Goal: Task Accomplishment & Management: Use online tool/utility

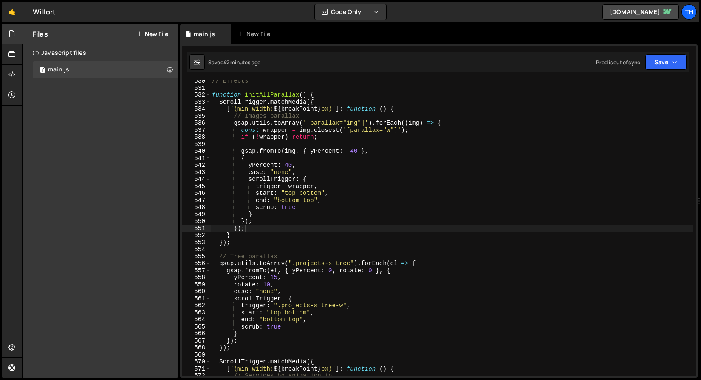
scroll to position [3563, 0]
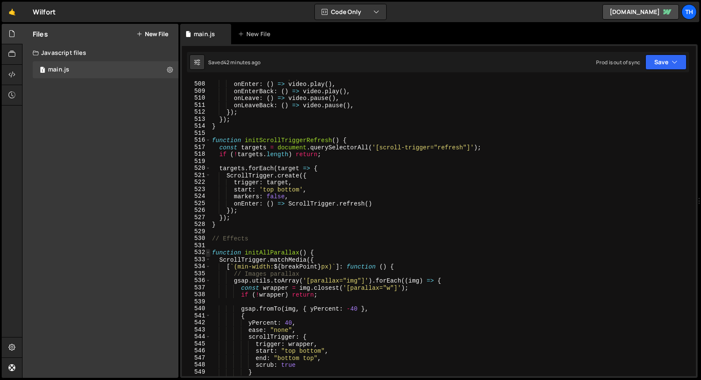
click at [208, 252] on span at bounding box center [208, 252] width 5 height 7
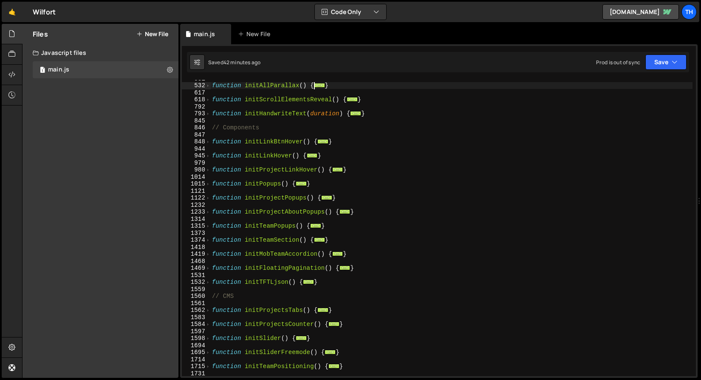
scroll to position [182, 0]
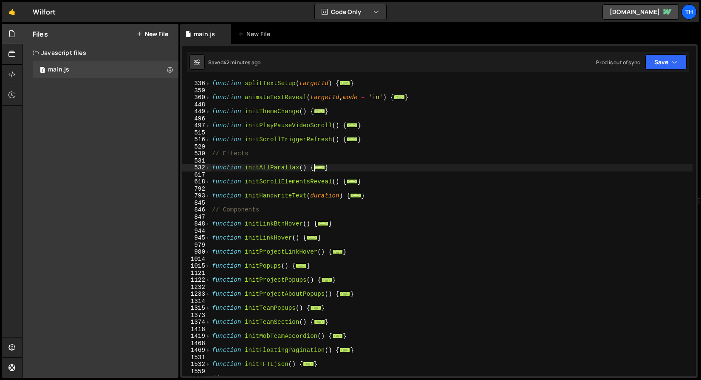
click at [204, 166] on div "532" at bounding box center [196, 167] width 29 height 7
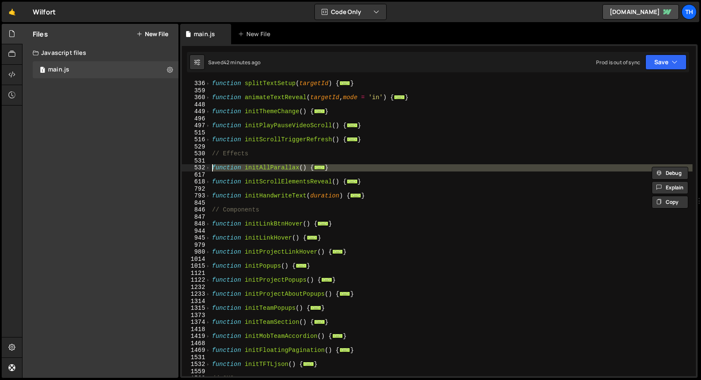
click at [210, 156] on div "530" at bounding box center [196, 153] width 29 height 7
drag, startPoint x: 207, startPoint y: 167, endPoint x: 210, endPoint y: 174, distance: 7.7
click at [207, 168] on span at bounding box center [208, 167] width 5 height 7
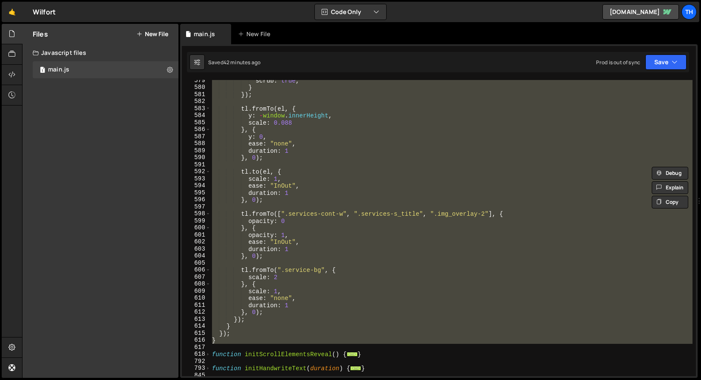
scroll to position [486, 0]
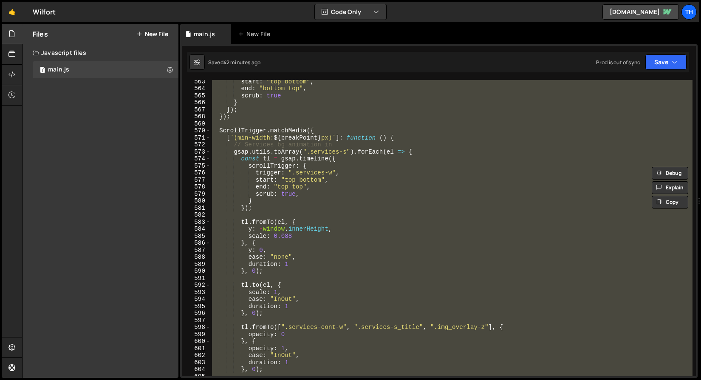
click at [257, 147] on div "start : "top bottom" , end : "bottom top" , scrub : true } }) ; }) ; ScrollTrig…" at bounding box center [451, 228] width 483 height 296
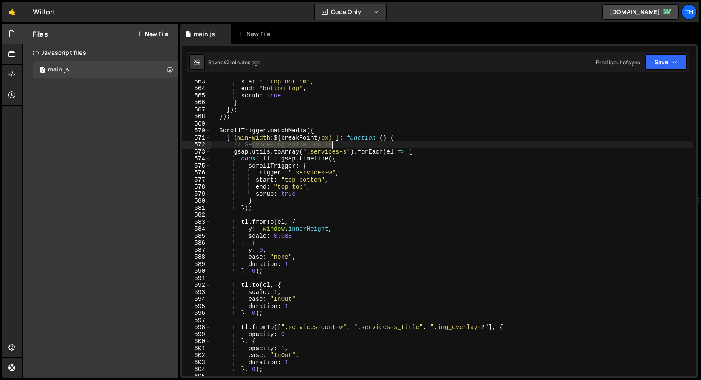
drag, startPoint x: 251, startPoint y: 145, endPoint x: 350, endPoint y: 142, distance: 99.5
click at [351, 142] on div "start : "top bottom" , end : "bottom top" , scrub : true } }) ; }) ; ScrollTrig…" at bounding box center [451, 233] width 483 height 310
click at [273, 209] on div "start : "top bottom" , end : "bottom top" , scrub : true } }) ; }) ; ScrollTrig…" at bounding box center [451, 233] width 483 height 310
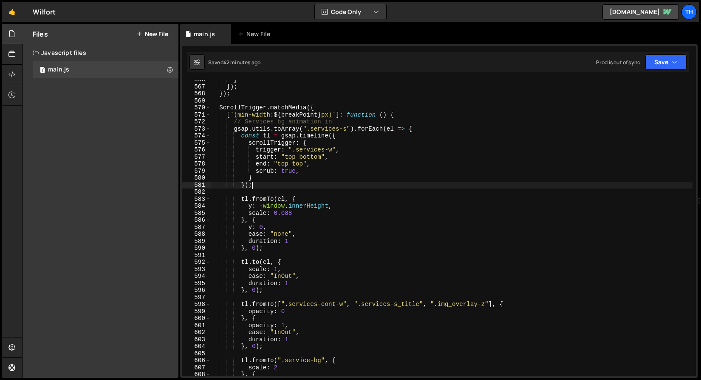
scroll to position [521, 0]
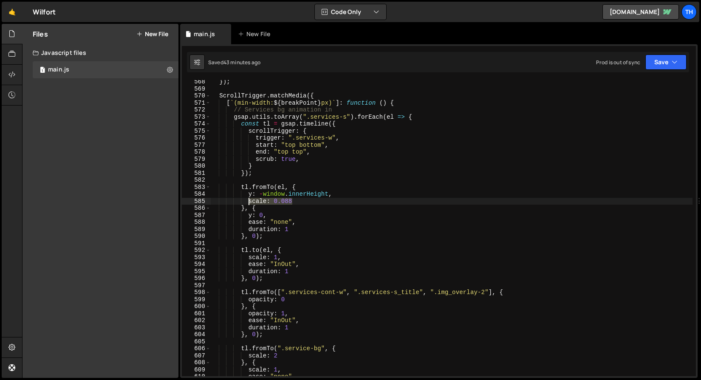
drag, startPoint x: 298, startPoint y: 200, endPoint x: 250, endPoint y: 201, distance: 48.0
click at [250, 201] on div "}) ; ScrollTrigger . matchMedia ({ [ ` (min-width: ${ breakPoint } px) ` ] : fu…" at bounding box center [451, 233] width 483 height 310
click at [304, 214] on div "}) ; ScrollTrigger . matchMedia ({ [ ` (min-width: ${ breakPoint } px) ` ] : fu…" at bounding box center [451, 233] width 483 height 310
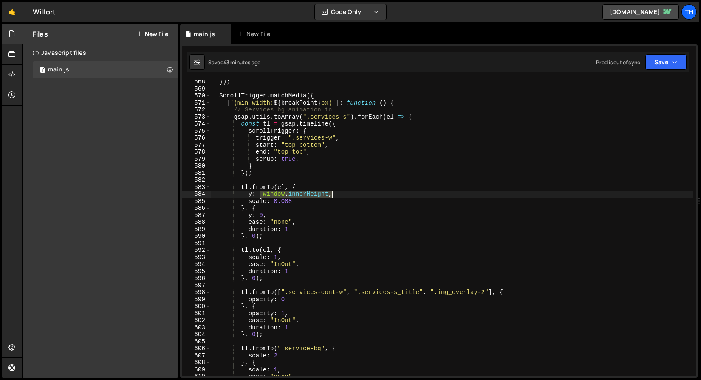
drag, startPoint x: 260, startPoint y: 193, endPoint x: 332, endPoint y: 192, distance: 71.9
click at [332, 192] on div "}) ; ScrollTrigger . matchMedia ({ [ ` (min-width: ${ breakPoint } px) ` ] : fu…" at bounding box center [451, 233] width 483 height 310
type textarea "y: -window.innerHeight,"
click at [314, 240] on div "}) ; ScrollTrigger . matchMedia ({ [ ` (min-width: ${ breakPoint } px) ` ] : fu…" at bounding box center [451, 233] width 483 height 310
drag, startPoint x: 261, startPoint y: 194, endPoint x: 329, endPoint y: 195, distance: 68.0
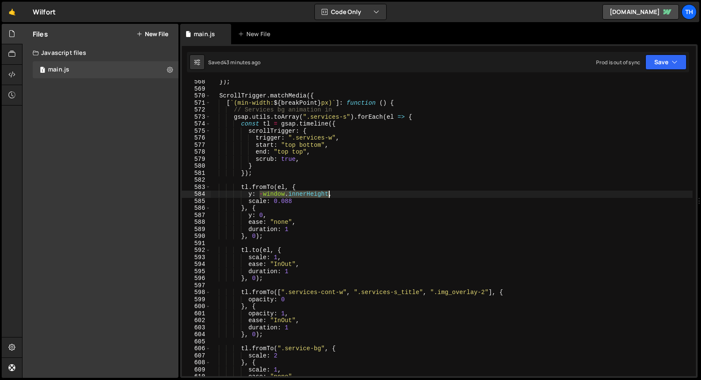
click at [329, 195] on div "}) ; ScrollTrigger . matchMedia ({ [ ` (min-width: ${ breakPoint } px) ` ] : fu…" at bounding box center [451, 233] width 483 height 310
click at [303, 221] on div "}) ; ScrollTrigger . matchMedia ({ [ ` (min-width: ${ breakPoint } px) ` ] : fu…" at bounding box center [451, 233] width 483 height 310
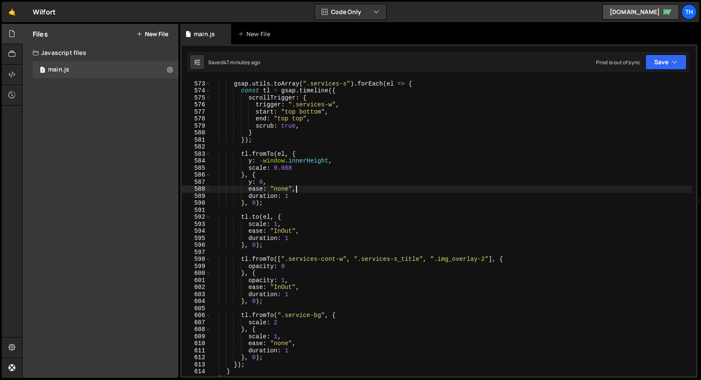
scroll to position [554, 0]
click at [247, 160] on div "// Services bg animation in gsap . utils . toArray ( ".services-s" ) . forEach …" at bounding box center [451, 228] width 483 height 310
click at [666, 53] on div "Saved 47 minutes ago Prod is out of sync Upgrade to Edit Save Save to Staging S…" at bounding box center [438, 62] width 503 height 20
click at [664, 65] on button "Save" at bounding box center [666, 61] width 41 height 15
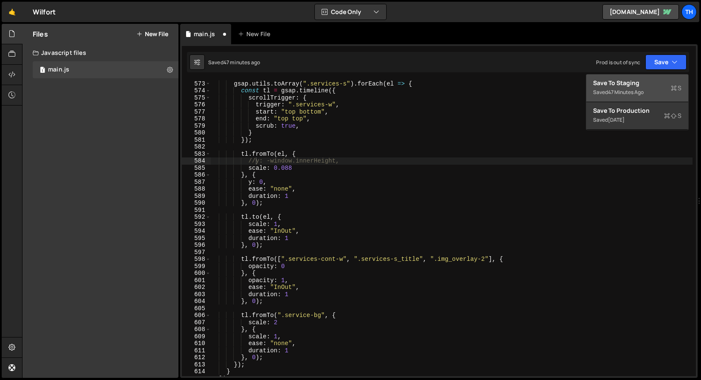
click at [650, 93] on div "Saved 47 minutes ago" at bounding box center [637, 92] width 88 height 10
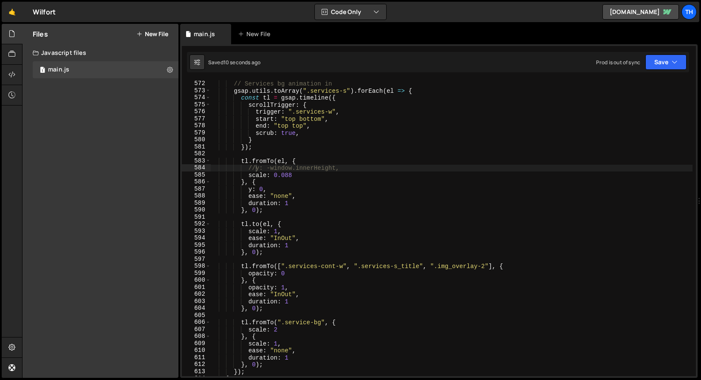
click at [255, 168] on div "[ ` (min-width: ${ breakPoint } px) ` ] : function ( ) { // Services bg animati…" at bounding box center [451, 228] width 483 height 310
click at [659, 60] on button "Save" at bounding box center [666, 61] width 41 height 15
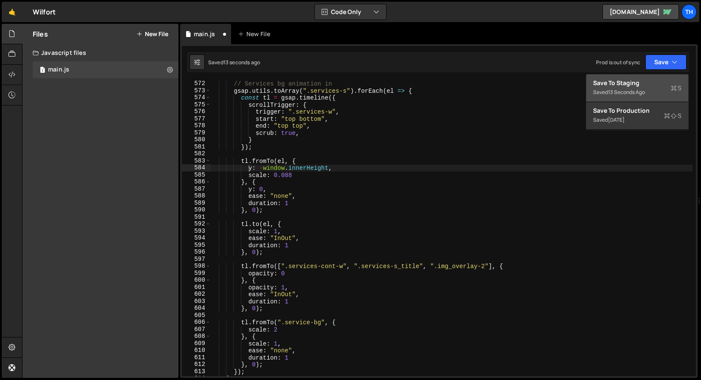
click at [644, 89] on div "13 seconds ago" at bounding box center [626, 91] width 37 height 7
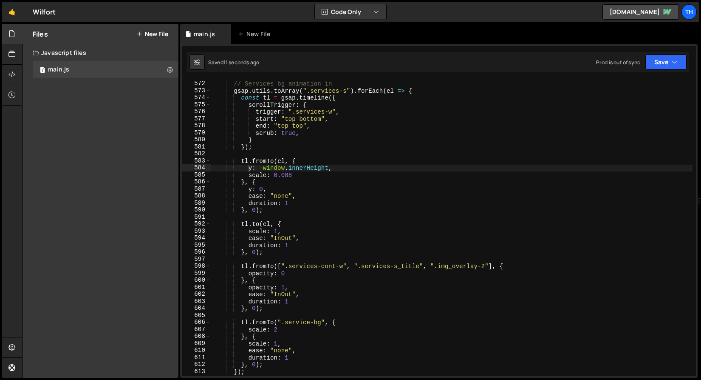
click at [266, 195] on div "[ ` (min-width: ${ breakPoint } px) ` ] : function ( ) { // Services bg animati…" at bounding box center [451, 228] width 483 height 310
click at [339, 172] on div "[ ` (min-width: ${ breakPoint } px) ` ] : function ( ) { // Services bg animati…" at bounding box center [451, 228] width 483 height 310
drag, startPoint x: 341, startPoint y: 167, endPoint x: 250, endPoint y: 167, distance: 91.4
click at [250, 167] on div "[ ` (min-width: ${ breakPoint } px) ` ] : function ( ) { // Services bg animati…" at bounding box center [451, 228] width 483 height 310
click at [250, 167] on div "[ ` (min-width: ${ breakPoint } px) ` ] : function ( ) { // Services bg animati…" at bounding box center [451, 228] width 483 height 296
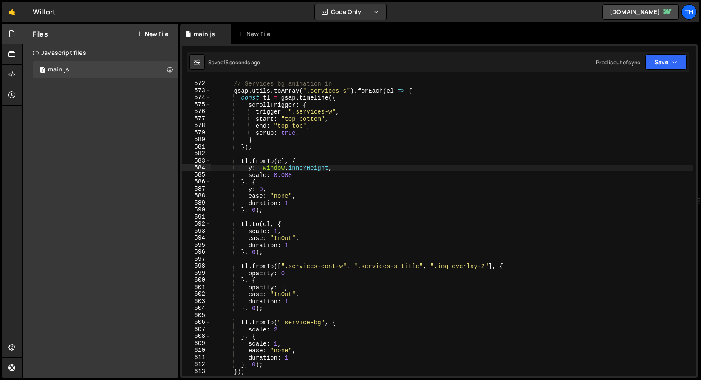
click at [253, 171] on div "[ ` (min-width: ${ breakPoint } px) ` ] : function ( ) { // Services bg animati…" at bounding box center [451, 228] width 483 height 310
drag, startPoint x: 284, startPoint y: 168, endPoint x: 355, endPoint y: 166, distance: 70.6
click at [355, 166] on div "[ ` (min-width: ${ breakPoint } px) ` ] : function ( ) { // Services bg animati…" at bounding box center [451, 228] width 483 height 310
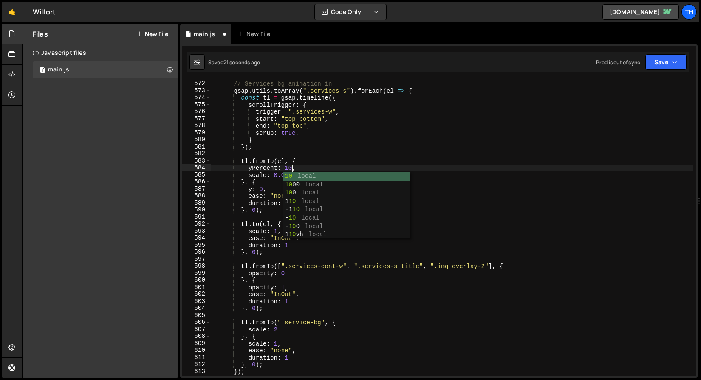
scroll to position [0, 6]
click at [301, 115] on div "[ ` (min-width: ${ breakPoint } px) ` ] : function ( ) { // Services bg animati…" at bounding box center [451, 228] width 483 height 310
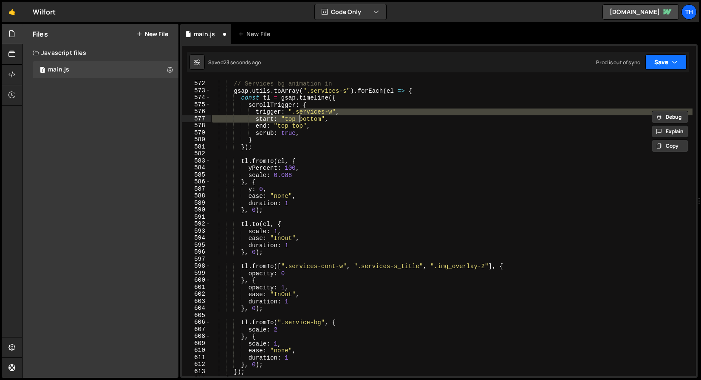
click at [662, 58] on button "Save" at bounding box center [666, 61] width 41 height 15
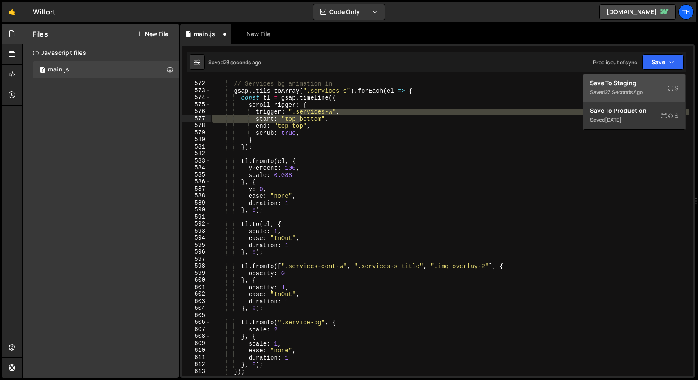
click at [642, 79] on div "Save to Staging S" at bounding box center [634, 83] width 88 height 9
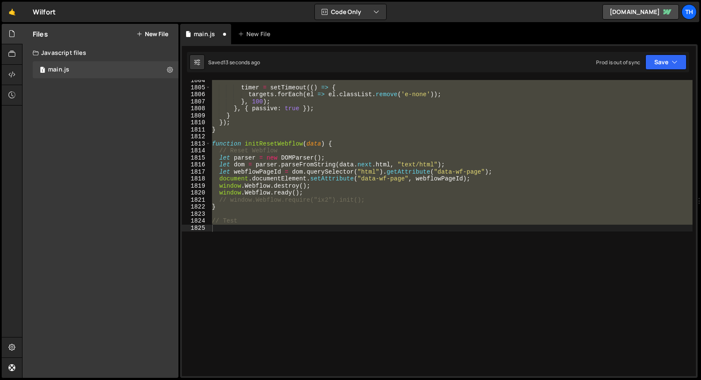
scroll to position [3949, 0]
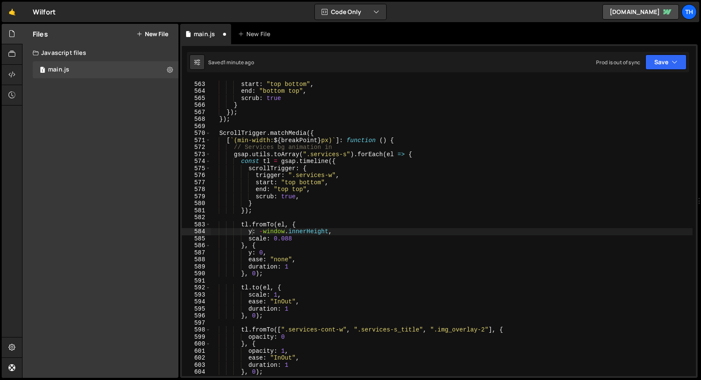
click at [265, 273] on div "trigger : ".projects-s_tree-w" , start : "top bottom" , end : "bottom top" , sc…" at bounding box center [451, 229] width 483 height 310
drag, startPoint x: 247, startPoint y: 233, endPoint x: 346, endPoint y: 231, distance: 99.1
click at [346, 231] on div "trigger : ".projects-s_tree-w" , start : "top bottom" , end : "bottom top" , sc…" at bounding box center [451, 229] width 483 height 310
click at [313, 251] on div "trigger : ".projects-s_tree-w" , start : "top bottom" , end : "bottom top" , sc…" at bounding box center [451, 229] width 483 height 310
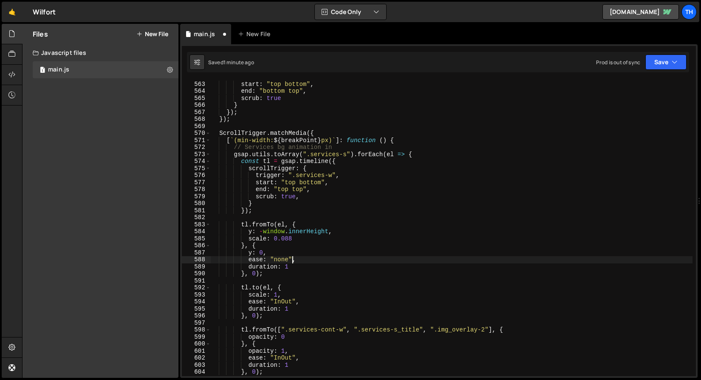
click at [294, 260] on div "trigger : ".projects-s_tree-w" , start : "top bottom" , end : "bottom top" , sc…" at bounding box center [451, 229] width 483 height 310
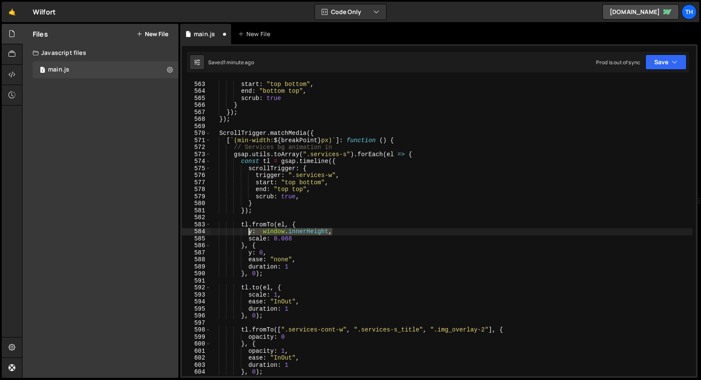
drag, startPoint x: 319, startPoint y: 232, endPoint x: 250, endPoint y: 230, distance: 69.3
click at [250, 230] on div "trigger : ".projects-s_tree-w" , start : "top bottom" , end : "bottom top" , sc…" at bounding box center [451, 229] width 483 height 310
click at [294, 230] on div "trigger : ".projects-s_tree-w" , start : "top bottom" , end : "bottom top" , sc…" at bounding box center [451, 228] width 483 height 296
drag, startPoint x: 343, startPoint y: 232, endPoint x: 249, endPoint y: 229, distance: 93.6
click at [249, 229] on div "trigger : ".projects-s_tree-w" , start : "top bottom" , end : "bottom top" , sc…" at bounding box center [451, 229] width 483 height 310
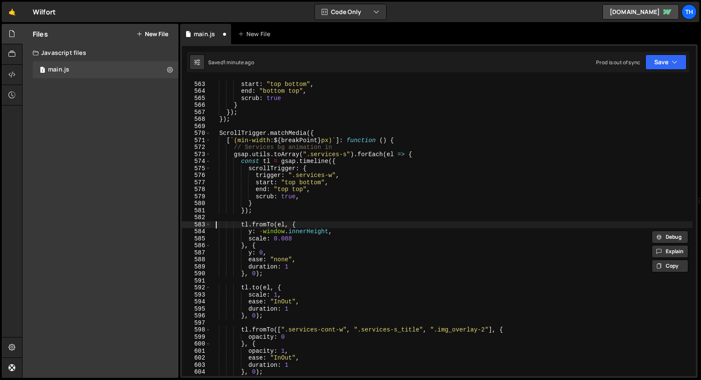
click at [215, 223] on div "trigger : ".projects-s_tree-w" , start : "top bottom" , end : "bottom top" , sc…" at bounding box center [451, 229] width 483 height 310
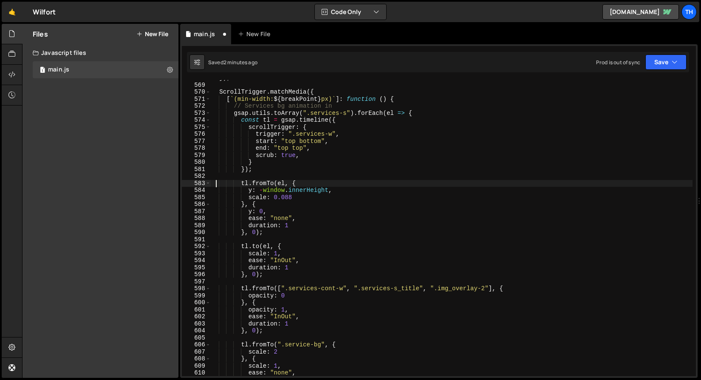
scroll to position [3987, 0]
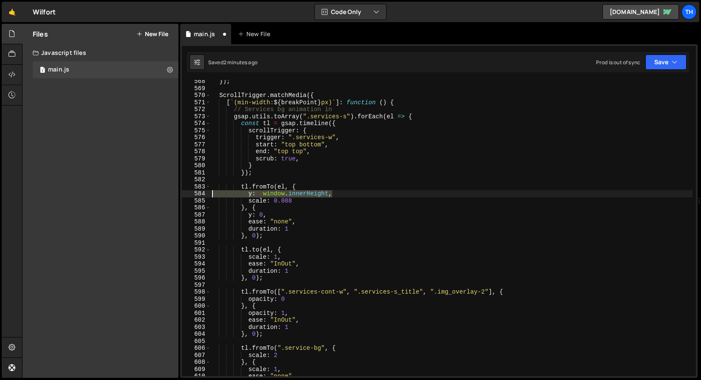
drag, startPoint x: 345, startPoint y: 194, endPoint x: 152, endPoint y: 191, distance: 192.6
click at [152, 191] on div "Files New File Javascript files 1 main.js 0 CSS files Copy share link Edit File…" at bounding box center [361, 201] width 679 height 354
click at [255, 198] on div "}) ; ScrollTrigger . matchMedia ({ [ ` (min-width: ${ breakPoint } px) ` ] : fu…" at bounding box center [451, 233] width 483 height 310
drag, startPoint x: 249, startPoint y: 193, endPoint x: 339, endPoint y: 192, distance: 89.7
click at [339, 192] on div "}) ; ScrollTrigger . matchMedia ({ [ ` (min-width: ${ breakPoint } px) ` ] : fu…" at bounding box center [451, 233] width 483 height 310
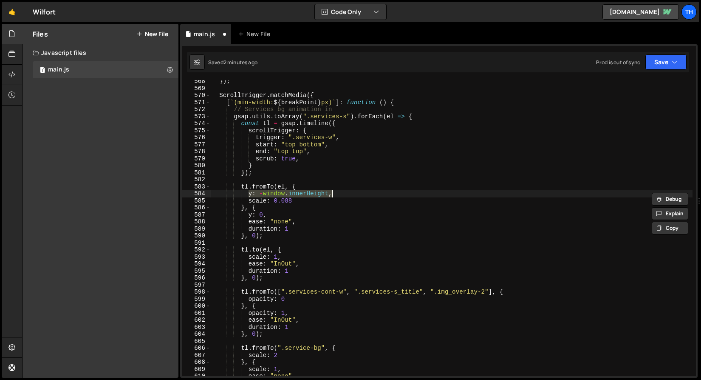
paste textarea ""-100%""
type textarea "y: "-100%","
click at [677, 63] on icon "button" at bounding box center [675, 62] width 6 height 9
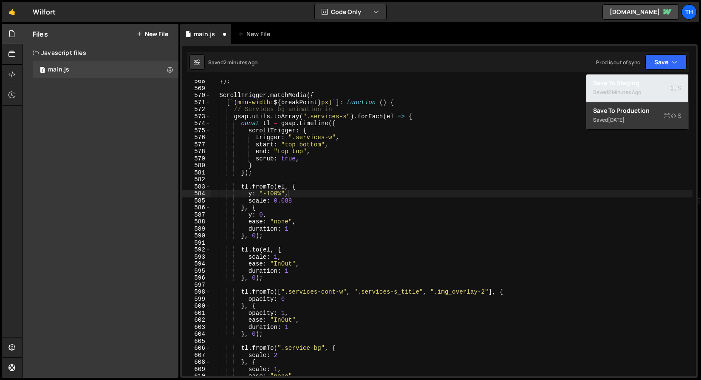
click at [662, 88] on div "Saved 2 minutes ago" at bounding box center [637, 92] width 88 height 10
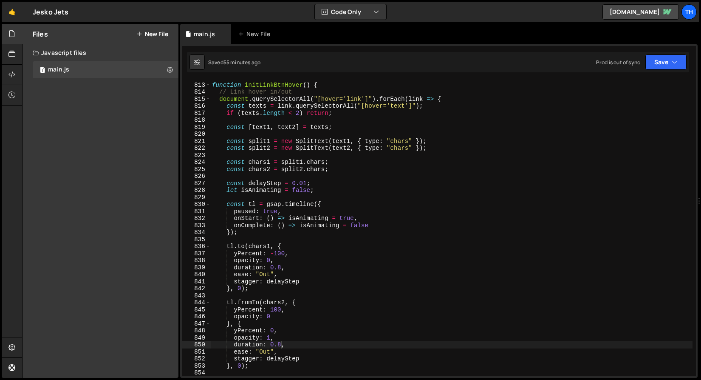
scroll to position [5702, 0]
type textarea "function initLinkBtnHover() {"
click at [211, 85] on div "function initLinkBtnHover ( ) { // Link hover in/out document . querySelectorAl…" at bounding box center [451, 229] width 483 height 310
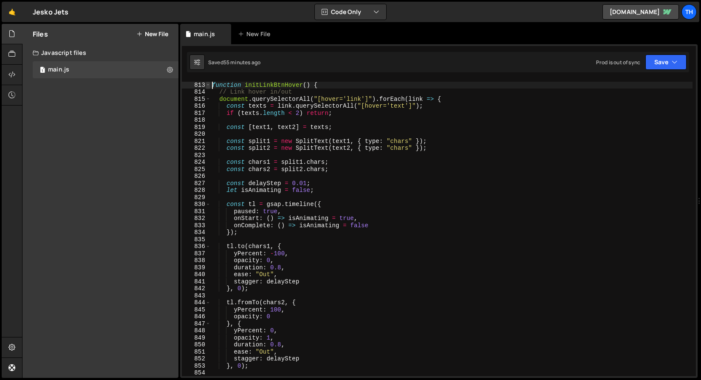
click at [209, 85] on span at bounding box center [208, 85] width 5 height 7
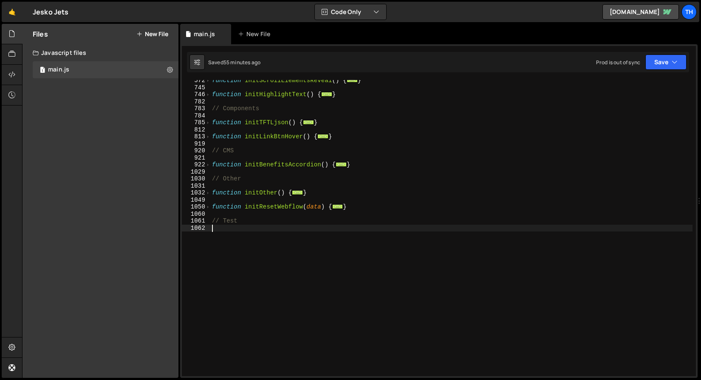
click at [238, 253] on div "function initScrollElementsReveal ( ) { ... } function initHighlightText ( ) { …" at bounding box center [451, 232] width 483 height 310
paste textarea "});"
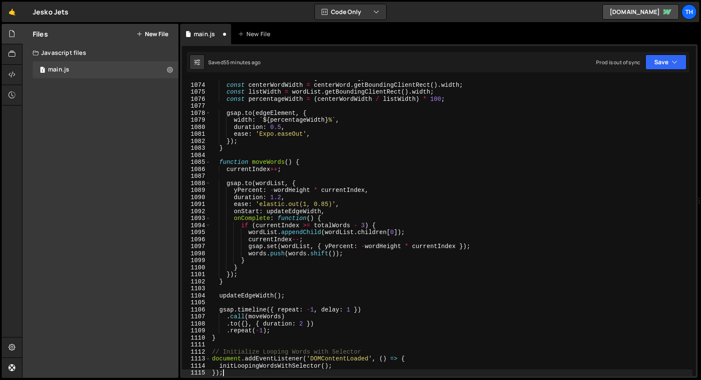
scroll to position [377, 0]
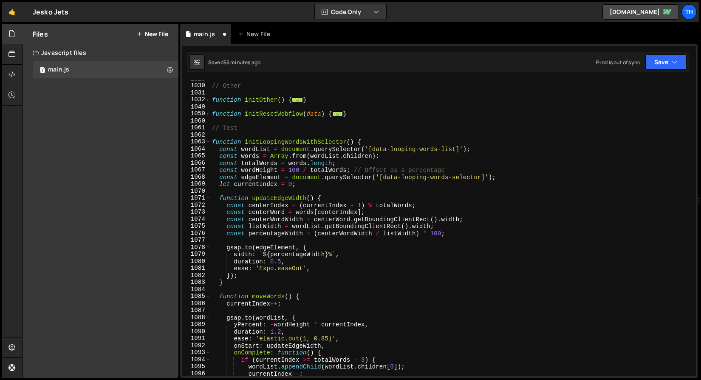
click at [251, 141] on div "// Other function initOther ( ) { ... } function initResetWebflow ( data ) { ..…" at bounding box center [451, 230] width 483 height 310
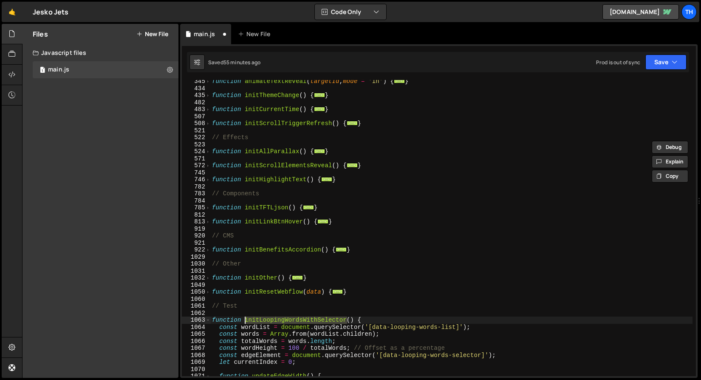
scroll to position [0, 0]
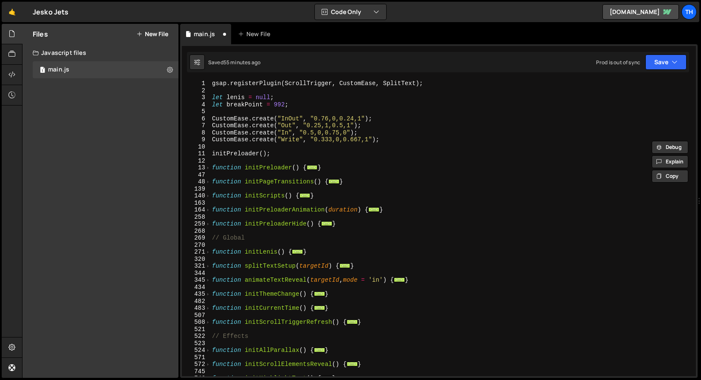
click at [210, 176] on div "47" at bounding box center [196, 174] width 29 height 7
click at [204, 191] on div "139" at bounding box center [196, 188] width 29 height 7
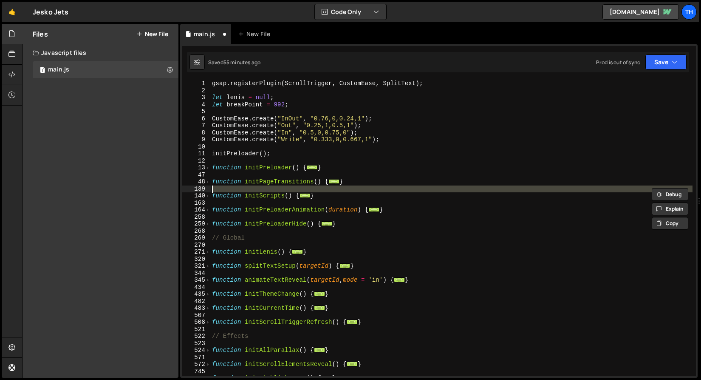
click at [205, 195] on div "140" at bounding box center [196, 195] width 29 height 7
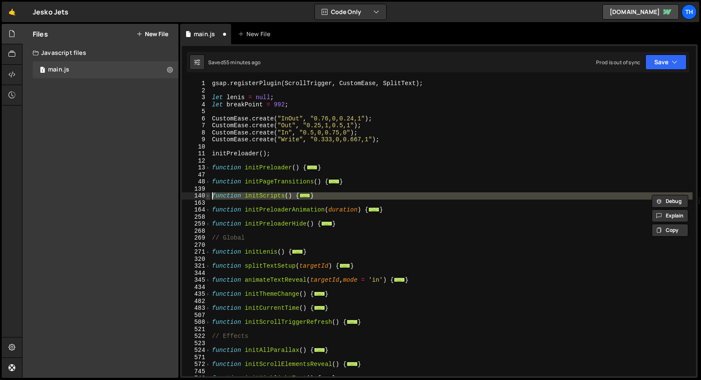
click at [207, 197] on span at bounding box center [208, 195] width 5 height 7
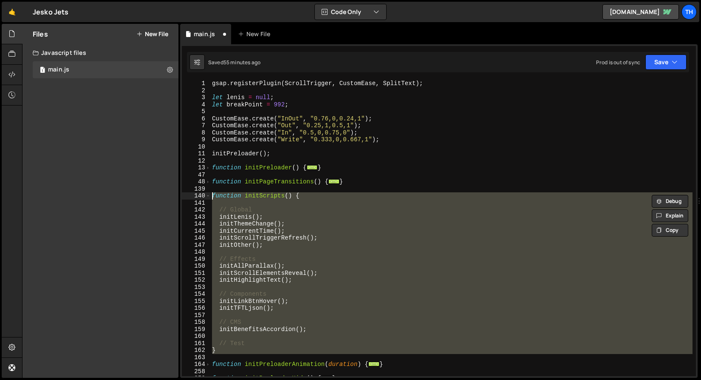
scroll to position [111, 0]
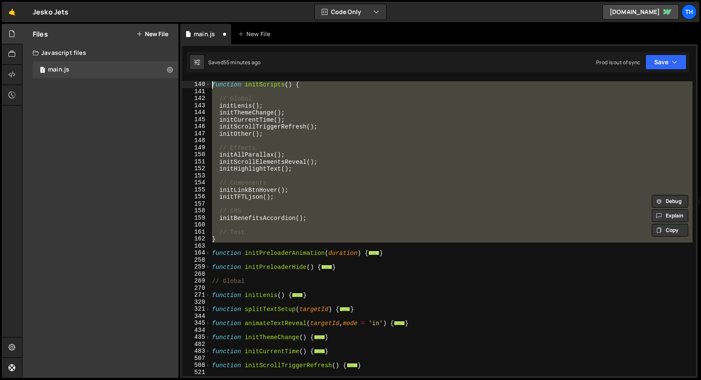
click at [309, 211] on div "function initScripts ( ) { // Global initLenis ( ) ; initThemeChange ( ) ; init…" at bounding box center [451, 228] width 483 height 296
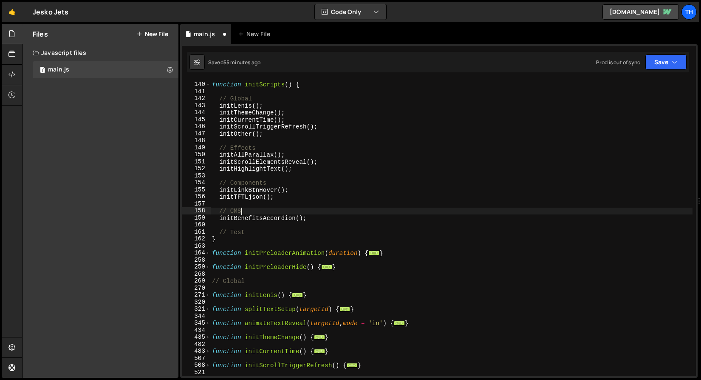
click at [291, 239] on div "function initScripts ( ) { // Global initLenis ( ) ; initThemeChange ( ) ; init…" at bounding box center [451, 229] width 483 height 310
type textarea "}"
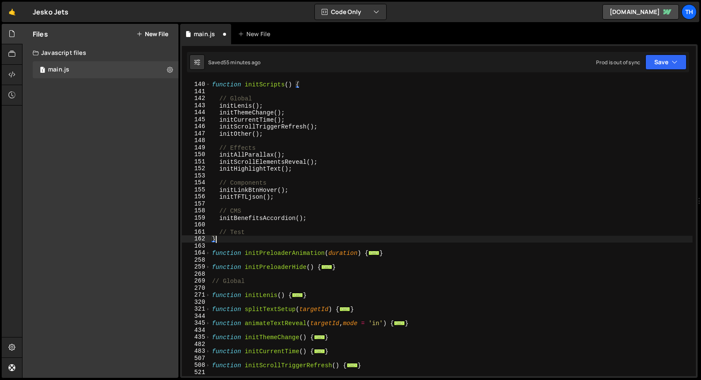
click at [292, 225] on div "function initScripts ( ) { // Global initLenis ( ) ; initThemeChange ( ) ; init…" at bounding box center [451, 229] width 483 height 310
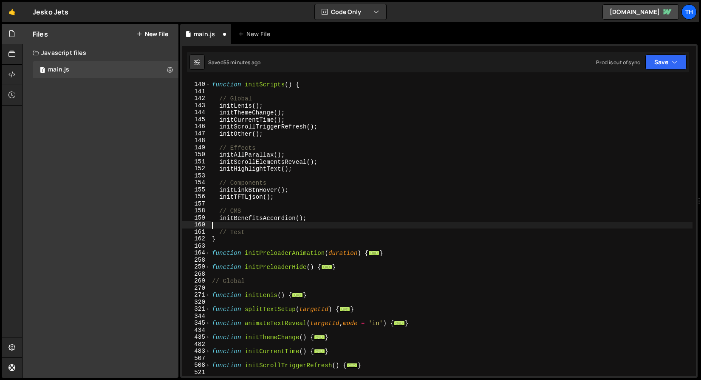
click at [286, 233] on div "function initScripts ( ) { // Global initLenis ( ) ; initThemeChange ( ) ; init…" at bounding box center [451, 229] width 483 height 310
type textarea "// Test"
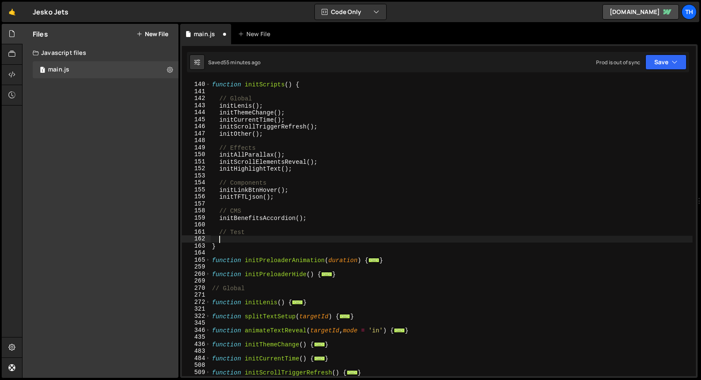
paste textarea "initLoopingWordsWithSelector"
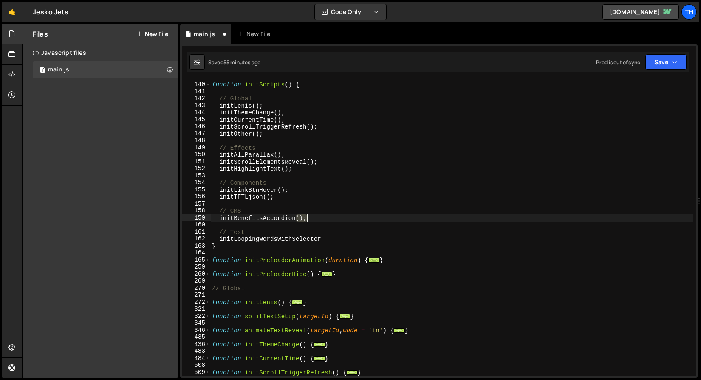
click at [318, 219] on div "function initScripts ( ) { // Global initLenis ( ) ; initThemeChange ( ) ; init…" at bounding box center [451, 229] width 483 height 310
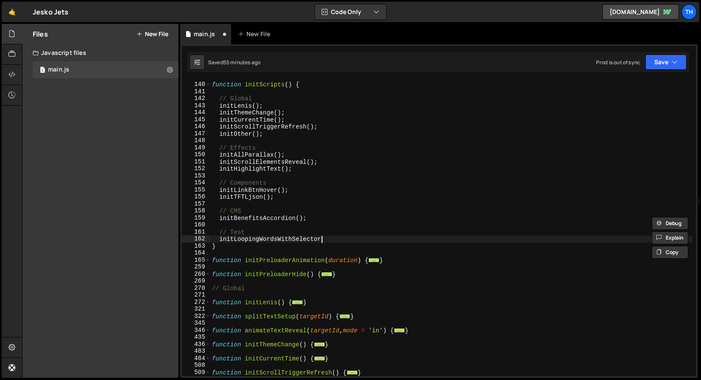
click at [355, 240] on div "function initScripts ( ) { // Global initLenis ( ) ; initThemeChange ( ) ; init…" at bounding box center [451, 229] width 483 height 310
paste textarea "();"
type textarea "initLoopingWordsWithSelector();"
click at [684, 65] on button "Save" at bounding box center [666, 61] width 41 height 15
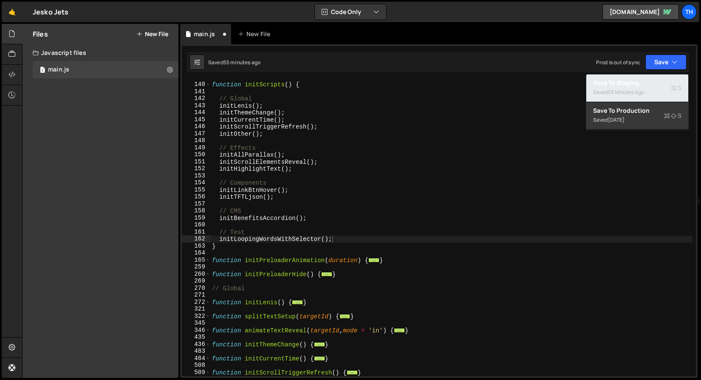
drag, startPoint x: 663, startPoint y: 91, endPoint x: 279, endPoint y: 3, distance: 394.0
click at [663, 91] on div "Saved 55 minutes ago" at bounding box center [637, 92] width 88 height 10
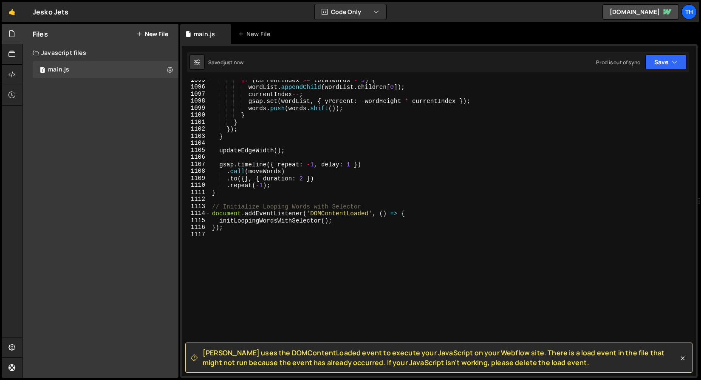
scroll to position [7678, 0]
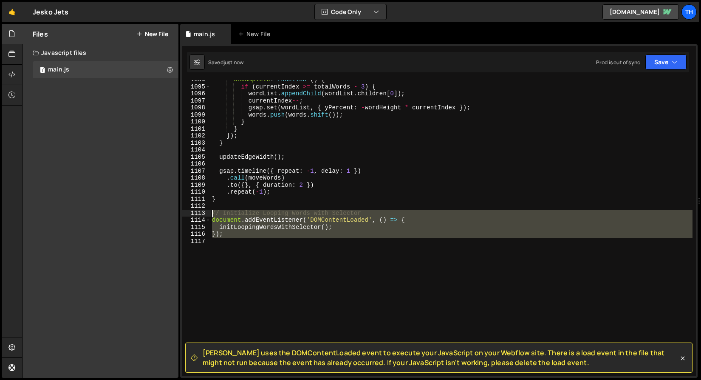
drag, startPoint x: 246, startPoint y: 251, endPoint x: 168, endPoint y: 212, distance: 86.9
click at [168, 212] on div "Files New File Javascript files 1 main.js 0 CSS files Copy share link Edit File…" at bounding box center [361, 201] width 679 height 354
type textarea "// Initialize Looping Words with Selector document.addEventListener('DOMContent…"
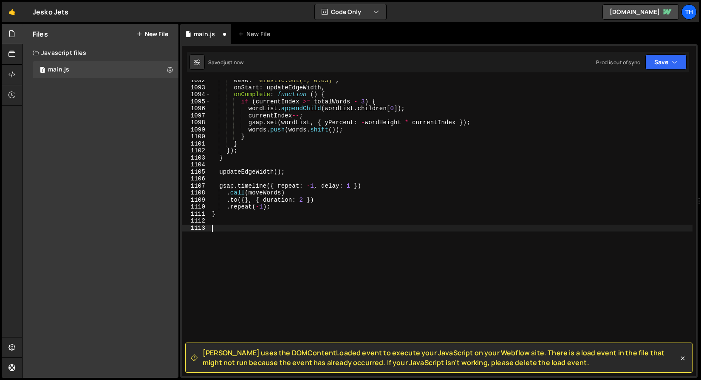
scroll to position [7656, 0]
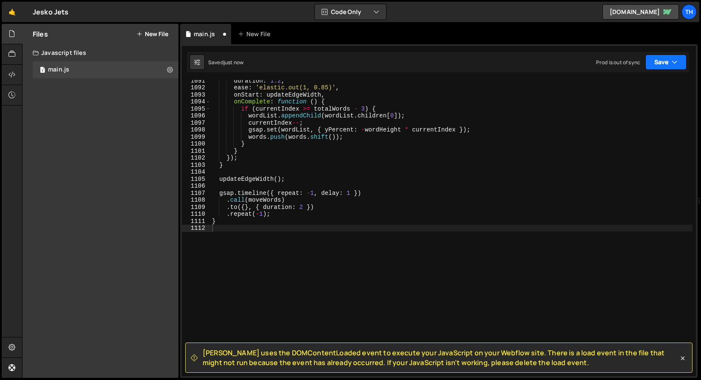
click at [660, 60] on button "Save" at bounding box center [666, 61] width 41 height 15
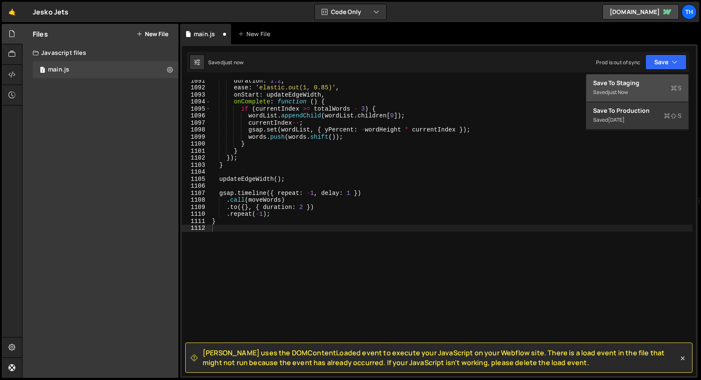
click at [645, 80] on div "Save to Staging S" at bounding box center [637, 83] width 88 height 9
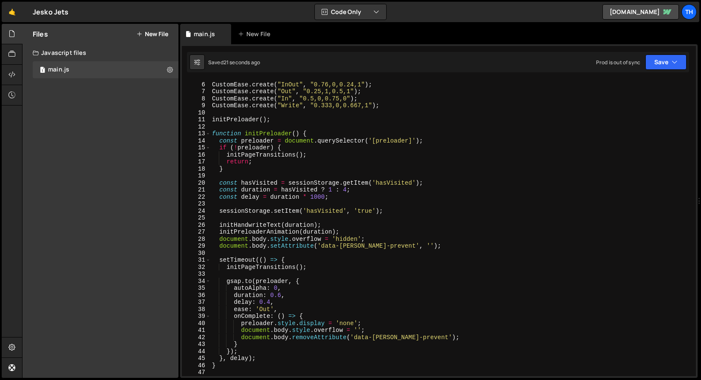
scroll to position [0, 0]
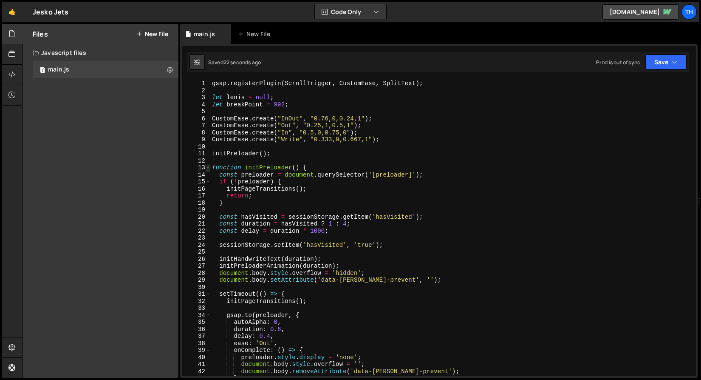
click at [207, 167] on span at bounding box center [208, 167] width 5 height 7
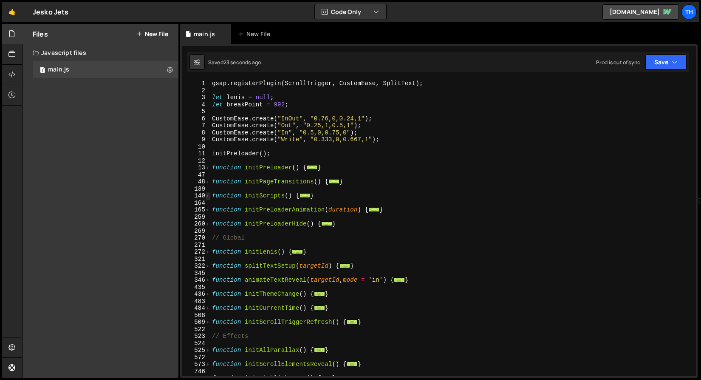
click at [208, 193] on span at bounding box center [208, 195] width 5 height 7
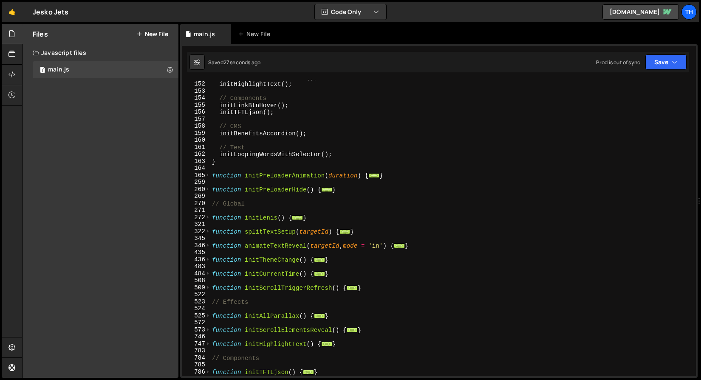
scroll to position [459, 0]
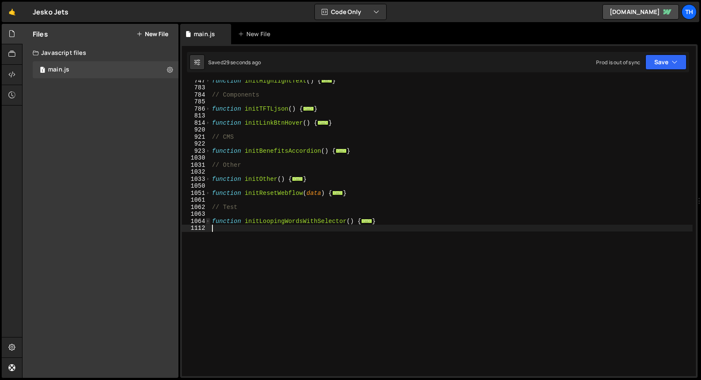
click at [207, 220] on span at bounding box center [208, 221] width 5 height 7
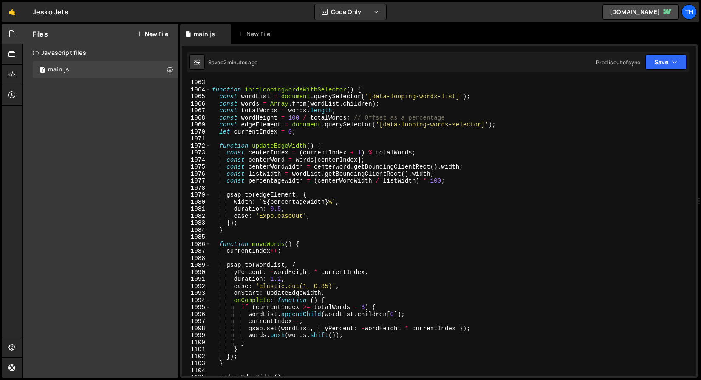
scroll to position [565, 0]
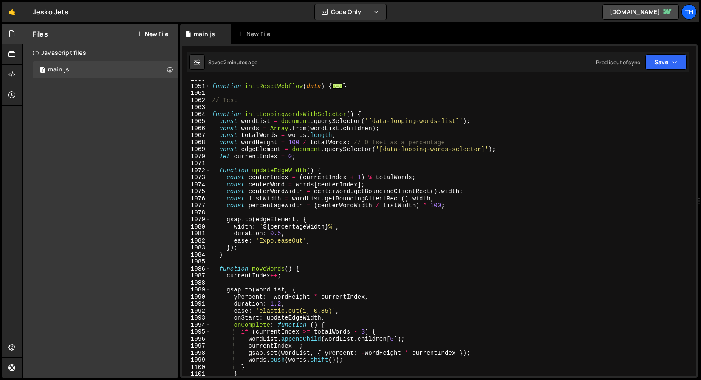
click at [316, 128] on div "function initResetWebflow ( data ) { ... } // Test function initLoopingWordsWit…" at bounding box center [451, 231] width 483 height 310
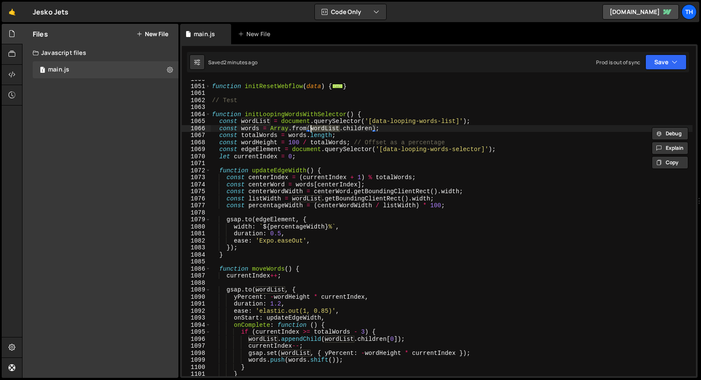
click at [252, 137] on div "function initResetWebflow ( data ) { ... } // Test function initLoopingWordsWit…" at bounding box center [451, 231] width 483 height 310
click at [317, 133] on div "function initResetWebflow ( data ) { ... } // Test function initLoopingWordsWit…" at bounding box center [451, 231] width 483 height 310
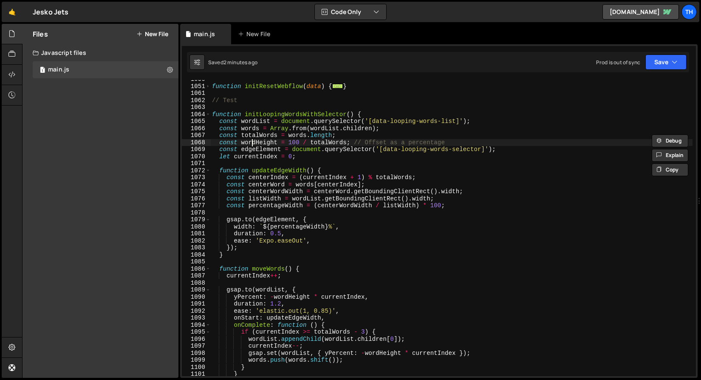
click at [253, 143] on div "function initResetWebflow ( data ) { ... } // Test function initLoopingWordsWit…" at bounding box center [451, 231] width 483 height 310
drag, startPoint x: 349, startPoint y: 142, endPoint x: 467, endPoint y: 141, distance: 118.2
click at [467, 141] on div "function initResetWebflow ( data ) { ... } // Test function initLoopingWordsWit…" at bounding box center [451, 231] width 483 height 310
click at [404, 142] on div "function initResetWebflow ( data ) { ... } // Test function initLoopingWordsWit…" at bounding box center [451, 228] width 483 height 296
click at [268, 148] on div "function initResetWebflow ( data ) { ... } // Test function initLoopingWordsWit…" at bounding box center [451, 231] width 483 height 310
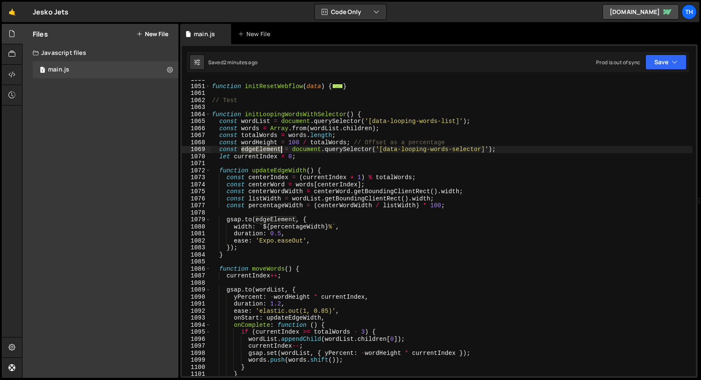
click at [268, 148] on div "function initResetWebflow ( data ) { ... } // Test function initLoopingWordsWit…" at bounding box center [451, 231] width 483 height 310
click at [245, 156] on div "function initResetWebflow ( data ) { ... } // Test function initLoopingWordsWit…" at bounding box center [451, 231] width 483 height 310
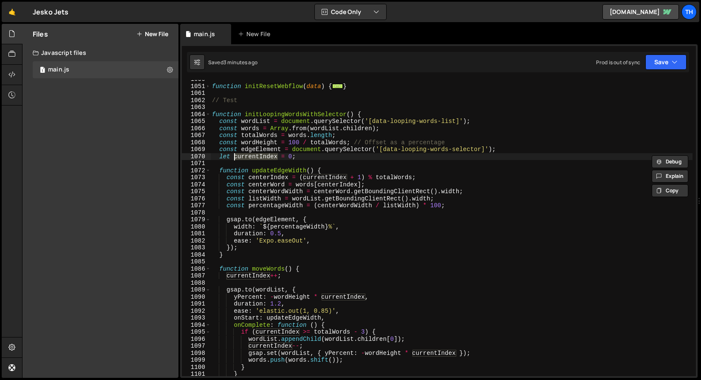
click at [500, 145] on div "function initResetWebflow ( data ) { ... } // Test function initLoopingWordsWit…" at bounding box center [451, 231] width 483 height 310
click at [383, 148] on div "function initResetWebflow ( data ) { ... } // Test function initLoopingWordsWit…" at bounding box center [451, 231] width 483 height 310
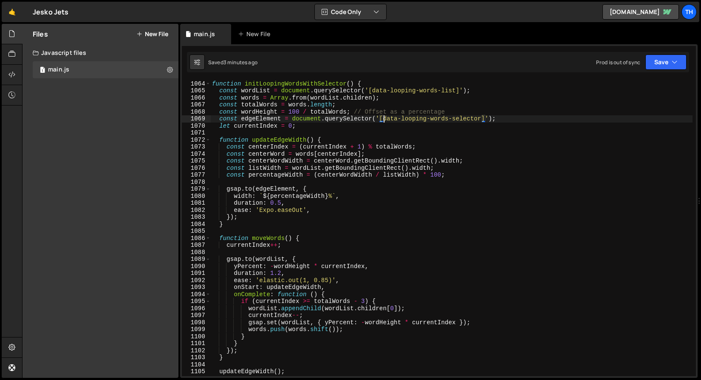
scroll to position [599, 0]
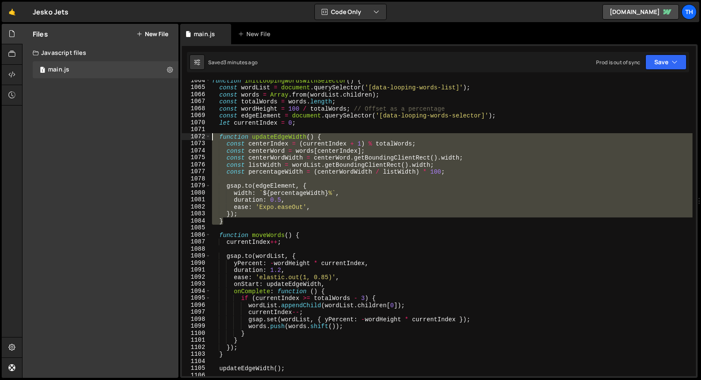
drag, startPoint x: 240, startPoint y: 217, endPoint x: 141, endPoint y: 135, distance: 128.3
click at [141, 135] on div "Files New File Javascript files 1 main.js 0 CSS files Copy share link Edit File…" at bounding box center [361, 201] width 679 height 354
type textarea "function updateEdgeWidth() { const centerIndex = (currentIndex + 1) % totalWord…"
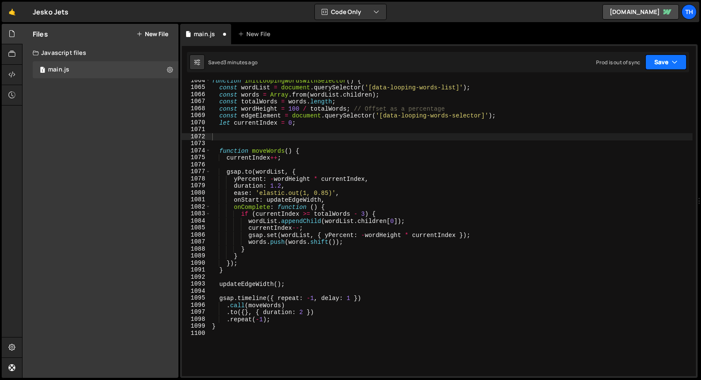
click at [664, 61] on button "Save" at bounding box center [666, 61] width 41 height 15
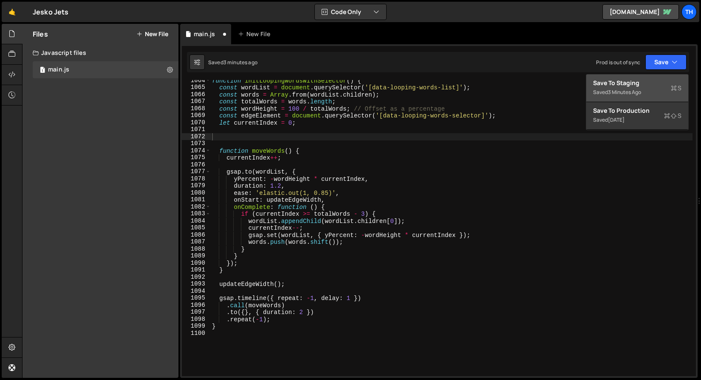
click at [650, 82] on div "Save to Staging S" at bounding box center [637, 83] width 88 height 9
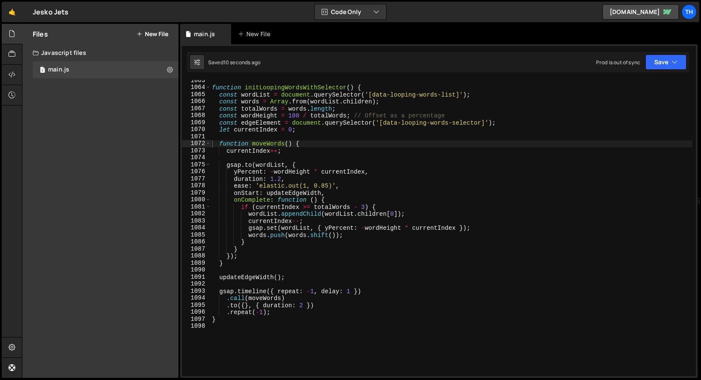
click at [233, 126] on div "function initLoopingWordsWithSelector ( ) { const wordList = document . querySe…" at bounding box center [451, 232] width 483 height 310
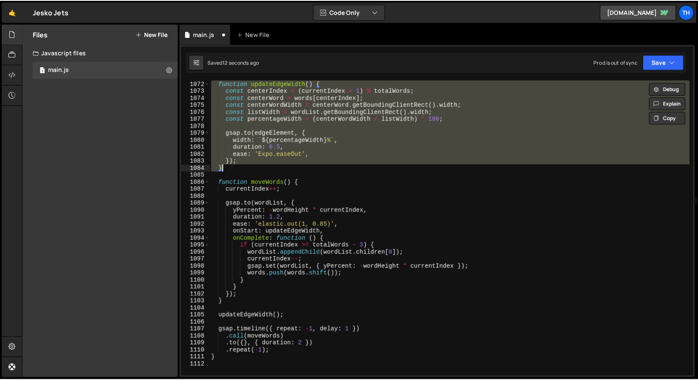
scroll to position [626, 0]
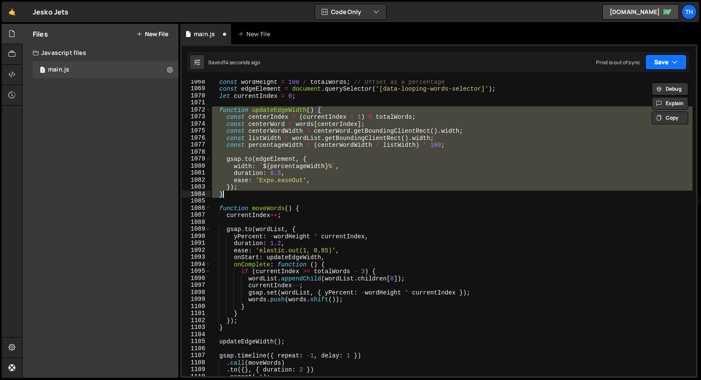
click at [660, 61] on button "Save" at bounding box center [666, 61] width 41 height 15
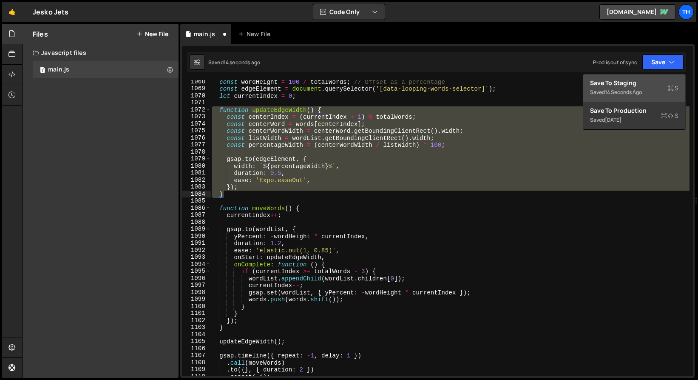
click at [645, 81] on div "Save to Staging S" at bounding box center [634, 83] width 88 height 9
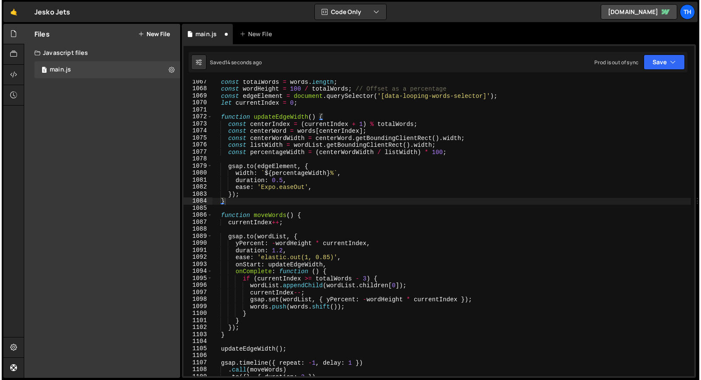
scroll to position [7486, 0]
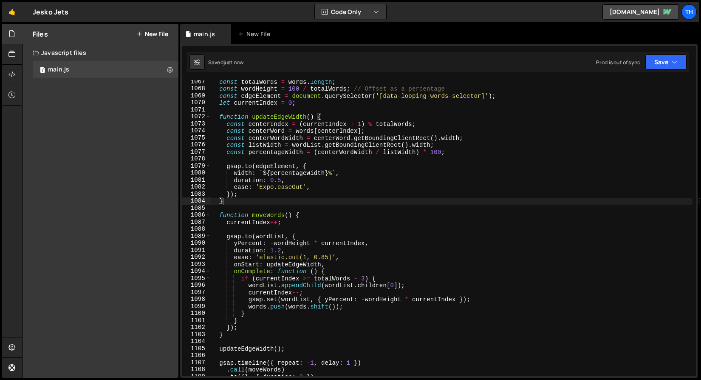
click at [308, 177] on div "const totalWords = words . length ; const wordHeight = 100 / totalWords ; // Of…" at bounding box center [451, 233] width 483 height 310
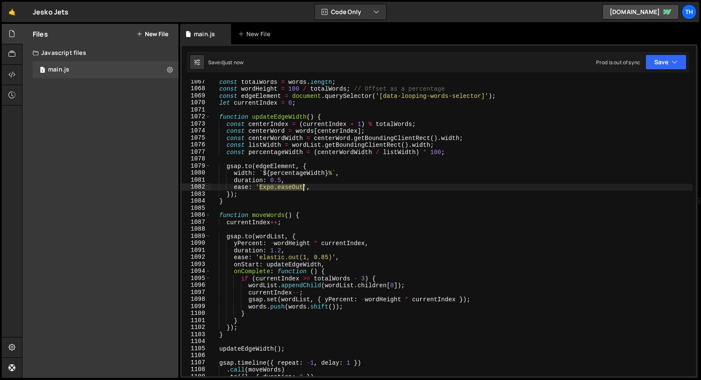
drag, startPoint x: 260, startPoint y: 187, endPoint x: 302, endPoint y: 187, distance: 42.5
click at [302, 187] on div "const totalWords = words . length ; const wordHeight = 100 / totalWords ; // Of…" at bounding box center [451, 233] width 483 height 310
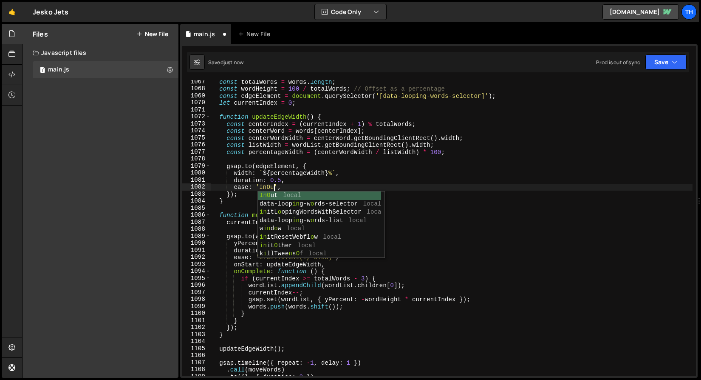
scroll to position [0, 4]
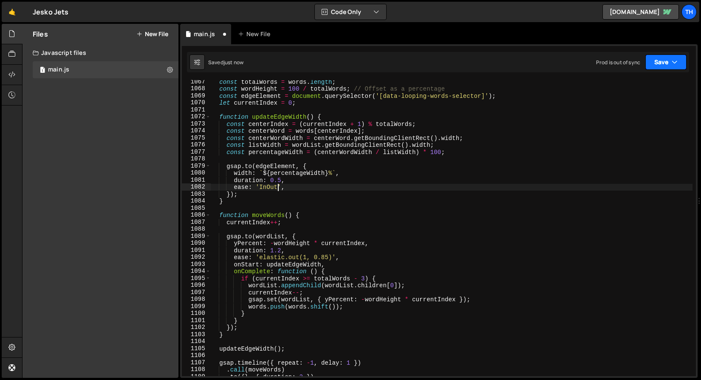
type textarea "ease: 'InOut',"
click at [660, 65] on button "Save" at bounding box center [666, 61] width 41 height 15
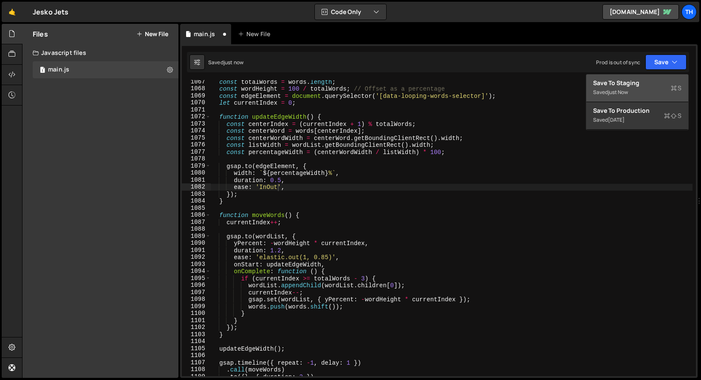
click at [651, 80] on div "Save to Staging S" at bounding box center [637, 83] width 88 height 9
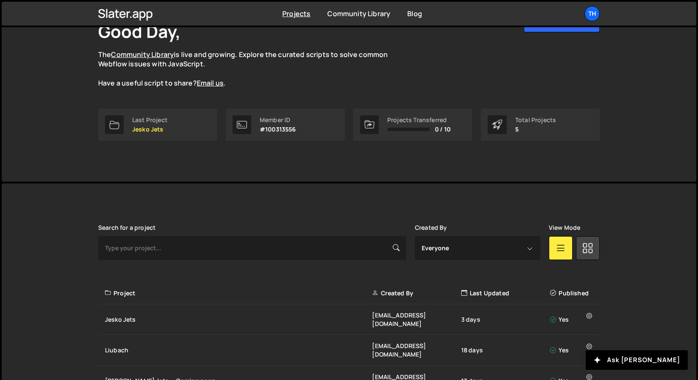
scroll to position [140, 0]
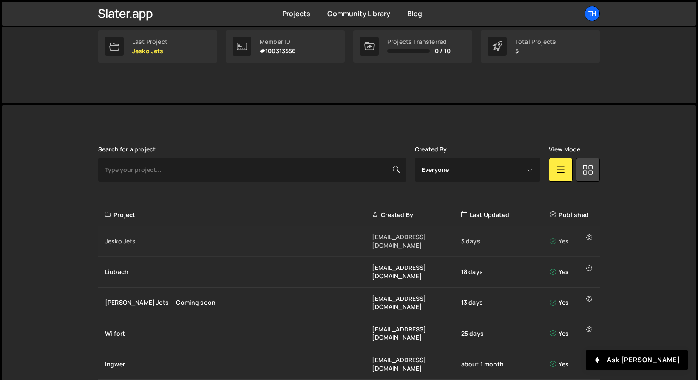
click at [136, 237] on div "Jesko Jets" at bounding box center [238, 241] width 267 height 9
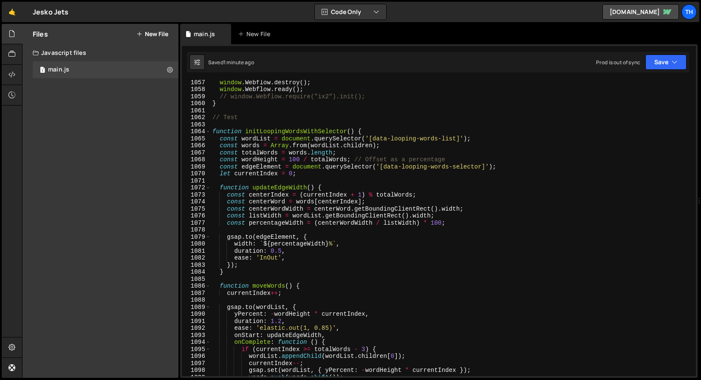
scroll to position [7412, 0]
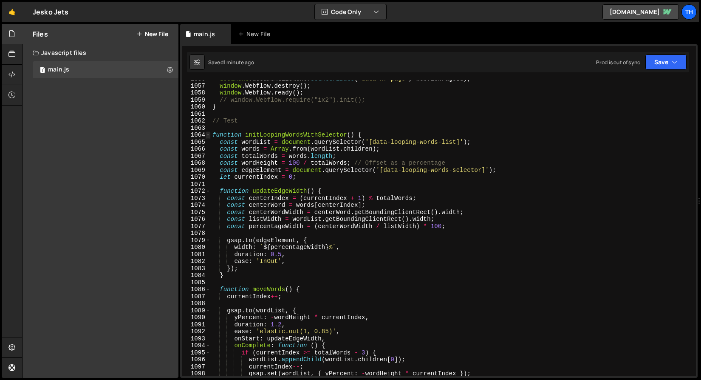
click at [206, 135] on span at bounding box center [208, 134] width 5 height 7
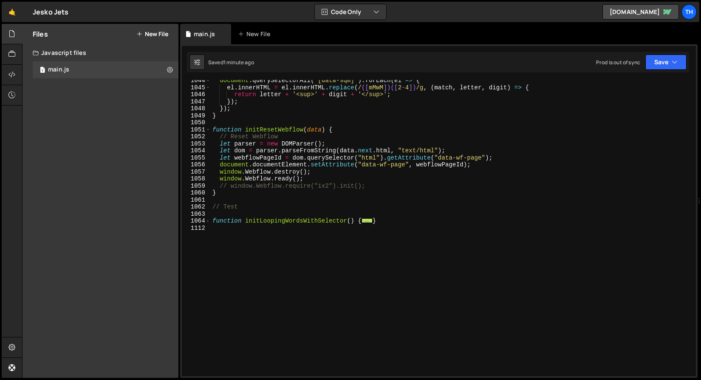
scroll to position [7326, 0]
drag, startPoint x: 385, startPoint y: 222, endPoint x: 167, endPoint y: 219, distance: 218.1
click at [167, 219] on div "Files New File Javascript files 1 main.js 0 CSS files Copy share link Edit File…" at bounding box center [361, 201] width 679 height 354
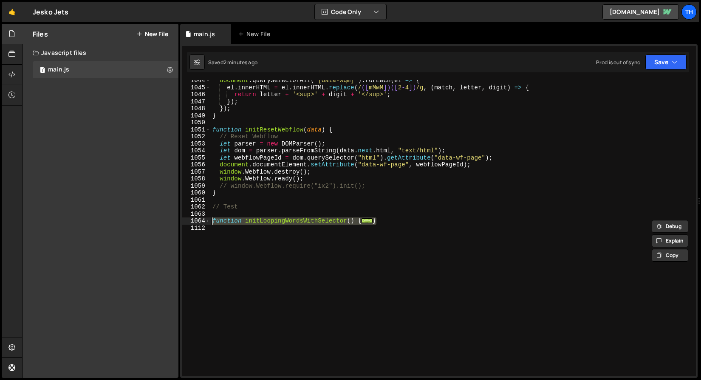
click at [167, 212] on div at bounding box center [167, 212] width 0 height 0
click at [210, 223] on div "1064" at bounding box center [196, 220] width 29 height 7
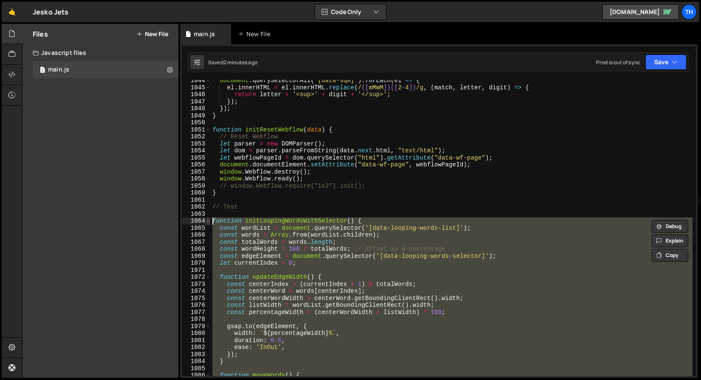
click at [209, 222] on span at bounding box center [208, 220] width 5 height 7
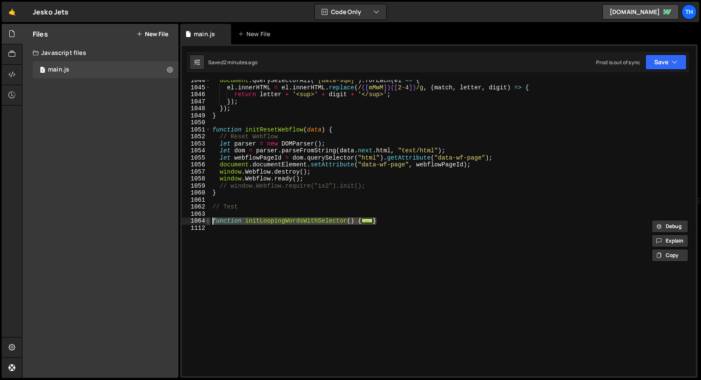
click at [209, 222] on span at bounding box center [208, 220] width 5 height 7
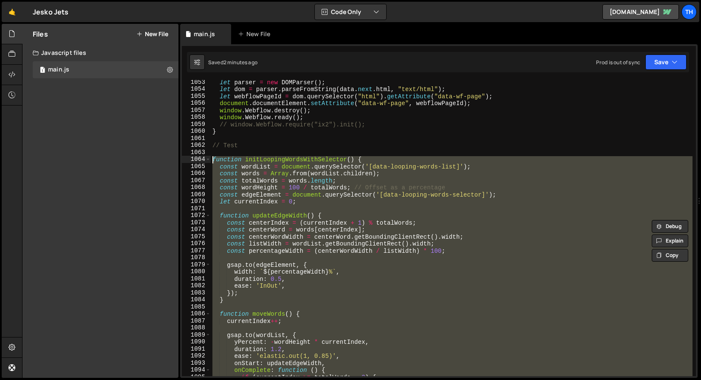
scroll to position [7414, 0]
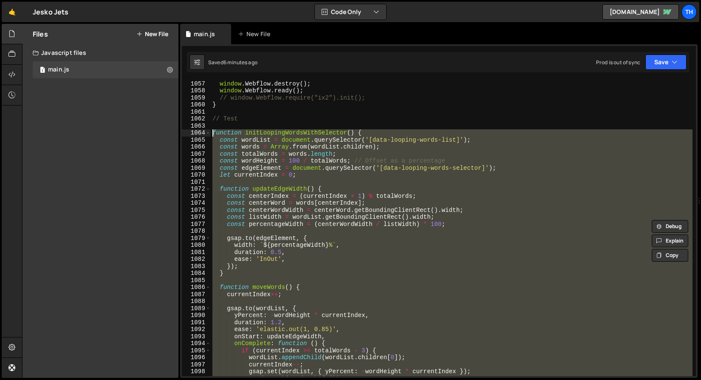
paste textarea "}"
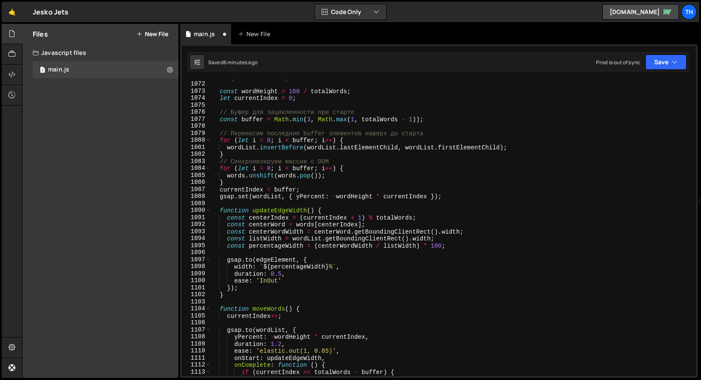
scroll to position [7434, 0]
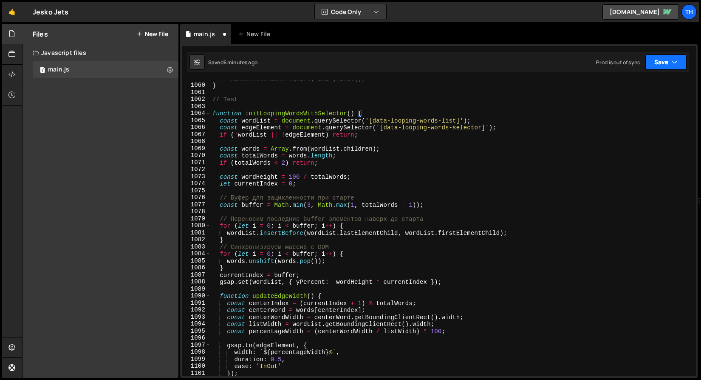
click at [663, 57] on button "Save" at bounding box center [666, 61] width 41 height 15
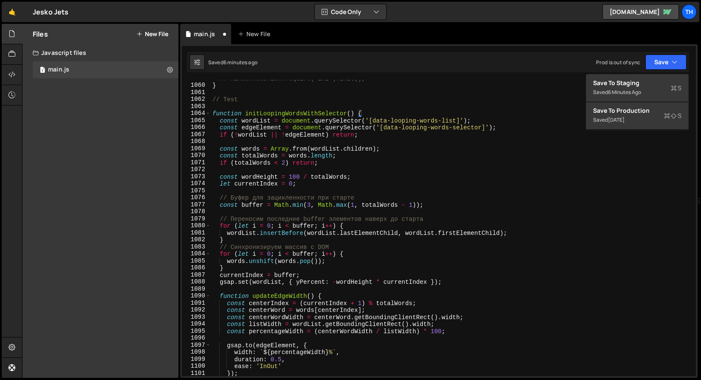
click at [655, 74] on div "Save to Staging S Saved 6 minutes ago Save to Production S Saved 2 days ago Sav…" at bounding box center [637, 102] width 103 height 56
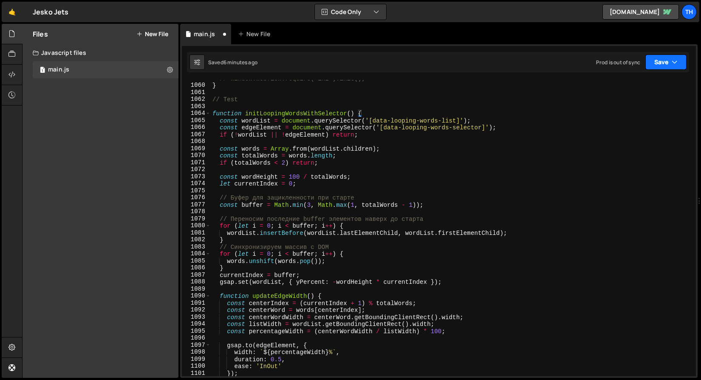
click at [656, 65] on button "Save" at bounding box center [666, 61] width 41 height 15
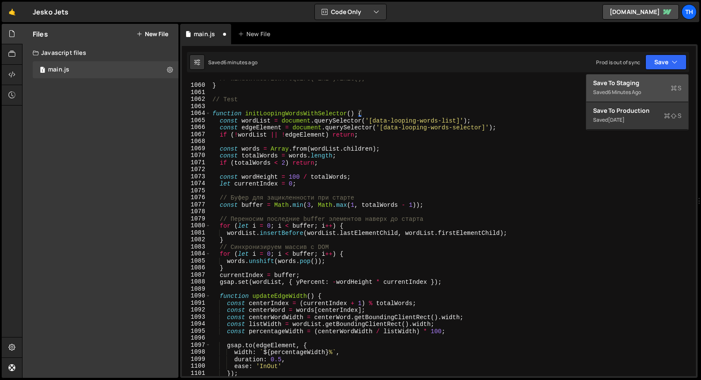
click at [656, 79] on div "Save to Staging S" at bounding box center [637, 83] width 88 height 9
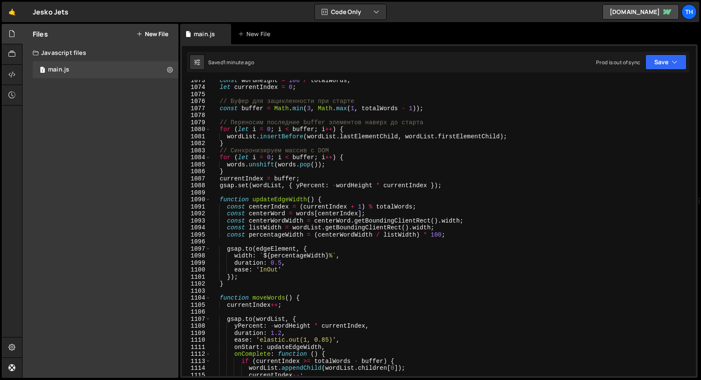
scroll to position [7442, 0]
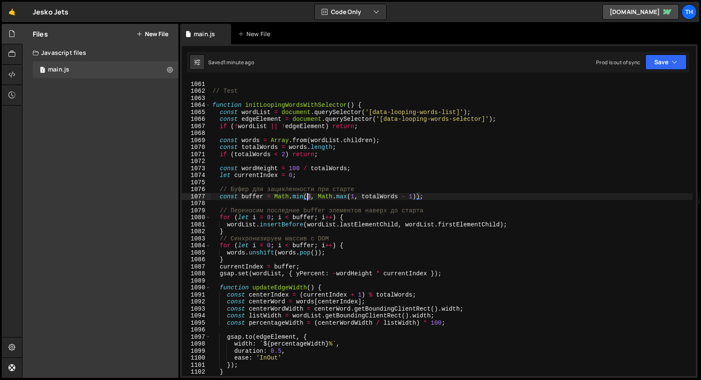
drag, startPoint x: 312, startPoint y: 197, endPoint x: 308, endPoint y: 196, distance: 4.3
click at [308, 196] on div "} // Test function initLoopingWordsWithSelector ( ) { const wordList = document…" at bounding box center [452, 229] width 482 height 310
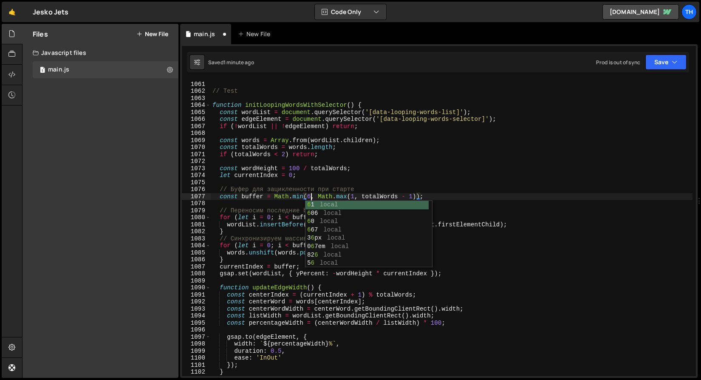
scroll to position [0, 7]
drag, startPoint x: 668, startPoint y: 62, endPoint x: 667, endPoint y: 68, distance: 6.1
click at [668, 62] on button "Save" at bounding box center [666, 61] width 41 height 15
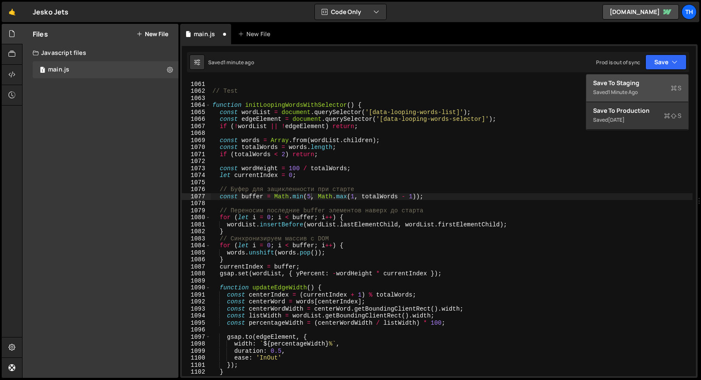
click at [663, 82] on div "Save to Staging S" at bounding box center [637, 83] width 88 height 9
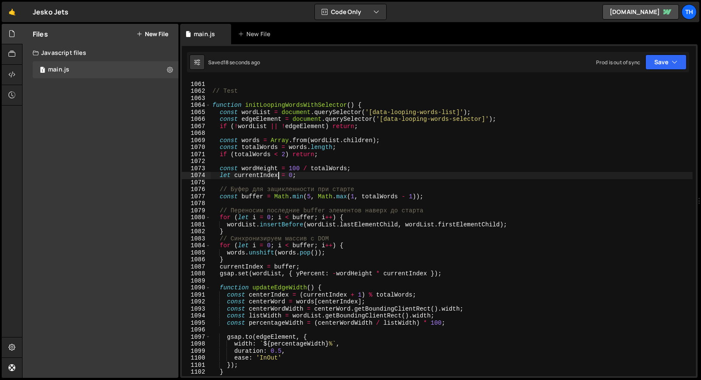
click at [278, 178] on div "} // Test function initLoopingWordsWithSelector ( ) { const wordList = document…" at bounding box center [452, 229] width 482 height 310
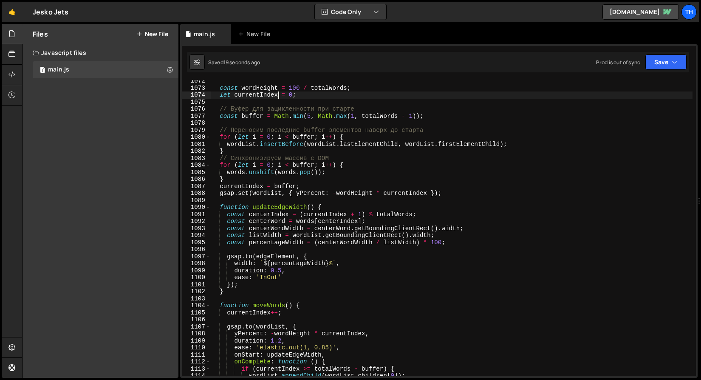
scroll to position [7586, 0]
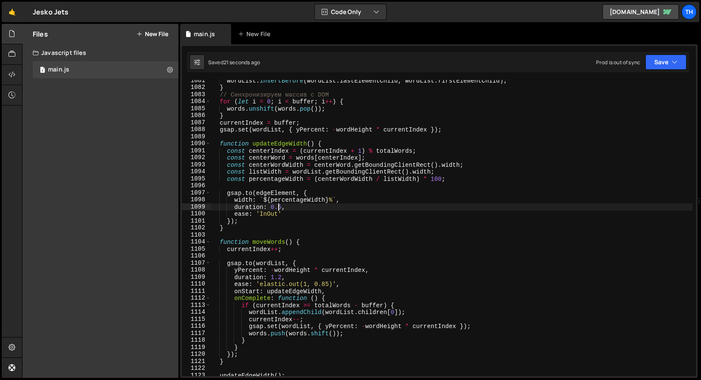
click at [279, 206] on div "wordList . insertBefore ( wordList . lastElementChild , wordList . firstElement…" at bounding box center [452, 232] width 482 height 310
click at [281, 207] on div "wordList . insertBefore ( wordList . lastElementChild , wordList . firstElement…" at bounding box center [452, 232] width 482 height 310
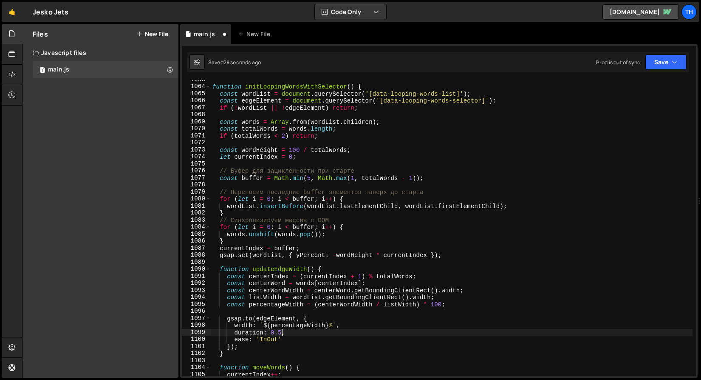
scroll to position [7460, 0]
click at [228, 169] on div "function initLoopingWordsWithSelector ( ) { const wordList = document . querySe…" at bounding box center [452, 231] width 482 height 310
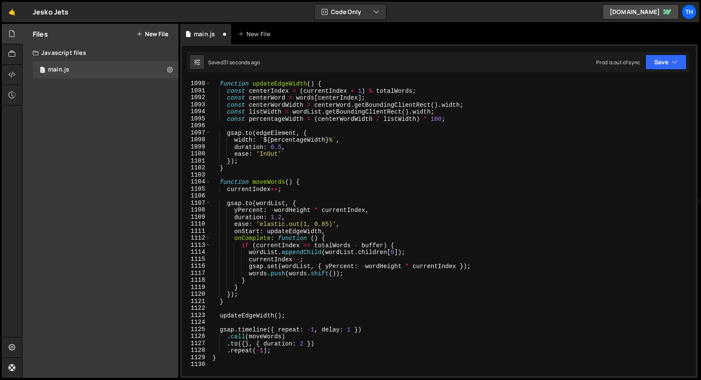
scroll to position [7709, 0]
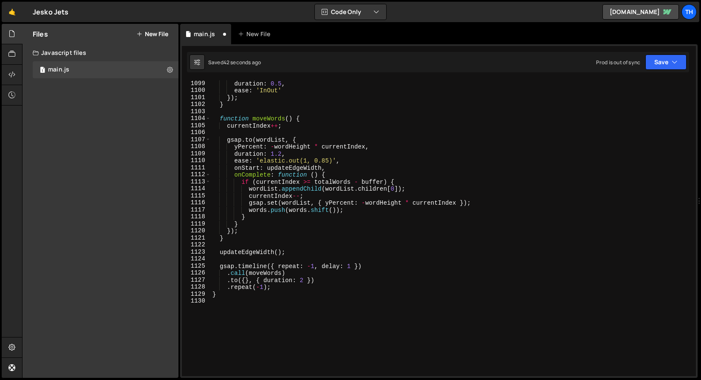
click at [294, 267] on div "duration : 0.5 , ease : 'InOut' }) ; } function moveWords ( ) { currentIndex ++…" at bounding box center [452, 235] width 482 height 310
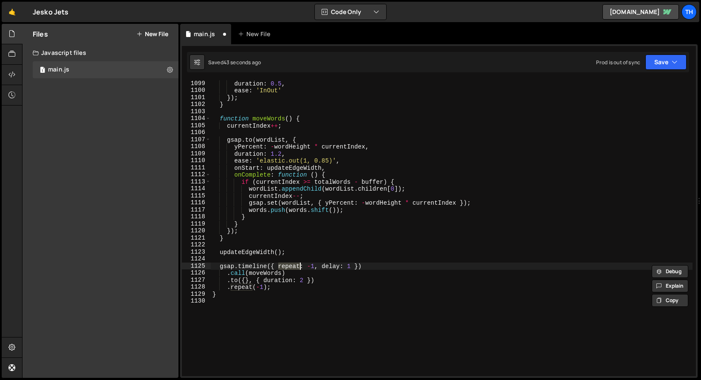
click at [296, 267] on div "duration : 0.5 , ease : 'InOut' }) ; } function moveWords ( ) { currentIndex ++…" at bounding box center [452, 228] width 482 height 296
click at [329, 268] on div "duration : 0.5 , ease : 'InOut' }) ; } function moveWords ( ) { currentIndex ++…" at bounding box center [452, 235] width 482 height 310
click at [348, 267] on div "duration : 0.5 , ease : 'InOut' }) ; } function moveWords ( ) { currentIndex ++…" at bounding box center [452, 235] width 482 height 310
click at [348, 269] on div "duration : 0.5 , ease : 'InOut' }) ; } function moveWords ( ) { currentIndex ++…" at bounding box center [452, 235] width 482 height 310
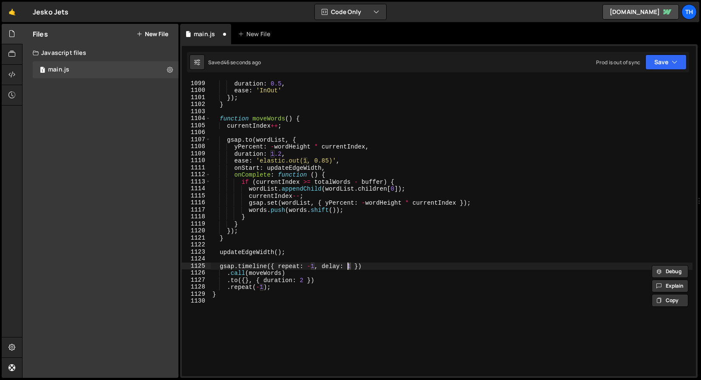
scroll to position [0, 9]
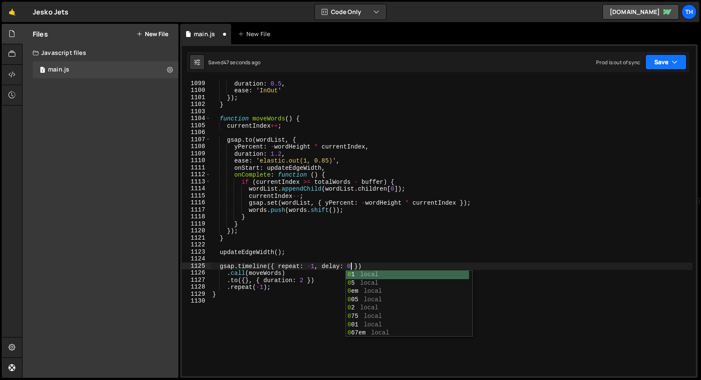
click at [666, 58] on button "Save" at bounding box center [666, 61] width 41 height 15
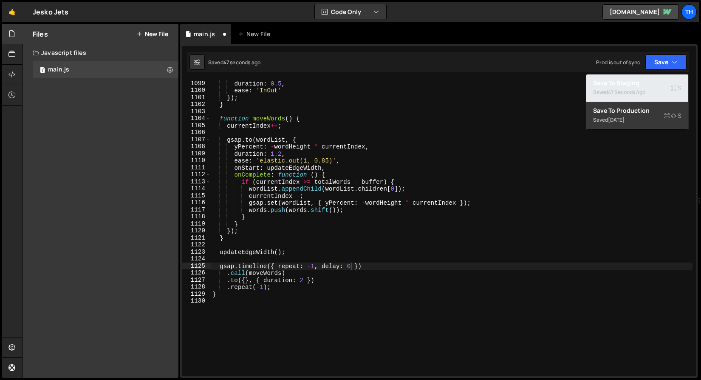
click at [655, 80] on div "Save to Staging S" at bounding box center [637, 83] width 88 height 9
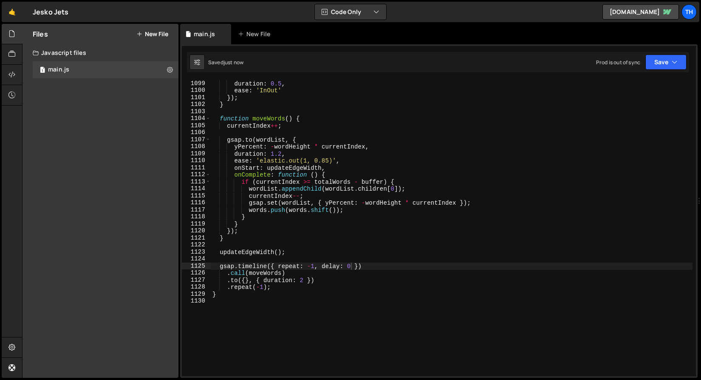
scroll to position [0, 0]
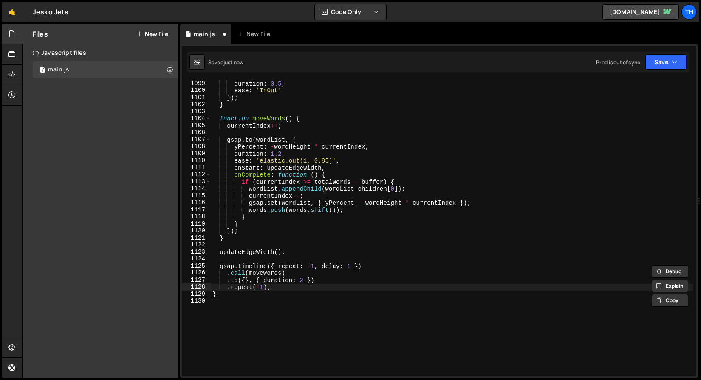
click at [270, 287] on div "duration : 0.5 , ease : 'InOut' }) ; } function moveWords ( ) { currentIndex ++…" at bounding box center [452, 235] width 482 height 310
click at [301, 281] on div "duration : 0.5 , ease : 'InOut' }) ; } function moveWords ( ) { currentIndex ++…" at bounding box center [452, 235] width 482 height 310
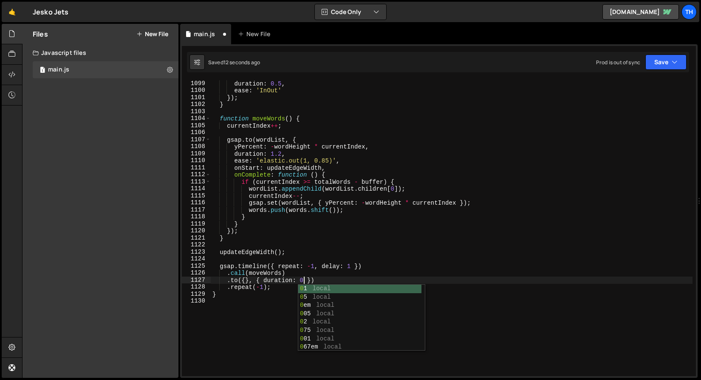
scroll to position [0, 6]
click at [679, 61] on button "Save" at bounding box center [666, 61] width 41 height 15
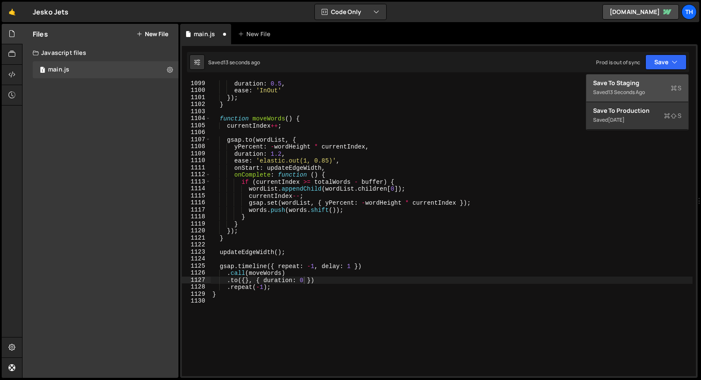
click at [630, 93] on div "13 seconds ago" at bounding box center [626, 91] width 37 height 7
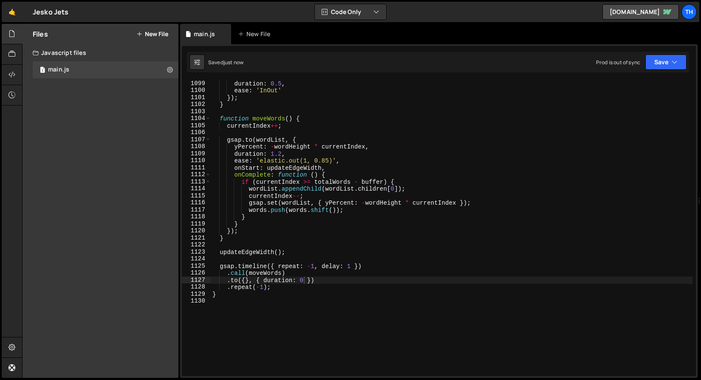
click at [303, 281] on div "duration : 0.5 , ease : 'InOut' }) ; } function moveWords ( ) { currentIndex ++…" at bounding box center [452, 235] width 482 height 310
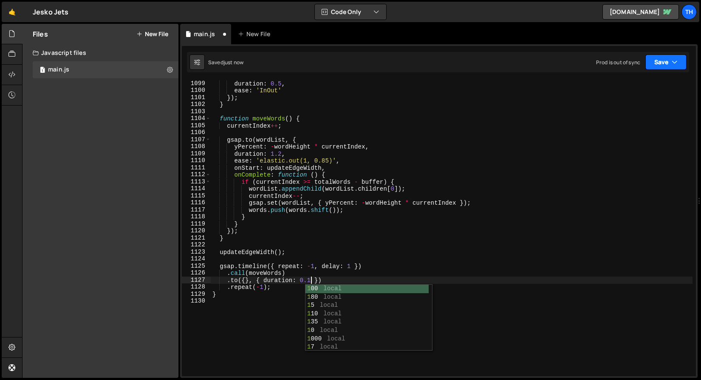
click at [658, 66] on button "Save" at bounding box center [666, 61] width 41 height 15
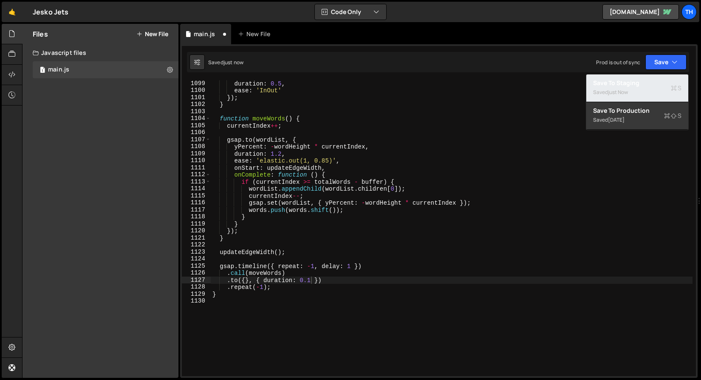
drag, startPoint x: 646, startPoint y: 80, endPoint x: 576, endPoint y: 77, distance: 70.2
click at [646, 80] on div "Save to Staging S" at bounding box center [637, 83] width 88 height 9
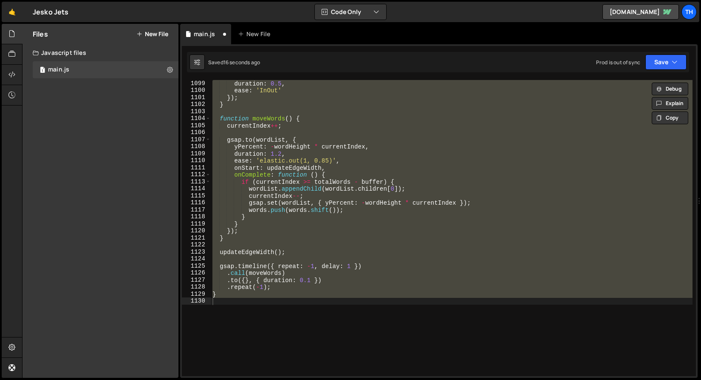
type textarea ".to({}, { duration: 0 })"
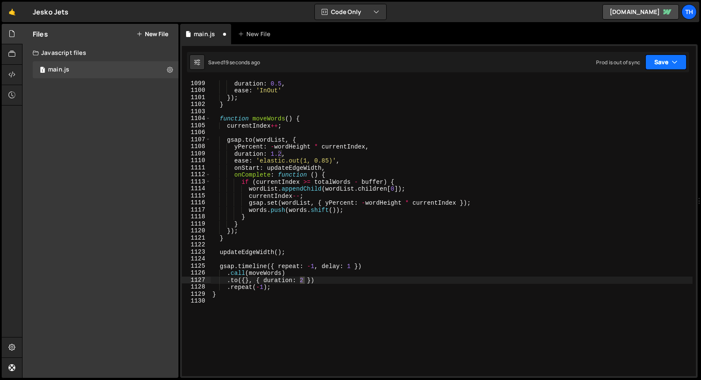
click at [658, 62] on button "Save" at bounding box center [666, 61] width 41 height 15
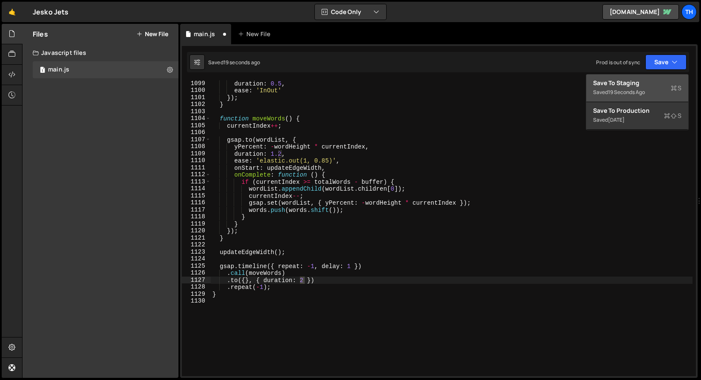
click at [668, 81] on div "Save to Staging S" at bounding box center [637, 83] width 88 height 9
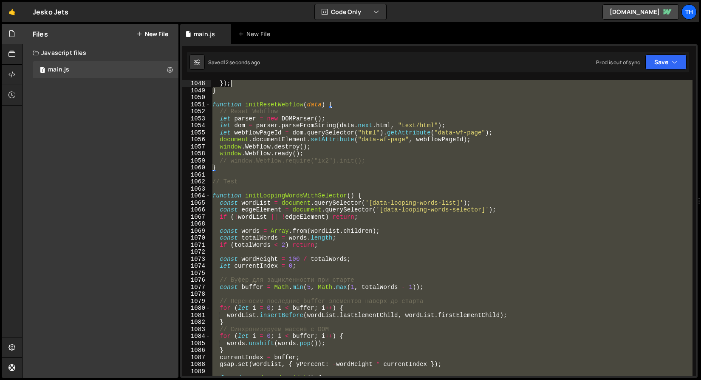
scroll to position [7302, 0]
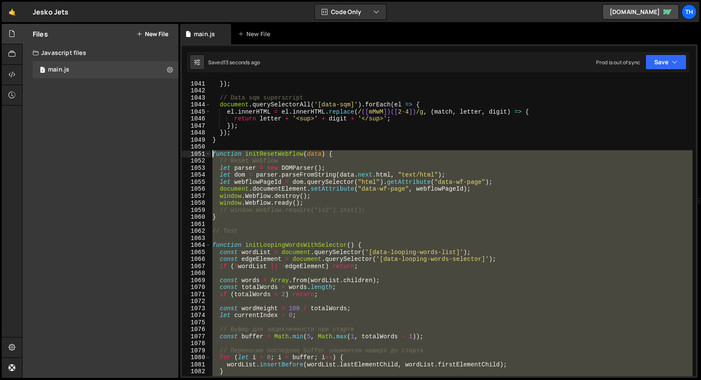
drag, startPoint x: 236, startPoint y: 291, endPoint x: 174, endPoint y: 151, distance: 152.9
click at [174, 151] on div "Files New File Javascript files 1 main.js 0 CSS files Copy share link Edit File…" at bounding box center [361, 201] width 679 height 354
paste textarea "}"
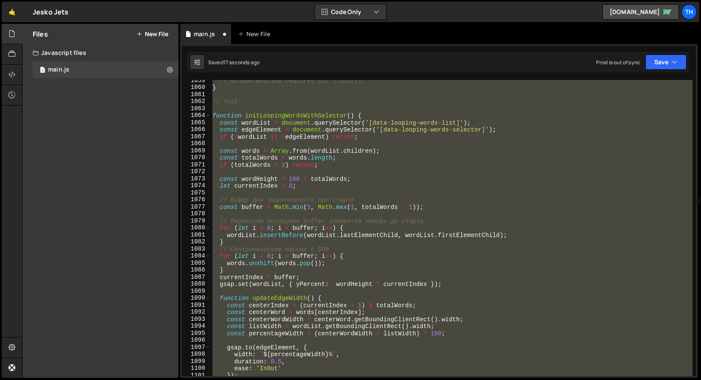
scroll to position [7425, 0]
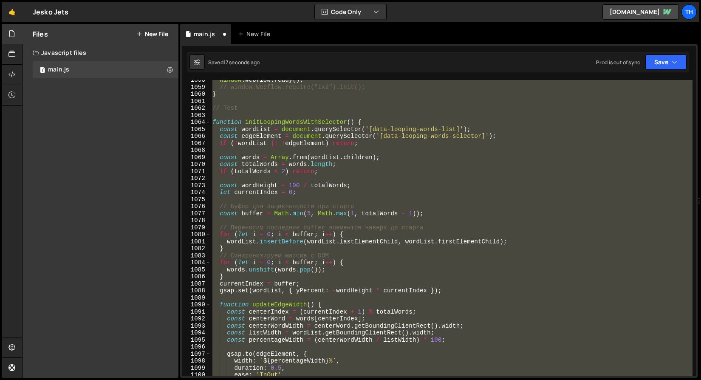
click at [216, 125] on div "window . Webflow . ready ( ) ; // window.Webflow.require("ix2").init(); } // Te…" at bounding box center [452, 228] width 482 height 296
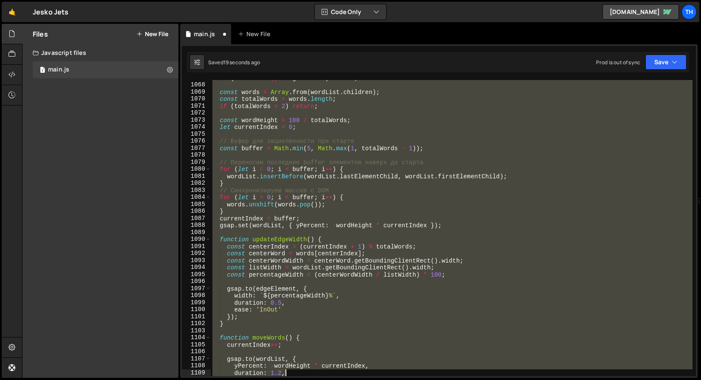
scroll to position [7638, 0]
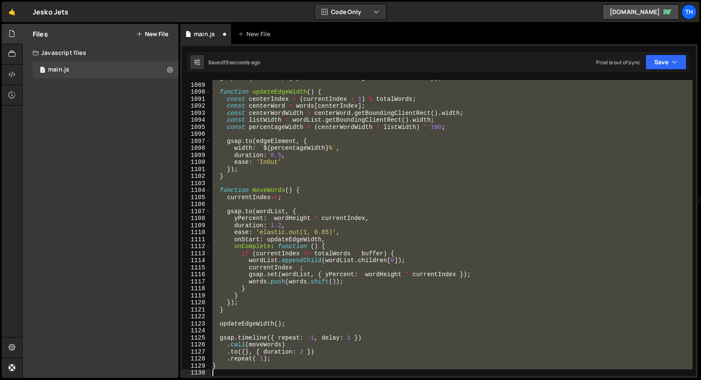
drag, startPoint x: 213, startPoint y: 120, endPoint x: 310, endPoint y: 418, distance: 312.9
click at [310, 379] on html "Projects Community Library Blog Th Projects Your Teams Invite team member Accou…" at bounding box center [350, 190] width 701 height 380
paste textarea
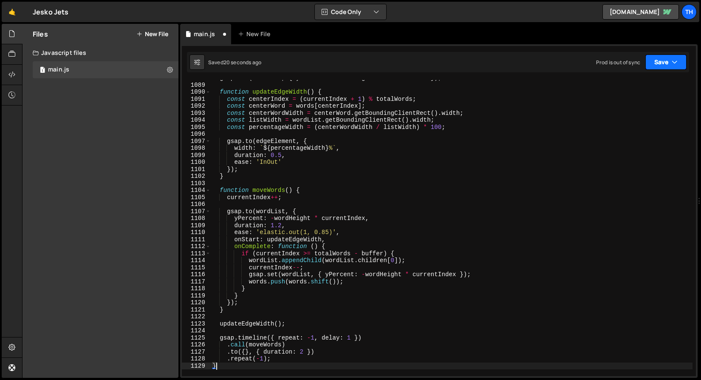
drag, startPoint x: 665, startPoint y: 65, endPoint x: 656, endPoint y: 77, distance: 15.0
click at [665, 65] on button "Save" at bounding box center [666, 61] width 41 height 15
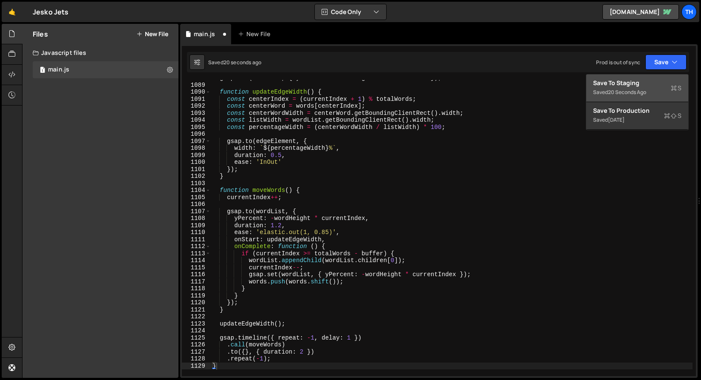
click at [654, 80] on div "Save to Staging S" at bounding box center [637, 83] width 88 height 9
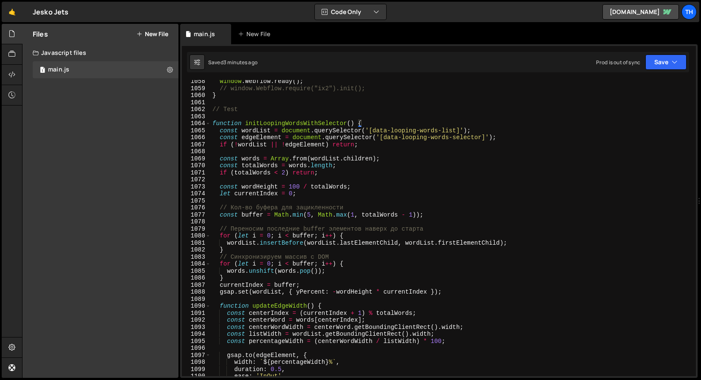
scroll to position [7423, 0]
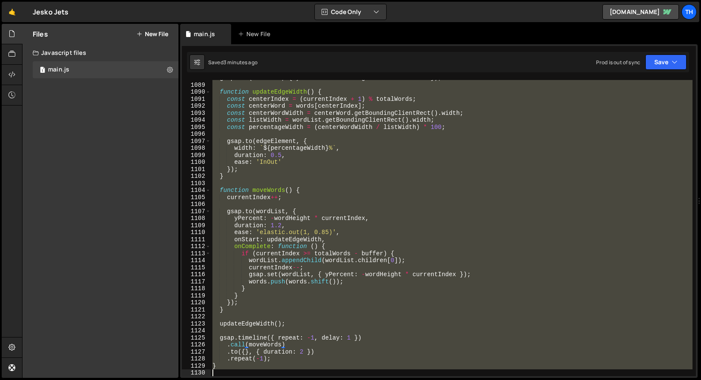
drag, startPoint x: 213, startPoint y: 123, endPoint x: 296, endPoint y: 418, distance: 306.6
click at [296, 379] on html "Projects Community Library Blog Th Projects Your Teams Invite team member Accou…" at bounding box center [350, 190] width 701 height 380
paste textarea
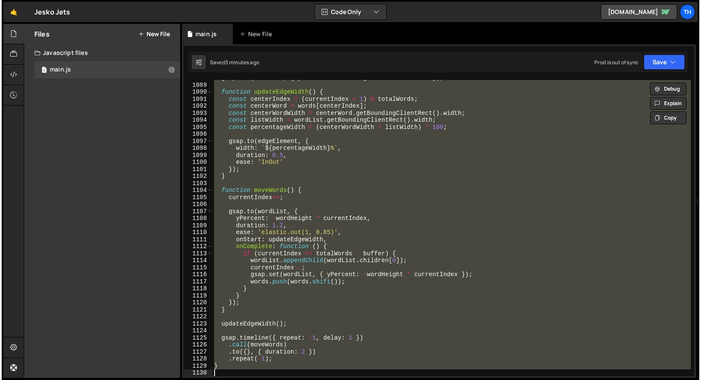
scroll to position [7708, 0]
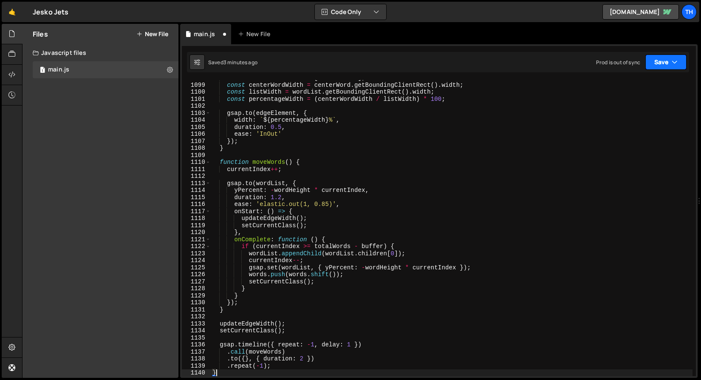
click at [682, 62] on button "Save" at bounding box center [666, 61] width 41 height 15
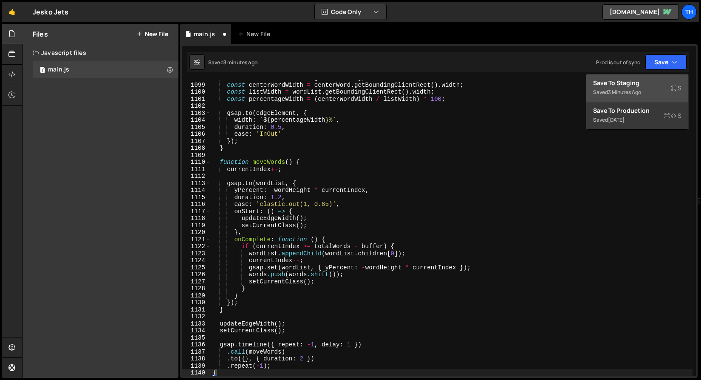
click at [650, 85] on div "Save to Staging S" at bounding box center [637, 83] width 88 height 9
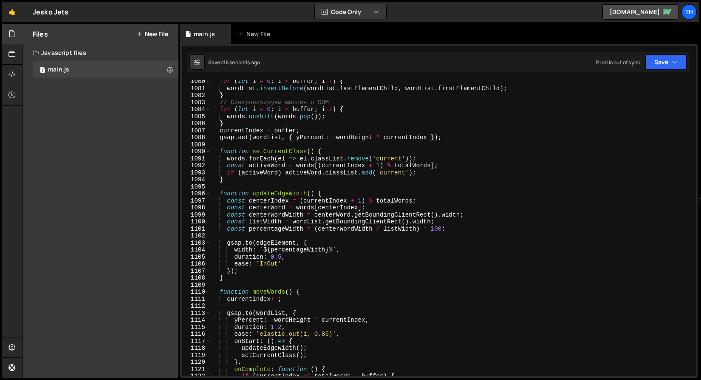
scroll to position [7574, 0]
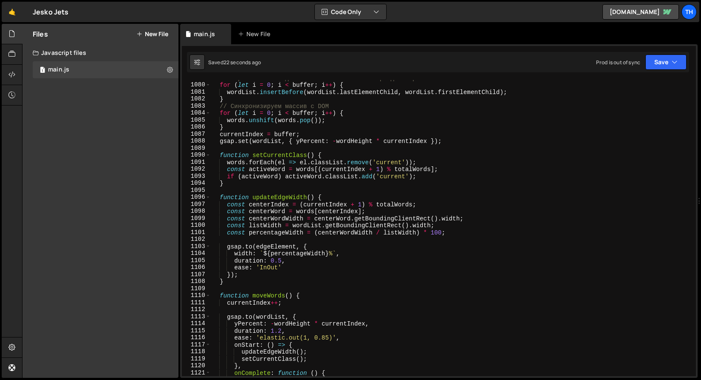
click at [262, 169] on div "// Переносим последние buffer элементов наверх до старта for ( let i = 0 ; i < …" at bounding box center [452, 229] width 482 height 310
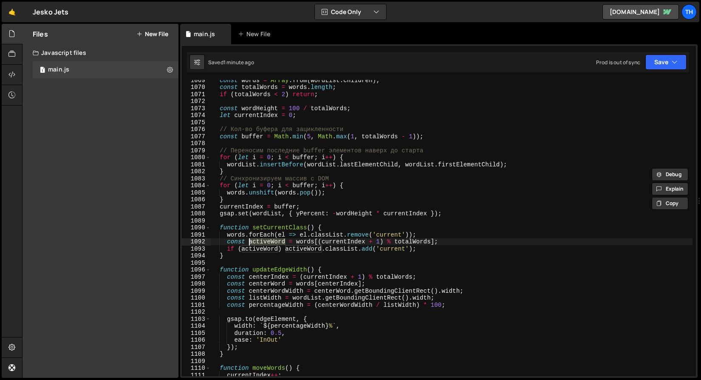
scroll to position [7445, 0]
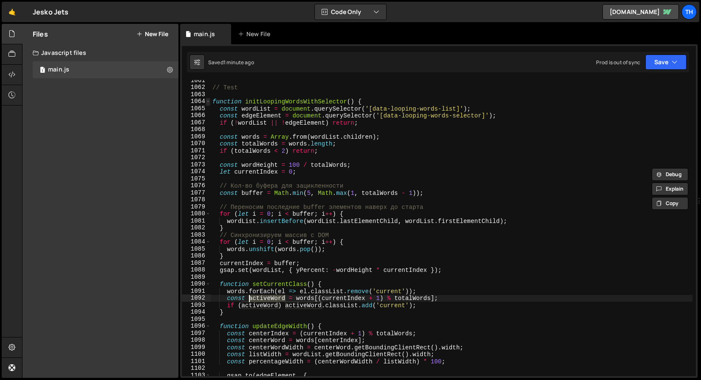
click at [209, 102] on span at bounding box center [208, 101] width 5 height 7
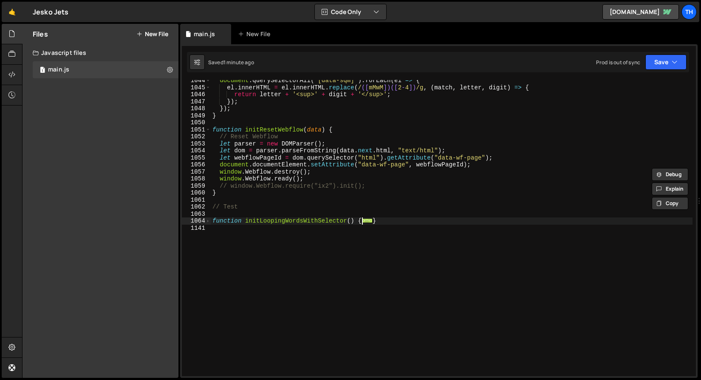
scroll to position [7326, 0]
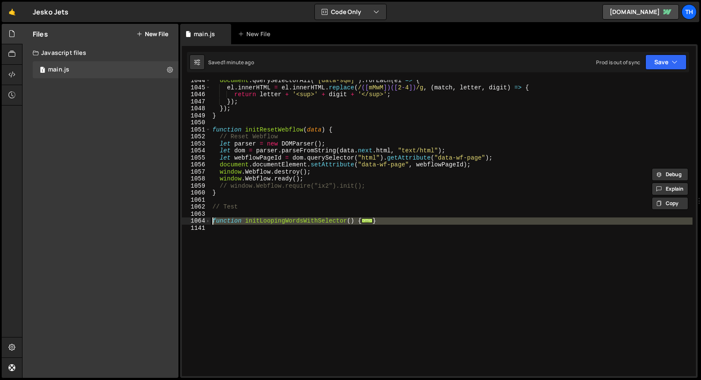
drag, startPoint x: 292, startPoint y: 245, endPoint x: 152, endPoint y: 219, distance: 142.3
click at [152, 219] on div "Files New File Javascript files 1 main.js 0 CSS files Copy share link Edit File…" at bounding box center [361, 201] width 679 height 354
paste textarea "}"
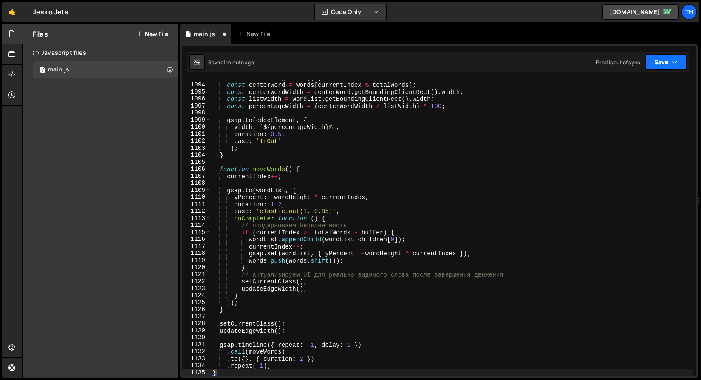
click at [661, 62] on button "Save" at bounding box center [666, 61] width 41 height 15
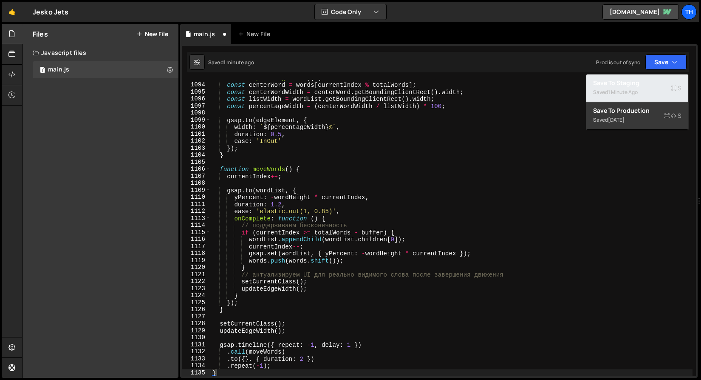
click at [638, 89] on div "1 minute ago" at bounding box center [623, 91] width 30 height 7
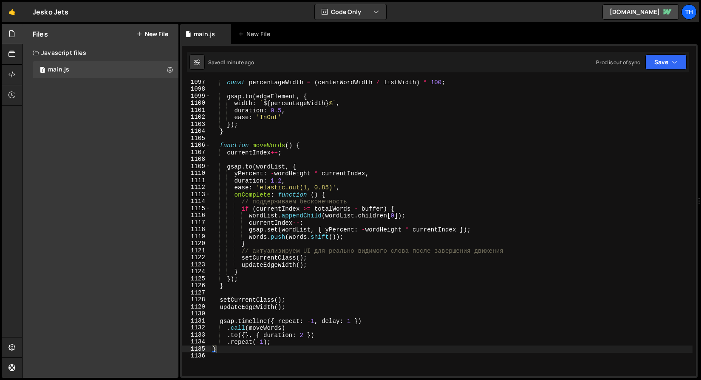
scroll to position [7670, 0]
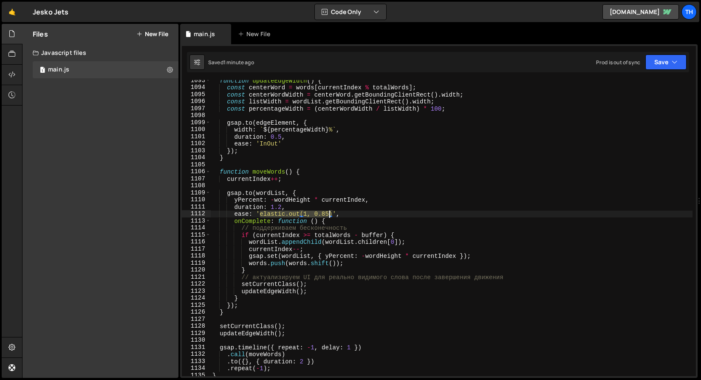
drag, startPoint x: 260, startPoint y: 213, endPoint x: 331, endPoint y: 212, distance: 70.6
click at [331, 212] on div "function updateEdgeWidth ( ) { const centerWord = words [ currentIndex % totalW…" at bounding box center [452, 232] width 482 height 310
click at [256, 226] on div "function updateEdgeWidth ( ) { const centerWord = words [ currentIndex % totalW…" at bounding box center [452, 232] width 482 height 310
drag, startPoint x: 266, startPoint y: 213, endPoint x: 332, endPoint y: 214, distance: 65.5
click at [332, 214] on div "function updateEdgeWidth ( ) { const centerWord = words [ currentIndex % totalW…" at bounding box center [452, 232] width 482 height 310
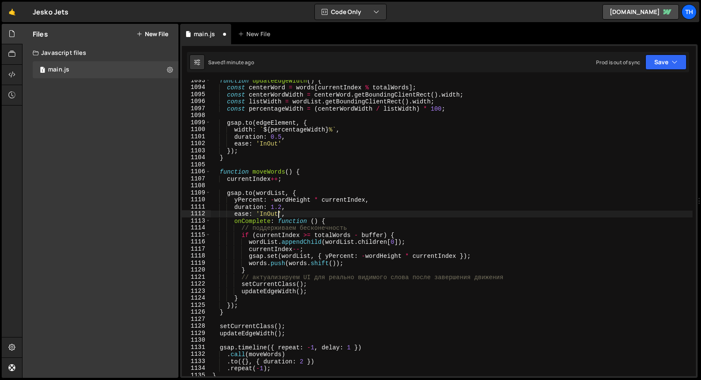
scroll to position [0, 4]
click at [666, 63] on button "Save" at bounding box center [666, 61] width 41 height 15
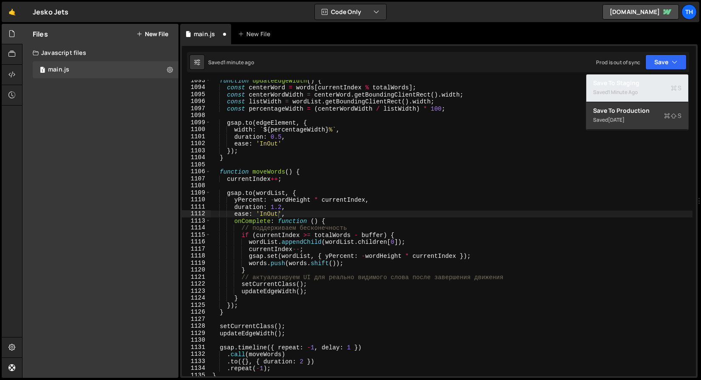
click at [645, 91] on div "Saved 1 minute ago" at bounding box center [637, 92] width 88 height 10
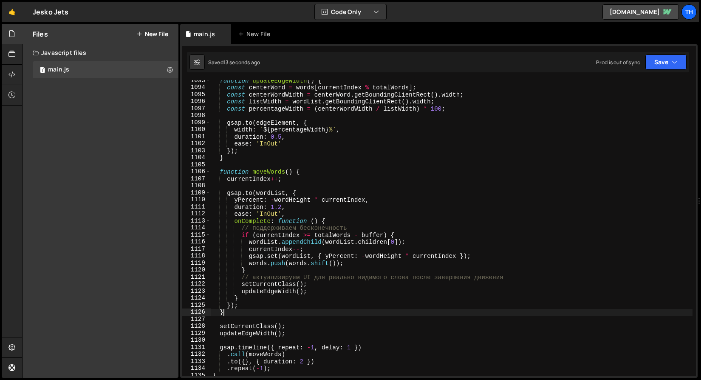
scroll to position [0, 0]
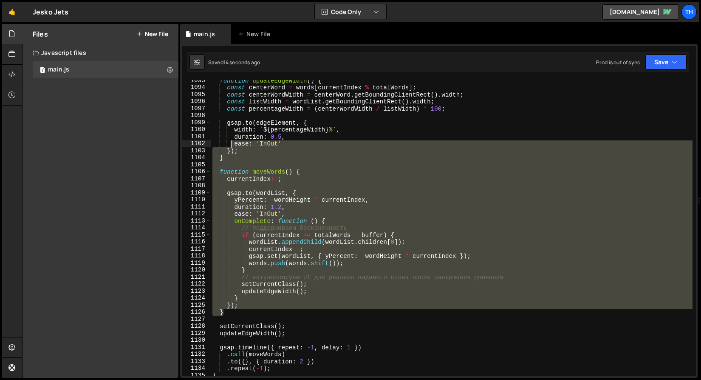
drag, startPoint x: 229, startPoint y: 313, endPoint x: 246, endPoint y: 243, distance: 71.9
click at [246, 243] on div "function updateEdgeWidth ( ) { const centerWord = words [ currentIndex % totalW…" at bounding box center [452, 232] width 482 height 310
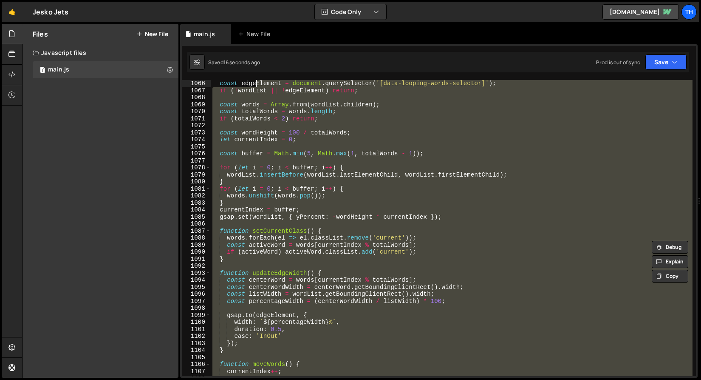
scroll to position [7302, 0]
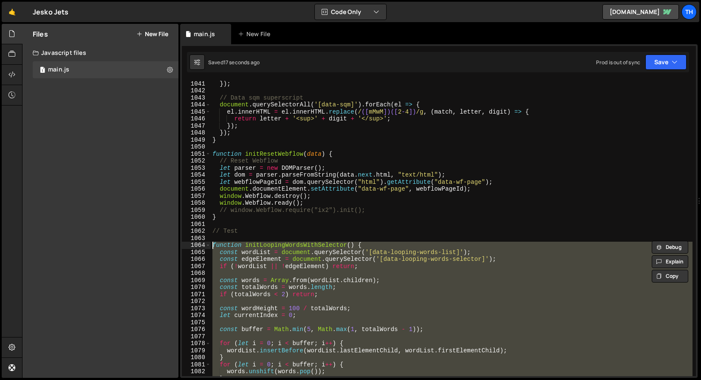
drag, startPoint x: 236, startPoint y: 321, endPoint x: 177, endPoint y: 241, distance: 98.7
click at [177, 241] on div "Files New File Javascript files 1 main.js 0 CSS files Copy share link Edit File…" at bounding box center [361, 201] width 679 height 354
paste textarea "}"
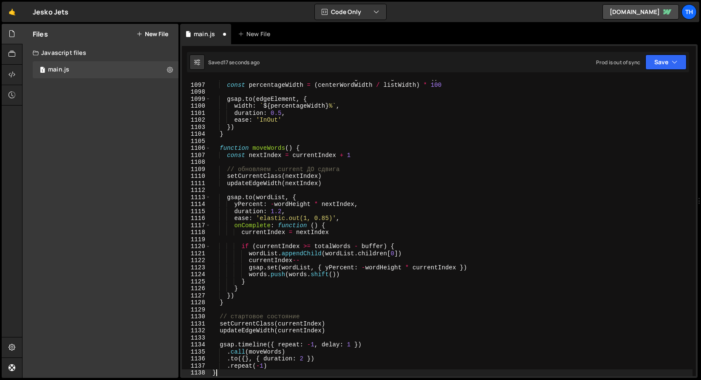
scroll to position [7694, 0]
click at [683, 67] on button "Save" at bounding box center [666, 61] width 41 height 15
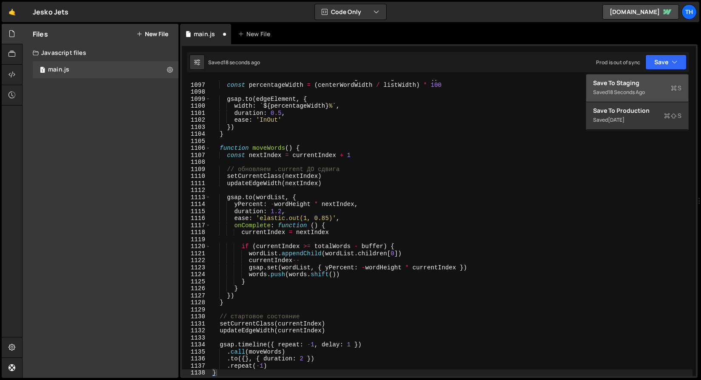
click at [659, 87] on div "Save to Staging S" at bounding box center [637, 83] width 88 height 9
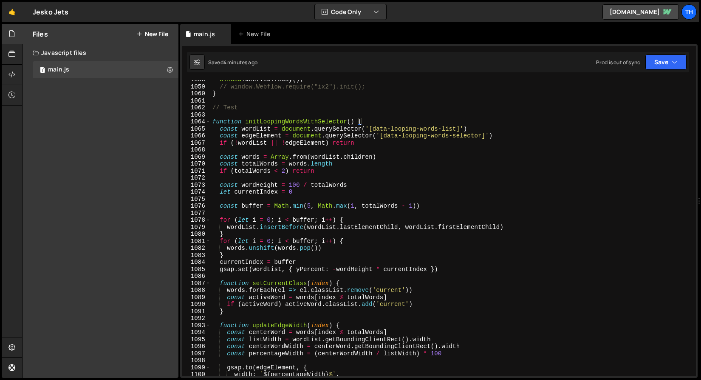
scroll to position [7399, 0]
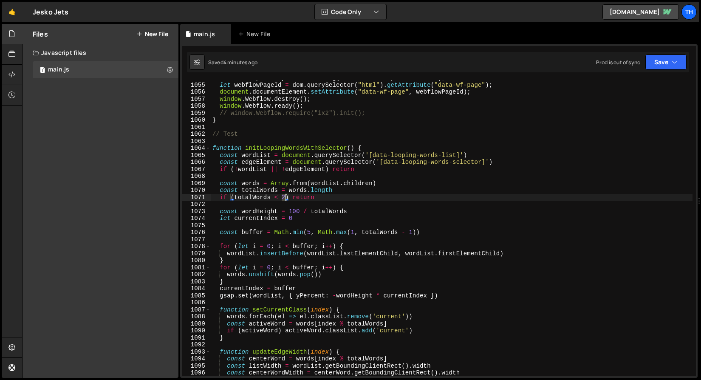
click at [286, 197] on div "let dom = parser . parseFromString ( data . next . html , "text/html" ) ; let w…" at bounding box center [452, 229] width 482 height 310
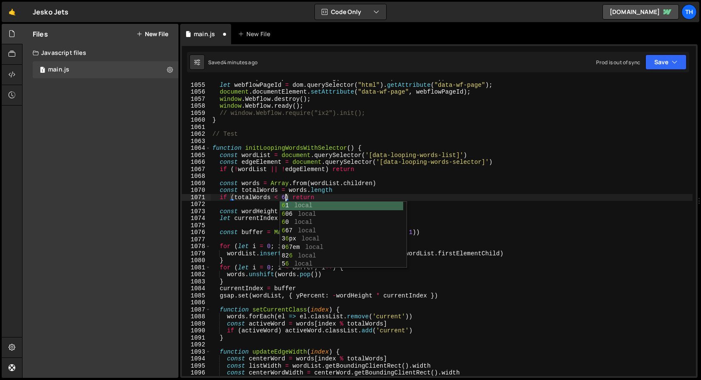
scroll to position [0, 5]
click at [310, 168] on div "let dom = parser . parseFromString ( data . next . html , "text/html" ) ; let w…" at bounding box center [452, 229] width 482 height 310
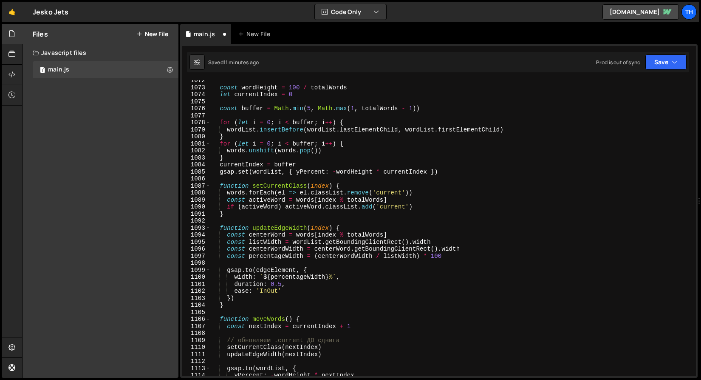
scroll to position [7523, 0]
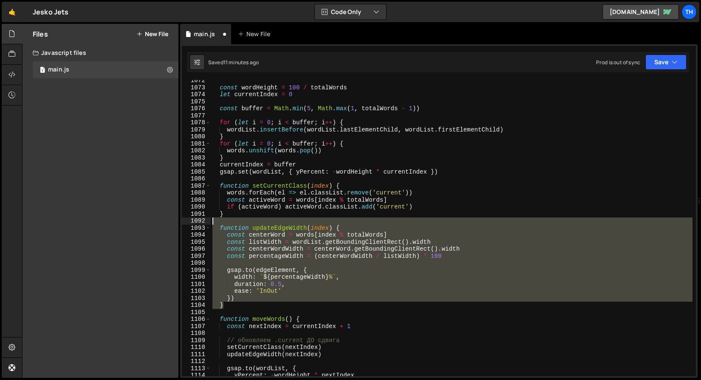
drag, startPoint x: 245, startPoint y: 306, endPoint x: 157, endPoint y: 219, distance: 123.6
click at [157, 219] on div "Files New File Javascript files 1 main.js 0 CSS files Copy share link Edit File…" at bounding box center [361, 201] width 679 height 354
type textarea "function updateEdgeWidth(index) {"
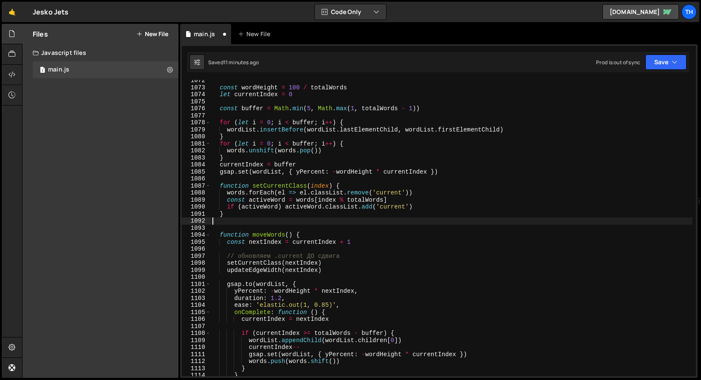
scroll to position [0, 0]
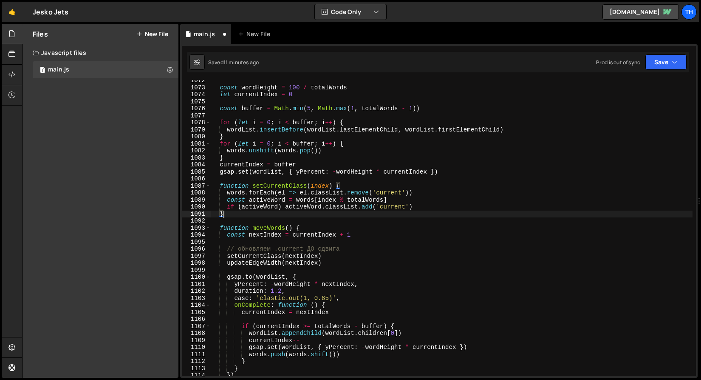
click at [642, 68] on div "Prod is out of sync Upgrade to Edit Save Save to Staging S Saved 11 minutes ago…" at bounding box center [641, 61] width 91 height 15
click at [651, 64] on button "Save" at bounding box center [666, 61] width 41 height 15
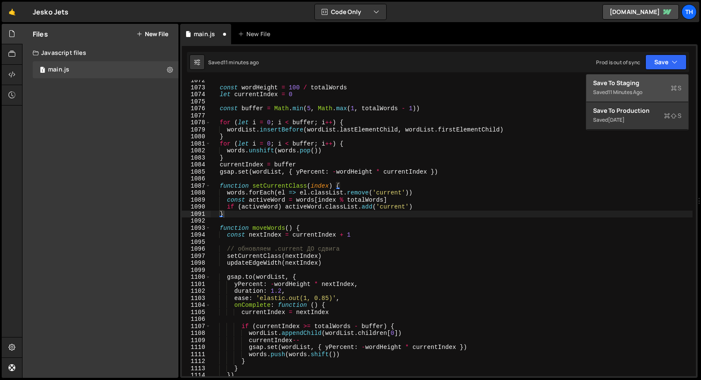
click at [644, 80] on div "Save to Staging S" at bounding box center [637, 83] width 88 height 9
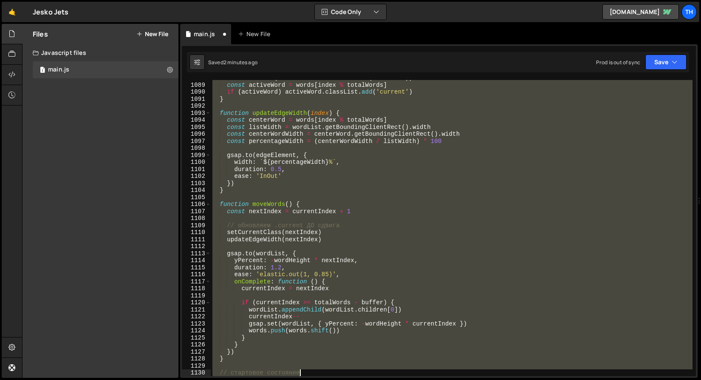
scroll to position [7701, 0]
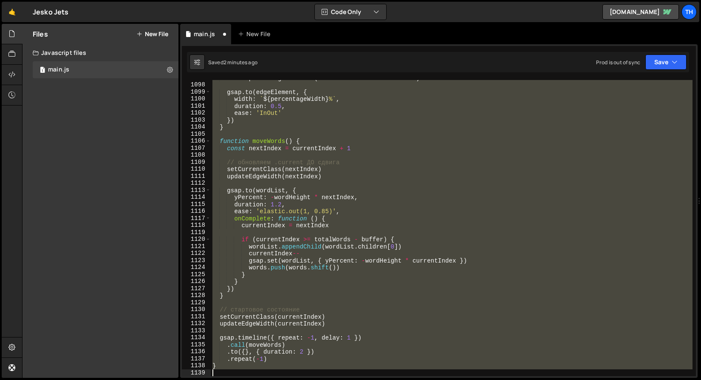
drag, startPoint x: 212, startPoint y: 113, endPoint x: 344, endPoint y: 418, distance: 332.1
click at [344, 379] on html "Projects Community Library Blog Th Projects Your Teams Invite team member Accou…" at bounding box center [350, 190] width 701 height 380
paste textarea
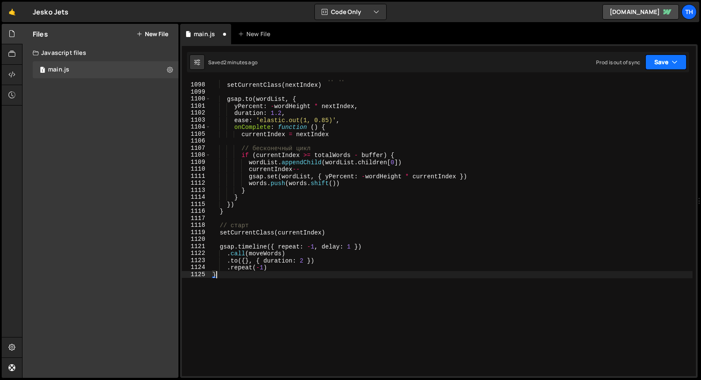
click at [670, 59] on button "Save" at bounding box center [666, 61] width 41 height 15
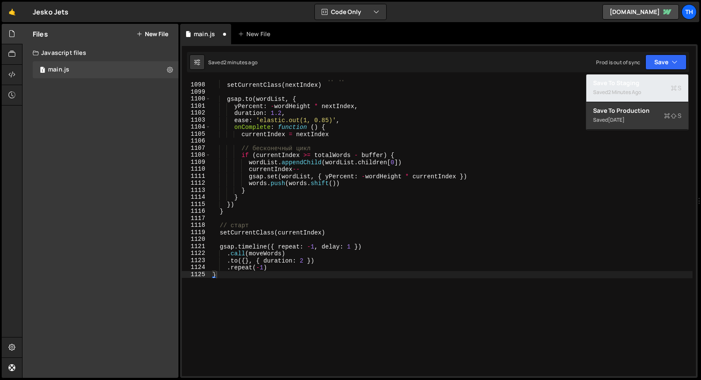
click at [656, 80] on div "Save to Staging S" at bounding box center [637, 83] width 88 height 9
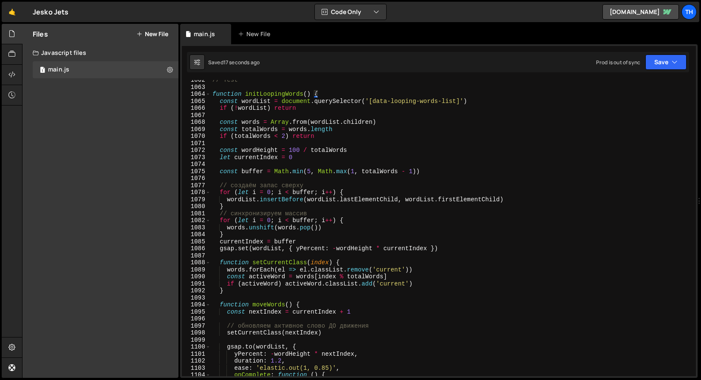
scroll to position [7447, 0]
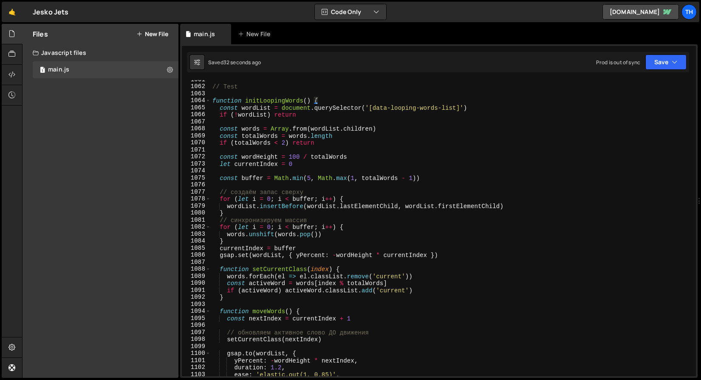
type textarea "function initLoopingWords() {"
click at [275, 98] on div "// Test function initLoopingWords ( ) { const wordList = document . querySelect…" at bounding box center [452, 231] width 482 height 310
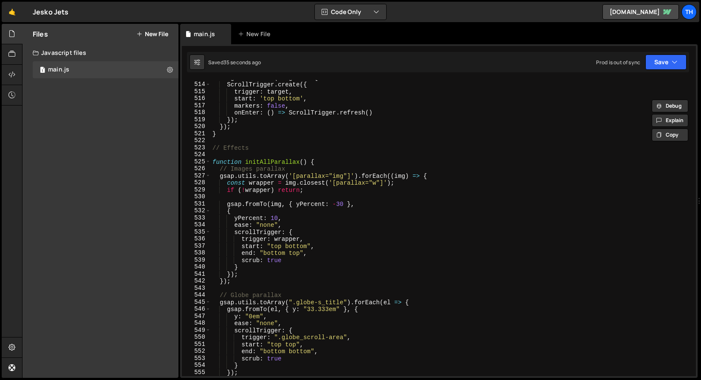
drag, startPoint x: 207, startPoint y: 163, endPoint x: 223, endPoint y: 180, distance: 23.5
click at [207, 163] on span at bounding box center [208, 161] width 5 height 7
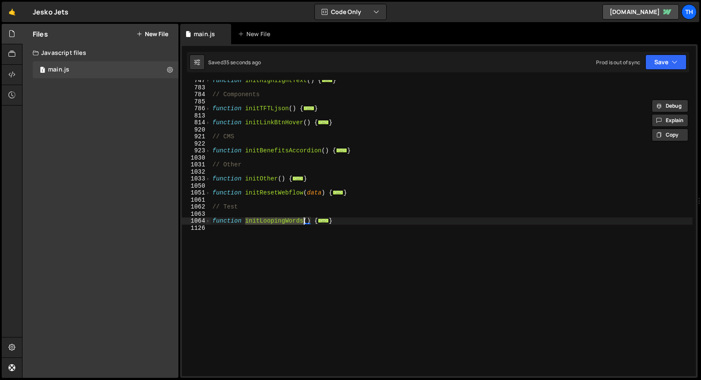
scroll to position [0, 0]
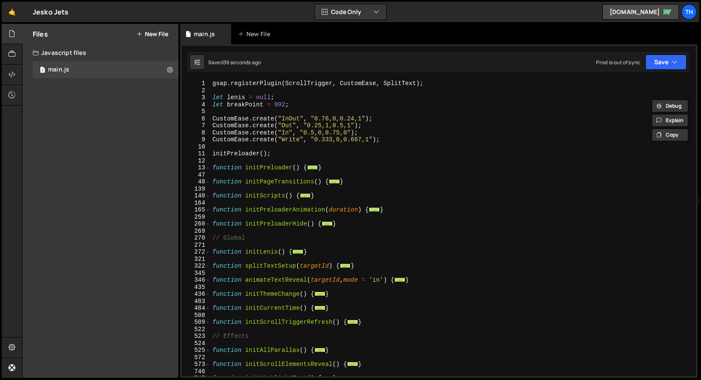
click at [214, 201] on div "gsap . registerPlugin ( ScrollTrigger , CustomEase , SplitText ) ; let lenis = …" at bounding box center [452, 235] width 482 height 310
click at [209, 197] on span at bounding box center [208, 195] width 5 height 7
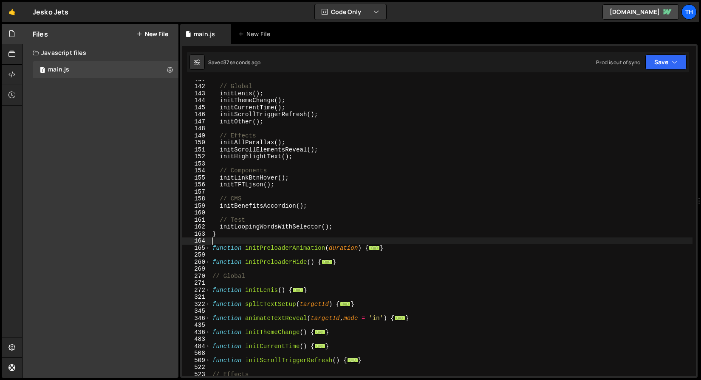
scroll to position [149, 0]
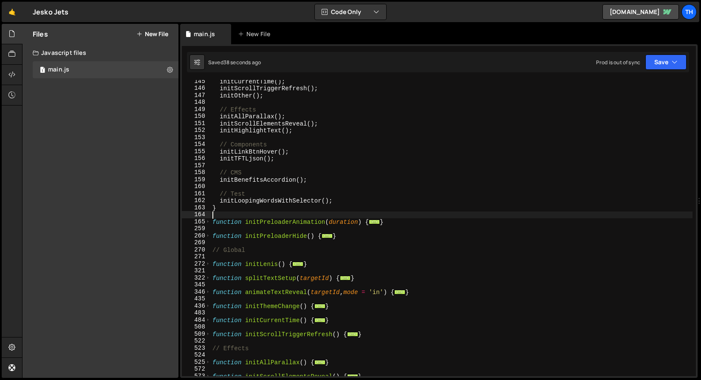
click at [316, 199] on div "initCurrentTime ( ) ; initScrollTriggerRefresh ( ) ; initOther ( ) ; // Effects…" at bounding box center [452, 233] width 482 height 310
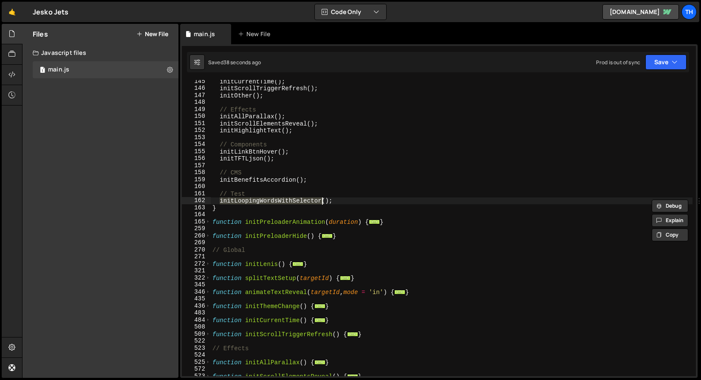
click at [316, 199] on div "initCurrentTime ( ) ; initScrollTriggerRefresh ( ) ; initOther ( ) ; // Effects…" at bounding box center [452, 233] width 482 height 310
paste textarea
click at [654, 61] on button "Save" at bounding box center [666, 61] width 41 height 15
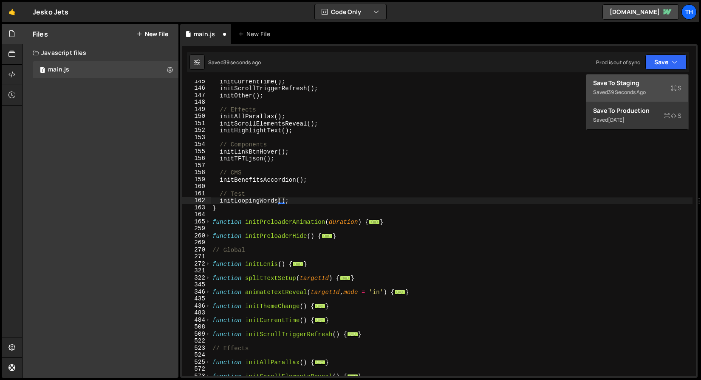
click at [640, 84] on div "Save to Staging S" at bounding box center [637, 83] width 88 height 9
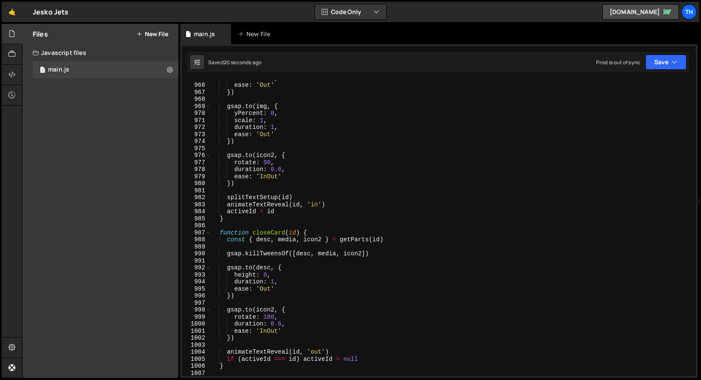
scroll to position [7754, 0]
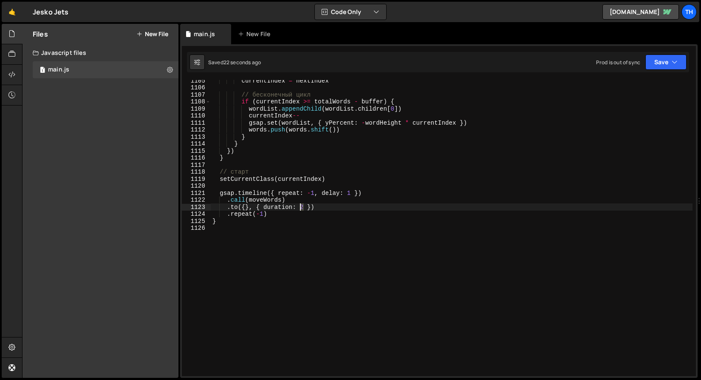
click at [302, 207] on div "currentIndex = nextIndex // бесконечный цикл if ( currentIndex >= totalWords - …" at bounding box center [452, 232] width 482 height 310
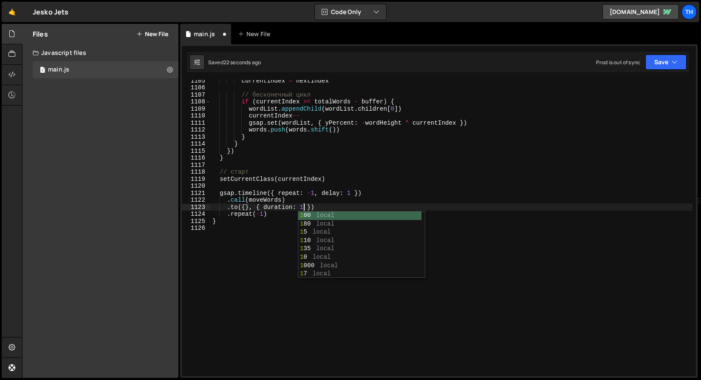
scroll to position [0, 6]
click at [655, 59] on button "Save" at bounding box center [666, 61] width 41 height 15
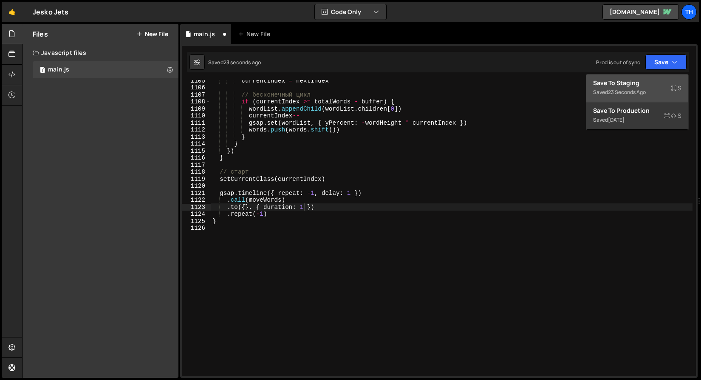
click at [641, 82] on div "Save to Staging S" at bounding box center [637, 83] width 88 height 9
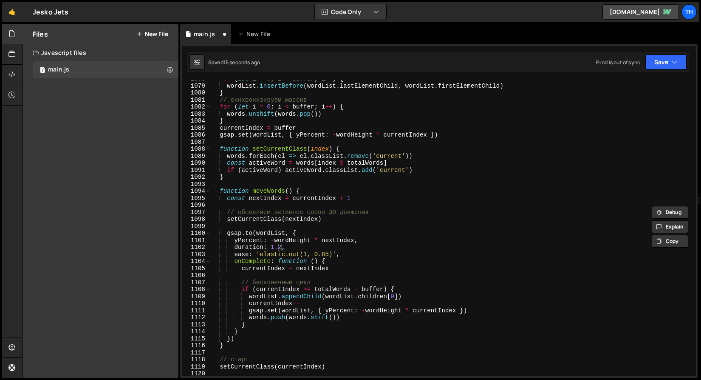
scroll to position [7560, 0]
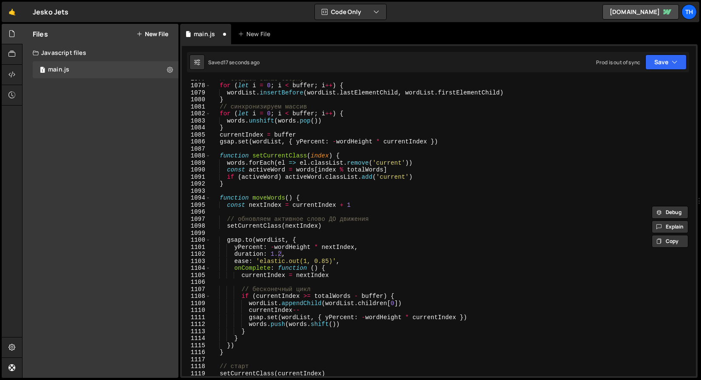
click at [231, 220] on div "// создаём запас сверху for ( let i = 0 ; i < buffer ; i ++ ) { wordList . inse…" at bounding box center [452, 230] width 482 height 310
click at [395, 219] on div "// создаём запас сверху for ( let i = 0 ; i < buffer ; i ++ ) { wordList . inse…" at bounding box center [452, 230] width 482 height 310
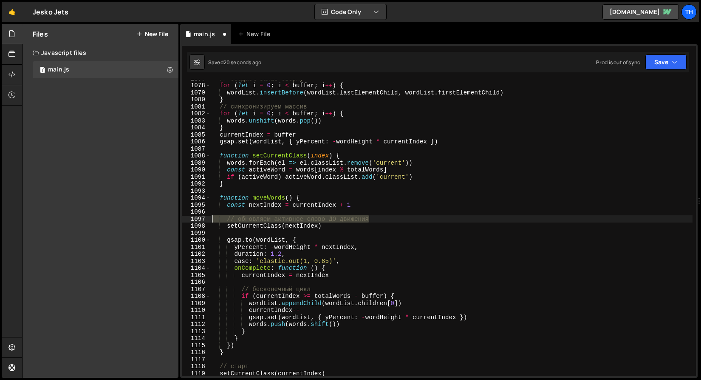
drag, startPoint x: 376, startPoint y: 219, endPoint x: 186, endPoint y: 221, distance: 190.0
click at [186, 221] on div "// обновляем активное слово ДО движения 1077 1078 1079 1080 1081 1082 1083 1084…" at bounding box center [439, 228] width 514 height 296
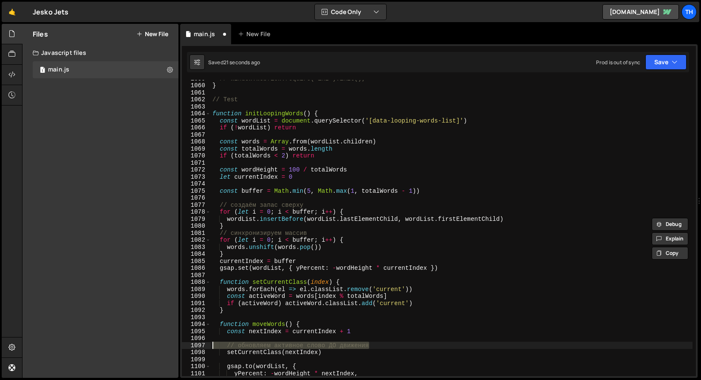
scroll to position [7424, 0]
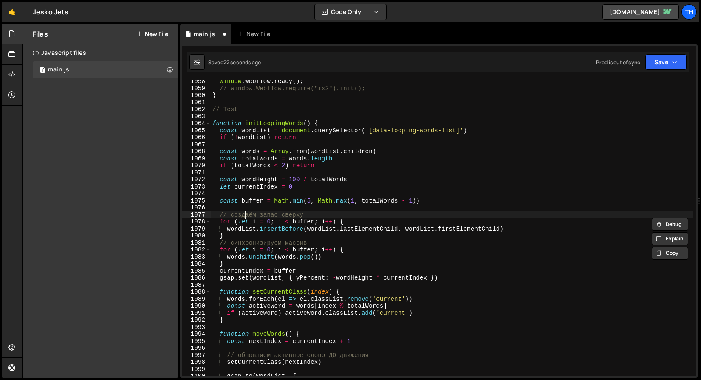
click at [244, 215] on div "window . Webflow . ready ( ) ; // window.Webflow.require("ix2").init(); } // Te…" at bounding box center [452, 233] width 482 height 310
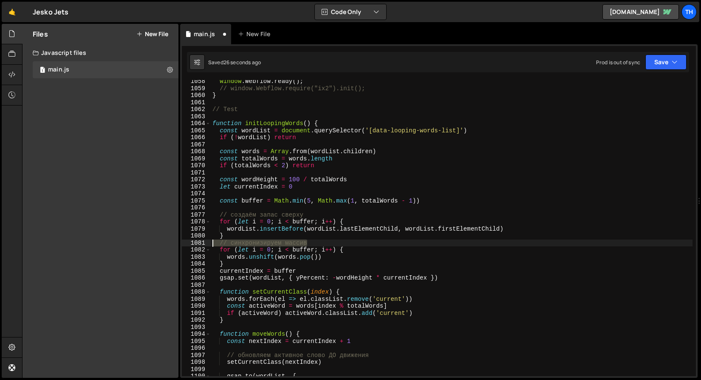
drag, startPoint x: 321, startPoint y: 242, endPoint x: 195, endPoint y: 239, distance: 125.9
click at [195, 239] on div "// создаём запас сверху 1058 1059 1060 1061 1062 1063 1064 1065 1066 1067 1068 …" at bounding box center [439, 228] width 514 height 296
type textarea "// синхронизируем массив"
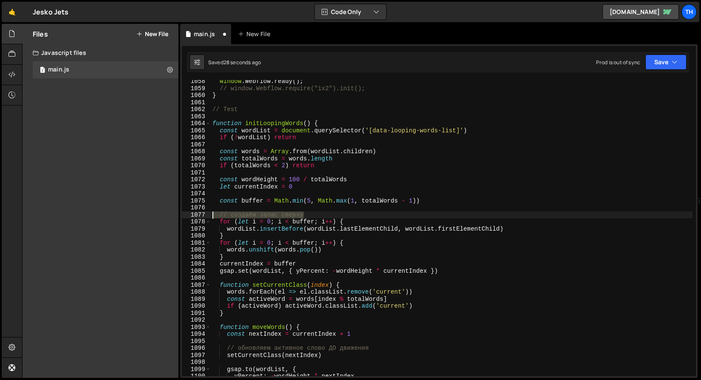
drag, startPoint x: 332, startPoint y: 216, endPoint x: 167, endPoint y: 212, distance: 165.0
click at [165, 216] on div "Files New File Javascript files 1 main.js 0 CSS files Copy share link Edit File…" at bounding box center [361, 201] width 679 height 354
type textarea "// создаём запас сверху"
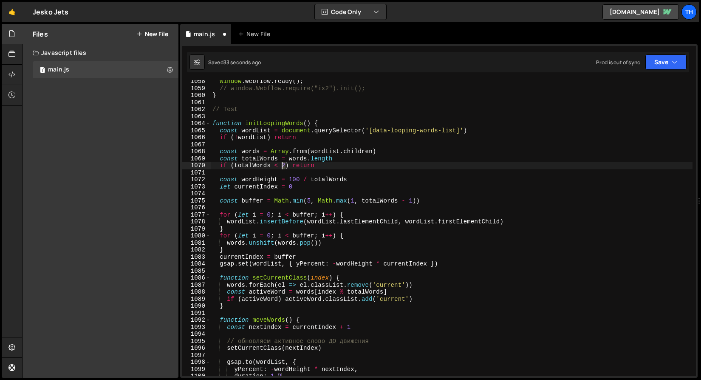
click at [284, 164] on div "window . Webflow . ready ( ) ; // window.Webflow.require("ix2").init(); } // Te…" at bounding box center [452, 233] width 482 height 310
type textarea "if (totalWords < 5) return"
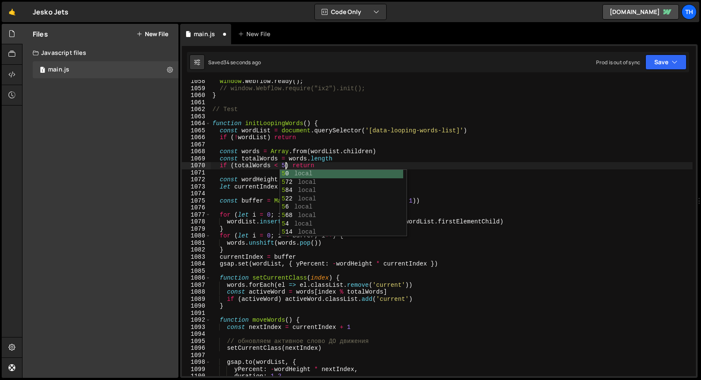
scroll to position [0, 5]
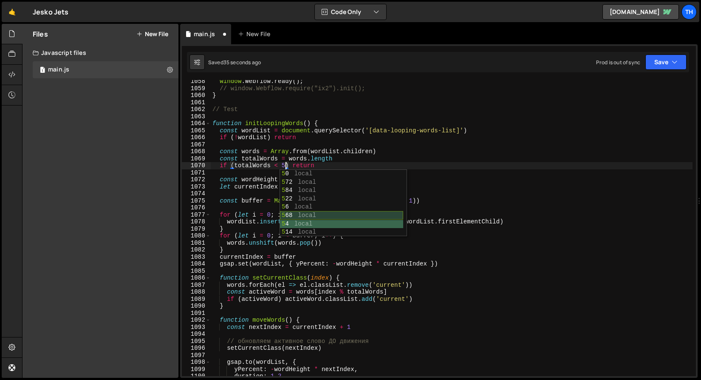
drag, startPoint x: 338, startPoint y: 221, endPoint x: 206, endPoint y: 177, distance: 139.1
click at [206, 177] on body "Projects [GEOGRAPHIC_DATA] Blog Th Projects Your Teams Invite team member Accou…" at bounding box center [350, 190] width 701 height 380
click at [231, 171] on div "window . Webflow . ready ( ) ; // window.Webflow.require("ix2").init(); } // Te…" at bounding box center [452, 233] width 482 height 310
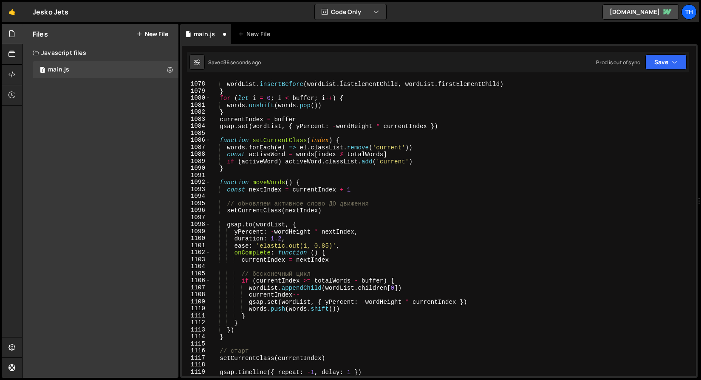
scroll to position [7561, 0]
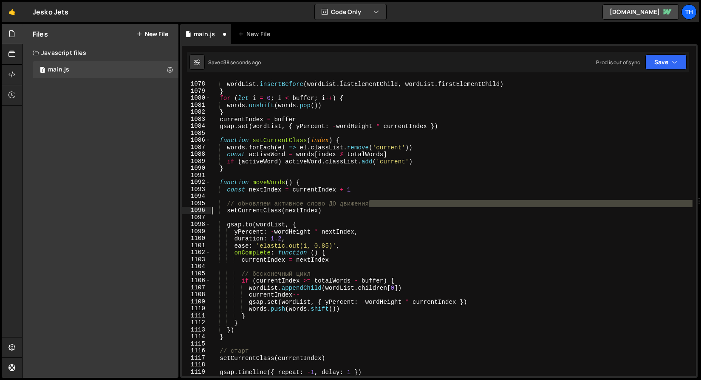
drag, startPoint x: 383, startPoint y: 201, endPoint x: 167, endPoint y: 207, distance: 215.7
click at [167, 207] on div "Files New File Javascript files 1 main.js 0 CSS files Copy share link Edit File…" at bounding box center [361, 201] width 679 height 354
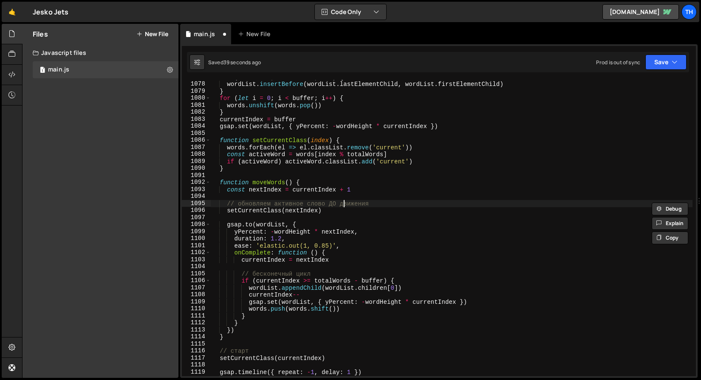
drag, startPoint x: 346, startPoint y: 203, endPoint x: 369, endPoint y: 202, distance: 23.0
click at [346, 203] on div "for ( let i = 0 ; i < buffer ; i ++ ) { wordList . insertBefore ( wordList . la…" at bounding box center [452, 229] width 482 height 310
type textarea "// обновляем активное слово ДО движения"
drag, startPoint x: 380, startPoint y: 202, endPoint x: 171, endPoint y: 206, distance: 208.8
click at [171, 206] on div "Files New File Javascript files 1 main.js 0 CSS files Copy share link Edit File…" at bounding box center [361, 201] width 679 height 354
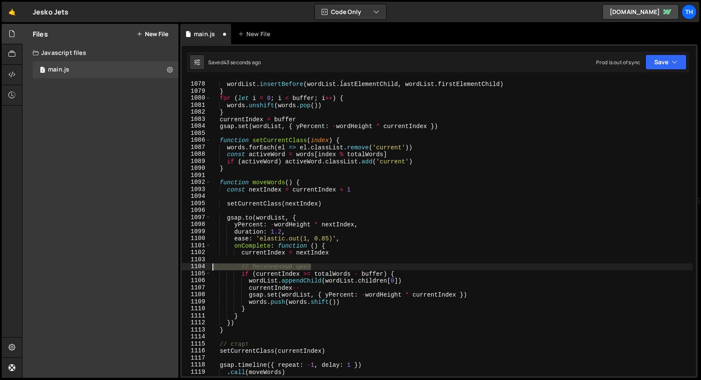
drag, startPoint x: 350, startPoint y: 269, endPoint x: 158, endPoint y: 264, distance: 192.6
click at [158, 264] on div "Files New File Javascript files 1 main.js 0 CSS files Copy share link Edit File…" at bounding box center [361, 201] width 679 height 354
type textarea "// бесконечный цикл"
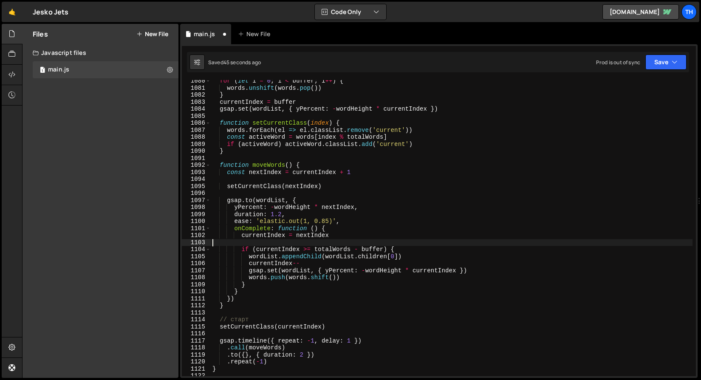
scroll to position [7641, 0]
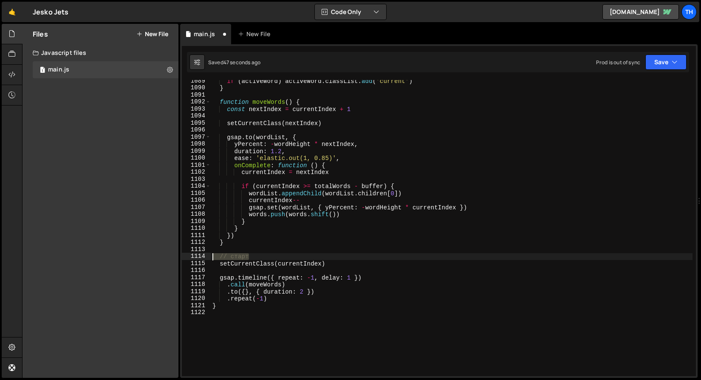
drag, startPoint x: 272, startPoint y: 256, endPoint x: 172, endPoint y: 258, distance: 100.4
click at [172, 258] on div "Files New File Javascript files 1 main.js 0 CSS files Copy share link Edit File…" at bounding box center [361, 201] width 679 height 354
type textarea "// старт"
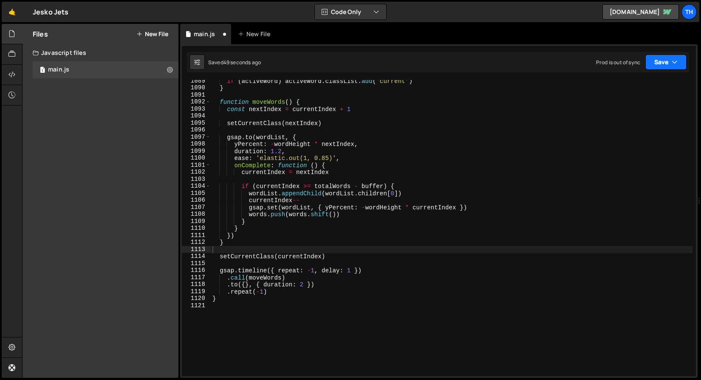
click at [665, 63] on button "Save" at bounding box center [666, 61] width 41 height 15
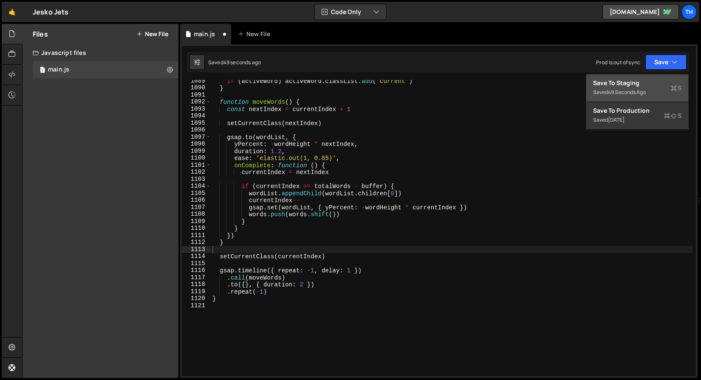
click at [643, 88] on div "Saved 49 seconds ago" at bounding box center [637, 92] width 88 height 10
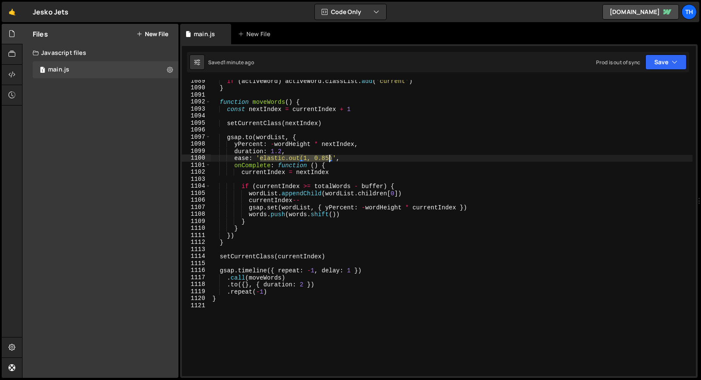
drag, startPoint x: 261, startPoint y: 156, endPoint x: 332, endPoint y: 155, distance: 70.6
click at [332, 155] on div "if ( activeWord ) activeWord . classList . add ( 'current' ) } function moveWor…" at bounding box center [452, 232] width 482 height 310
click at [676, 58] on icon "button" at bounding box center [675, 62] width 6 height 9
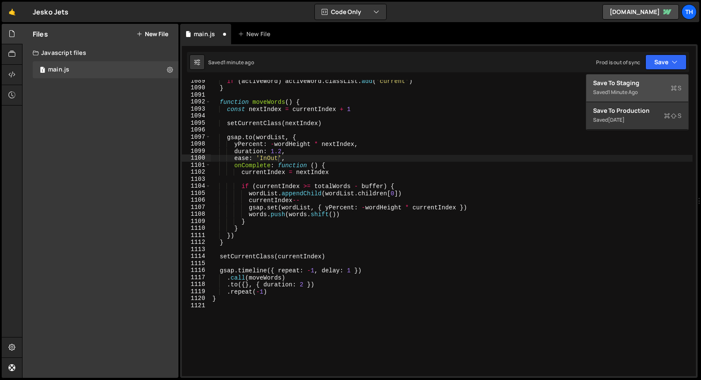
click at [651, 91] on div "Saved 1 minute ago" at bounding box center [637, 92] width 88 height 10
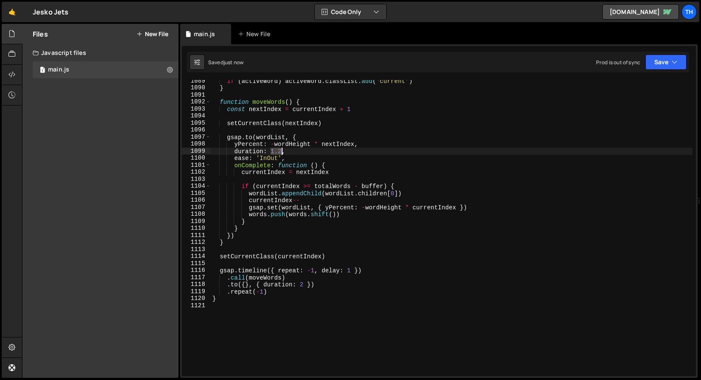
drag, startPoint x: 272, startPoint y: 150, endPoint x: 282, endPoint y: 150, distance: 10.2
click at [282, 150] on div "if ( activeWord ) activeWord . classList . add ( 'current' ) } function moveWor…" at bounding box center [452, 232] width 482 height 310
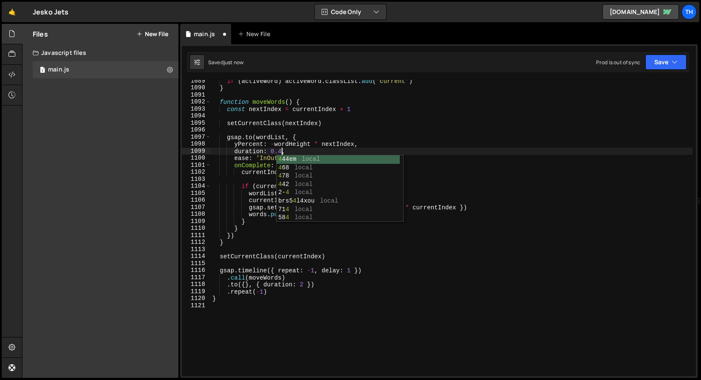
scroll to position [0, 5]
click at [669, 60] on button "Save" at bounding box center [666, 61] width 41 height 15
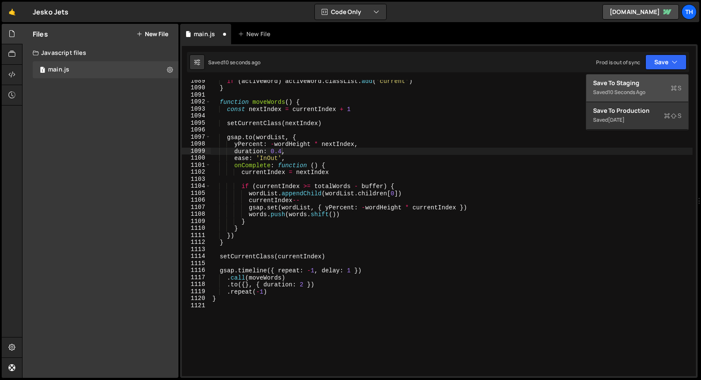
click at [655, 94] on div "Saved 10 seconds ago" at bounding box center [637, 92] width 88 height 10
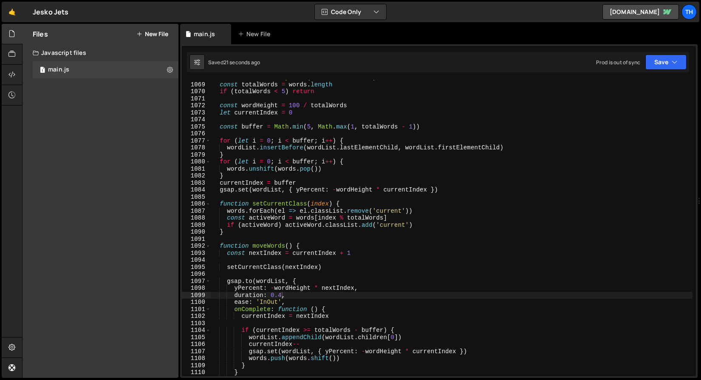
scroll to position [7340, 0]
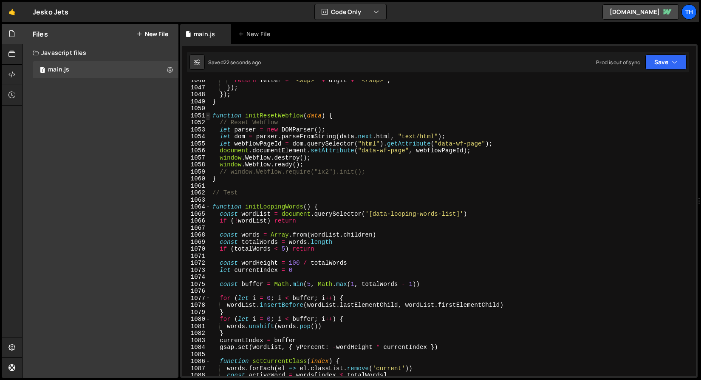
click at [208, 115] on span at bounding box center [208, 115] width 5 height 7
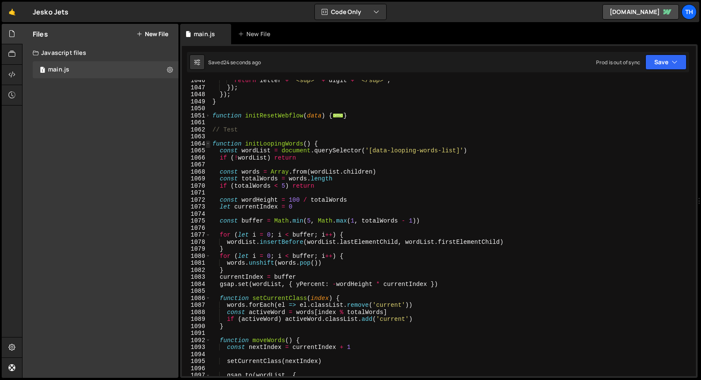
click at [208, 144] on span at bounding box center [208, 143] width 5 height 7
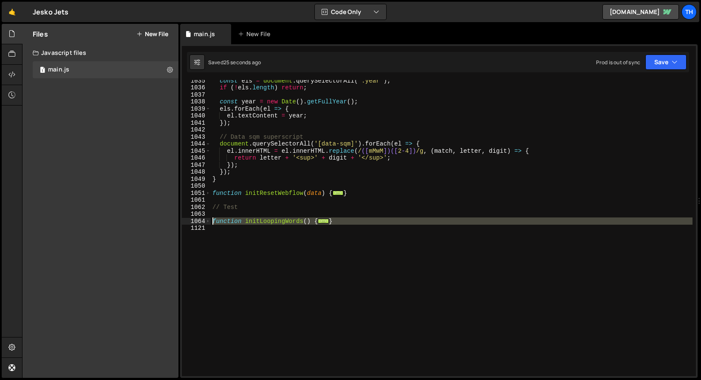
drag, startPoint x: 279, startPoint y: 245, endPoint x: 184, endPoint y: 222, distance: 98.1
click at [184, 221] on div "duration: 0.4, 1035 1036 1037 1038 1039 1040 1041 1042 1043 1044 1045 1046 1047…" at bounding box center [439, 228] width 514 height 296
paste textarea "}"
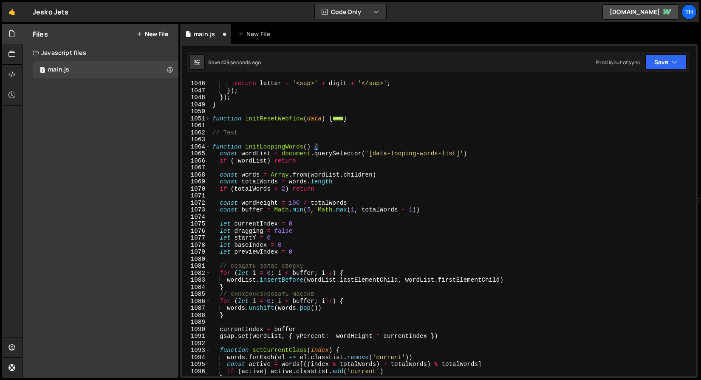
scroll to position [7285, 0]
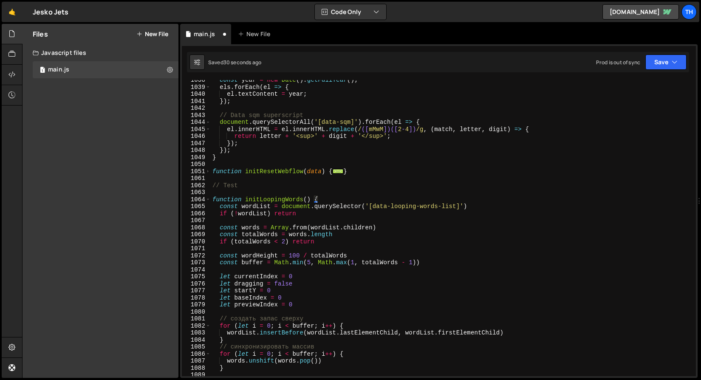
click at [280, 200] on div "const year = new Date ( ) . getFullYear ( ) ; els . forEach ( el => { el . text…" at bounding box center [452, 232] width 482 height 310
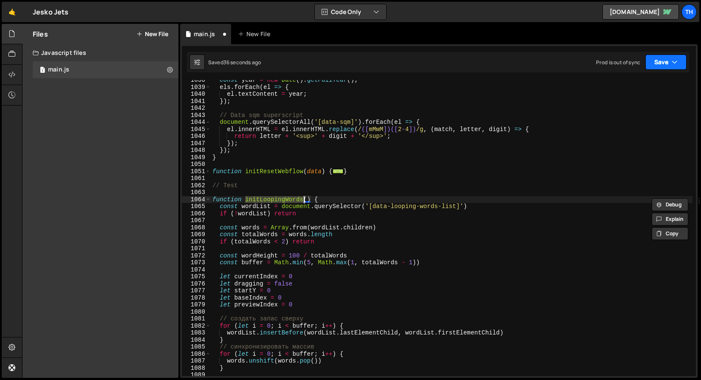
click at [670, 64] on button "Save" at bounding box center [666, 61] width 41 height 15
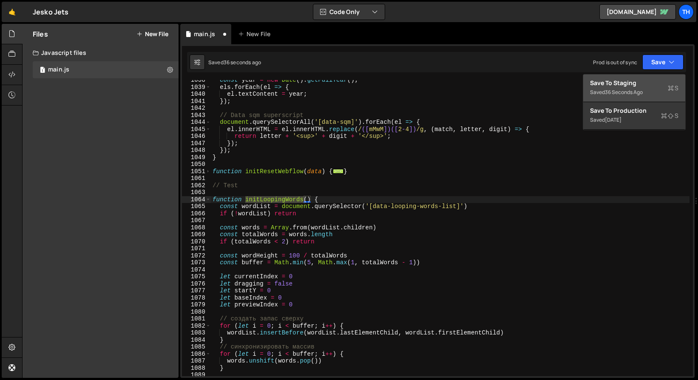
click at [660, 82] on div "Save to Staging S" at bounding box center [634, 83] width 88 height 9
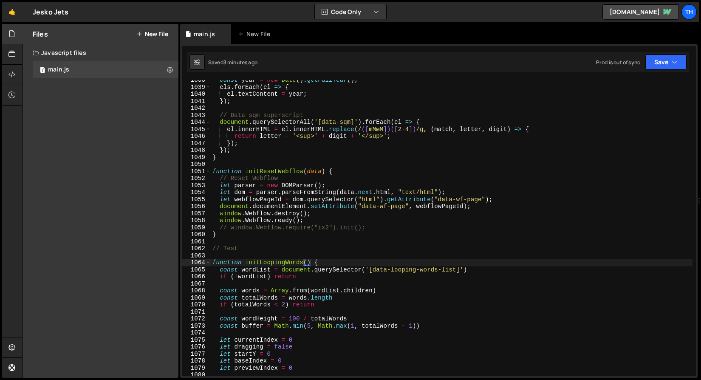
click at [205, 264] on div "1064" at bounding box center [196, 262] width 29 height 7
click at [208, 263] on span at bounding box center [208, 262] width 5 height 7
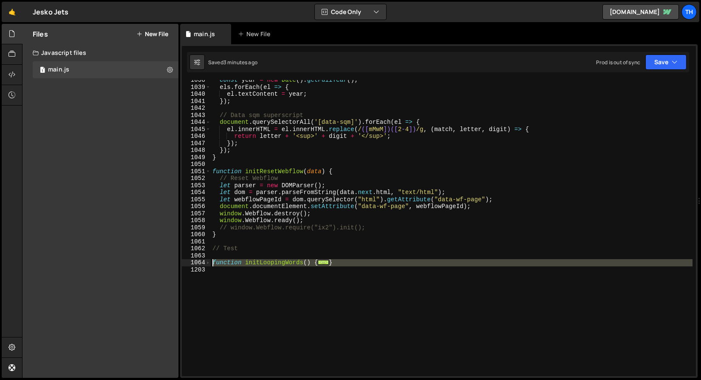
drag, startPoint x: 229, startPoint y: 272, endPoint x: 178, endPoint y: 260, distance: 52.0
click at [178, 260] on div "Files New File Javascript files 1 main.js 0 CSS files Copy share link Edit File…" at bounding box center [361, 201] width 679 height 354
paste textarea "}"
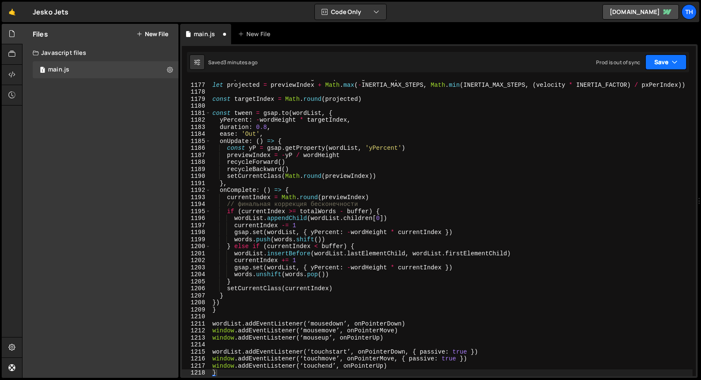
click at [665, 62] on button "Save" at bounding box center [666, 61] width 41 height 15
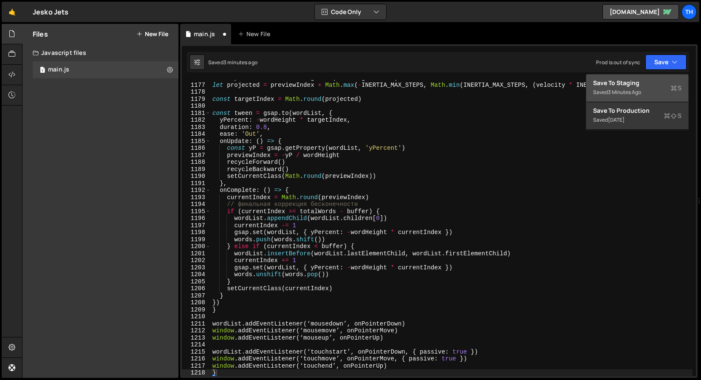
click at [650, 85] on div "Save to Staging S" at bounding box center [637, 83] width 88 height 9
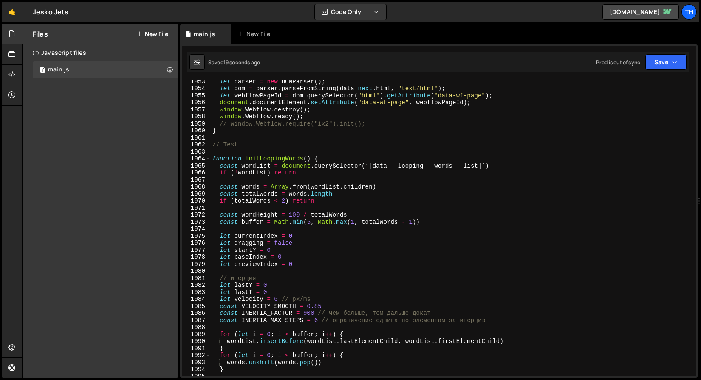
scroll to position [7388, 0]
click at [204, 159] on div "1064" at bounding box center [196, 158] width 29 height 7
click at [207, 159] on span at bounding box center [208, 158] width 5 height 7
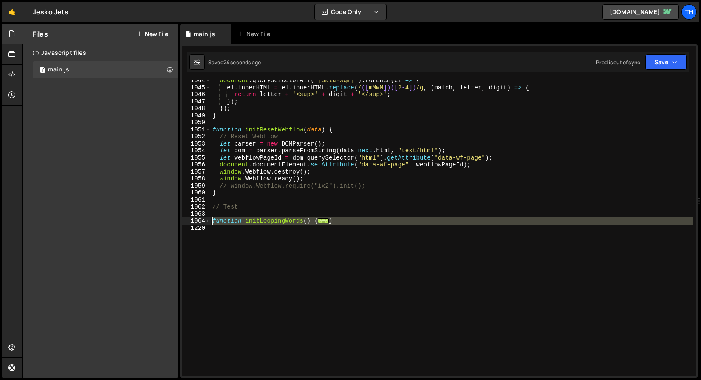
drag, startPoint x: 217, startPoint y: 226, endPoint x: 193, endPoint y: 220, distance: 24.6
click at [193, 220] on div "window.addEventListener(‘touchend’, onPointerUp) 1044 1045 1046 1047 1048 1049 …" at bounding box center [439, 228] width 514 height 296
paste textarea "}"
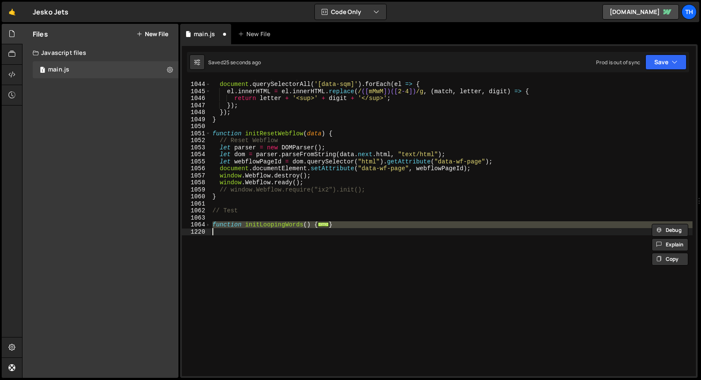
scroll to position [7323, 0]
click at [208, 223] on span at bounding box center [208, 224] width 5 height 7
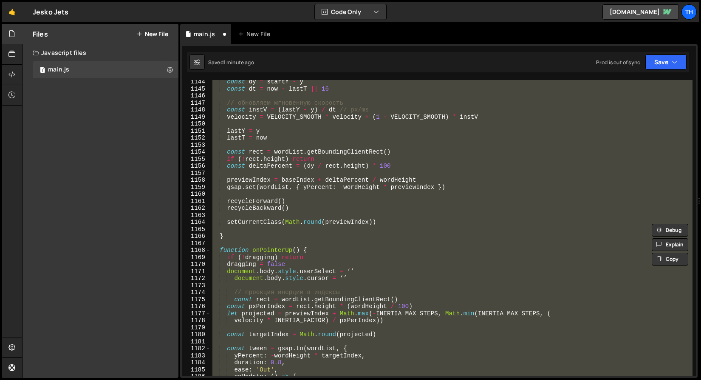
scroll to position [8027, 0]
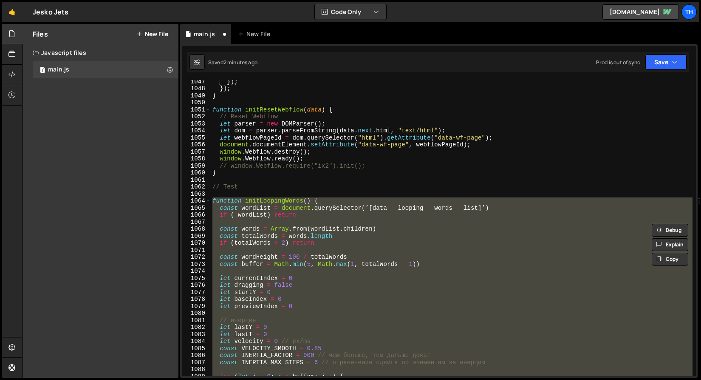
paste textarea
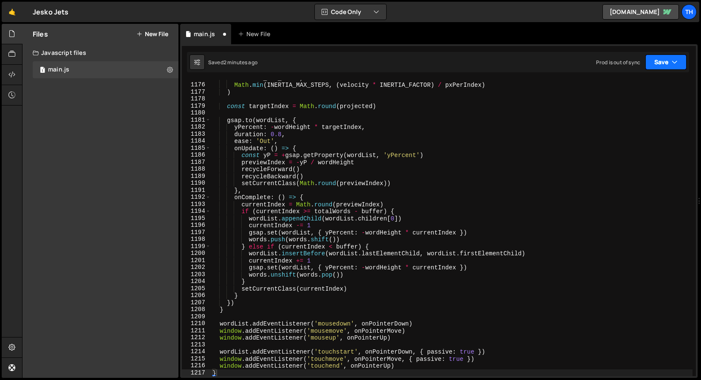
click at [684, 65] on button "Save" at bounding box center [666, 61] width 41 height 15
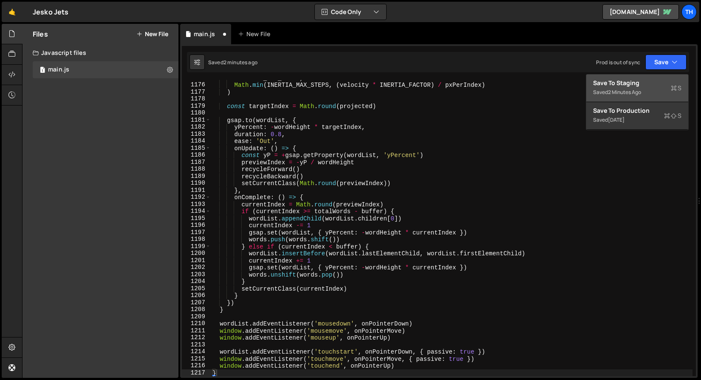
click at [652, 91] on div "Saved 2 minutes ago" at bounding box center [637, 92] width 88 height 10
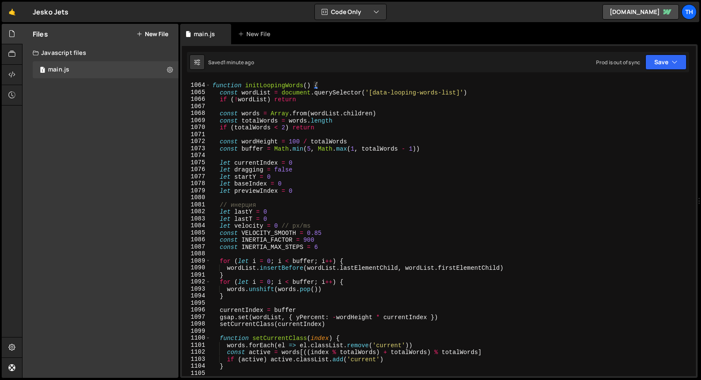
scroll to position [7354, 0]
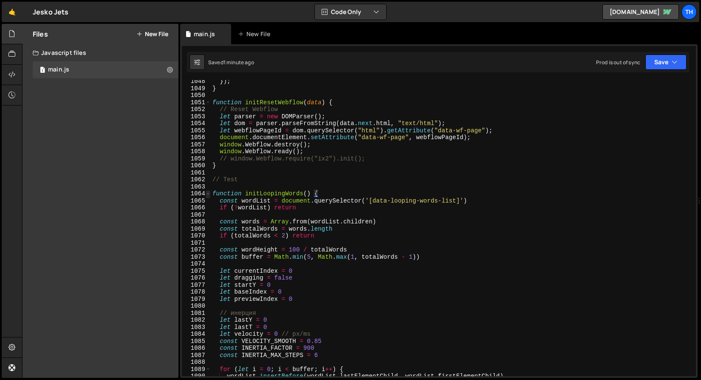
click at [209, 195] on span at bounding box center [208, 193] width 5 height 7
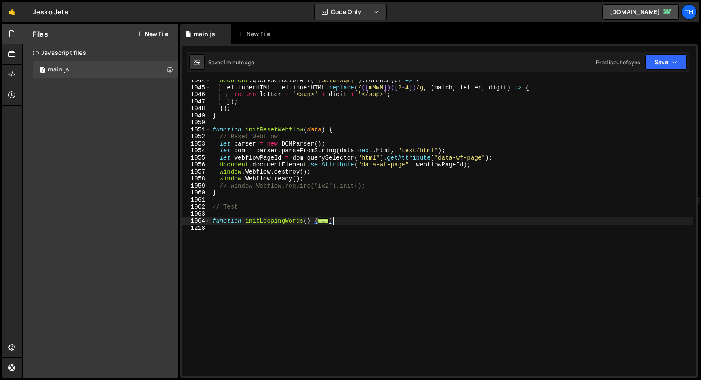
scroll to position [7326, 0]
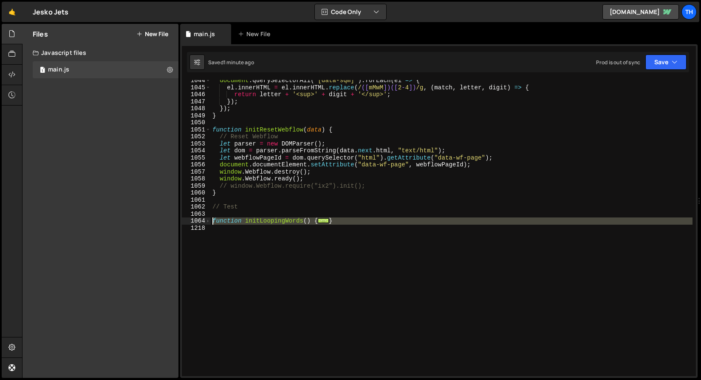
drag, startPoint x: 241, startPoint y: 238, endPoint x: 191, endPoint y: 224, distance: 51.7
click at [191, 224] on div "} 1044 1045 1046 1047 1048 1049 1050 1051 1052 1053 1054 1055 1056 1057 1058 10…" at bounding box center [439, 228] width 514 height 296
paste textarea "}"
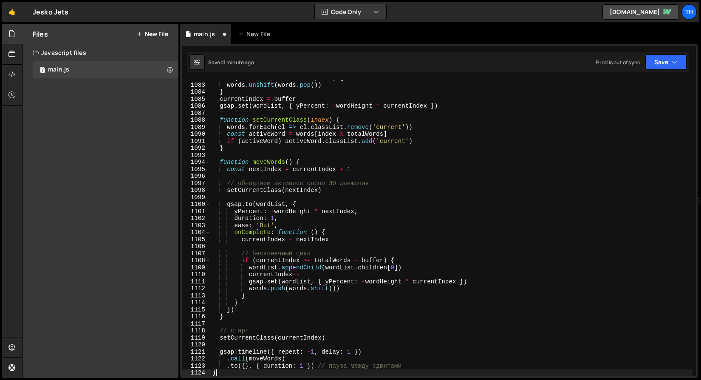
scroll to position [7596, 0]
click at [667, 62] on button "Save" at bounding box center [666, 61] width 41 height 15
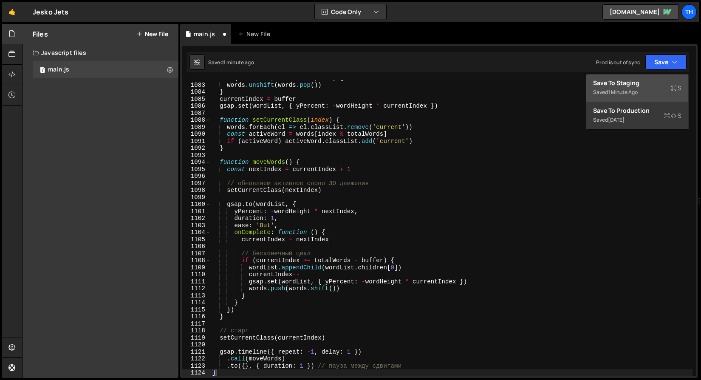
click at [651, 88] on div "Saved 1 minute ago" at bounding box center [637, 92] width 88 height 10
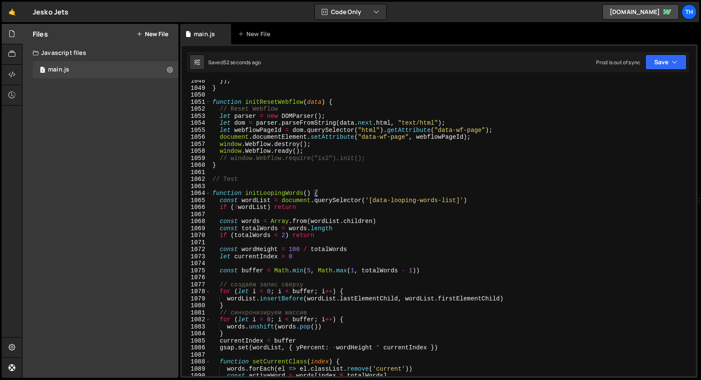
scroll to position [7354, 0]
click at [208, 190] on span at bounding box center [208, 193] width 5 height 7
click at [209, 193] on span at bounding box center [208, 193] width 5 height 7
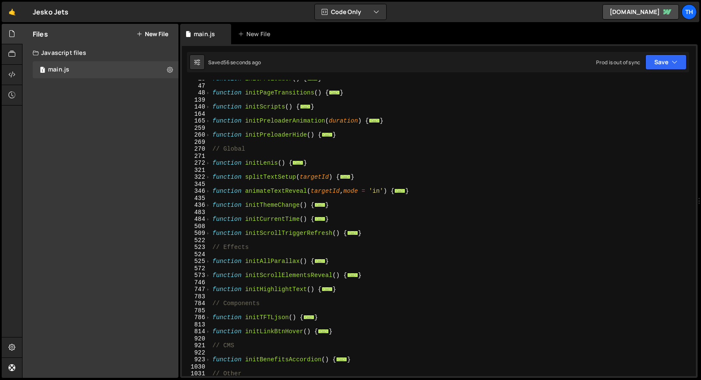
scroll to position [89, 0]
click at [209, 260] on span at bounding box center [208, 261] width 5 height 7
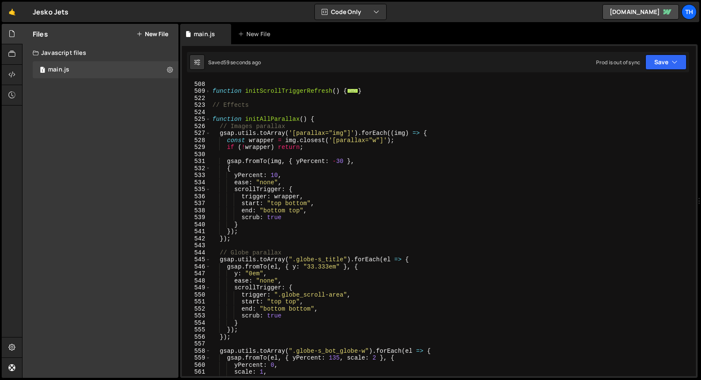
scroll to position [315, 0]
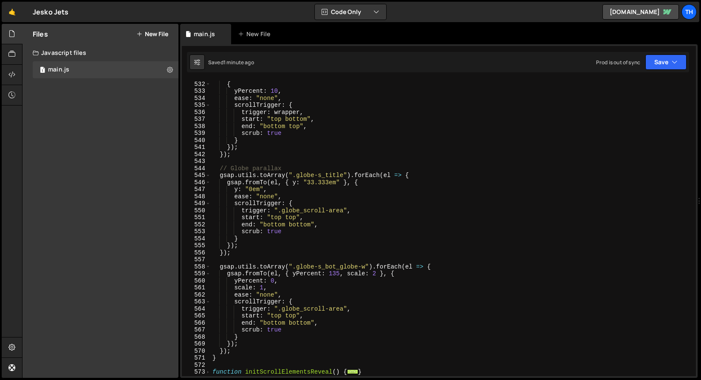
click at [241, 348] on div "gsap . fromTo ( img , { yPercent : - 30 } , { yPercent : 10 , ease : "none" , s…" at bounding box center [452, 229] width 482 height 310
type textarea "});"
paste textarea "globe-top-s_c"
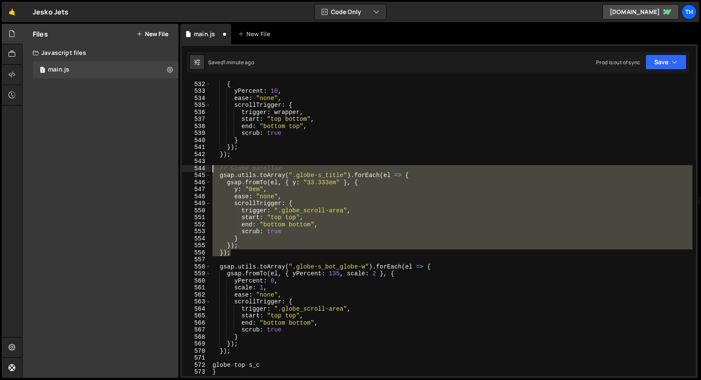
drag, startPoint x: 238, startPoint y: 250, endPoint x: 145, endPoint y: 166, distance: 124.6
click at [145, 166] on div "Files New File Javascript files 1 main.js 0 CSS files Copy share link Edit File…" at bounding box center [361, 201] width 679 height 354
type textarea "// Globe parallax gsap.utils.toArray(".globe-s_title").forEach(el => {"
click at [244, 355] on div "gsap . fromTo ( img , { yPercent : - 30 } , { yPercent : 10 , ease : "none" , s…" at bounding box center [452, 229] width 482 height 310
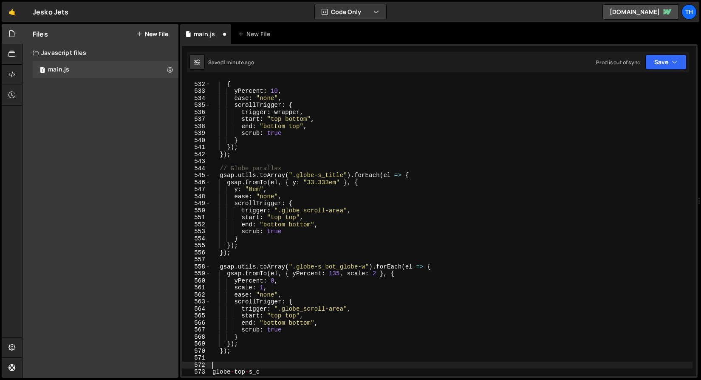
paste textarea "});"
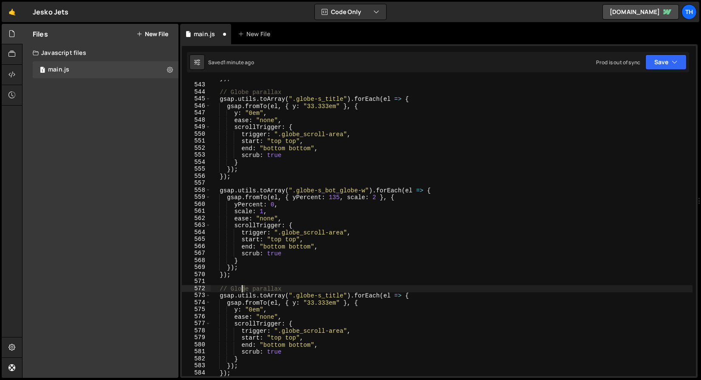
click at [244, 287] on div "}) ; // Globe parallax gsap . utils . toArray ( ".globe-s_title" ) . forEach ( …" at bounding box center [452, 229] width 482 height 310
click at [243, 287] on div "}) ; // Globe parallax gsap . utils . toArray ( ".globe-s_title" ) . forEach ( …" at bounding box center [452, 228] width 482 height 296
click at [247, 289] on div "}) ; // Globe parallax gsap . utils . toArray ( ".globe-s_title" ) . forEach ( …" at bounding box center [452, 229] width 482 height 310
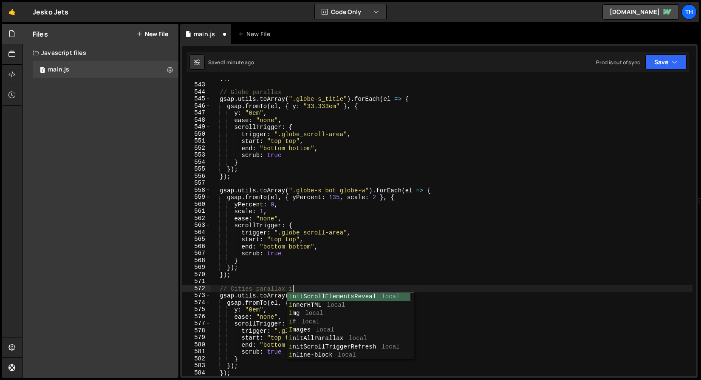
scroll to position [0, 5]
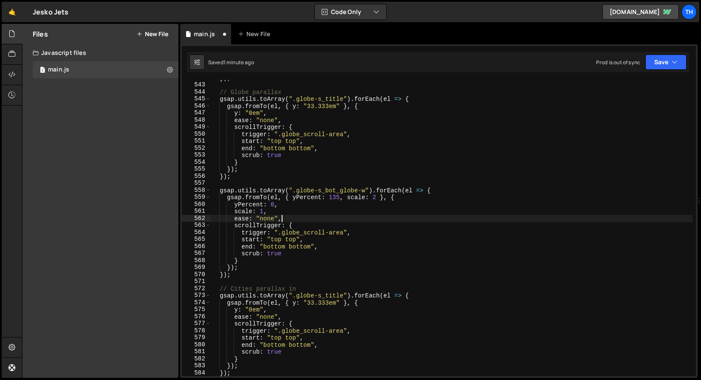
click at [292, 215] on div "}) ; // Globe parallax gsap . utils . toArray ( ".globe-s_title" ) . forEach ( …" at bounding box center [452, 229] width 482 height 310
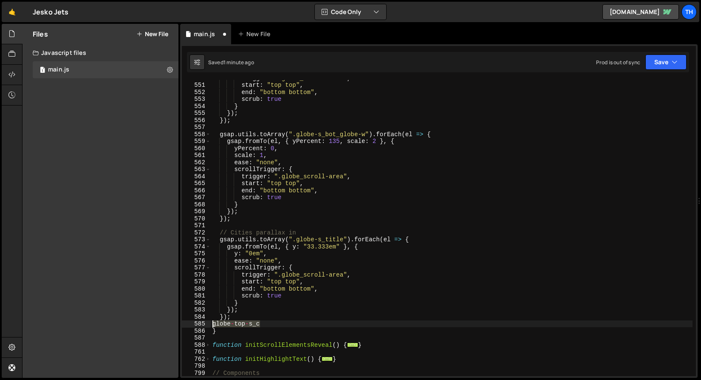
drag, startPoint x: 274, startPoint y: 324, endPoint x: 180, endPoint y: 321, distance: 94.0
click at [180, 321] on div "Files New File Javascript files 1 main.js 0 CSS files Copy share link Edit File…" at bounding box center [361, 201] width 679 height 354
type textarea "globe-top-s_c"
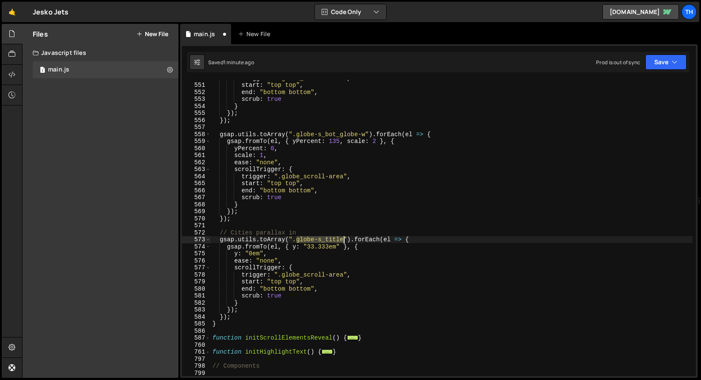
drag, startPoint x: 298, startPoint y: 241, endPoint x: 344, endPoint y: 239, distance: 46.8
click at [344, 239] on div "trigger : ".globe_scroll-area" , start : "top top" , end : "bottom bottom" , sc…" at bounding box center [452, 229] width 482 height 310
paste textarea "top-s_c"
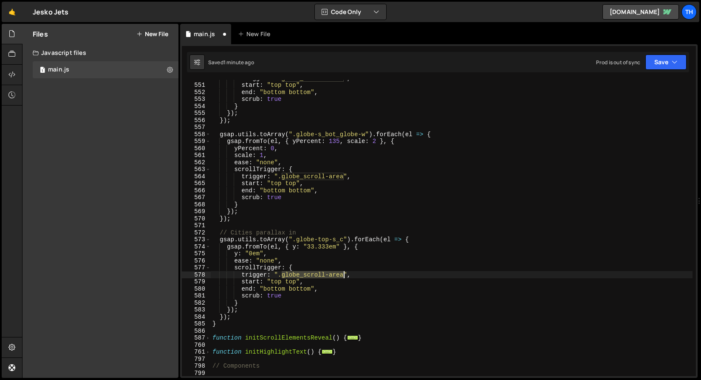
drag, startPoint x: 283, startPoint y: 274, endPoint x: 343, endPoint y: 272, distance: 60.0
click at [343, 272] on div "trigger : ".globe_scroll-area" , start : "top top" , end : "bottom bottom" , sc…" at bounding box center [452, 229] width 482 height 310
paste textarea "-top-w"
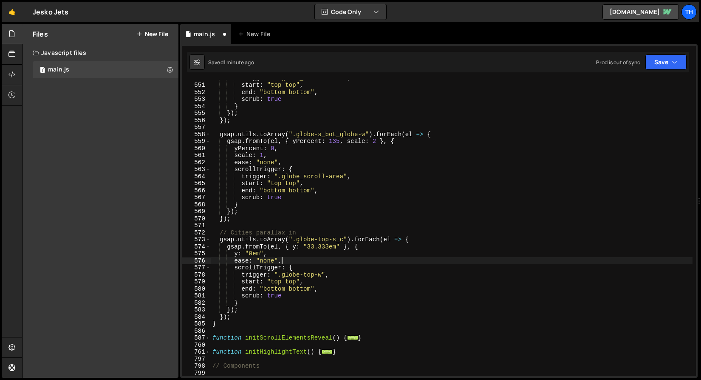
click at [286, 258] on div "trigger : ".globe_scroll-area" , start : "top top" , end : "bottom bottom" , sc…" at bounding box center [452, 229] width 482 height 310
click at [294, 247] on div "trigger : ".globe_scroll-area" , start : "top top" , end : "bottom bottom" , sc…" at bounding box center [452, 229] width 482 height 310
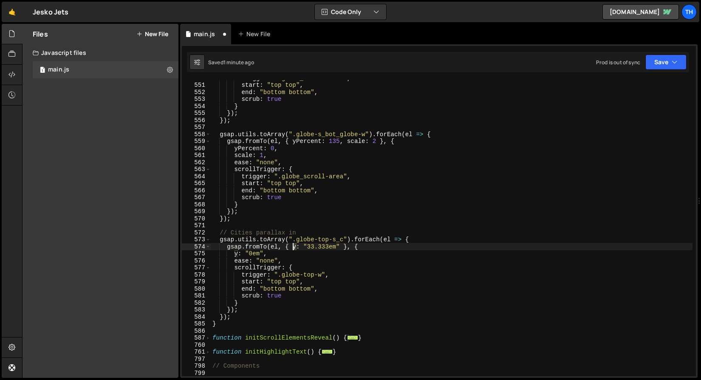
click at [294, 247] on div "trigger : ".globe_scroll-area" , start : "top top" , end : "bottom bottom" , sc…" at bounding box center [452, 229] width 482 height 310
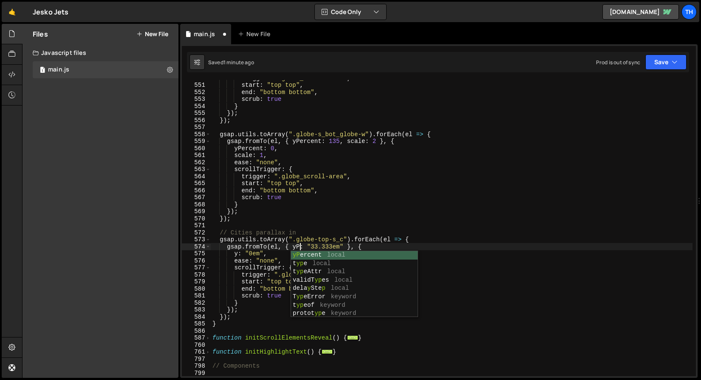
scroll to position [0, 6]
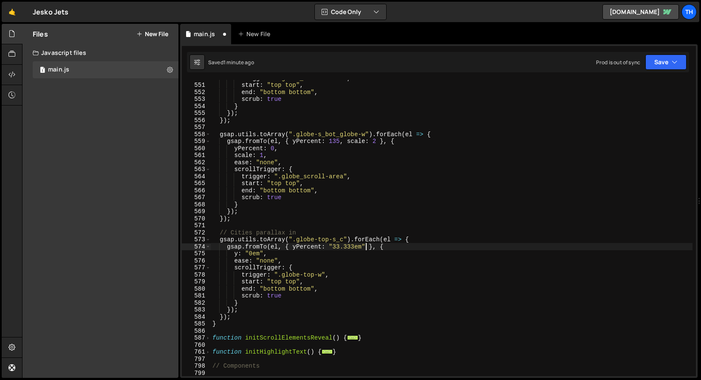
click at [366, 247] on div "trigger : ".globe_scroll-area" , start : "top top" , end : "bottom bottom" , sc…" at bounding box center [452, 229] width 482 height 310
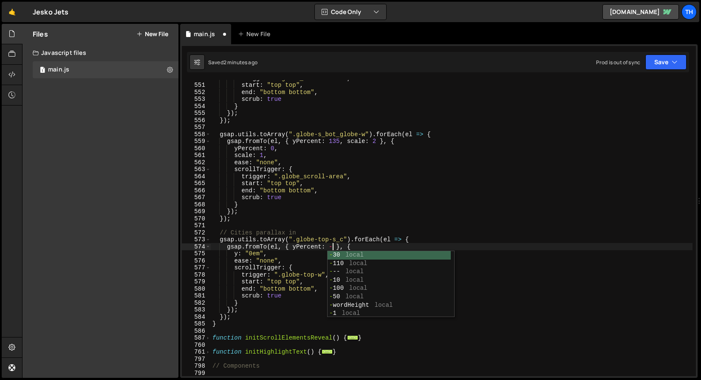
scroll to position [0, 9]
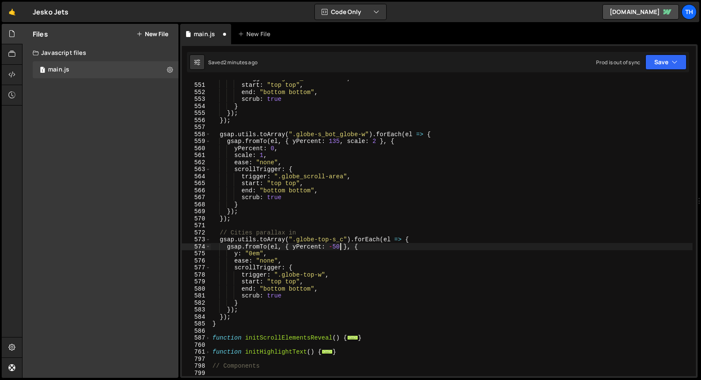
click at [302, 248] on div "trigger : ".globe_scroll-area" , start : "top top" , end : "bottom bottom" , sc…" at bounding box center [452, 229] width 482 height 310
drag, startPoint x: 340, startPoint y: 247, endPoint x: 293, endPoint y: 246, distance: 47.2
click at [293, 246] on div "trigger : ".globe_scroll-area" , start : "top top" , end : "bottom bottom" , sc…" at bounding box center [452, 229] width 482 height 310
drag, startPoint x: 232, startPoint y: 254, endPoint x: 263, endPoint y: 254, distance: 31.5
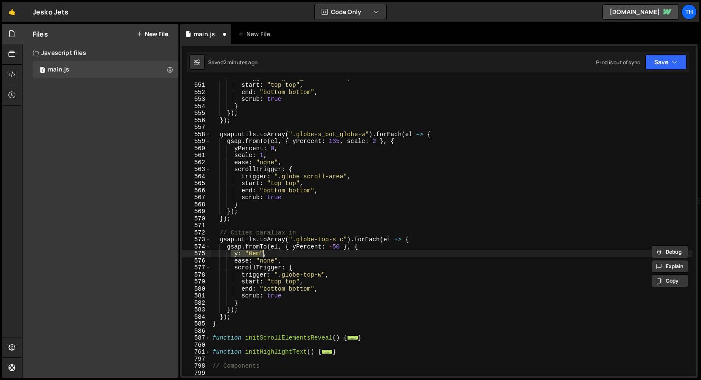
click at [263, 254] on div "trigger : ".globe_scroll-area" , start : "top top" , end : "bottom bottom" , sc…" at bounding box center [452, 229] width 482 height 310
paste textarea "yPercent: -50"
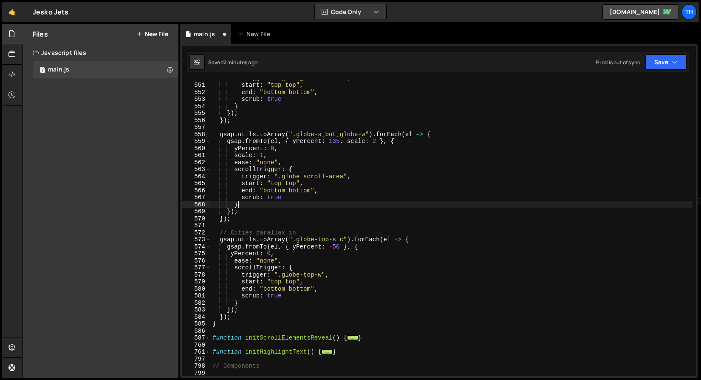
click at [370, 204] on div "trigger : ".globe_scroll-area" , start : "top top" , end : "bottom bottom" , sc…" at bounding box center [452, 229] width 482 height 310
click at [677, 68] on button "Save" at bounding box center [666, 61] width 41 height 15
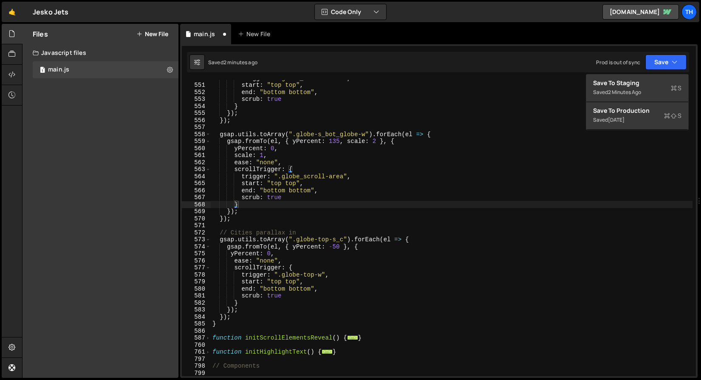
click at [667, 71] on div "Saved 2 minutes ago Prod is out of sync Upgrade to Edit Save Save to Staging S …" at bounding box center [438, 62] width 503 height 20
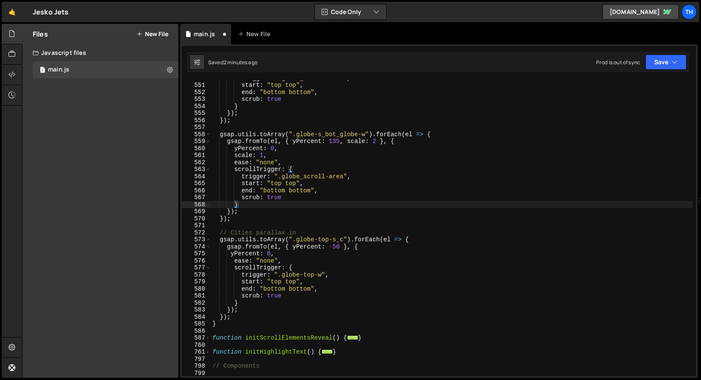
click at [275, 282] on div "trigger : ".globe_scroll-area" , start : "top top" , end : "bottom bottom" , sc…" at bounding box center [452, 229] width 482 height 310
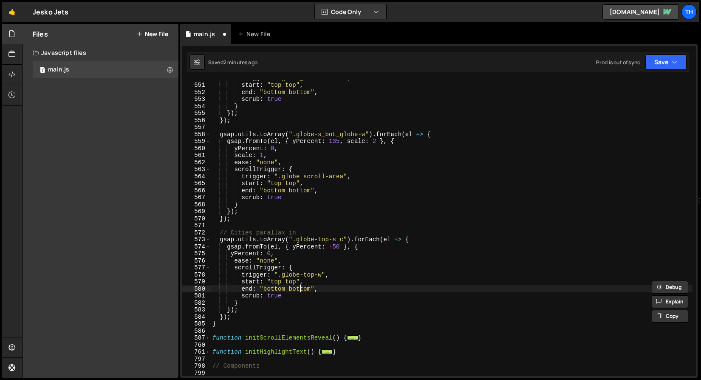
click at [301, 286] on div "trigger : ".globe_scroll-area" , start : "top top" , end : "bottom bottom" , sc…" at bounding box center [452, 229] width 482 height 310
click at [300, 286] on div "trigger : ".globe_scroll-area" , start : "top top" , end : "bottom bottom" , sc…" at bounding box center [452, 229] width 482 height 310
click at [299, 286] on div "trigger : ".globe_scroll-area" , start : "top top" , end : "bottom bottom" , sc…" at bounding box center [452, 229] width 482 height 310
click at [293, 282] on div "trigger : ".globe_scroll-area" , start : "top top" , end : "bottom bottom" , sc…" at bounding box center [452, 229] width 482 height 310
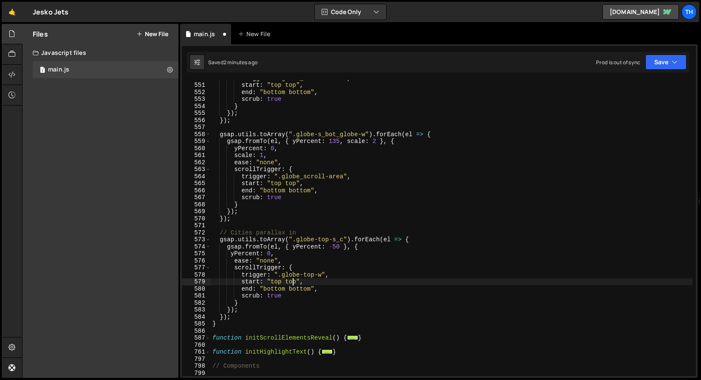
paste textarea "bottom"
click at [295, 283] on div "trigger : ".globe_scroll-area" , start : "top top" , end : "bottom bottom" , sc…" at bounding box center [452, 229] width 482 height 310
paste textarea "bottom"
click at [278, 281] on div "trigger : ".globe_scroll-area" , start : "top top" , end : "bottom bottom" , sc…" at bounding box center [452, 229] width 482 height 310
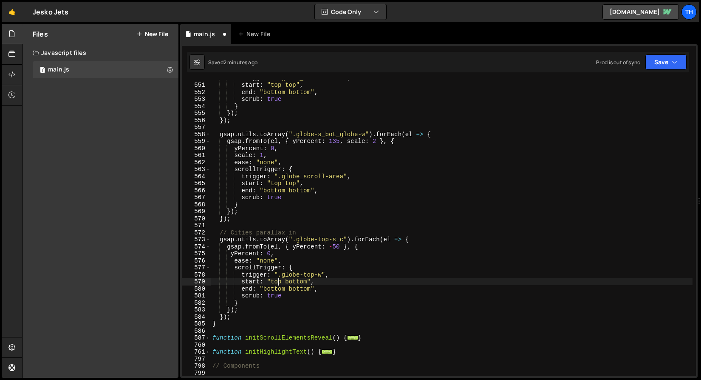
click at [278, 281] on div "trigger : ".globe_scroll-area" , start : "top top" , end : "bottom bottom" , sc…" at bounding box center [452, 229] width 482 height 310
click at [277, 289] on div "trigger : ".globe_scroll-area" , start : "top top" , end : "bottom bottom" , sc…" at bounding box center [452, 229] width 482 height 310
paste textarea "top"
click at [290, 287] on div "trigger : ".globe_scroll-area" , start : "top top" , end : "bottom bottom" , sc…" at bounding box center [452, 229] width 482 height 310
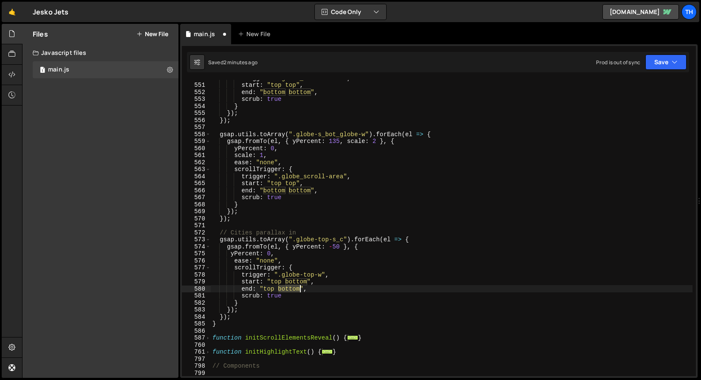
click at [290, 287] on div "trigger : ".globe_scroll-area" , start : "top top" , end : "bottom bottom" , sc…" at bounding box center [452, 229] width 482 height 310
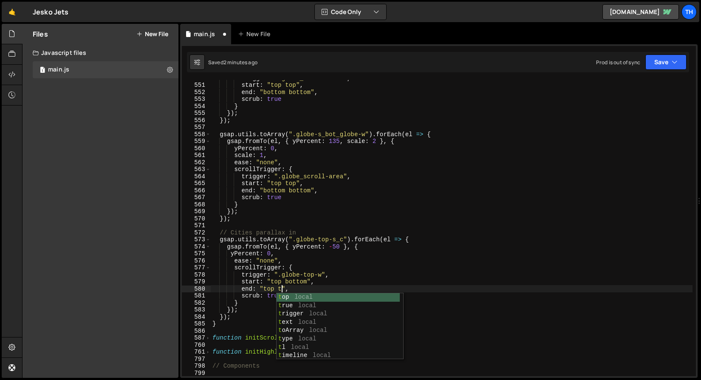
scroll to position [0, 5]
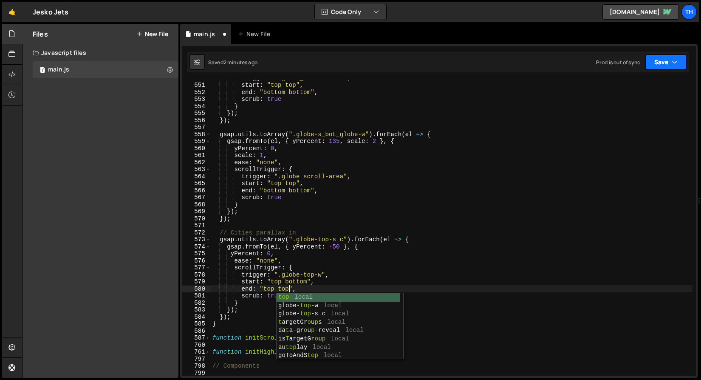
click at [657, 61] on button "Save" at bounding box center [666, 61] width 41 height 15
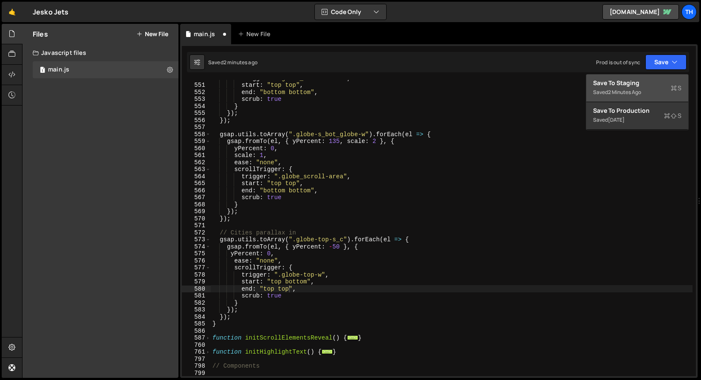
click at [650, 77] on button "Save to Staging S Saved 2 minutes ago" at bounding box center [638, 88] width 102 height 28
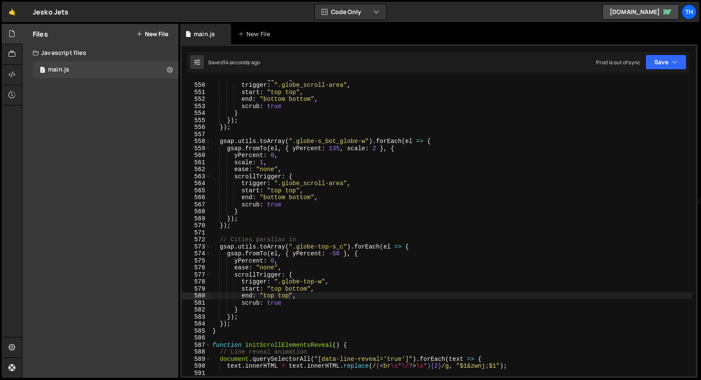
click at [280, 257] on div "scrollTrigger : { trigger : ".globe_scroll-area" , start : "top top" , end : "b…" at bounding box center [452, 229] width 482 height 310
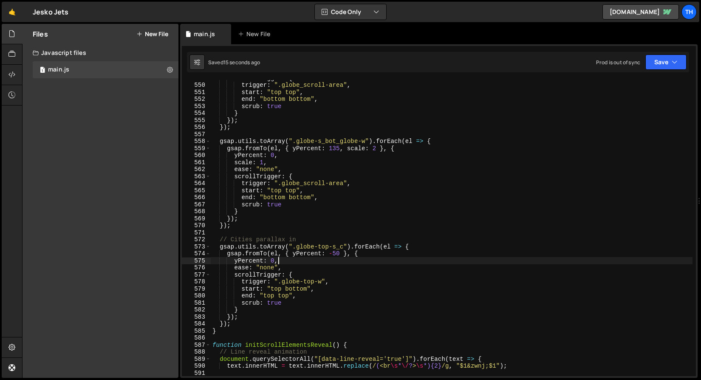
click at [336, 255] on div "scrollTrigger : { trigger : ".globe_scroll-area" , start : "top top" , end : "b…" at bounding box center [452, 229] width 482 height 310
click at [678, 59] on button "Save" at bounding box center [666, 61] width 41 height 15
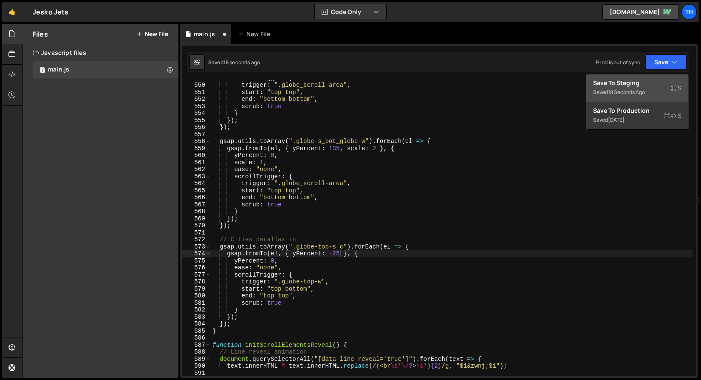
click at [649, 88] on div "Saved 18 seconds ago" at bounding box center [637, 92] width 88 height 10
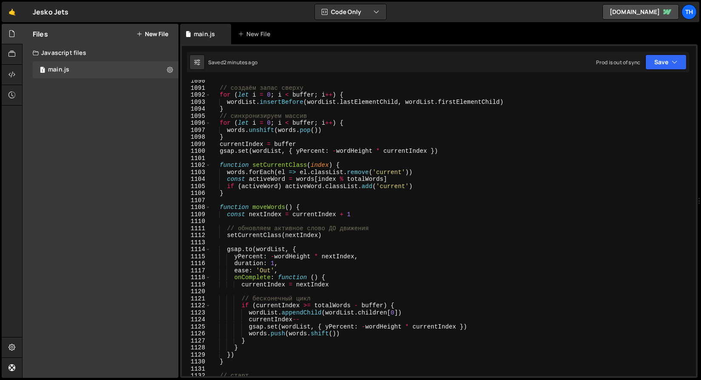
scroll to position [7511, 0]
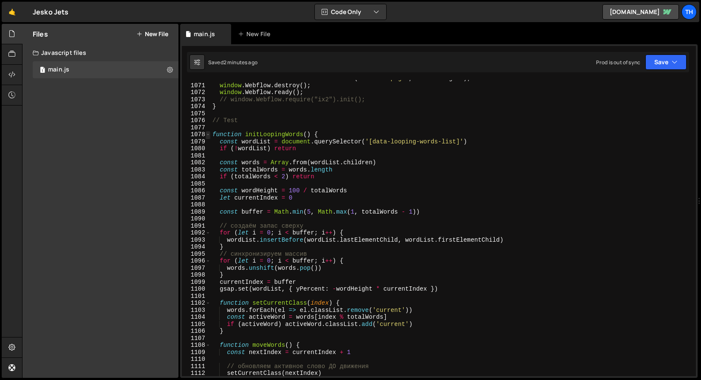
click at [207, 136] on span at bounding box center [208, 134] width 5 height 7
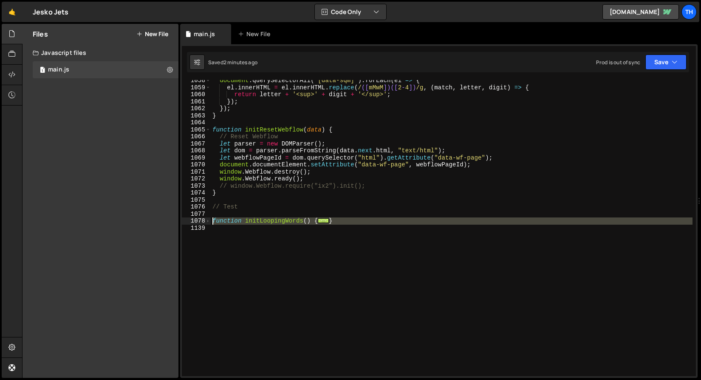
drag, startPoint x: 224, startPoint y: 238, endPoint x: 188, endPoint y: 222, distance: 39.4
click at [188, 222] on div "gsap.fromTo(el, { yPercent: -25 }, { 1058 1059 1060 1061 1062 1063 1064 1065 10…" at bounding box center [439, 228] width 514 height 296
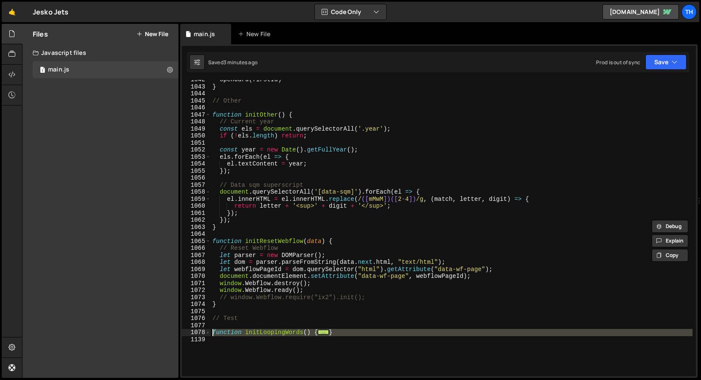
scroll to position [7313, 0]
click at [281, 166] on div "openCard ( firstId ) } // Other function initOther ( ) { // Current year const …" at bounding box center [452, 231] width 482 height 310
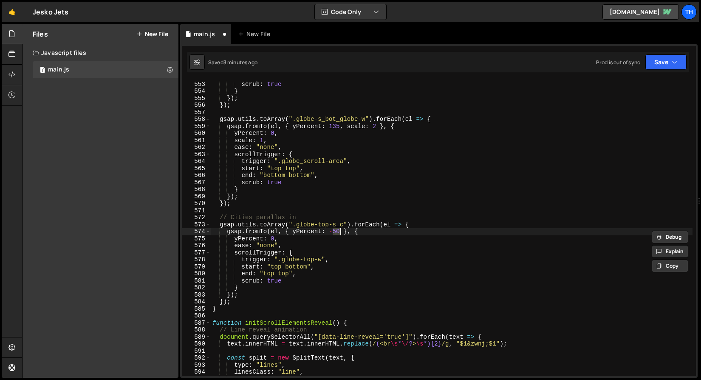
scroll to position [3879, 0]
click at [332, 232] on div "end : "bottom bottom" , scrub : true } }) ; }) ; gsap . utils . toArray ( ".glo…" at bounding box center [452, 228] width 482 height 296
click at [654, 59] on button "Save" at bounding box center [666, 61] width 41 height 15
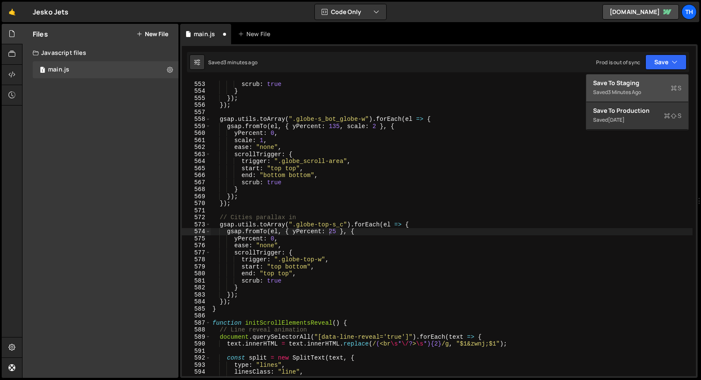
click at [652, 100] on button "Save to Staging S Saved 3 minutes ago" at bounding box center [638, 88] width 102 height 28
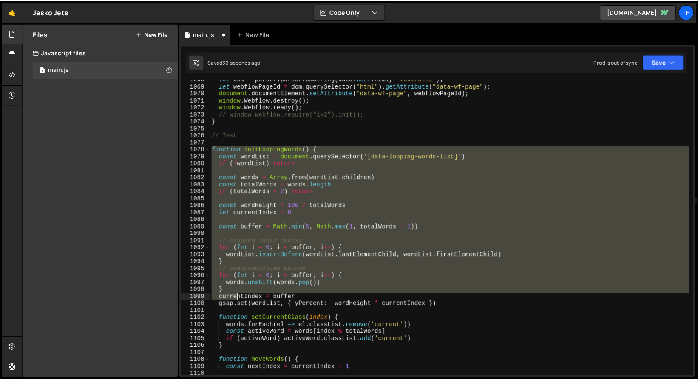
scroll to position [7701, 0]
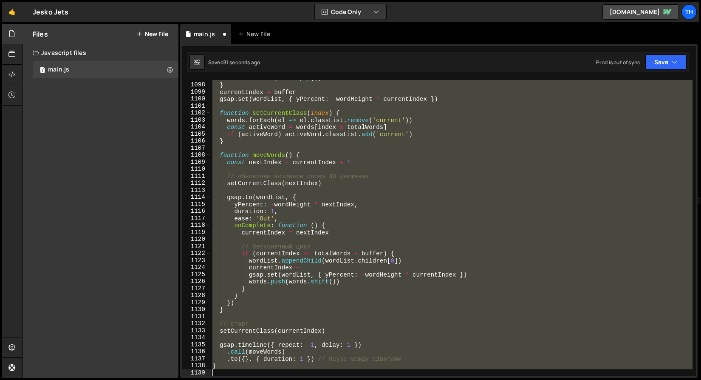
drag, startPoint x: 212, startPoint y: 150, endPoint x: 257, endPoint y: 418, distance: 271.6
click at [257, 379] on html "Projects [GEOGRAPHIC_DATA] Blog Th Projects Your Teams Invite team member Accou…" at bounding box center [350, 190] width 701 height 380
paste textarea
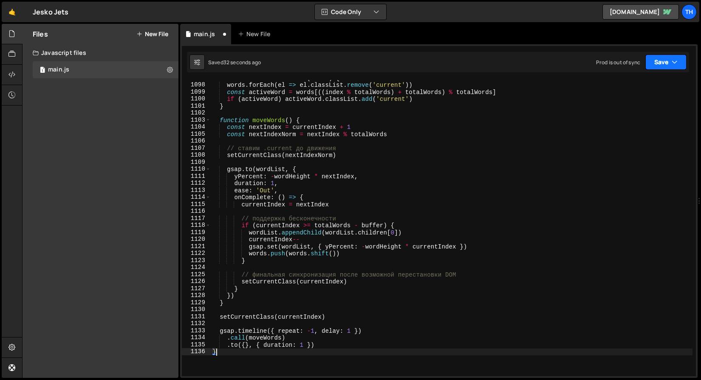
click at [675, 57] on button "Save" at bounding box center [666, 61] width 41 height 15
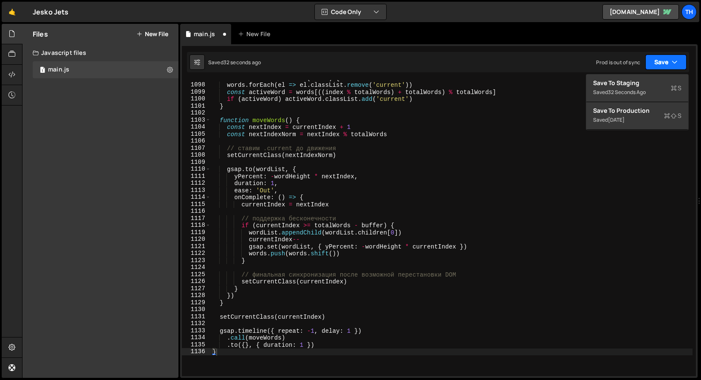
click at [667, 66] on button "Save" at bounding box center [666, 61] width 41 height 15
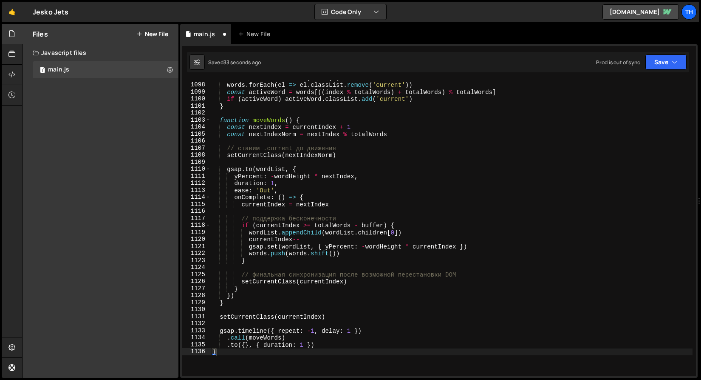
click at [650, 70] on div "Saved 33 seconds ago Prod is out of sync Upgrade to Edit Save Save to Staging S…" at bounding box center [438, 62] width 503 height 20
click at [656, 65] on button "Save" at bounding box center [666, 61] width 41 height 15
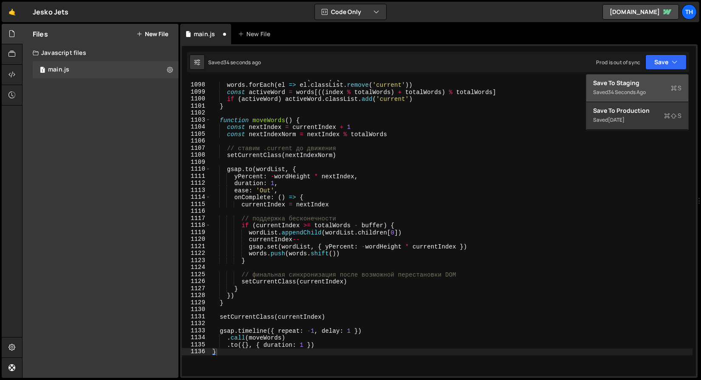
click at [629, 85] on div "Save to Staging S" at bounding box center [637, 83] width 88 height 9
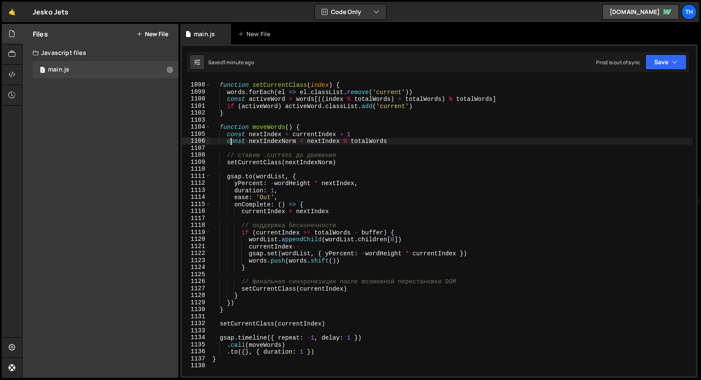
click at [231, 138] on div "function setCurrentClass ( index ) { words . forEach ( el => el . classList . r…" at bounding box center [452, 229] width 482 height 310
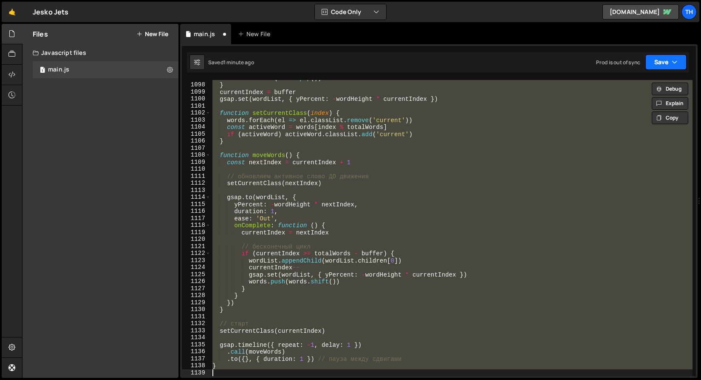
click at [672, 64] on icon "button" at bounding box center [675, 62] width 6 height 9
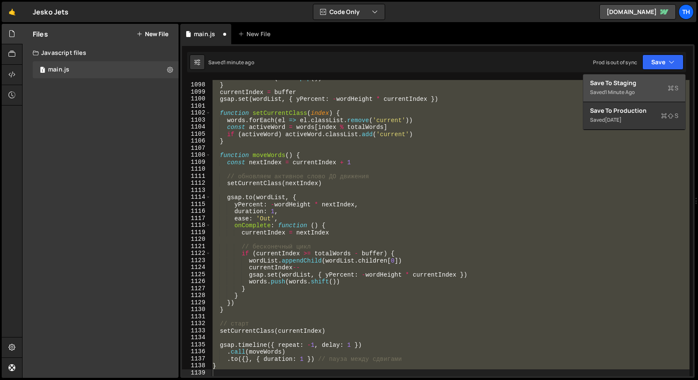
click at [640, 97] on div "Saved 1 minute ago" at bounding box center [634, 92] width 88 height 10
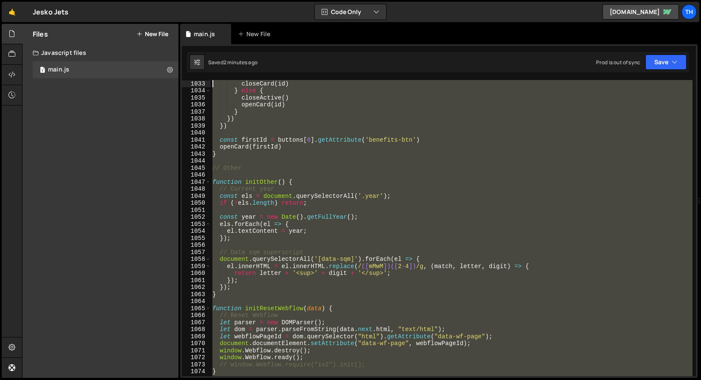
scroll to position [7246, 0]
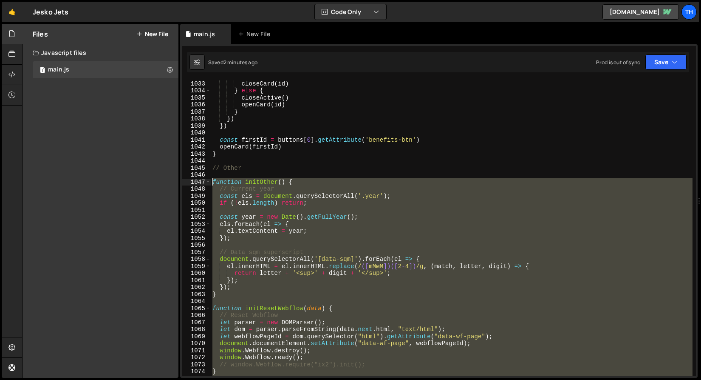
drag, startPoint x: 224, startPoint y: 279, endPoint x: 160, endPoint y: 182, distance: 117.0
click at [160, 182] on div "Files New File Javascript files 1 main.js 0 CSS files Copy share link Edit File…" at bounding box center [361, 201] width 679 height 354
paste textarea "}"
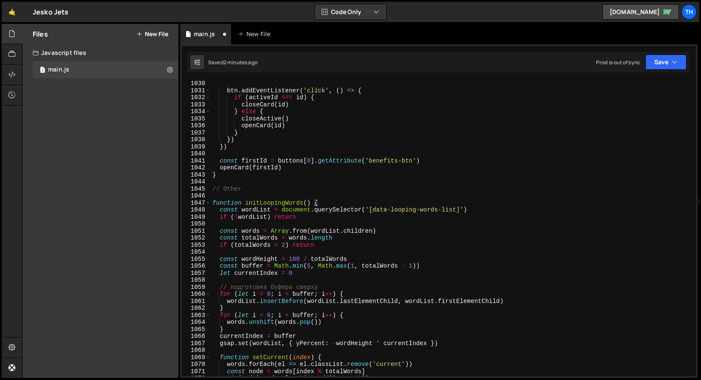
type textarea ".to({}, { duration: 1 }) // пауза между сдвигами }"
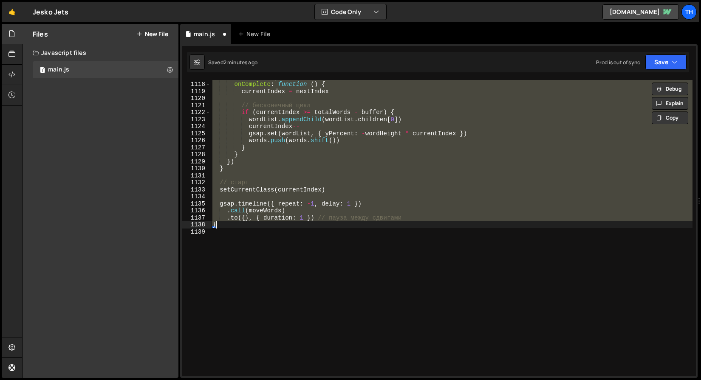
click at [244, 249] on div "ease : 'Out' , onComplete : function ( ) { currentIndex = nextIndex // бесконеч…" at bounding box center [452, 229] width 482 height 310
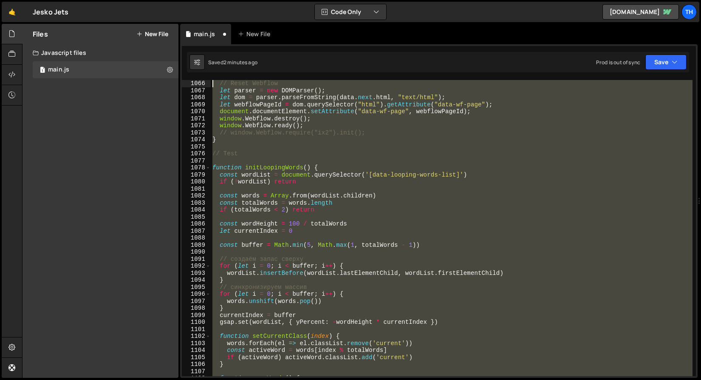
scroll to position [7478, 0]
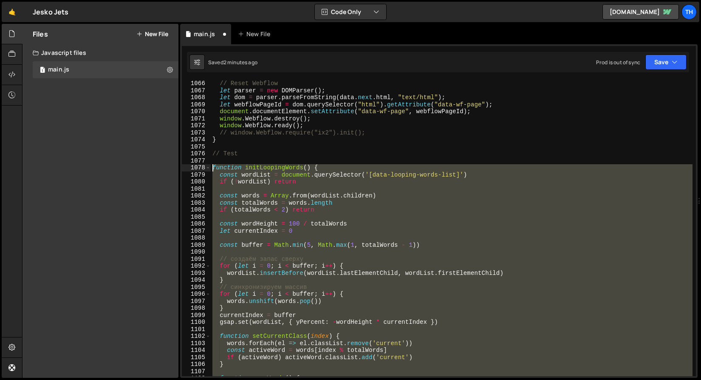
drag, startPoint x: 222, startPoint y: 194, endPoint x: 100, endPoint y: 170, distance: 124.5
click at [100, 170] on div "Files New File Javascript files 1 main.js 0 CSS files Copy share link Edit File…" at bounding box center [361, 201] width 679 height 354
paste textarea "}"
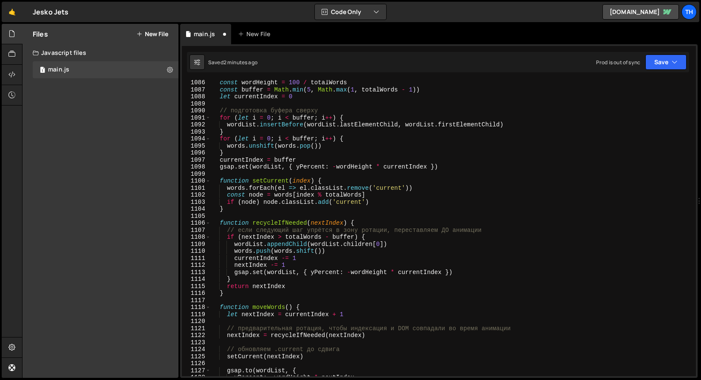
scroll to position [7619, 0]
click at [669, 68] on button "Save" at bounding box center [666, 61] width 41 height 15
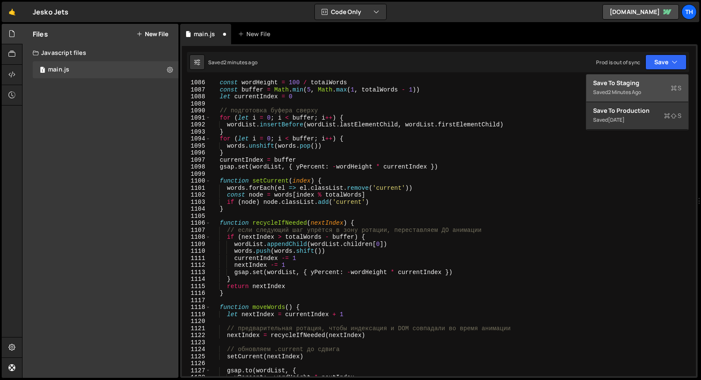
click at [650, 95] on div "Saved 2 minutes ago" at bounding box center [637, 92] width 88 height 10
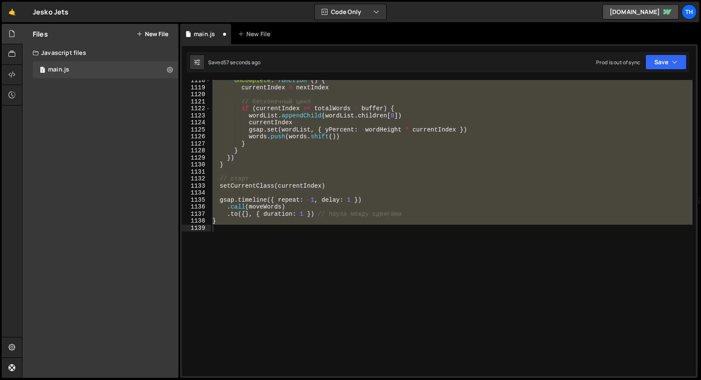
scroll to position [7845, 0]
click at [227, 205] on div "onComplete : function ( ) { currentIndex = nextIndex // бесконечный цикл if ( c…" at bounding box center [452, 228] width 482 height 296
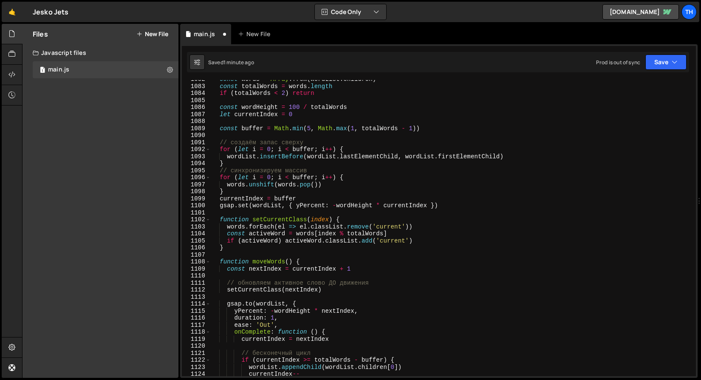
scroll to position [7533, 0]
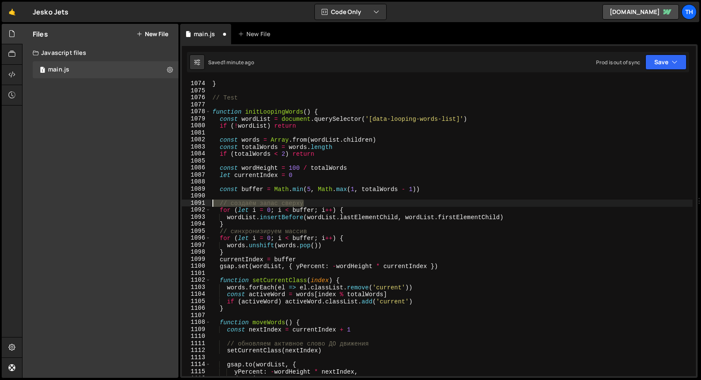
drag, startPoint x: 315, startPoint y: 203, endPoint x: 184, endPoint y: 202, distance: 131.4
click at [184, 202] on div ".call(moveWords) 1073 1074 1075 1076 1077 1078 1079 1080 1081 1082 1083 1084 10…" at bounding box center [439, 228] width 514 height 296
click at [689, 57] on div "Saved 1 minute ago Prod is out of sync Upgrade to Edit Save Save to Staging S S…" at bounding box center [438, 62] width 503 height 20
drag, startPoint x: 669, startPoint y: 62, endPoint x: 657, endPoint y: 82, distance: 22.7
click at [668, 62] on button "Save" at bounding box center [666, 61] width 41 height 15
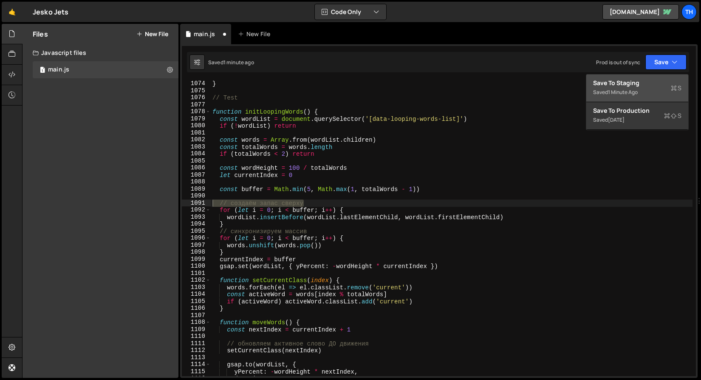
click at [651, 88] on div "Saved 1 minute ago" at bounding box center [637, 92] width 88 height 10
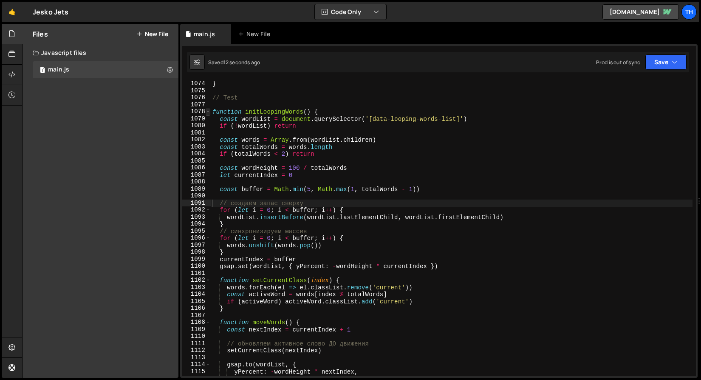
click at [209, 111] on span at bounding box center [208, 111] width 5 height 7
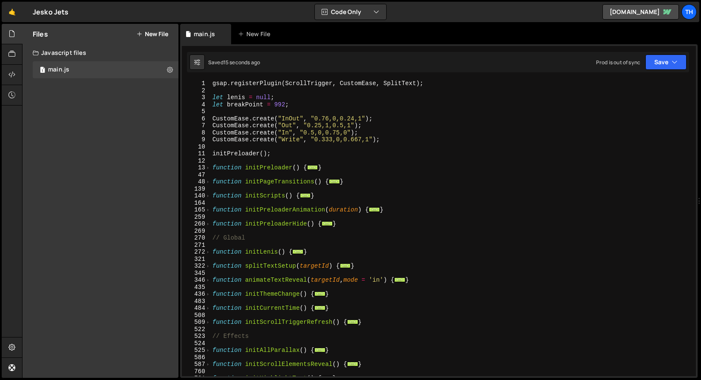
scroll to position [116, 0]
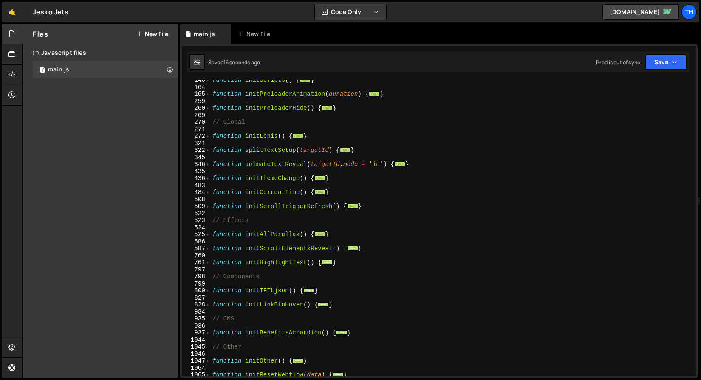
click at [212, 236] on div "function initScripts ( ) { ... } function initPreloaderAnimation ( duration ) {…" at bounding box center [452, 232] width 482 height 310
click at [211, 234] on div "function initScripts ( ) { ... } function initPreloaderAnimation ( duration ) {…" at bounding box center [452, 232] width 482 height 310
click at [209, 233] on span at bounding box center [208, 234] width 5 height 7
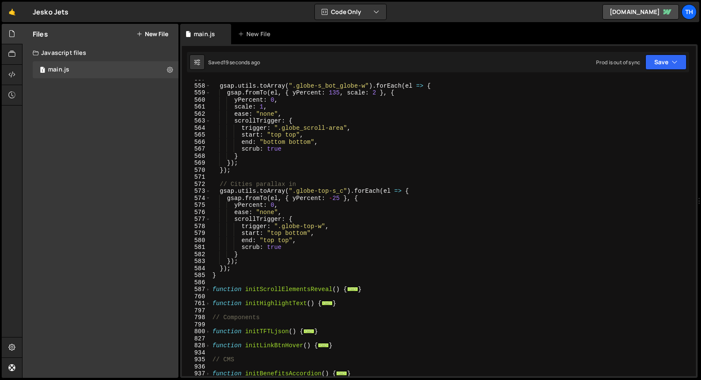
scroll to position [496, 0]
click at [303, 190] on div "gsap . utils . toArray ( ".globe-s_bot_globe-w" ) . forEach ( el => { gsap . fr…" at bounding box center [452, 230] width 482 height 310
type textarea "gsap.utils.toArray(".glвobe-top-s_c").forEach(el => {"
click at [672, 64] on icon "button" at bounding box center [675, 62] width 6 height 9
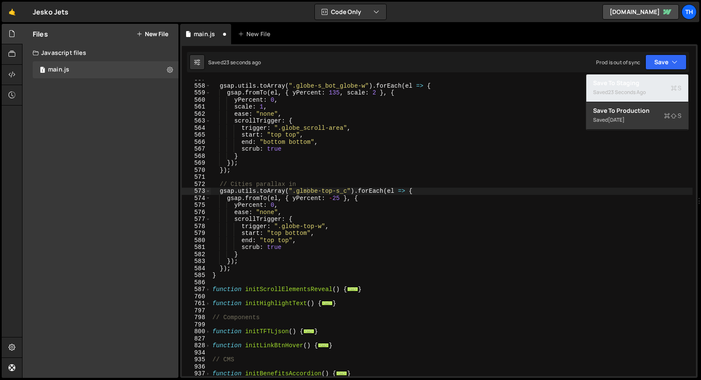
click at [644, 88] on div "Saved 23 seconds ago" at bounding box center [637, 92] width 88 height 10
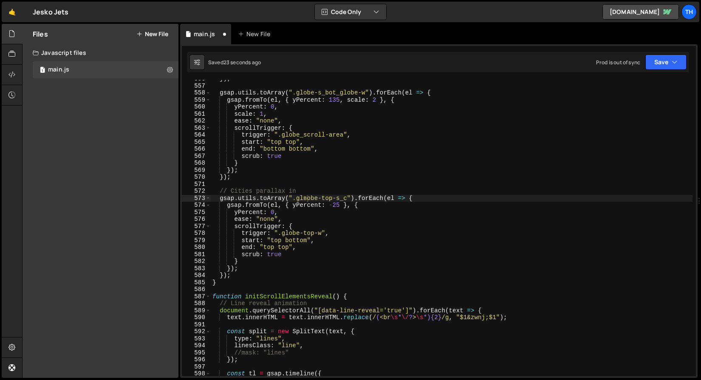
scroll to position [3905, 0]
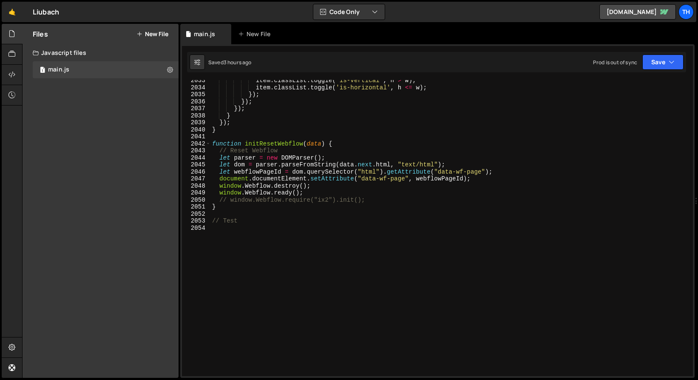
scroll to position [13635, 0]
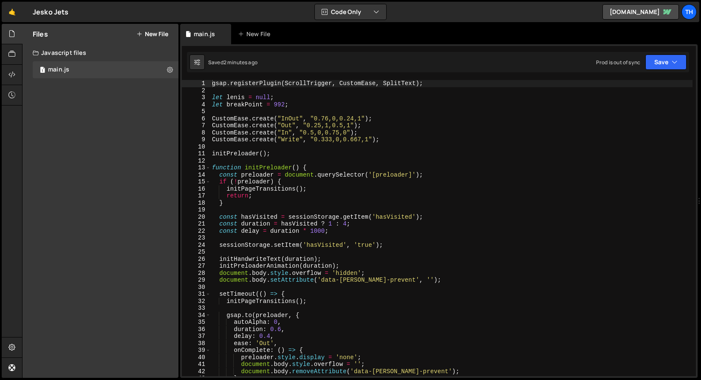
type textarea "CustomEase.create("In", "0.5,0,0.75,0");"
click at [254, 130] on div "gsap . registerPlugin ( ScrollTrigger , CustomEase , SplitText ) ; let [PERSON_…" at bounding box center [451, 235] width 483 height 310
click at [306, 150] on div "gsap . registerPlugin ( ScrollTrigger , CustomEase , SplitText ) ; let [PERSON_…" at bounding box center [451, 235] width 483 height 310
click at [209, 165] on span at bounding box center [208, 167] width 5 height 7
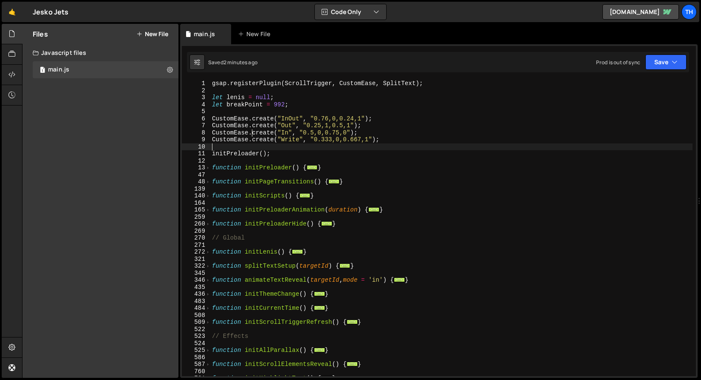
scroll to position [108, 0]
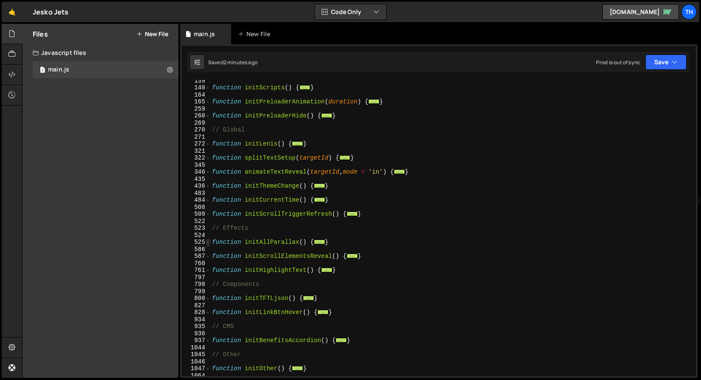
click at [207, 243] on span at bounding box center [208, 242] width 5 height 7
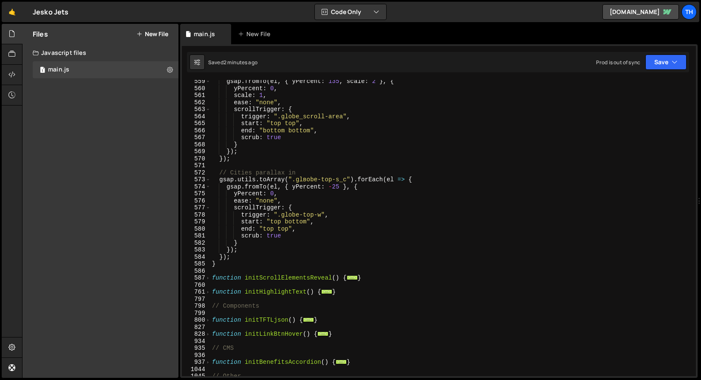
scroll to position [507, 0]
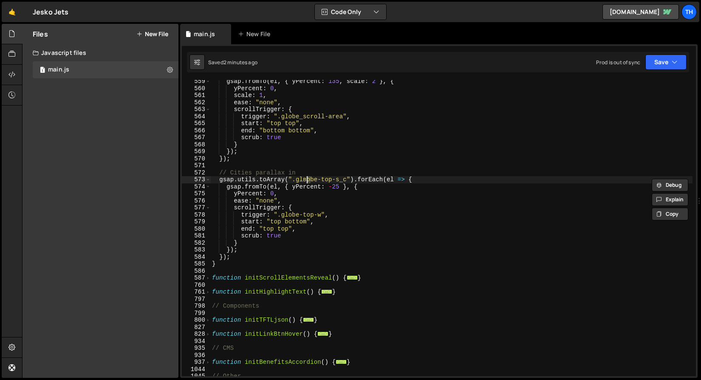
drag, startPoint x: 311, startPoint y: 178, endPoint x: 307, endPoint y: 179, distance: 4.8
click at [307, 179] on div "gsap . fromTo ( el , { yPercent : 135 , scale : 2 } , { yPercent : 0 , scale : …" at bounding box center [451, 233] width 483 height 310
click at [307, 179] on div "gsap . fromTo ( el , { yPercent : 135 , scale : 2 } , { yPercent : 0 , scale : …" at bounding box center [451, 228] width 483 height 296
click at [676, 67] on button "Save" at bounding box center [666, 61] width 41 height 15
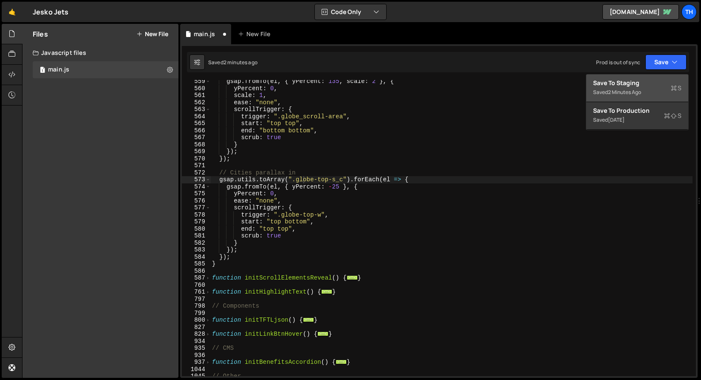
click at [667, 78] on button "Save to Staging S Saved 2 minutes ago" at bounding box center [638, 88] width 102 height 28
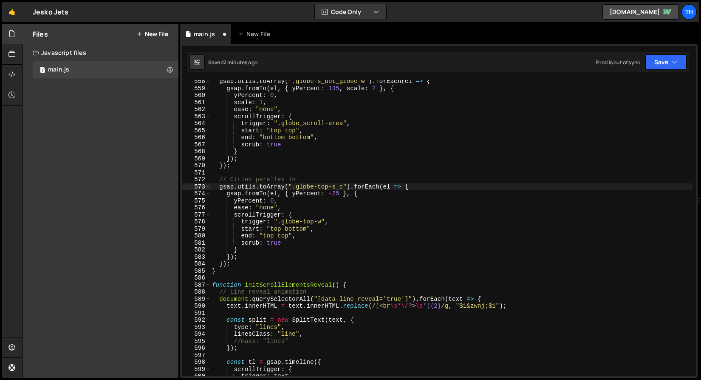
scroll to position [3916, 0]
click at [338, 195] on div "gsap . utils . toArray ( ".globe-s_bot_globe-w" ) . forEach ( el => { gsap . fr…" at bounding box center [451, 233] width 483 height 310
click at [673, 74] on div "gsap.fromTo(el, { yPercent: -50 }, { 558 559 560 561 562 563 564 565 566 567 56…" at bounding box center [439, 210] width 518 height 333
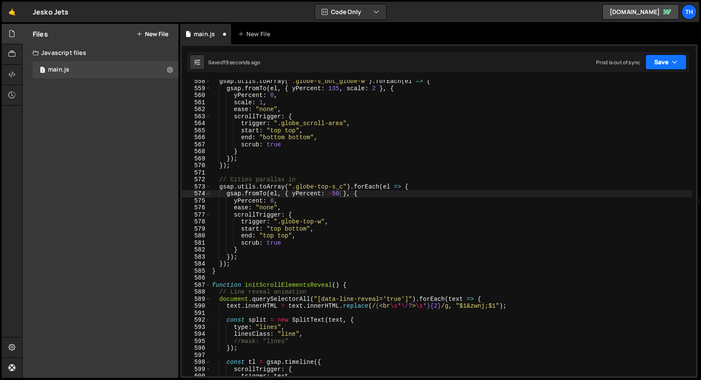
click at [671, 63] on button "Save" at bounding box center [666, 61] width 41 height 15
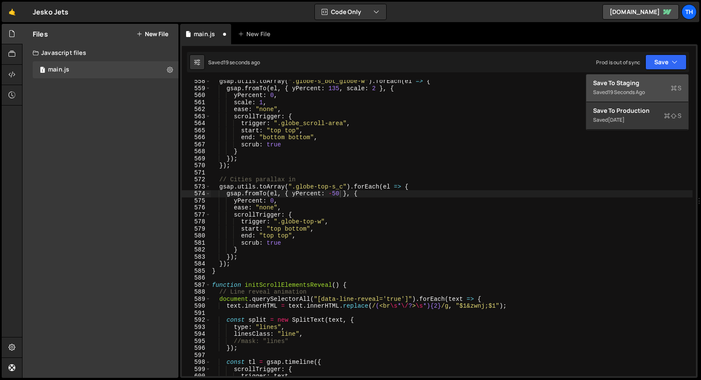
click at [651, 85] on div "Save to Staging S" at bounding box center [637, 83] width 88 height 9
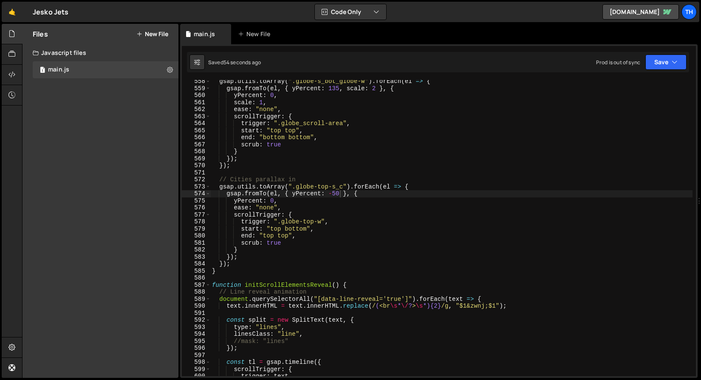
scroll to position [0, 1]
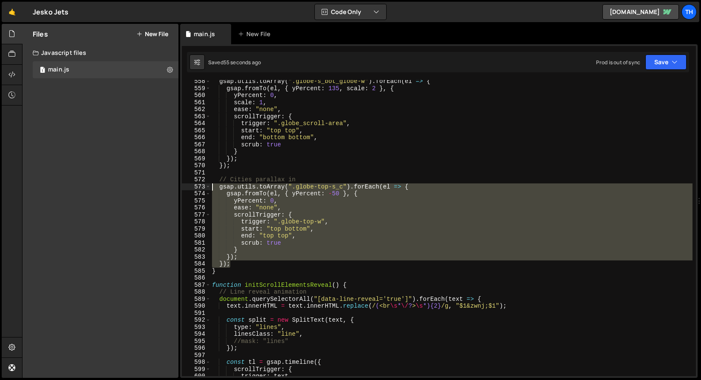
drag, startPoint x: 244, startPoint y: 261, endPoint x: 138, endPoint y: 187, distance: 129.1
click at [138, 187] on div "Files New File Javascript files 1 main.js 0 CSS files Copy share link Edit File…" at bounding box center [361, 201] width 679 height 354
click at [229, 197] on div "gsap . utils . toArray ( ".globe-s_bot_globe-w" ) . forEach ( el => { gsap . fr…" at bounding box center [451, 228] width 483 height 296
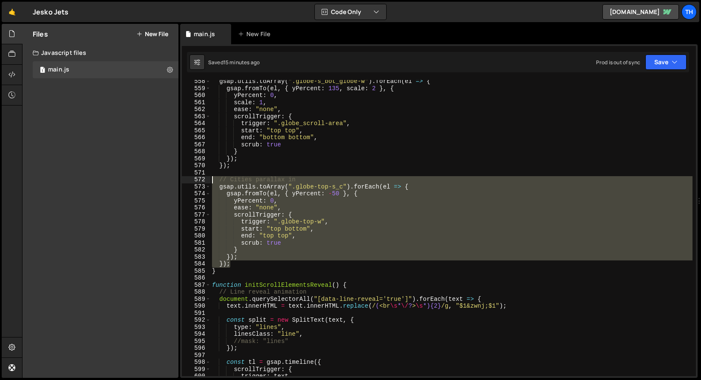
drag, startPoint x: 238, startPoint y: 266, endPoint x: 165, endPoint y: 178, distance: 114.1
click at [165, 178] on div "Files New File Javascript files 1 main.js 0 CSS files Copy share link Edit File…" at bounding box center [361, 201] width 679 height 354
click at [247, 262] on div "gsap . utils . toArray ( ".globe-s_bot_globe-w" ) . forEach ( el => { gsap . fr…" at bounding box center [451, 228] width 483 height 296
type textarea "});"
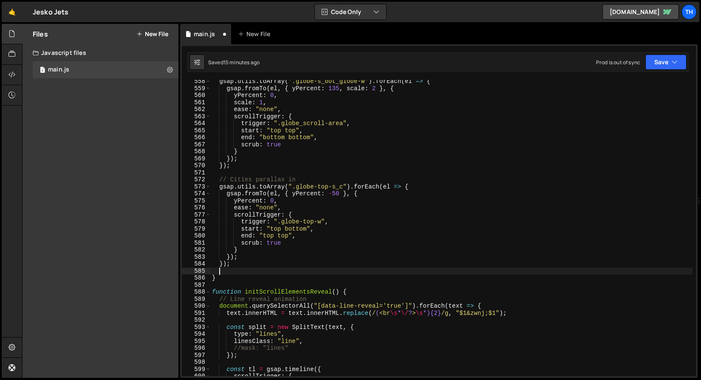
scroll to position [0, 0]
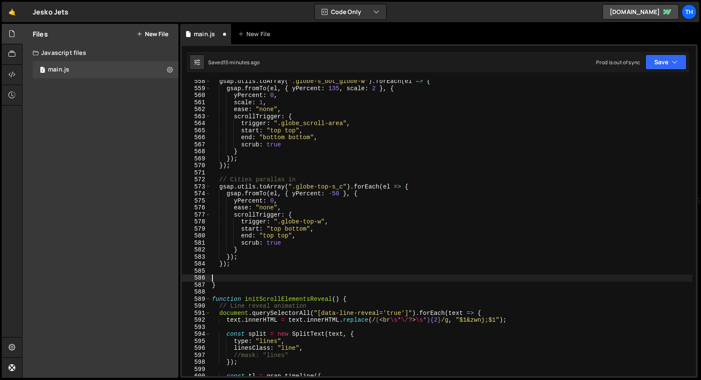
paste textarea "});"
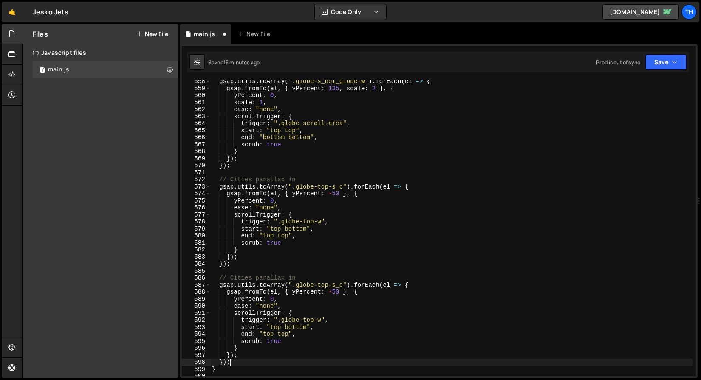
click at [242, 278] on div "gsap . utils . toArray ( ".globe-s_bot_globe-w" ) . forEach ( el => { gsap . fr…" at bounding box center [451, 233] width 483 height 310
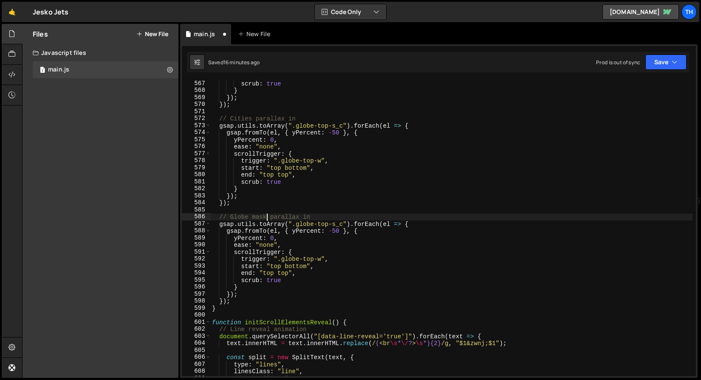
scroll to position [3978, 0]
click at [306, 216] on div "scrub : true } }) ; }) ; // Cities parallax in gsap . utils . toArray ( ".globe…" at bounding box center [451, 235] width 483 height 310
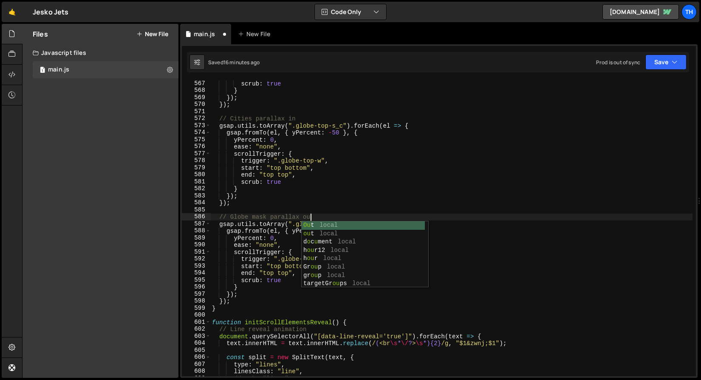
scroll to position [0, 6]
click at [281, 223] on div "scrub : true } }) ; }) ; // Cities parallax in gsap . utils . toArray ( ".globe…" at bounding box center [451, 235] width 483 height 310
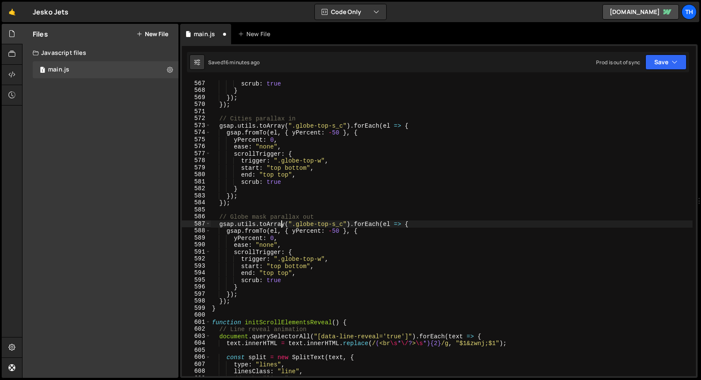
click at [287, 205] on div "scrub : true } }) ; }) ; // Cities parallax in gsap . utils . toArray ( ".globe…" at bounding box center [451, 235] width 483 height 310
type textarea "});"
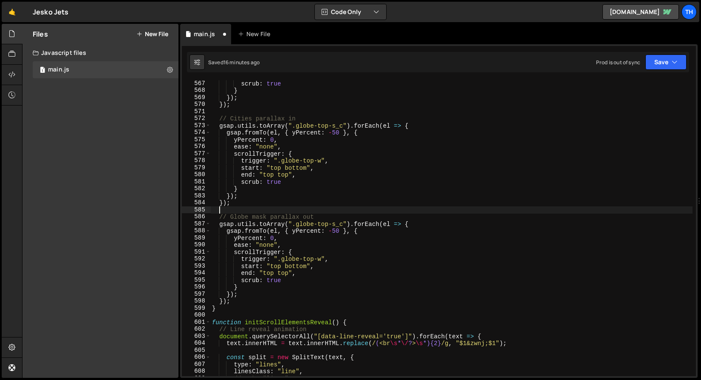
click at [244, 212] on div "scrub : true } }) ; }) ; // Cities parallax in gsap . utils . toArray ( ".globe…" at bounding box center [451, 235] width 483 height 310
click at [253, 302] on div "scrub : true } }) ; }) ; // Cities parallax in gsap . utils . toArray ( ".globe…" at bounding box center [451, 235] width 483 height 310
type textarea "});"
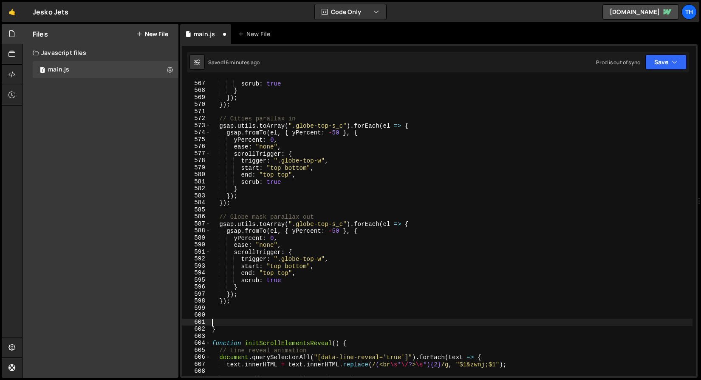
paste textarea "});"
type textarea "});"
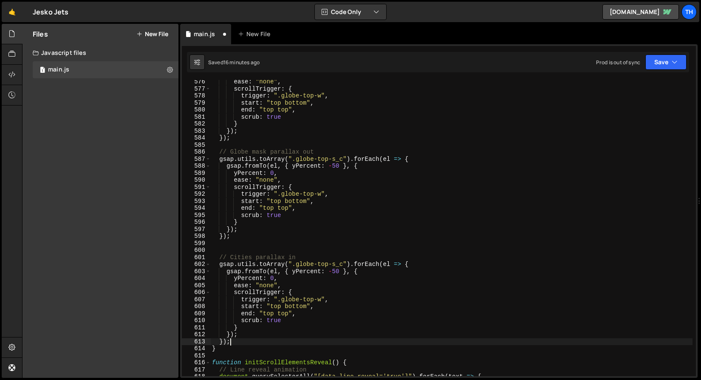
scroll to position [4042, 0]
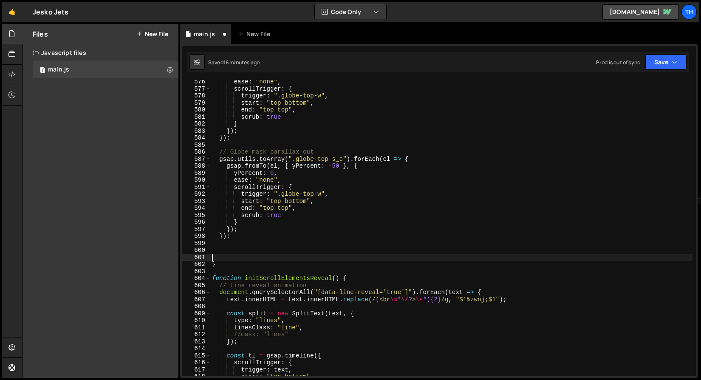
paste textarea "})"
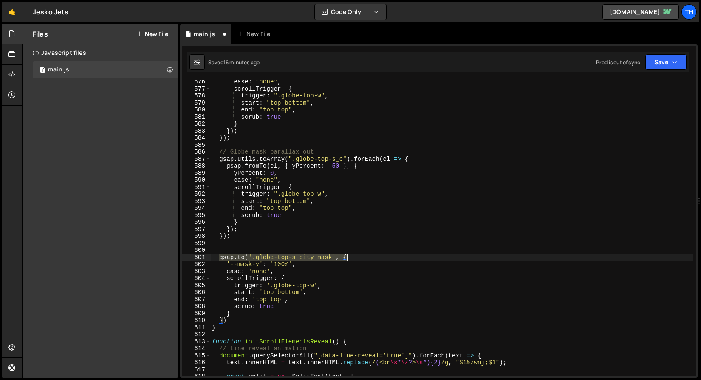
drag, startPoint x: 221, startPoint y: 258, endPoint x: 368, endPoint y: 254, distance: 147.1
click at [368, 254] on div "ease : "none" , scrollTrigger : { trigger : ".globe-top-w" , start : "top botto…" at bounding box center [451, 233] width 483 height 310
click at [253, 264] on div "ease : "none" , scrollTrigger : { trigger : ".globe-top-w" , start : "top botto…" at bounding box center [451, 233] width 483 height 310
drag, startPoint x: 257, startPoint y: 257, endPoint x: 332, endPoint y: 256, distance: 75.7
click at [332, 256] on div "ease : "none" , scrollTrigger : { trigger : ".globe-top-w" , start : "top botto…" at bounding box center [451, 233] width 483 height 310
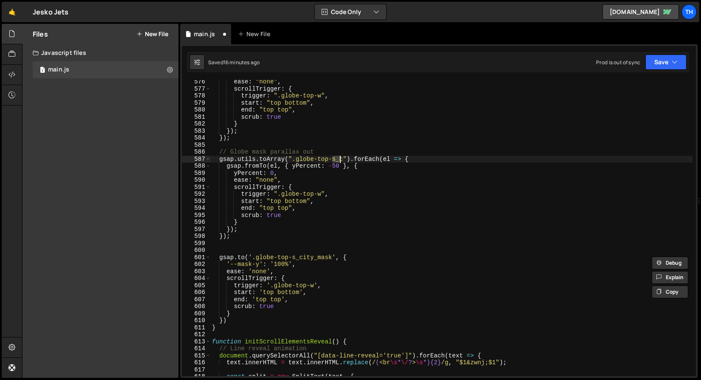
drag, startPoint x: 334, startPoint y: 160, endPoint x: 343, endPoint y: 160, distance: 8.9
click at [343, 160] on div "ease : "none" , scrollTrigger : { trigger : ".globe-top-w" , start : "top botto…" at bounding box center [451, 233] width 483 height 310
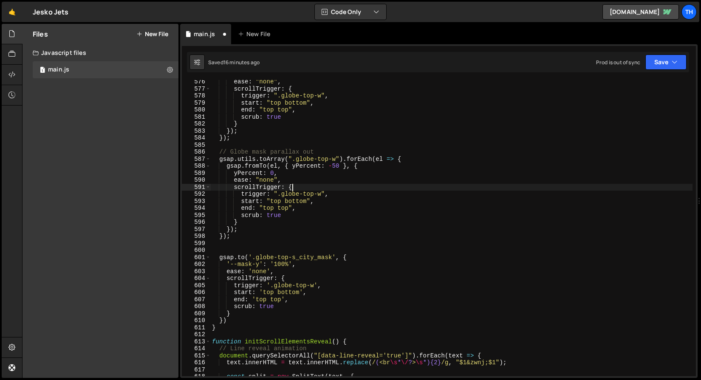
drag, startPoint x: 296, startPoint y: 187, endPoint x: 294, endPoint y: 203, distance: 15.9
click at [296, 187] on div "ease : "none" , scrollTrigger : { trigger : ".globe-top-w" , start : "top botto…" at bounding box center [451, 233] width 483 height 310
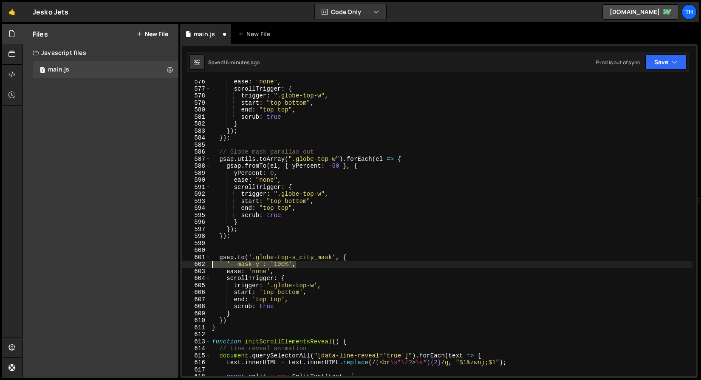
drag, startPoint x: 311, startPoint y: 265, endPoint x: 189, endPoint y: 262, distance: 121.6
click at [189, 262] on div "scrollTrigger: { 576 577 578 579 580 581 582 583 584 585 586 587 588 589 590 59…" at bounding box center [439, 228] width 514 height 296
click at [238, 310] on div "ease : "none" , scrollTrigger : { trigger : ".globe-top-w" , start : "top botto…" at bounding box center [451, 233] width 483 height 310
drag, startPoint x: 223, startPoint y: 258, endPoint x: 355, endPoint y: 255, distance: 131.8
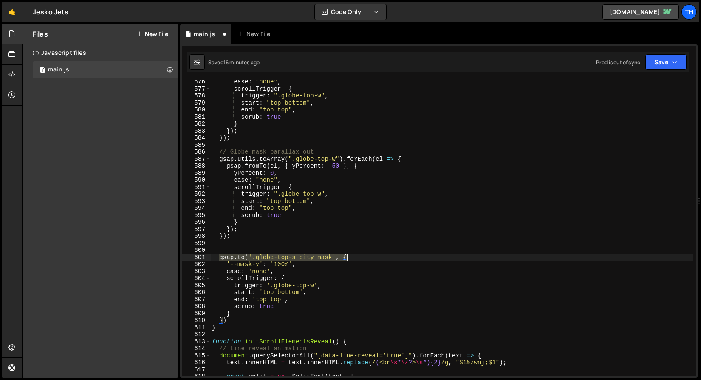
click at [355, 255] on div "ease : "none" , scrollTrigger : { trigger : ".globe-top-w" , start : "top botto…" at bounding box center [451, 233] width 483 height 310
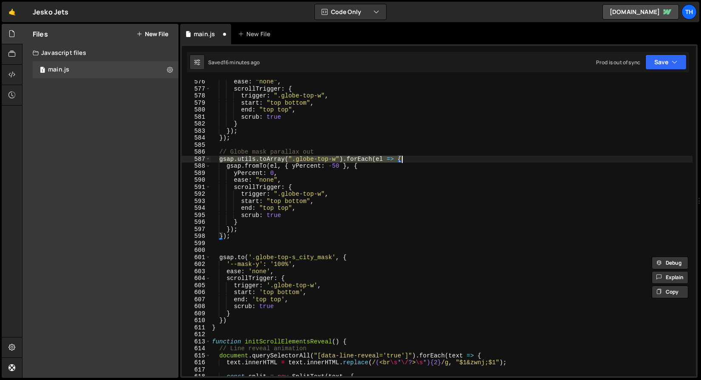
drag, startPoint x: 234, startPoint y: 162, endPoint x: 427, endPoint y: 156, distance: 193.1
click at [427, 156] on div "ease : "none" , scrollTrigger : { trigger : ".globe-top-w" , start : "top botto…" at bounding box center [451, 233] width 483 height 310
paste textarea "to('.globe-top-s_city_mask',"
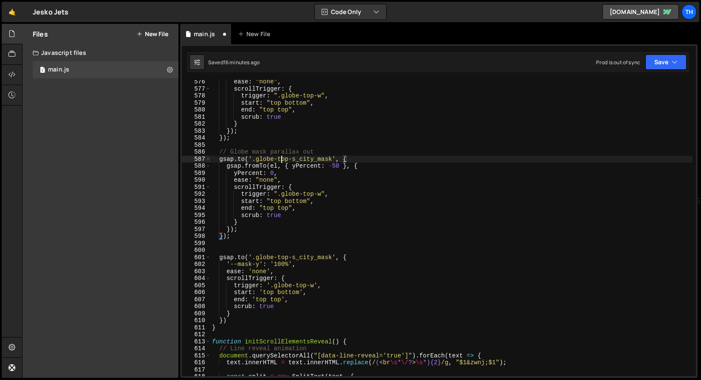
click at [283, 162] on div "ease : "none" , scrollTrigger : { trigger : ".globe-top-w" , start : "top botto…" at bounding box center [451, 233] width 483 height 310
drag, startPoint x: 294, startPoint y: 159, endPoint x: 333, endPoint y: 158, distance: 39.1
click at [333, 158] on div "ease : "none" , scrollTrigger : { trigger : ".globe-top-w" , start : "top botto…" at bounding box center [451, 233] width 483 height 310
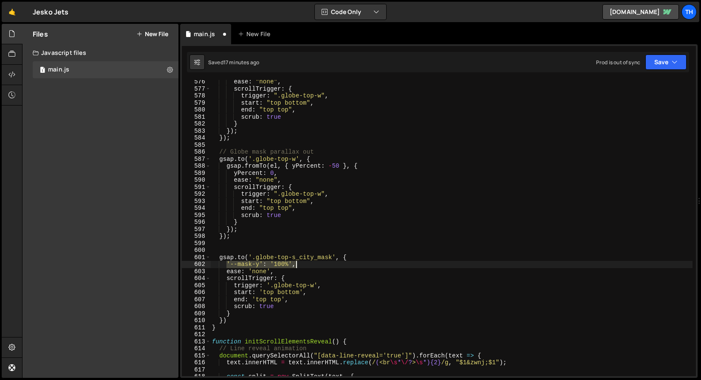
drag, startPoint x: 228, startPoint y: 264, endPoint x: 323, endPoint y: 263, distance: 94.8
click at [323, 263] on div "ease : "none" , scrollTrigger : { trigger : ".globe-top-w" , start : "top botto…" at bounding box center [451, 233] width 483 height 310
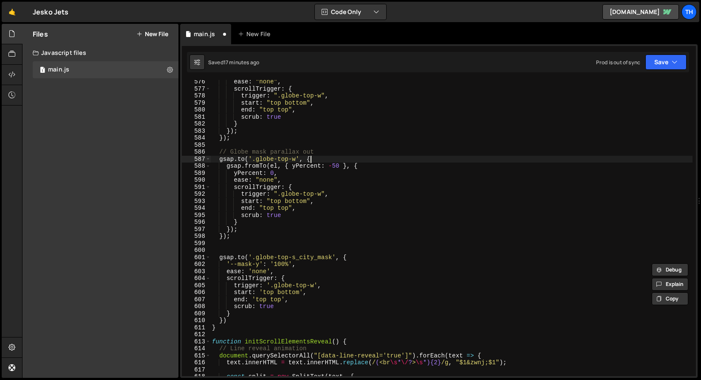
click at [315, 159] on div "ease : "none" , scrollTrigger : { trigger : ".globe-top-w" , start : "top botto…" at bounding box center [451, 233] width 483 height 310
type textarea "[DOMAIN_NAME]('.globe-top-w', {"
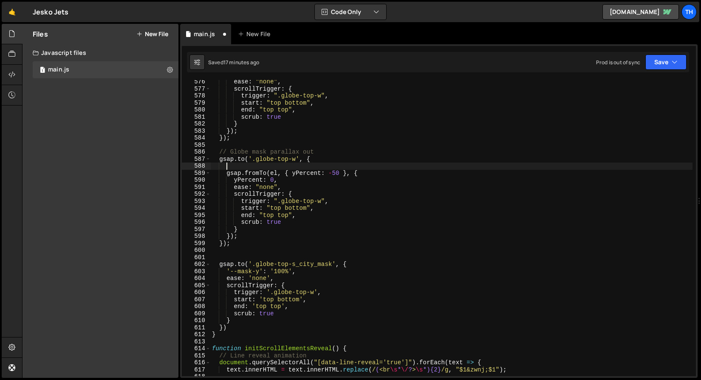
paste textarea "'--mask-y': '100%',"
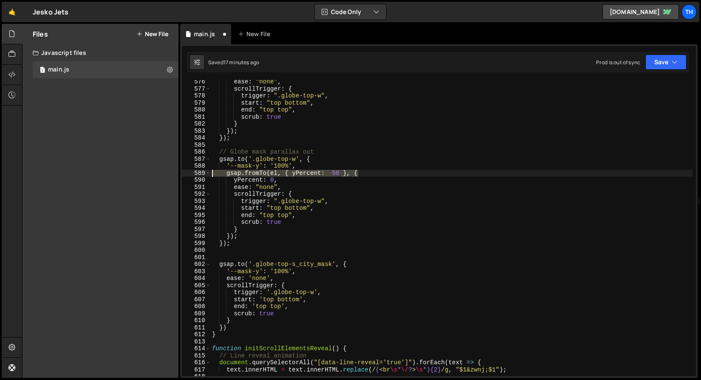
drag, startPoint x: 371, startPoint y: 173, endPoint x: 126, endPoint y: 172, distance: 244.9
click at [126, 172] on div "Files New File Javascript files 1 main.js 0 CSS files Copy share link Edit File…" at bounding box center [361, 201] width 679 height 354
type textarea "gsap.fromTo(el, { yPercent: -50 }, {"
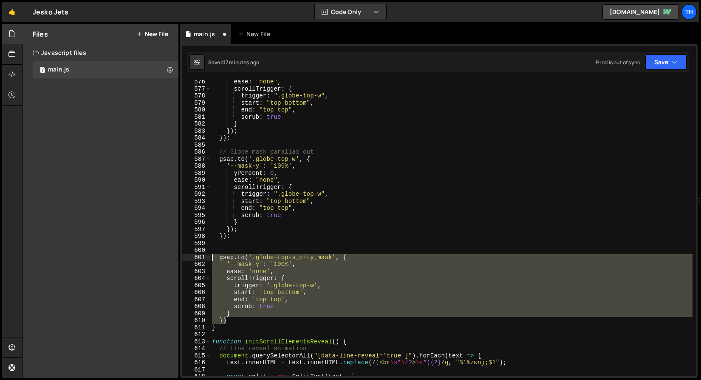
drag, startPoint x: 238, startPoint y: 319, endPoint x: 145, endPoint y: 258, distance: 111.2
click at [145, 258] on div "Files New File Javascript files 1 main.js 0 CSS files Copy share link Edit File…" at bounding box center [361, 201] width 679 height 354
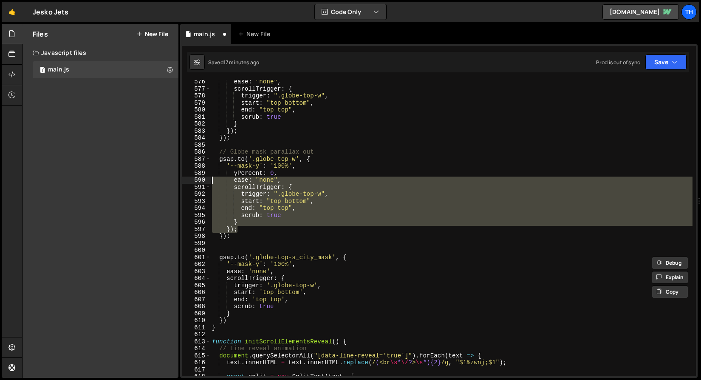
drag, startPoint x: 243, startPoint y: 230, endPoint x: 156, endPoint y: 174, distance: 103.5
click at [156, 174] on div "Files New File Javascript files 1 main.js 0 CSS files Copy share link Edit File…" at bounding box center [361, 201] width 679 height 354
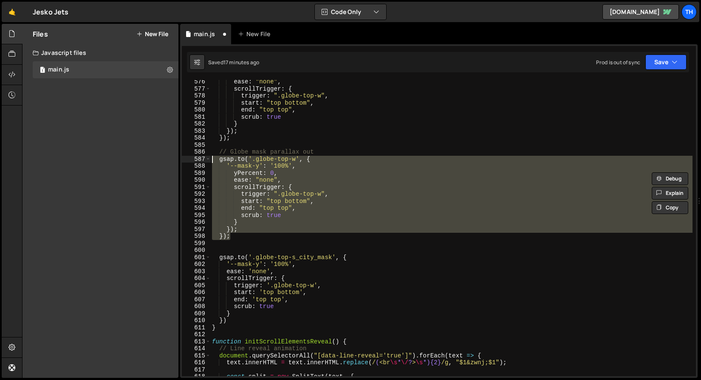
drag, startPoint x: 234, startPoint y: 235, endPoint x: 147, endPoint y: 161, distance: 114.6
click at [147, 161] on div "Files New File Javascript files 1 main.js 0 CSS files Copy share link Edit File…" at bounding box center [361, 201] width 679 height 354
paste textarea "})"
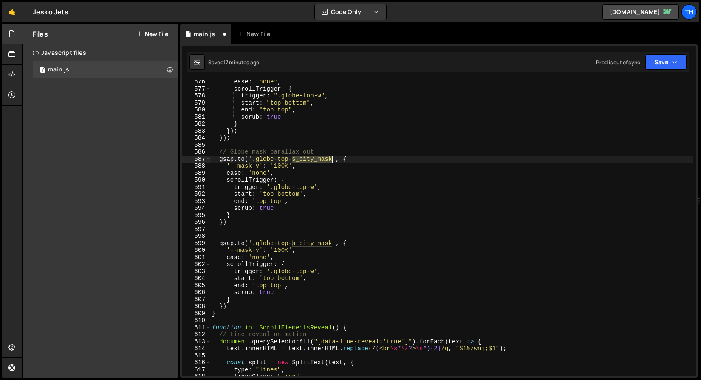
drag, startPoint x: 293, startPoint y: 158, endPoint x: 332, endPoint y: 160, distance: 39.1
click at [334, 159] on div "ease : "none" , scrollTrigger : { trigger : ".globe-top-w" , start : "top botto…" at bounding box center [451, 233] width 483 height 310
type textarea "gsap.to('.globe-top-w', {"
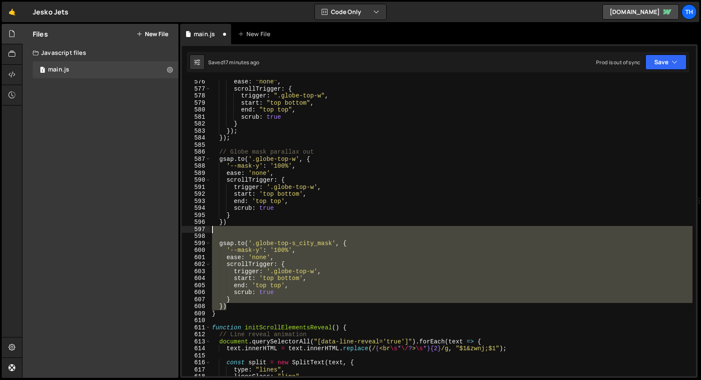
drag, startPoint x: 233, startPoint y: 307, endPoint x: 161, endPoint y: 232, distance: 104.0
click at [161, 232] on div "Files New File Javascript files 1 main.js 0 CSS files Copy share link Edit File…" at bounding box center [361, 201] width 679 height 354
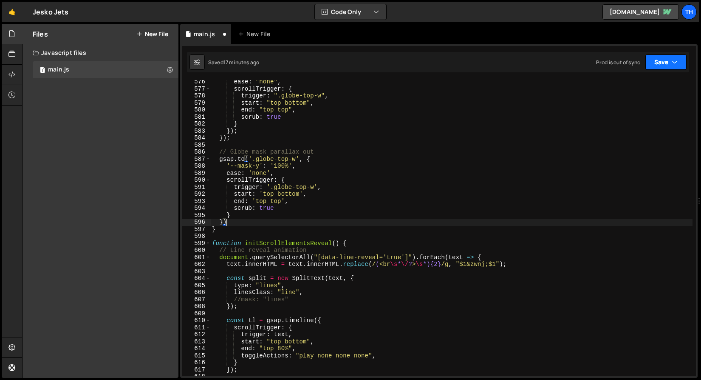
click at [668, 57] on button "Save" at bounding box center [666, 61] width 41 height 15
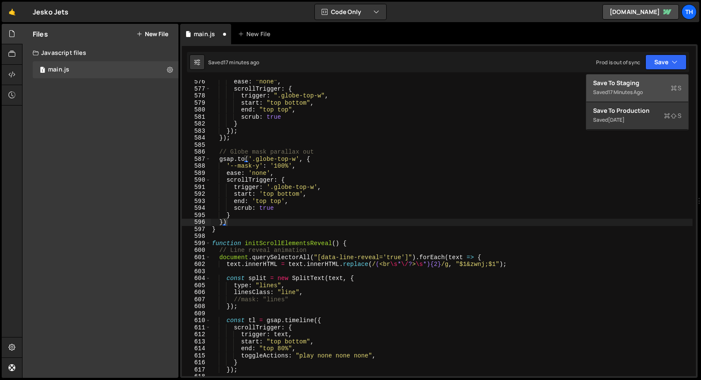
click at [650, 93] on div "Saved 17 minutes ago" at bounding box center [637, 92] width 88 height 10
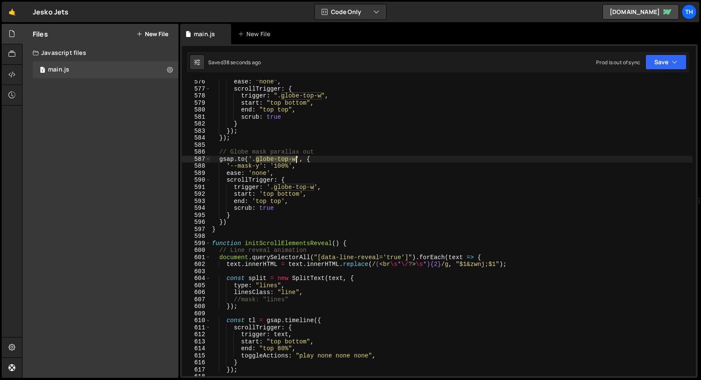
drag, startPoint x: 257, startPoint y: 160, endPoint x: 295, endPoint y: 159, distance: 38.3
click at [295, 159] on div "ease : "none" , scrollTrigger : { trigger : ".globe-top-w" , start : "top botto…" at bounding box center [451, 233] width 483 height 310
paste textarea "trigger: '.globe-top-w',"
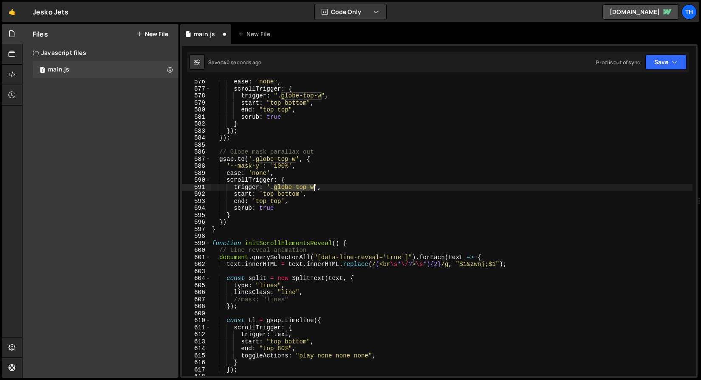
drag, startPoint x: 274, startPoint y: 186, endPoint x: 314, endPoint y: 187, distance: 40.0
click at [314, 187] on div "ease : "none" , scrollTrigger : { trigger : ".globe-top-w" , start : "top botto…" at bounding box center [451, 233] width 483 height 310
click at [298, 167] on div "ease : "none" , scrollTrigger : { trigger : ".globe-top-w" , start : "top botto…" at bounding box center [451, 233] width 483 height 310
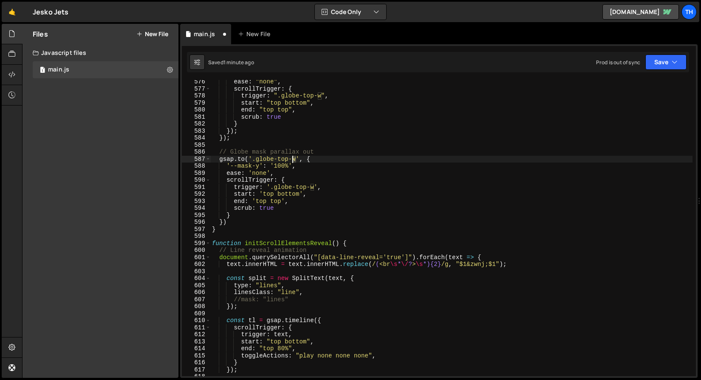
drag, startPoint x: 295, startPoint y: 156, endPoint x: 295, endPoint y: 166, distance: 9.4
click at [294, 158] on div "ease : "none" , scrollTrigger : { trigger : ".globe-top-w" , start : "top botto…" at bounding box center [451, 233] width 483 height 310
click at [525, 118] on div "ease : "none" , scrollTrigger : { trigger : ".globe-top-w" , start : "top botto…" at bounding box center [451, 233] width 483 height 310
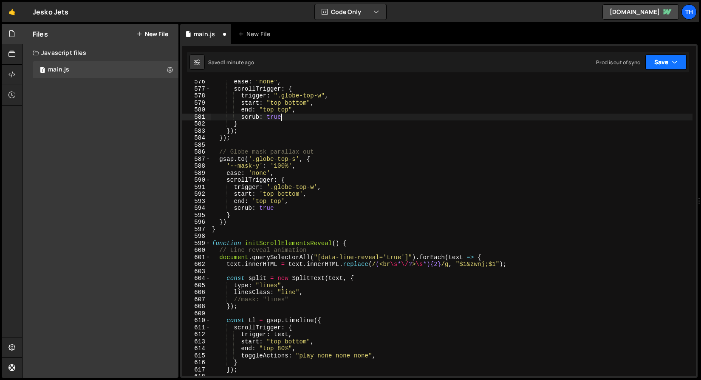
drag, startPoint x: 675, startPoint y: 64, endPoint x: 671, endPoint y: 70, distance: 6.5
click at [674, 64] on icon "button" at bounding box center [675, 62] width 6 height 9
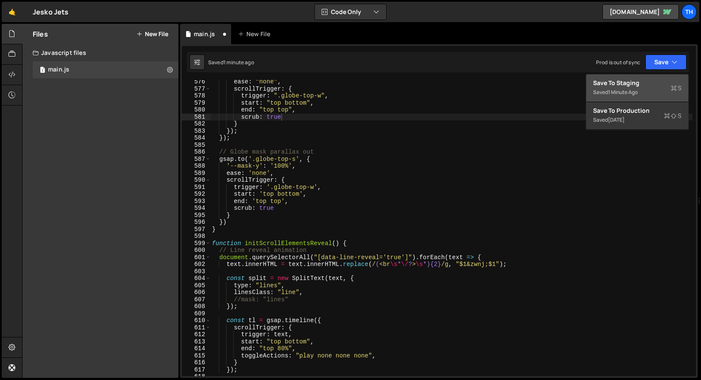
click at [643, 87] on div "Saved 1 minute ago" at bounding box center [637, 92] width 88 height 10
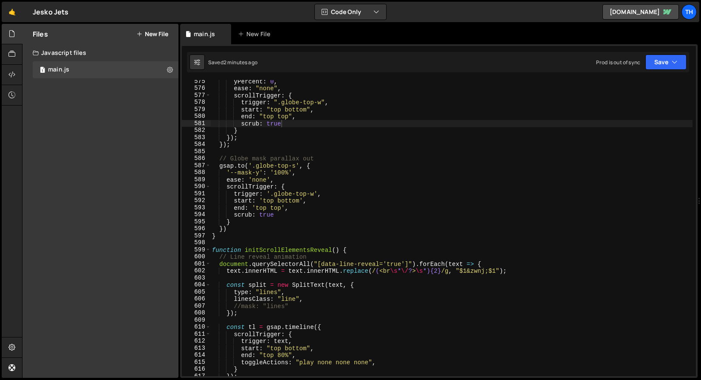
scroll to position [3994, 0]
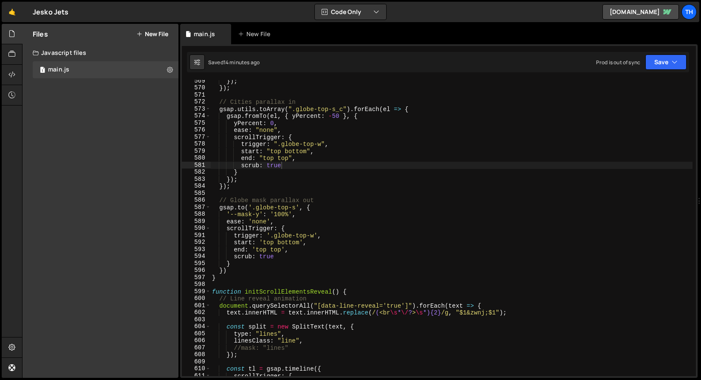
click at [228, 125] on div "}) ; }) ; // Cities parallax in gsap . utils . toArray ( ".globe-top-s_c" ) . f…" at bounding box center [451, 232] width 483 height 310
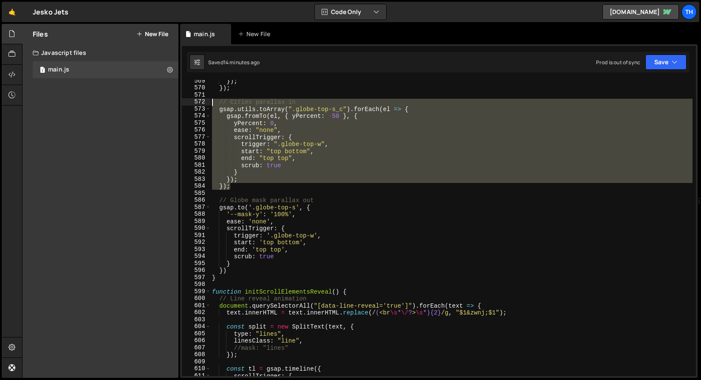
drag, startPoint x: 241, startPoint y: 185, endPoint x: 183, endPoint y: 102, distance: 101.2
click at [183, 102] on div "yPercent: 0, 569 570 571 572 573 574 575 576 577 578 579 580 581 582 583 584 58…" at bounding box center [439, 228] width 514 height 296
type textarea "// Cities parallax in gsap.utils.toArray(".globe-top-s_c").forEach(el => {"
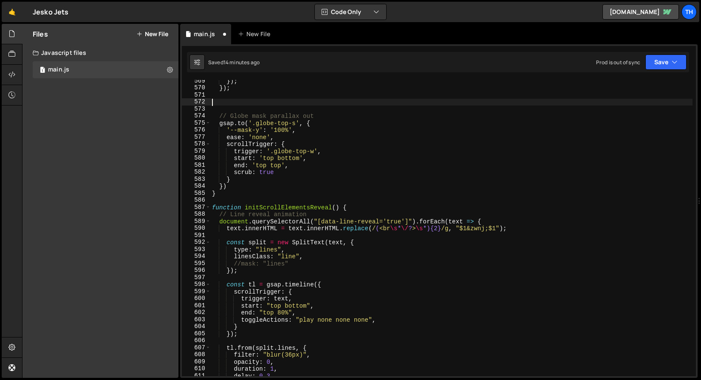
type textarea "}); });"
click at [240, 110] on div "}) ; }) ; // Globe mask parallax out gsap . to ( '.globe-top-s' , { '--mask-y' …" at bounding box center [451, 232] width 483 height 310
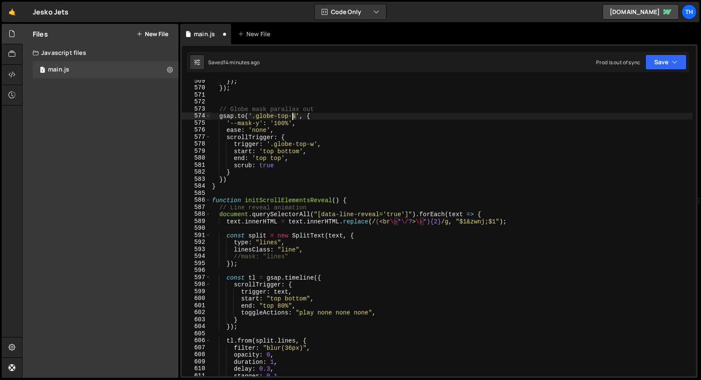
click at [292, 118] on div "}) ; }) ; // Globe mask parallax out gsap . to ( '.globe-top-s' , { '--mask-y' …" at bounding box center [451, 232] width 483 height 310
drag, startPoint x: 277, startPoint y: 122, endPoint x: 295, endPoint y: 157, distance: 39.2
click at [277, 123] on div "}) ; }) ; // Globe mask parallax out gsap . to ( '.globe-top-w' , { '--mask-y' …" at bounding box center [451, 232] width 483 height 310
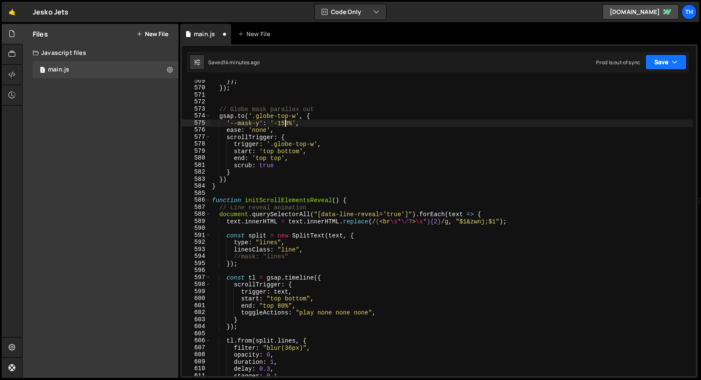
click at [651, 71] on div "Saved 14 minutes ago Prod is out of sync Upgrade to Edit Save Save to Staging S…" at bounding box center [438, 62] width 503 height 20
drag, startPoint x: 652, startPoint y: 68, endPoint x: 645, endPoint y: 82, distance: 15.8
click at [652, 68] on button "Save" at bounding box center [666, 61] width 41 height 15
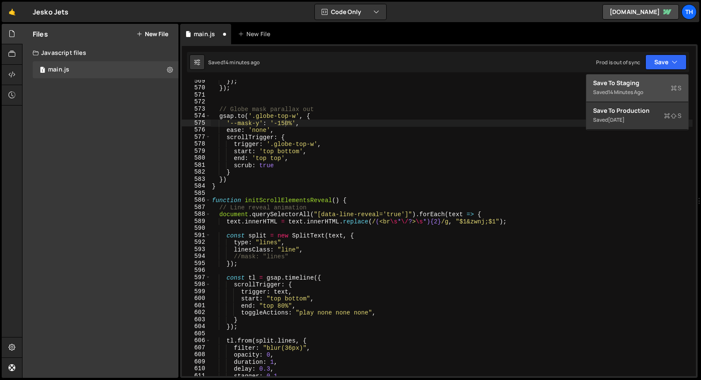
click at [640, 91] on div "14 minutes ago" at bounding box center [625, 91] width 35 height 7
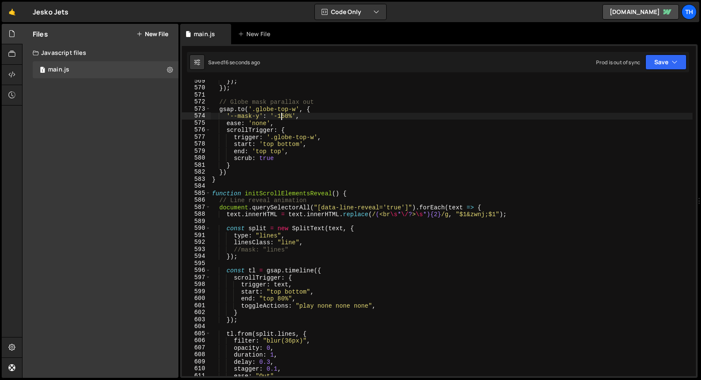
click at [282, 115] on div "}) ; }) ; // Globe mask parallax out gsap . to ( '.globe-top-w' , { '--mask-y' …" at bounding box center [451, 232] width 483 height 310
click at [671, 64] on button "Save" at bounding box center [666, 61] width 41 height 15
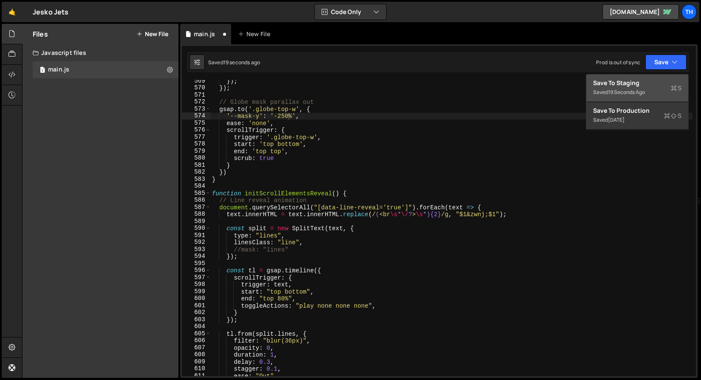
click at [656, 83] on div "Save to Staging S" at bounding box center [637, 83] width 88 height 9
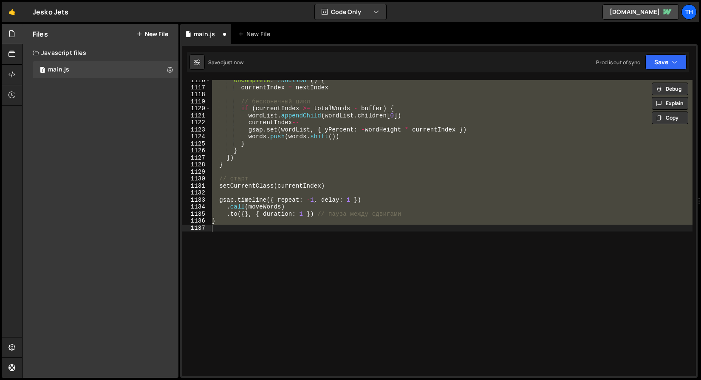
scroll to position [3879, 0]
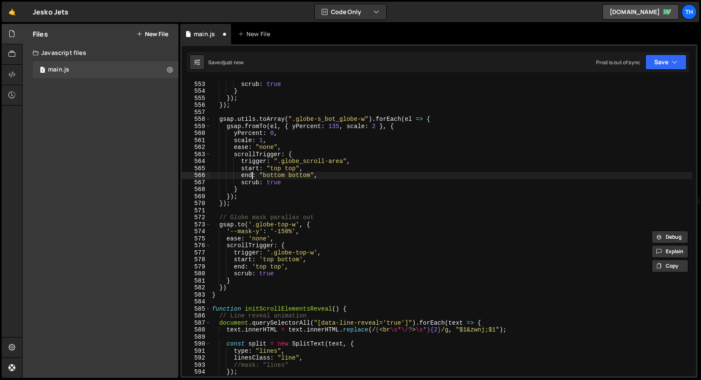
click at [253, 172] on div "end : "bottom bottom" , scrub : true } }) ; }) ; gsap . utils . toArray ( ".glo…" at bounding box center [451, 229] width 483 height 310
click at [275, 178] on div "end : "bottom bottom" , scrub : true } }) ; }) ; gsap . utils . toArray ( ".glo…" at bounding box center [451, 229] width 483 height 310
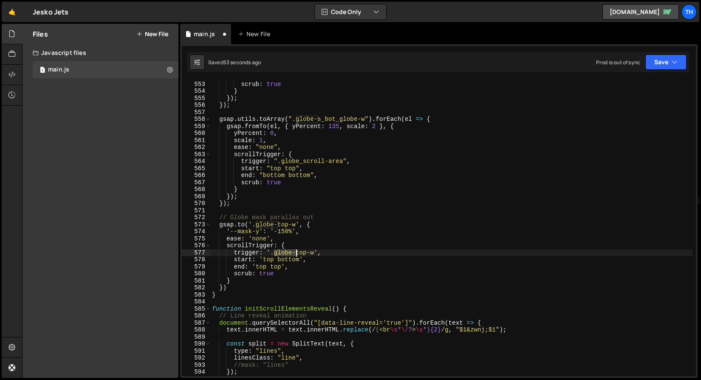
drag, startPoint x: 275, startPoint y: 254, endPoint x: 298, endPoint y: 255, distance: 22.1
click at [298, 255] on div "end : "bottom bottom" , scrub : true } }) ; }) ; gsap . utils . toArray ( ".glo…" at bounding box center [451, 229] width 483 height 310
drag, startPoint x: 314, startPoint y: 252, endPoint x: 275, endPoint y: 252, distance: 39.1
click at [275, 252] on div "end : "bottom bottom" , scrub : true } }) ; }) ; gsap . utils . toArray ( ".glo…" at bounding box center [451, 229] width 483 height 310
paste textarea "mask-trigger"
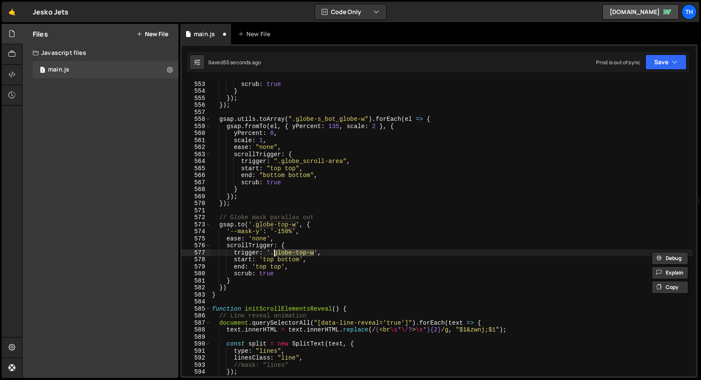
type textarea "trigger: '.mask-trigger',"
click at [663, 63] on button "Save" at bounding box center [666, 61] width 41 height 15
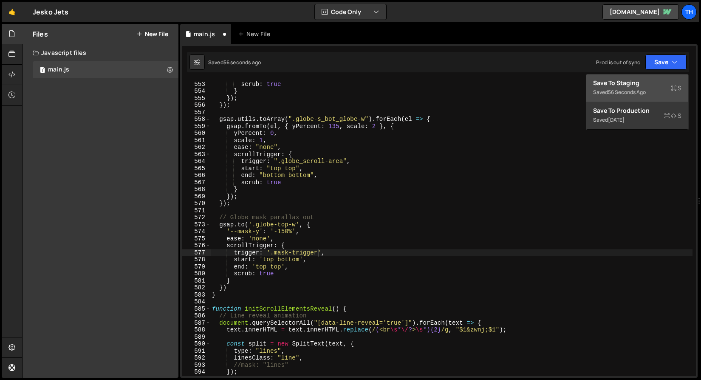
click at [654, 83] on div "Save to Staging S" at bounding box center [637, 83] width 88 height 9
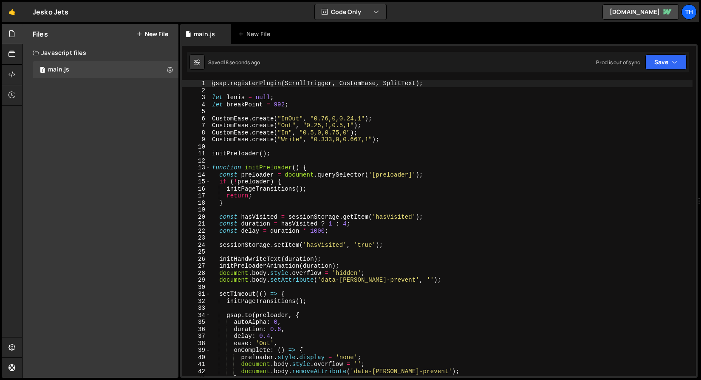
click at [204, 166] on div "13" at bounding box center [196, 167] width 29 height 7
click at [206, 166] on span at bounding box center [208, 167] width 5 height 7
type textarea "function initPreloader() { const preloader = document.querySelector('[preloader…"
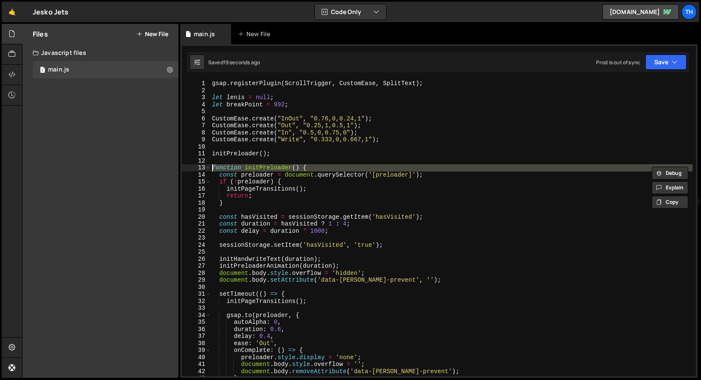
click at [222, 145] on div "gsap . registerPlugin ( ScrollTrigger , CustomEase , SplitText ) ; let [PERSON_…" at bounding box center [451, 235] width 483 height 310
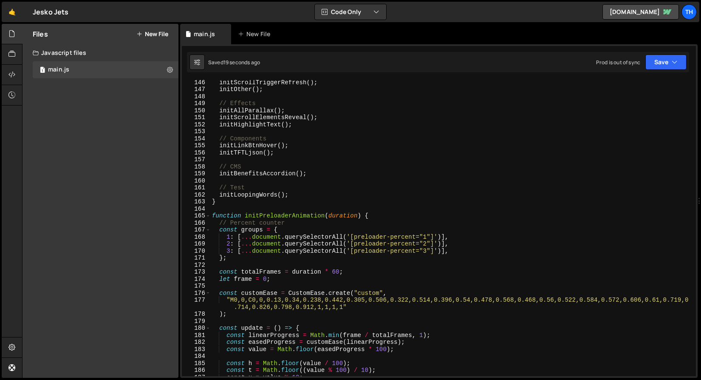
scroll to position [1700, 0]
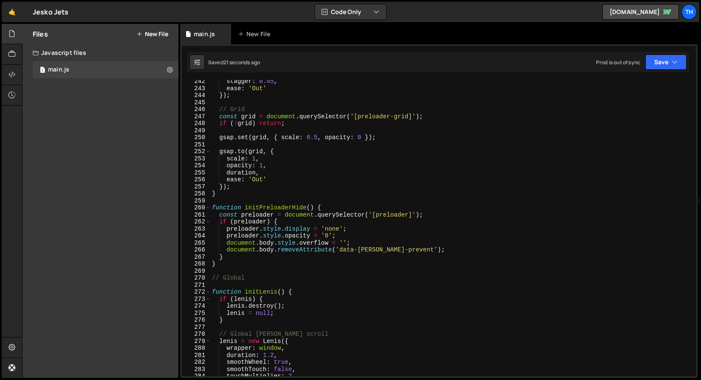
click at [207, 206] on span at bounding box center [208, 207] width 5 height 7
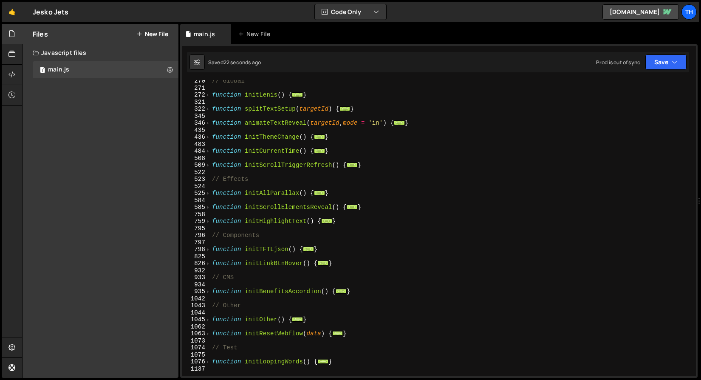
scroll to position [48, 0]
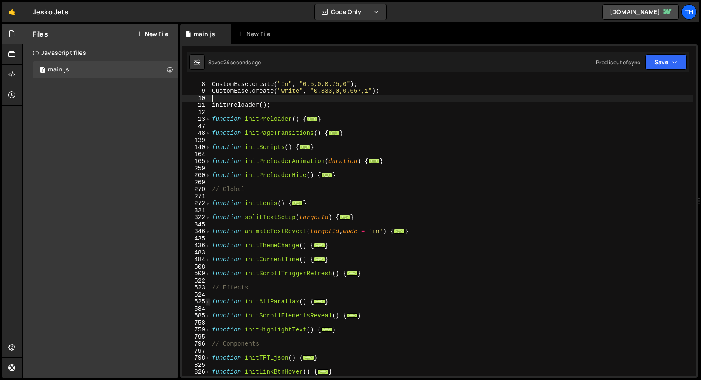
click at [208, 303] on span at bounding box center [208, 301] width 5 height 7
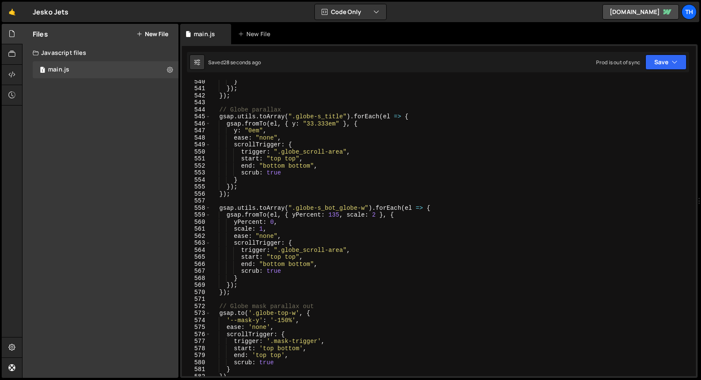
scroll to position [479, 0]
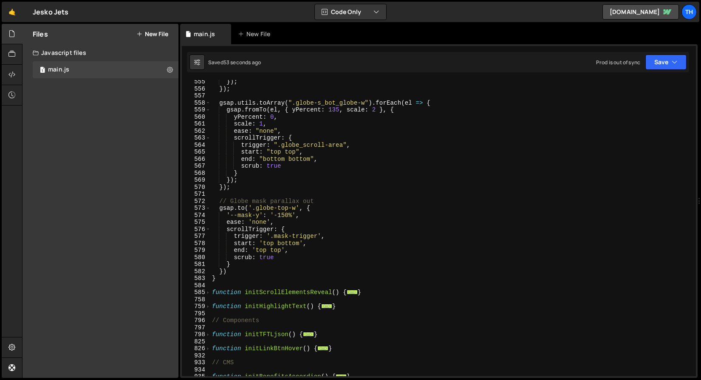
click at [298, 256] on div "}) ; }) ; gsap . utils . toArray ( ".globe-s_bot_globe-w" ) . forEach ( el => {…" at bounding box center [451, 233] width 483 height 310
click at [298, 254] on div "}) ; }) ; gsap . utils . toArray ( ".globe-s_bot_globe-w" ) . forEach ( el => {…" at bounding box center [451, 233] width 483 height 310
click at [296, 254] on div "}) ; }) ; gsap . utils . toArray ( ".globe-s_bot_globe-w" ) . forEach ( el => {…" at bounding box center [451, 233] width 483 height 310
click at [296, 249] on div "}) ; }) ; gsap . utils . toArray ( ".globe-s_bot_globe-w" ) . forEach ( el => {…" at bounding box center [451, 233] width 483 height 310
type textarea "end: 'top top',"
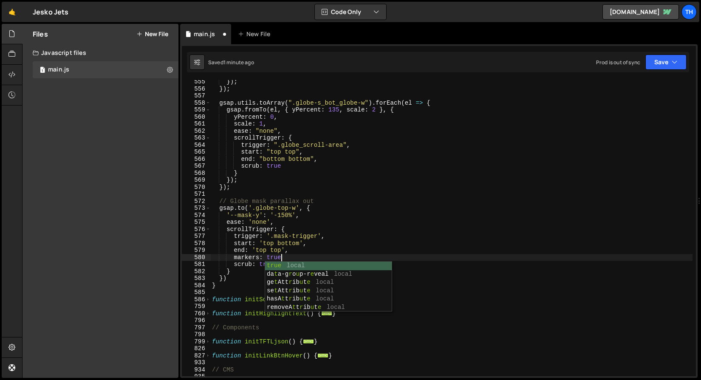
scroll to position [0, 5]
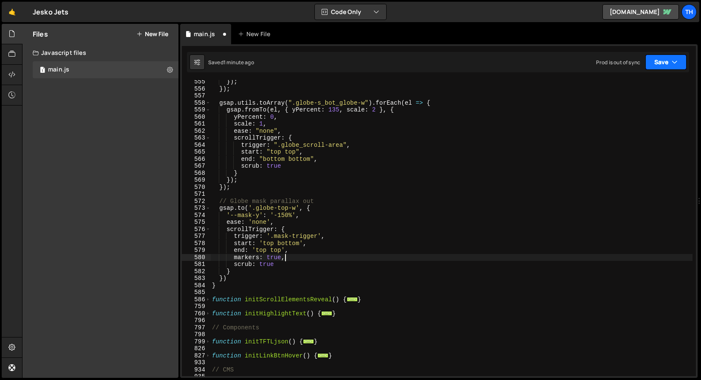
click at [658, 66] on button "Save" at bounding box center [666, 61] width 41 height 15
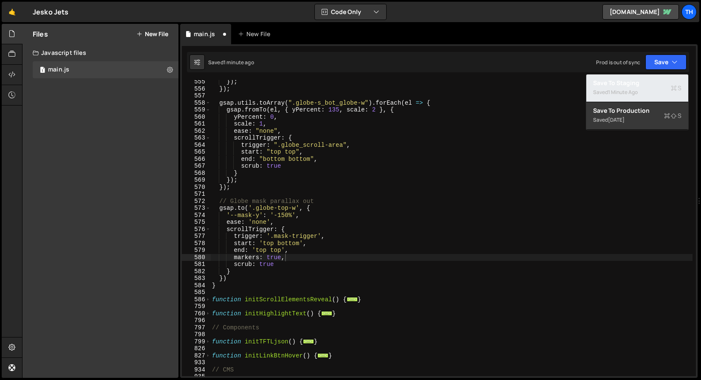
click at [648, 76] on button "Save to Staging S Saved 1 minute ago" at bounding box center [638, 88] width 102 height 28
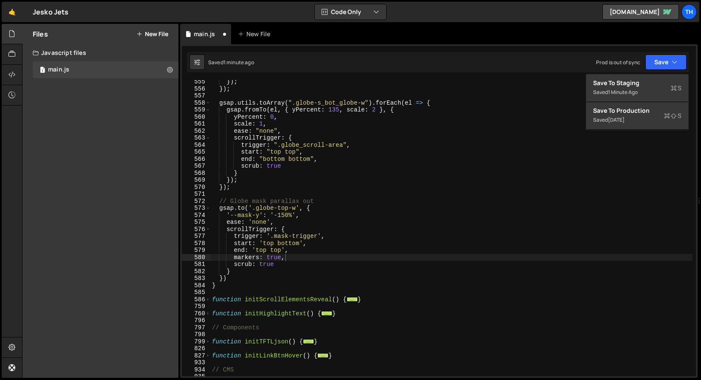
scroll to position [3888, 0]
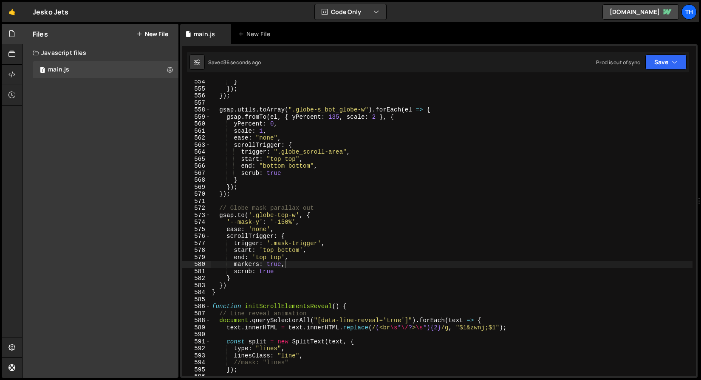
click at [268, 251] on div "} }) ; }) ; gsap . utils . toArray ( ".globe-s_bot_globe-w" ) . forEach ( el =>…" at bounding box center [451, 233] width 483 height 310
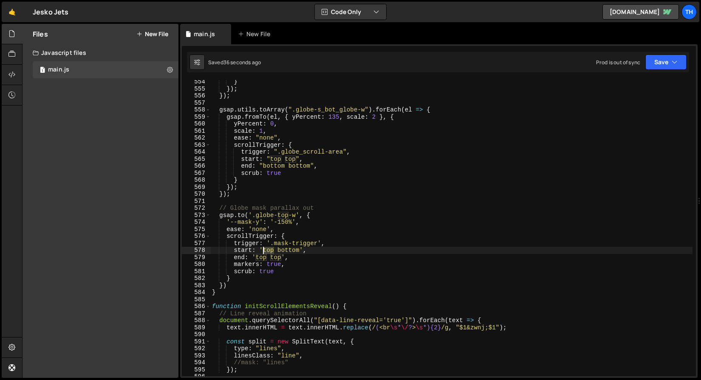
click at [268, 251] on div "} }) ; }) ; gsap . utils . toArray ( ".globe-s_bot_globe-w" ) . forEach ( el =>…" at bounding box center [451, 233] width 483 height 310
click at [277, 233] on div "} }) ; }) ; gsap . utils . toArray ( ".globe-s_bot_globe-w" ) . forEach ( el =>…" at bounding box center [451, 233] width 483 height 310
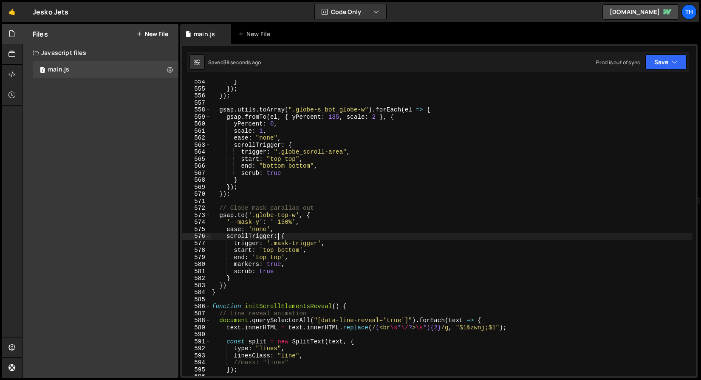
click at [263, 257] on div "} }) ; }) ; gsap . utils . toArray ( ".globe-s_bot_globe-w" ) . forEach ( el =>…" at bounding box center [451, 233] width 483 height 310
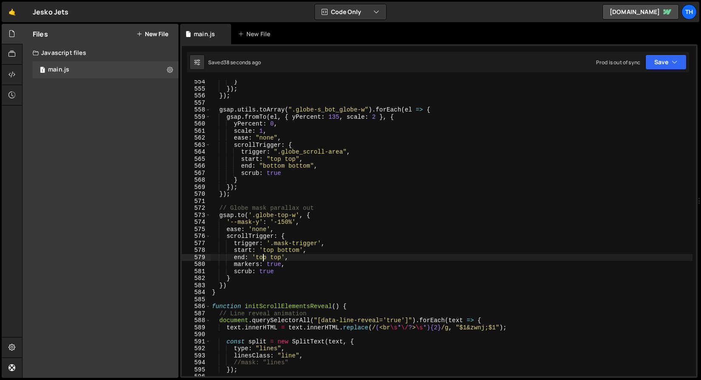
click at [263, 257] on div "} }) ; }) ; gsap . utils . toArray ( ".globe-s_bot_globe-w" ) . forEach ( el =>…" at bounding box center [451, 233] width 483 height 310
click at [653, 61] on button "Save" at bounding box center [666, 61] width 41 height 15
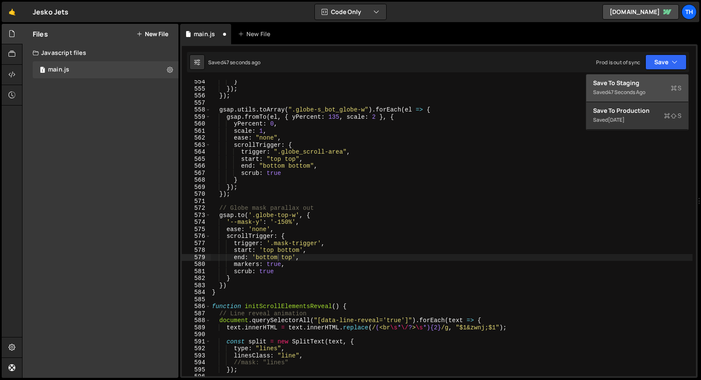
click at [648, 82] on div "Save to Staging S" at bounding box center [637, 83] width 88 height 9
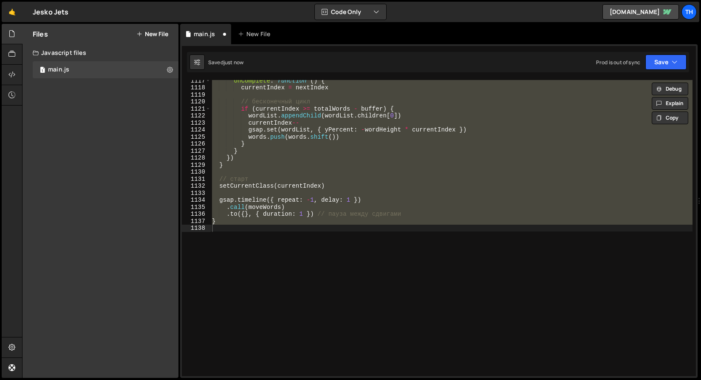
scroll to position [3913, 0]
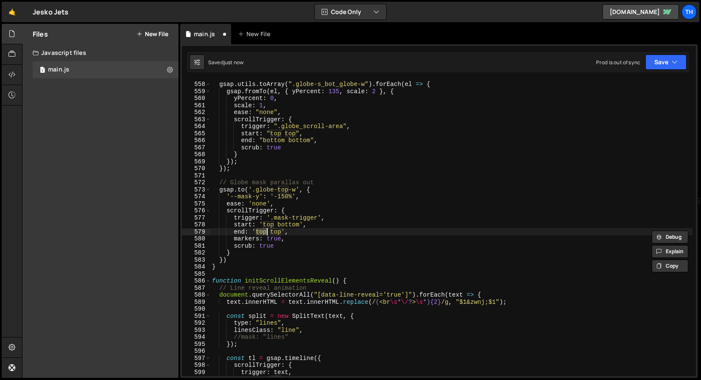
click at [294, 227] on div "gsap . utils . toArray ( ".globe-s_bot_globe-w" ) . forEach ( el => { gsap . fr…" at bounding box center [451, 229] width 483 height 310
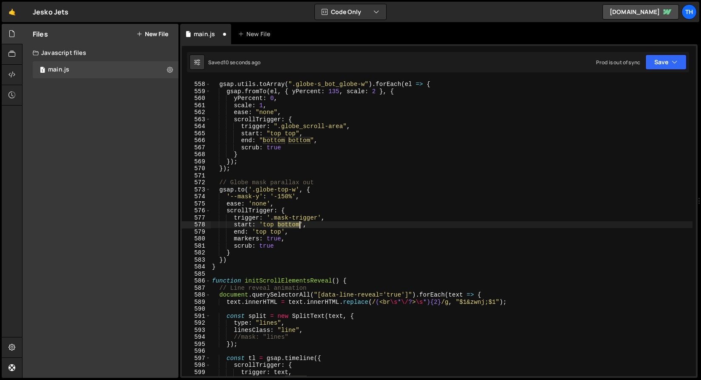
click at [294, 227] on div "gsap . utils . toArray ( ".globe-s_bot_globe-w" ) . forEach ( el => { gsap . fr…" at bounding box center [451, 229] width 483 height 310
click at [261, 233] on div "gsap . utils . toArray ( ".globe-s_bot_globe-w" ) . forEach ( el => { gsap . fr…" at bounding box center [451, 229] width 483 height 310
paste textarea "bottom"
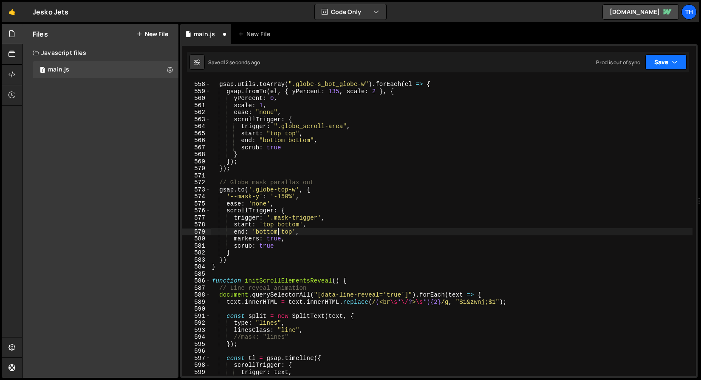
drag, startPoint x: 669, startPoint y: 60, endPoint x: 659, endPoint y: 81, distance: 23.4
click at [669, 60] on button "Save" at bounding box center [666, 61] width 41 height 15
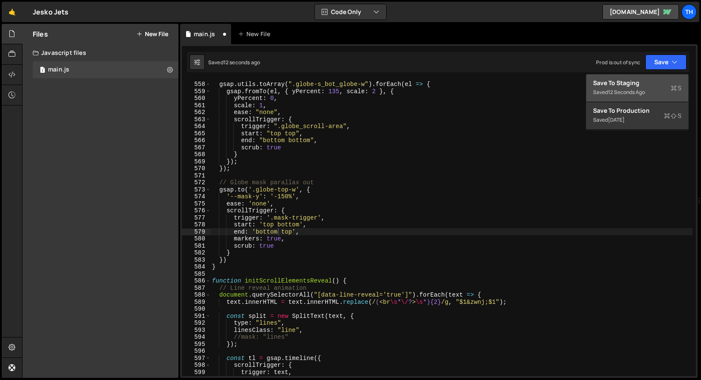
click at [658, 83] on div "Save to Staging S" at bounding box center [637, 83] width 88 height 9
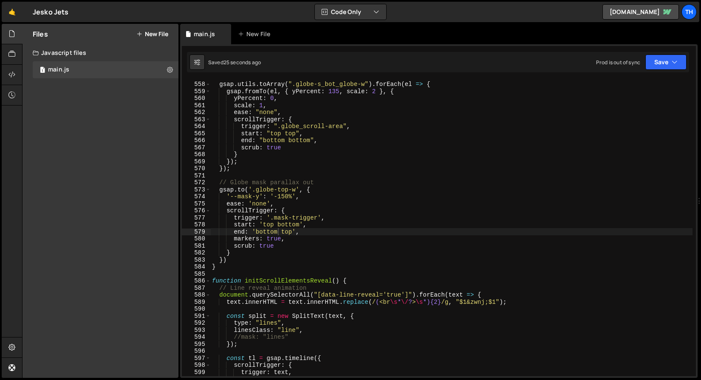
click at [268, 229] on div "gsap . utils . toArray ( ".globe-s_bot_globe-w" ) . forEach ( el => { gsap . fr…" at bounding box center [451, 229] width 483 height 310
click at [278, 228] on div "gsap . utils . toArray ( ".globe-s_bot_globe-w" ) . forEach ( el => { gsap . fr…" at bounding box center [451, 228] width 483 height 296
click at [281, 227] on div "gsap . utils . toArray ( ".globe-s_bot_globe-w" ) . forEach ( el => { gsap . fr…" at bounding box center [451, 229] width 483 height 310
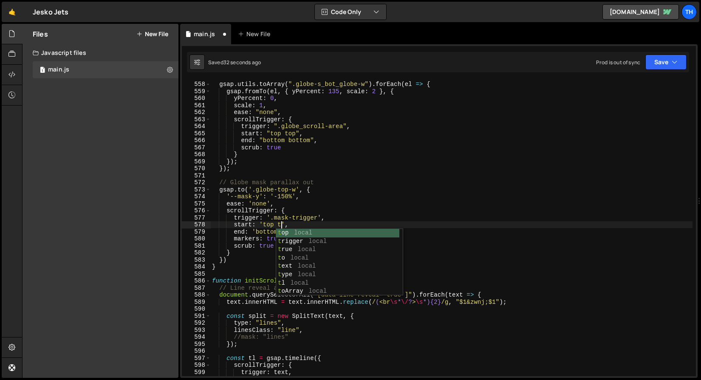
scroll to position [0, 5]
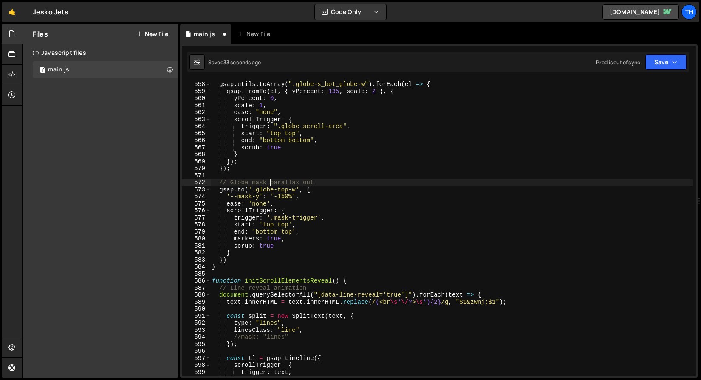
click at [270, 185] on div "gsap . utils . toArray ( ".globe-s_bot_globe-w" ) . forEach ( el => { gsap . fr…" at bounding box center [451, 229] width 483 height 310
click at [684, 53] on div "Saved 35 seconds ago Prod is out of sync Upgrade to Edit Save Save to Staging S…" at bounding box center [438, 62] width 503 height 20
click at [675, 68] on button "Save" at bounding box center [666, 61] width 41 height 15
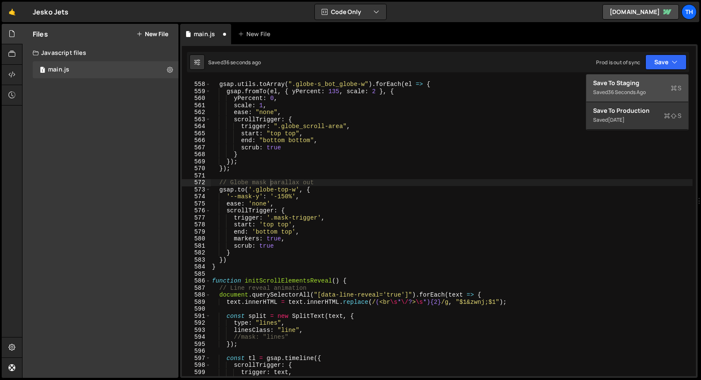
click at [641, 94] on div "36 seconds ago" at bounding box center [627, 91] width 38 height 7
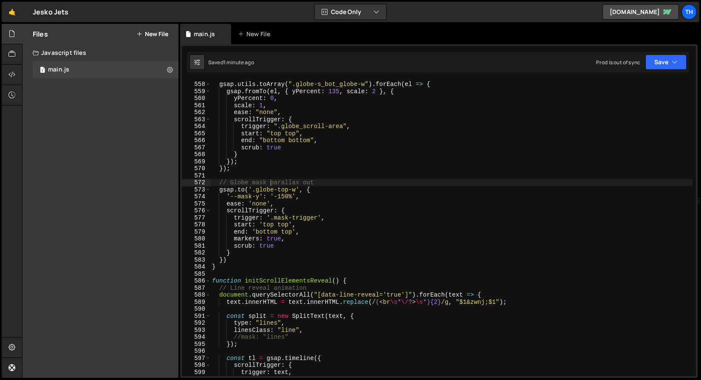
click at [256, 197] on div "gsap . utils . toArray ( ".globe-s_bot_globe-w" ) . forEach ( el => { gsap . fr…" at bounding box center [451, 229] width 483 height 310
click at [256, 196] on div "gsap . utils . toArray ( ".globe-s_bot_globe-w" ) . forEach ( el => { gsap . fr…" at bounding box center [451, 229] width 483 height 310
paste textarea "size"
click at [288, 197] on div "gsap . utils . toArray ( ".globe-s_bot_globe-w" ) . forEach ( el => { gsap . fr…" at bounding box center [451, 229] width 483 height 310
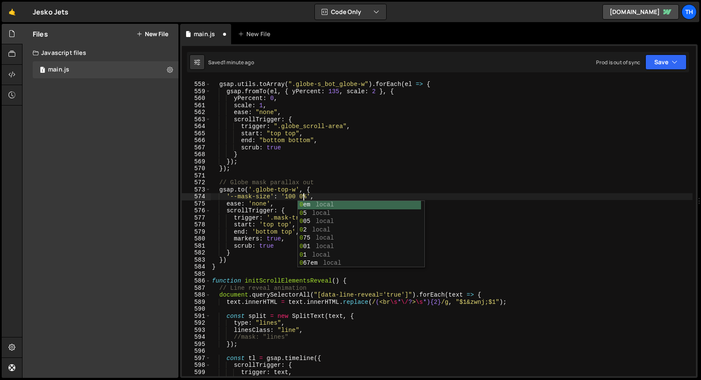
scroll to position [0, 6]
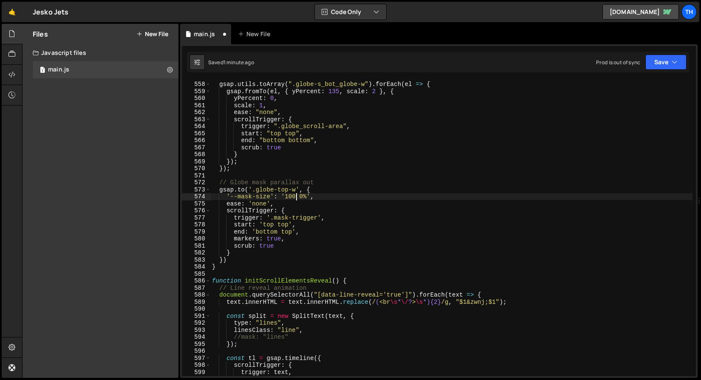
click at [297, 195] on div "gsap . utils . toArray ( ".globe-s_bot_globe-w" ) . forEach ( el => { gsap . fr…" at bounding box center [451, 229] width 483 height 310
type textarea "'--mask-size': '100% 0%',"
click at [689, 60] on div "Saved 1 minute ago Prod is out of sync Upgrade to Edit Save Save to Staging S S…" at bounding box center [438, 62] width 503 height 20
click at [661, 64] on button "Save" at bounding box center [666, 61] width 41 height 15
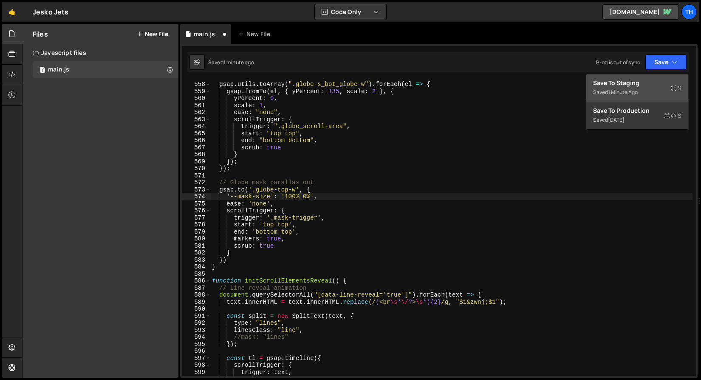
click at [651, 88] on div "Saved 1 minute ago" at bounding box center [637, 92] width 88 height 10
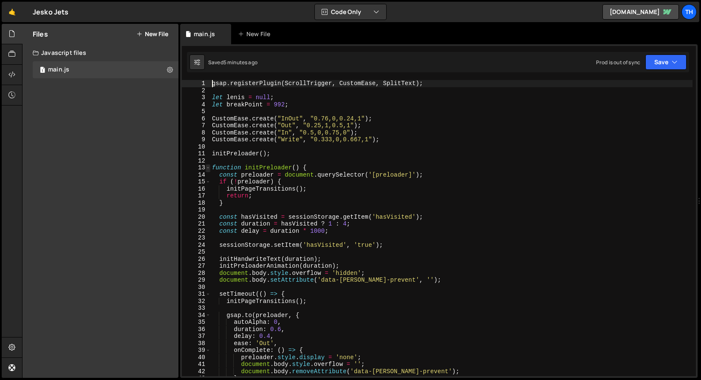
click at [207, 167] on span at bounding box center [208, 167] width 5 height 7
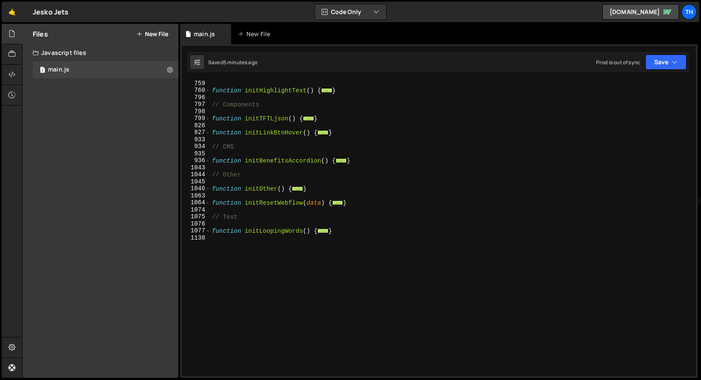
scroll to position [131, 0]
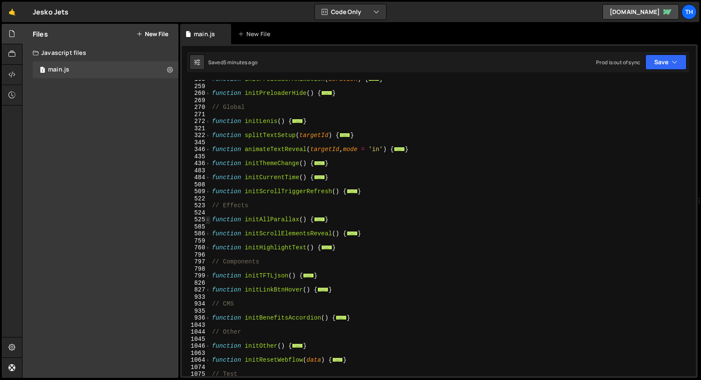
click at [206, 220] on span at bounding box center [208, 219] width 5 height 7
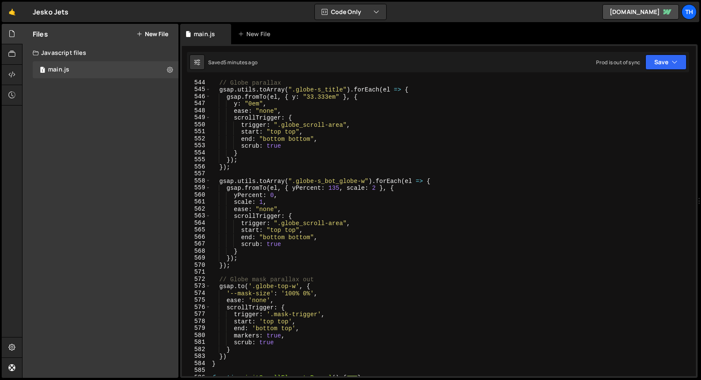
scroll to position [427, 0]
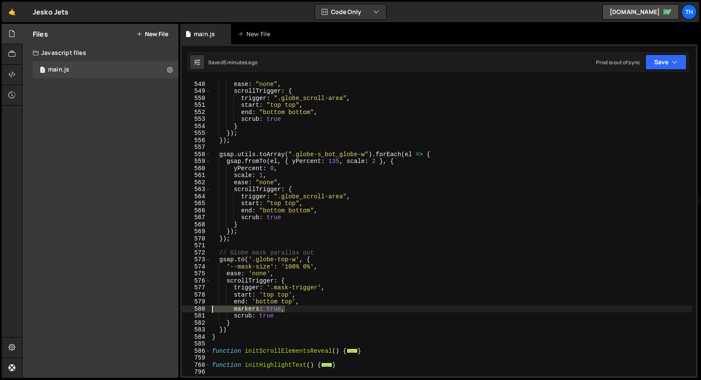
drag, startPoint x: 301, startPoint y: 307, endPoint x: 179, endPoint y: 307, distance: 121.6
click at [179, 307] on div "Files New File Javascript files 1 main.js 0 CSS files Copy share link Edit File…" at bounding box center [361, 201] width 679 height 354
type textarea "markers: true,"
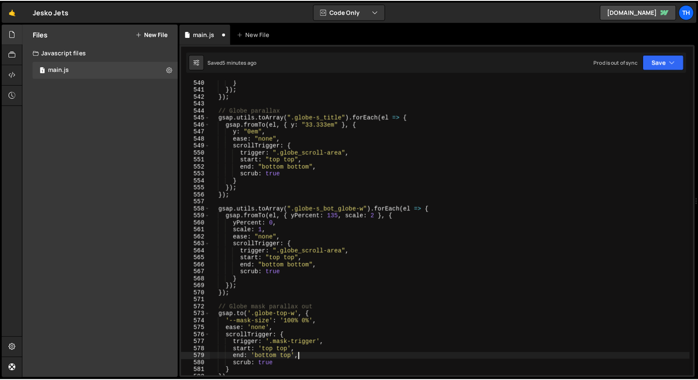
scroll to position [373, 0]
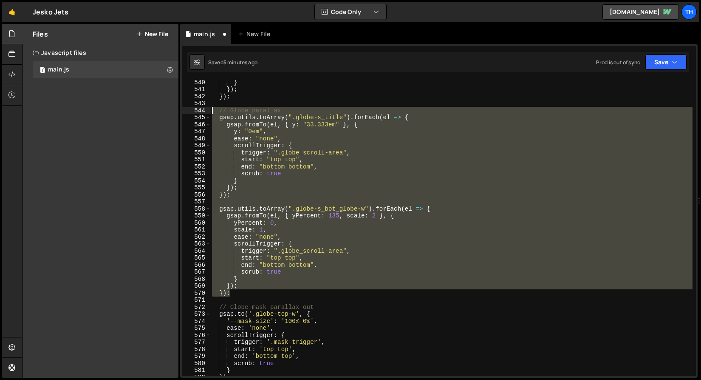
drag, startPoint x: 242, startPoint y: 291, endPoint x: 157, endPoint y: 110, distance: 199.7
click at [157, 110] on div "Files New File Javascript files 1 main.js 0 CSS files Copy share link Edit File…" at bounding box center [361, 201] width 679 height 354
paste textarea "});"
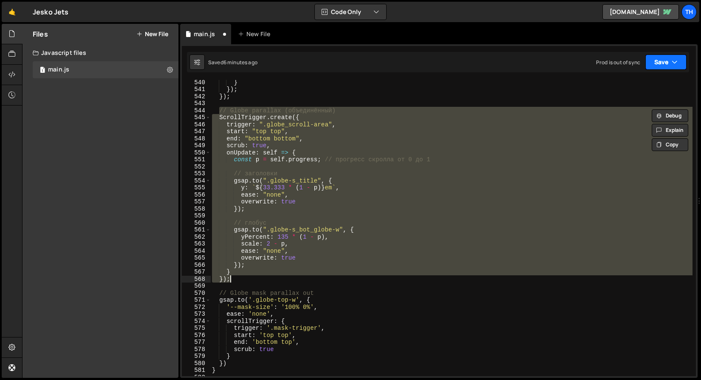
click at [658, 60] on button "Save" at bounding box center [666, 61] width 41 height 15
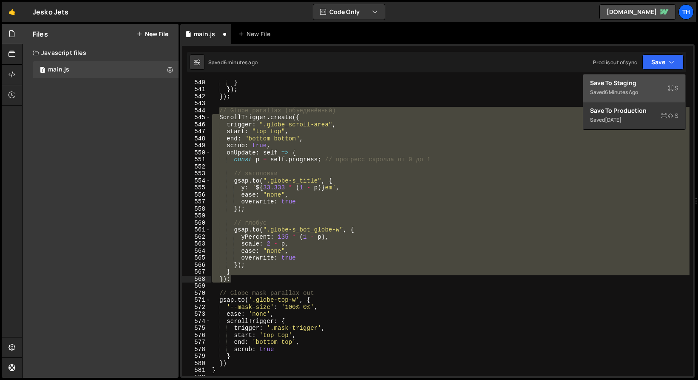
click at [635, 83] on div "Save to Staging S" at bounding box center [634, 83] width 88 height 9
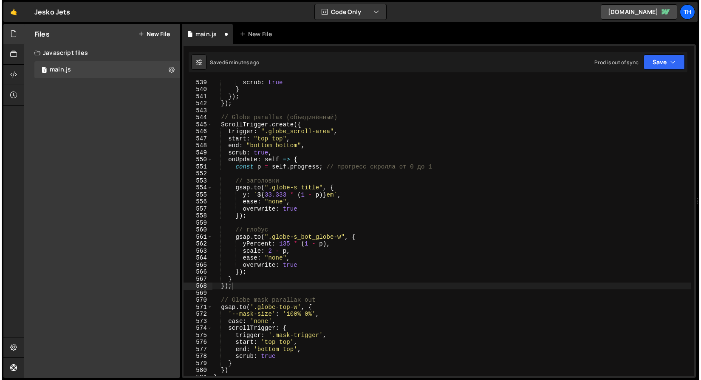
scroll to position [3782, 0]
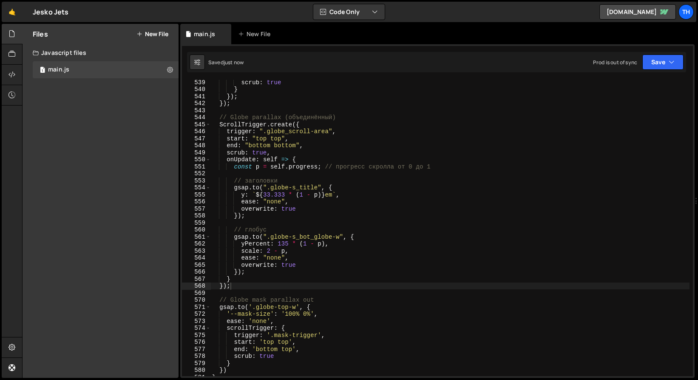
click at [249, 212] on div "scrub : true } }) ; }) ; // Globe parallax (объединённый) ScrollTrigger . creat…" at bounding box center [451, 234] width 483 height 310
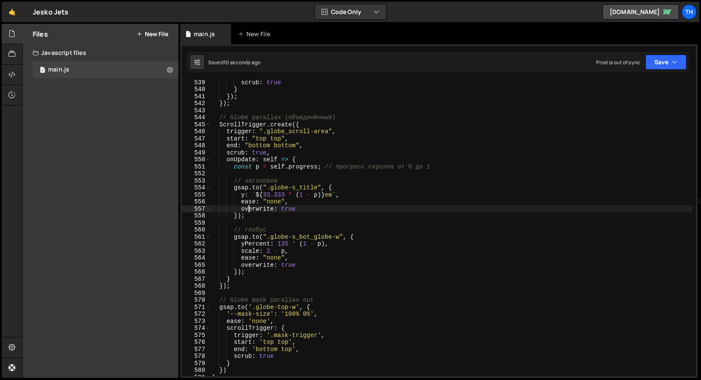
click at [242, 264] on div "scrub : true } }) ; }) ; // Globe parallax (объединённый) ScrollTrigger . creat…" at bounding box center [451, 234] width 483 height 310
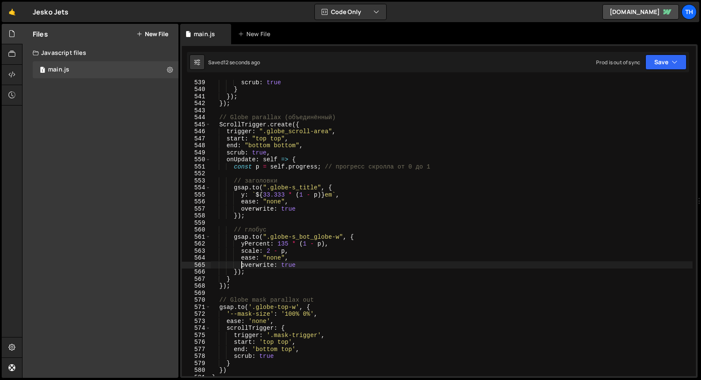
scroll to position [0, 2]
click at [243, 207] on div "scrub : true } }) ; }) ; // Globe parallax (объединённый) ScrollTrigger . creat…" at bounding box center [451, 234] width 483 height 310
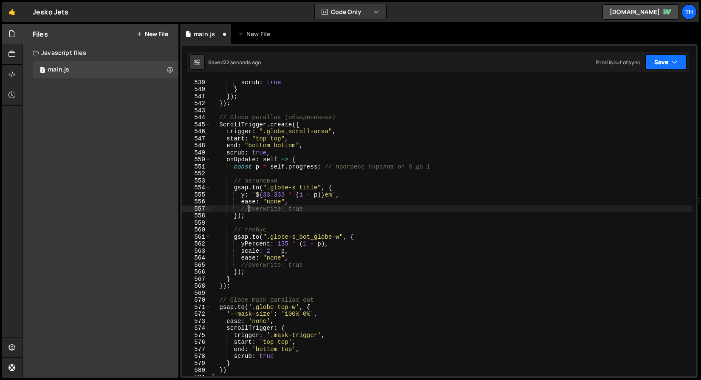
click at [679, 59] on button "Save" at bounding box center [666, 61] width 41 height 15
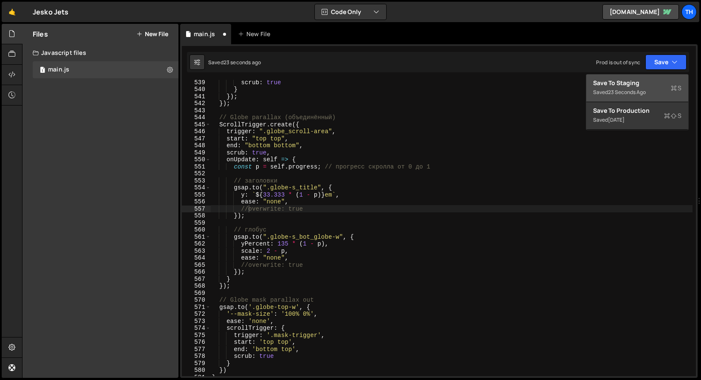
click at [652, 88] on div "Saved 23 seconds ago" at bounding box center [637, 92] width 88 height 10
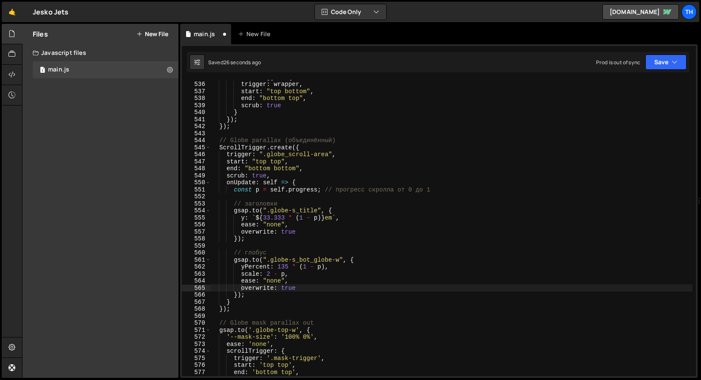
scroll to position [687, 0]
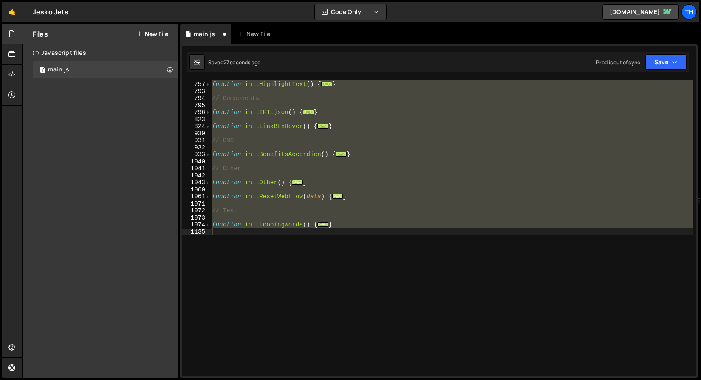
type textarea "}"
click at [271, 221] on div "function initHighlightText ( ) { ... } // Components function initTFTLjson ( ) …" at bounding box center [451, 228] width 483 height 296
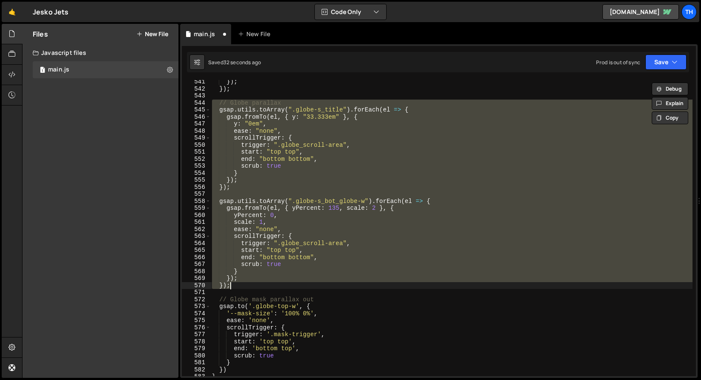
scroll to position [377, 0]
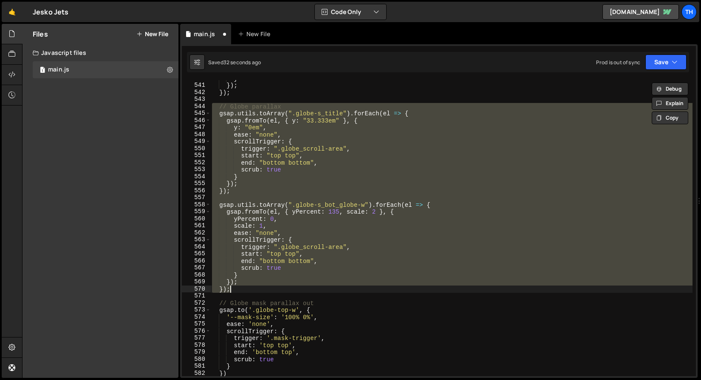
click at [270, 241] on div "} }) ; }) ; // Globe parallax gsap . utils . toArray ( ".globe-s_title" ) . for…" at bounding box center [451, 228] width 483 height 296
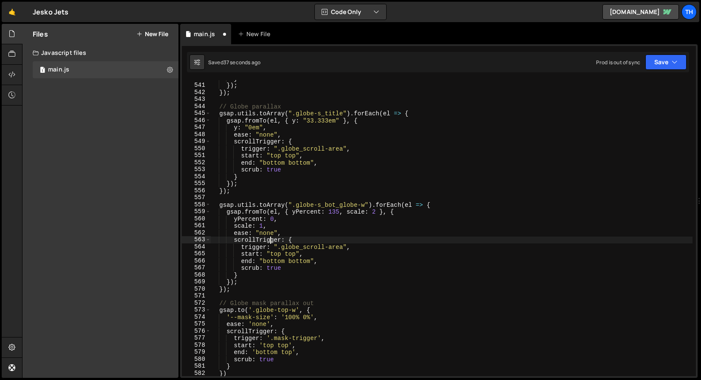
click at [247, 105] on div "} }) ; }) ; // Globe parallax gsap . utils . toArray ( ".globe-s_title" ) . for…" at bounding box center [451, 230] width 483 height 310
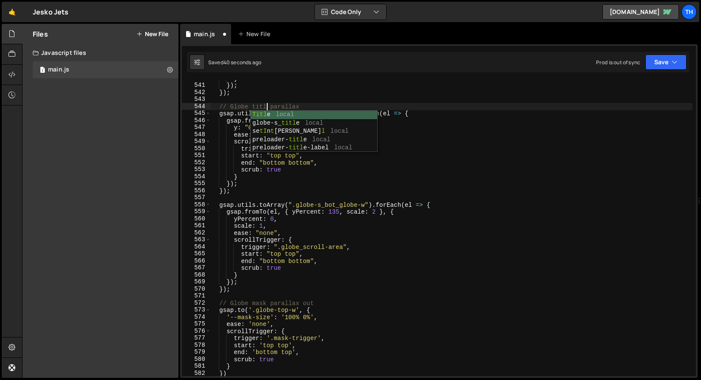
scroll to position [0, 4]
click at [231, 86] on div "} }) ; }) ; // Globe title parallax gsap . utils . toArray ( ".globe-s_title" )…" at bounding box center [451, 230] width 483 height 310
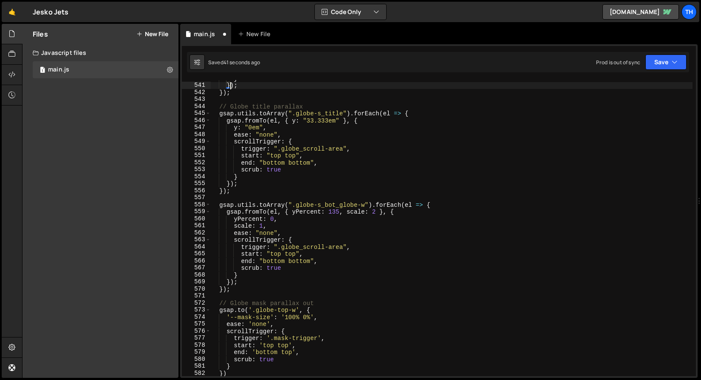
scroll to position [0, 1]
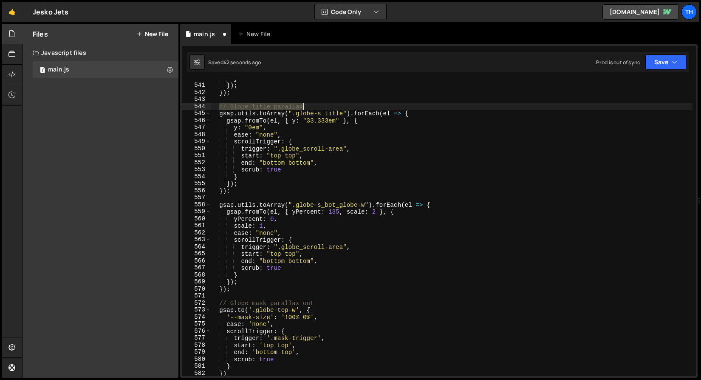
drag, startPoint x: 220, startPoint y: 105, endPoint x: 321, endPoint y: 106, distance: 101.2
click at [321, 106] on div "} }) ; }) ; // Globe title parallax gsap . utils . toArray ( ".globe-s_title" )…" at bounding box center [451, 230] width 483 height 310
click at [281, 188] on div "} }) ; }) ; // Globe title parallax gsap . utils . toArray ( ".globe-s_title" )…" at bounding box center [451, 230] width 483 height 310
type textarea "});"
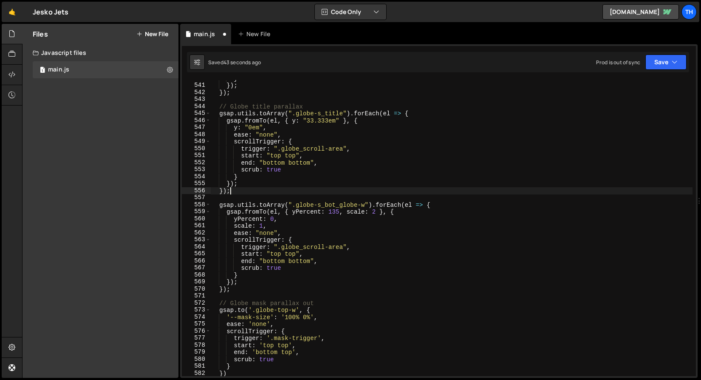
scroll to position [0, 1]
click at [278, 196] on div "} }) ; }) ; // Globe title parallax gsap . utils . toArray ( ".globe-s_title" )…" at bounding box center [451, 230] width 483 height 310
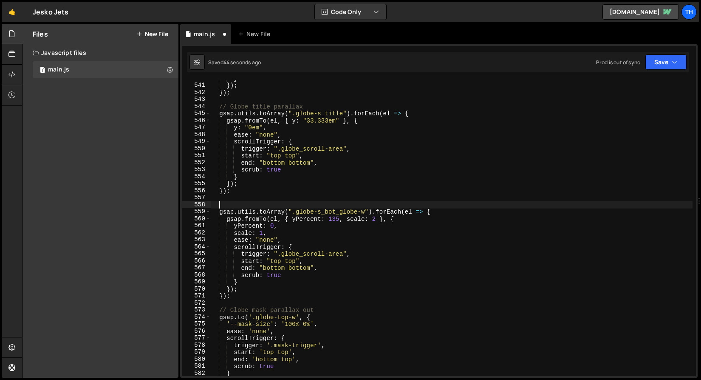
paste textarea "// Globe title parallax"
click at [259, 205] on div "} }) ; }) ; // Globe title parallax gsap . utils . toArray ( ".globe-s_title" )…" at bounding box center [451, 230] width 483 height 310
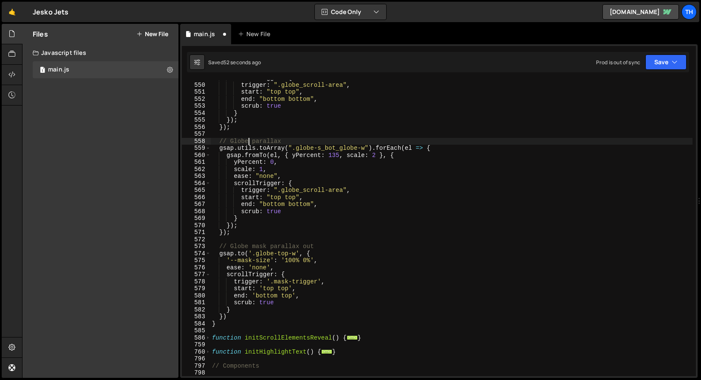
scroll to position [440, 0]
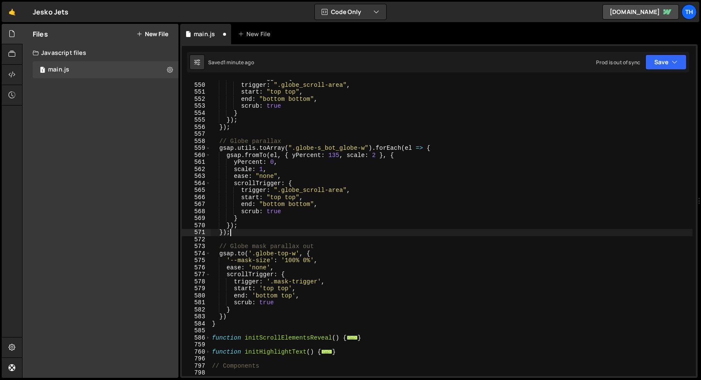
click at [235, 235] on div "scrollTrigger : { trigger : ".globe_scroll-area" , start : "top top" , end : "b…" at bounding box center [451, 229] width 483 height 310
type textarea "});"
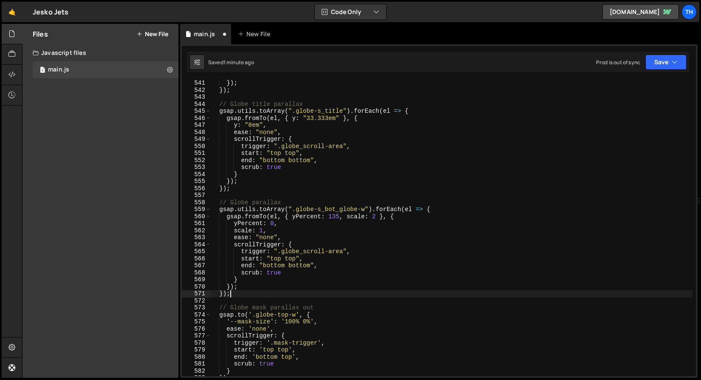
scroll to position [455, 0]
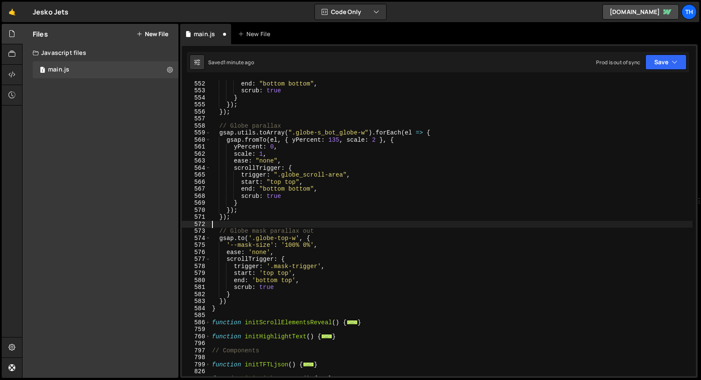
click at [247, 222] on div "start : "top top" , end : "bottom bottom" , scrub : true } }) ; }) ; // Globe p…" at bounding box center [451, 228] width 483 height 310
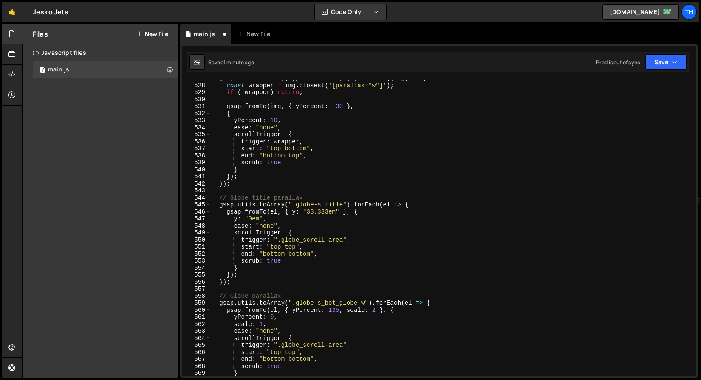
scroll to position [286, 0]
click at [256, 191] on div "gsap . utils . toArray ( '[parallax="img"]' ) . forEach (( img ) => { const wra…" at bounding box center [451, 230] width 483 height 310
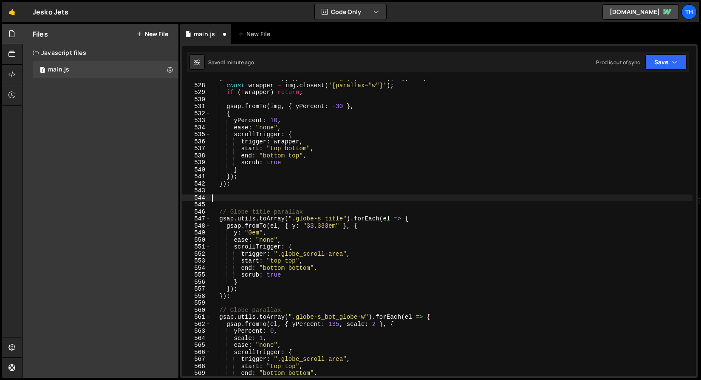
paste textarea "});"
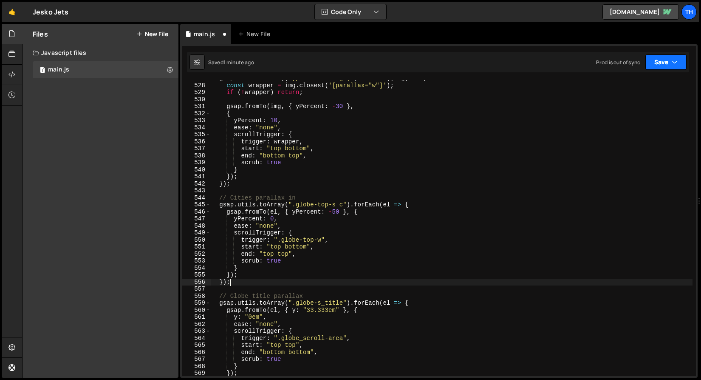
click at [668, 57] on button "Save" at bounding box center [666, 61] width 41 height 15
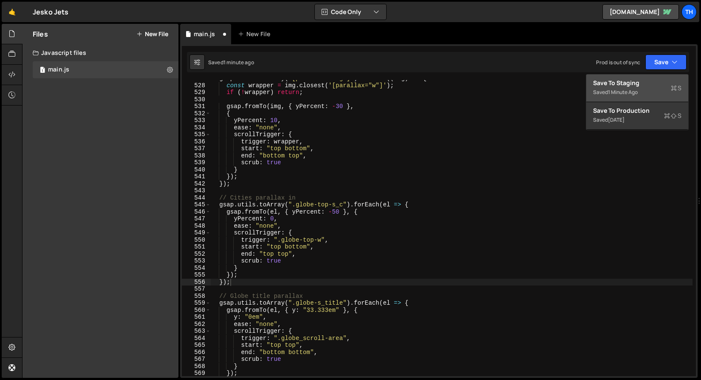
click at [655, 76] on button "Save to Staging S Saved 1 minute ago" at bounding box center [638, 88] width 102 height 28
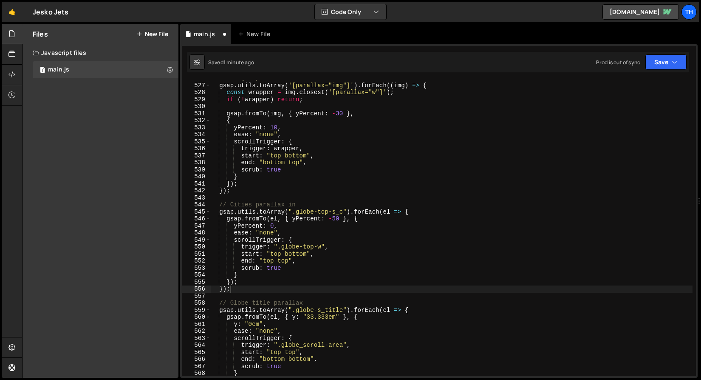
scroll to position [3695, 0]
click at [276, 253] on div "// Images parallax gsap . utils . toArray ( '[parallax="img"]' ) . forEach (( i…" at bounding box center [451, 230] width 483 height 310
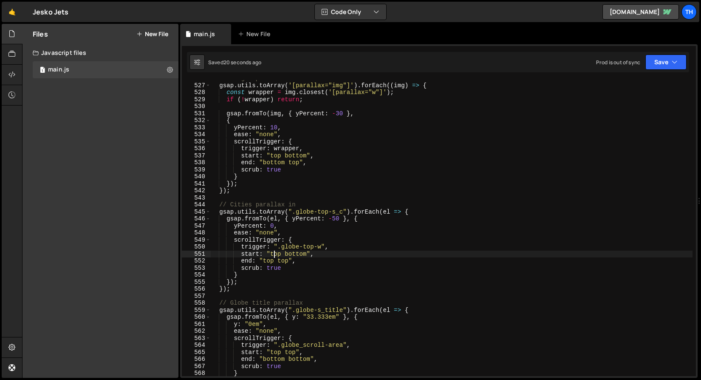
click at [276, 253] on div "// Images parallax gsap . utils . toArray ( '[parallax="img"]' ) . forEach (( i…" at bounding box center [451, 230] width 483 height 310
click at [296, 247] on div "// Images parallax gsap . utils . toArray ( '[parallax="img"]' ) . forEach (( i…" at bounding box center [451, 230] width 483 height 310
click at [293, 257] on div "// Images parallax gsap . utils . toArray ( '[parallax="img"]' ) . forEach (( i…" at bounding box center [451, 230] width 483 height 310
click at [293, 255] on div "// Images parallax gsap . utils . toArray ( '[parallax="img"]' ) . forEach (( i…" at bounding box center [451, 230] width 483 height 310
click at [294, 255] on div "// Images parallax gsap . utils . toArray ( '[parallax="img"]' ) . forEach (( i…" at bounding box center [451, 230] width 483 height 310
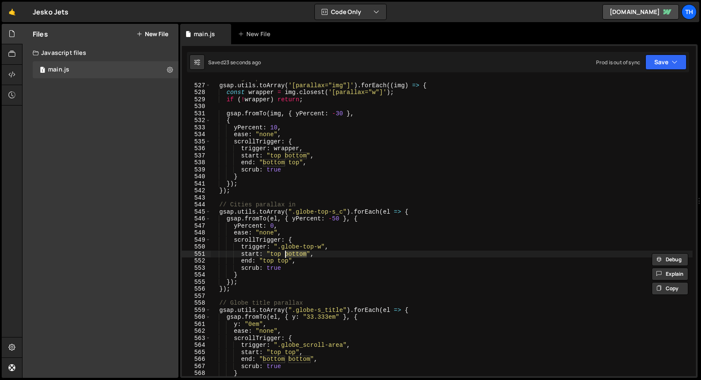
click at [267, 259] on div "// Images parallax gsap . utils . toArray ( '[parallax="img"]' ) . forEach (( i…" at bounding box center [451, 230] width 483 height 310
click at [281, 261] on div "// Images parallax gsap . utils . toArray ( '[parallax="img"]' ) . forEach (( i…" at bounding box center [451, 230] width 483 height 310
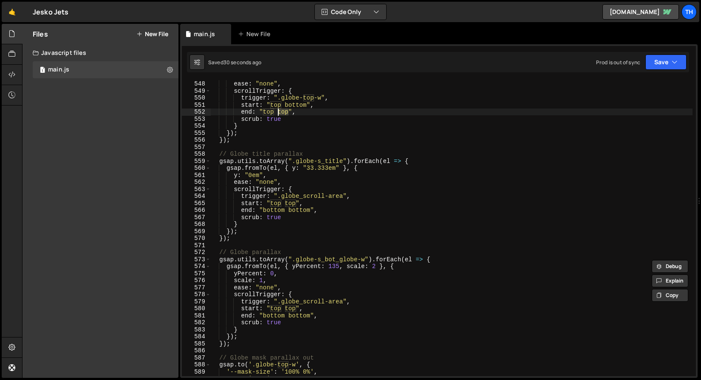
scroll to position [3923, 0]
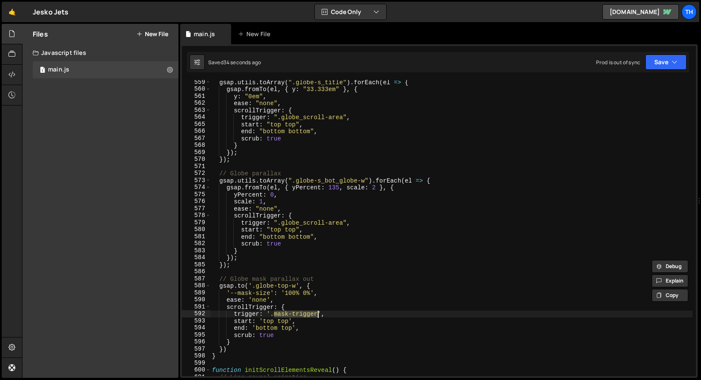
drag, startPoint x: 275, startPoint y: 312, endPoint x: 317, endPoint y: 310, distance: 42.5
click at [317, 310] on div "gsap . utils . toArray ( ".globe-s_title" ) . forEach ( el => { gsap . fromTo (…" at bounding box center [451, 234] width 483 height 310
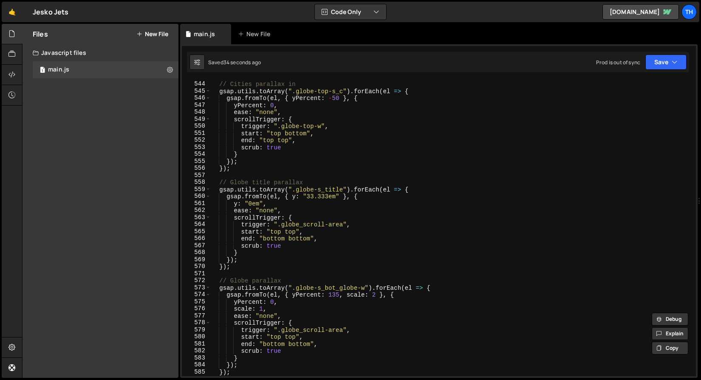
scroll to position [3729, 0]
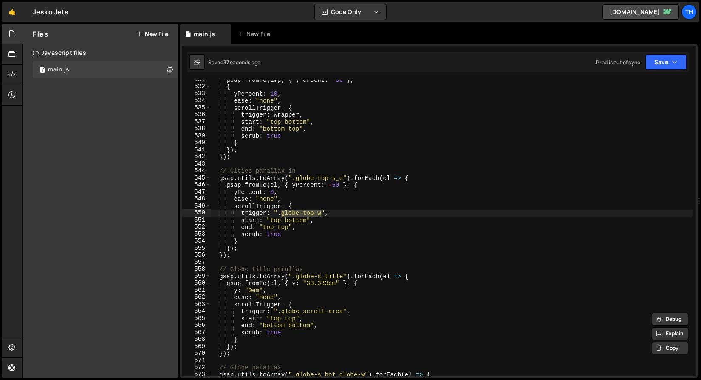
drag, startPoint x: 281, startPoint y: 215, endPoint x: 323, endPoint y: 211, distance: 42.3
click at [323, 211] on div "gsap . fromTo ( img , { yPercent : - 30 } , { yPercent : 10 , ease : "none" , s…" at bounding box center [451, 231] width 483 height 310
paste textarea "mask-trigger"
click at [650, 60] on button "Save" at bounding box center [666, 61] width 41 height 15
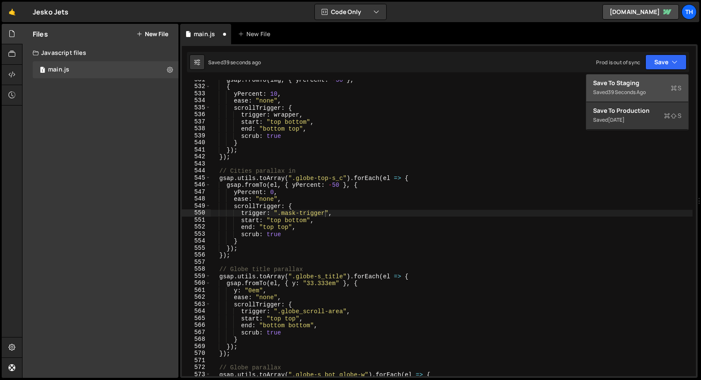
click at [645, 88] on div "Saved 39 seconds ago" at bounding box center [637, 92] width 88 height 10
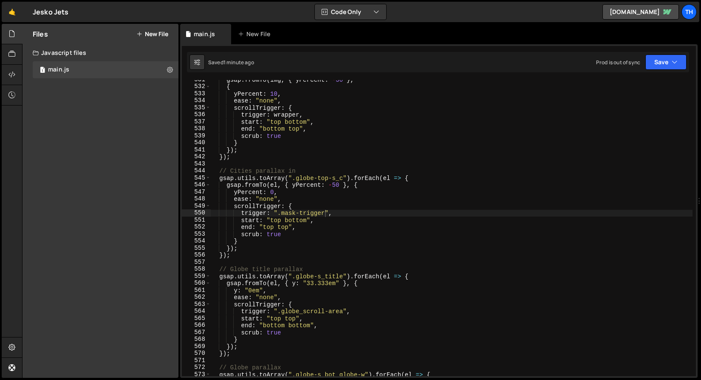
click at [284, 197] on div "gsap . fromTo ( img , { yPercent : - 30 } , { yPercent : 10 , ease : "none" , s…" at bounding box center [451, 231] width 483 height 310
drag, startPoint x: 281, startPoint y: 212, endPoint x: 324, endPoint y: 210, distance: 42.5
click at [324, 210] on div "gsap . fromTo ( img , { yPercent : - 30 } , { yPercent : 10 , ease : "none" , s…" at bounding box center [451, 231] width 483 height 310
paste textarea "globe-top_"
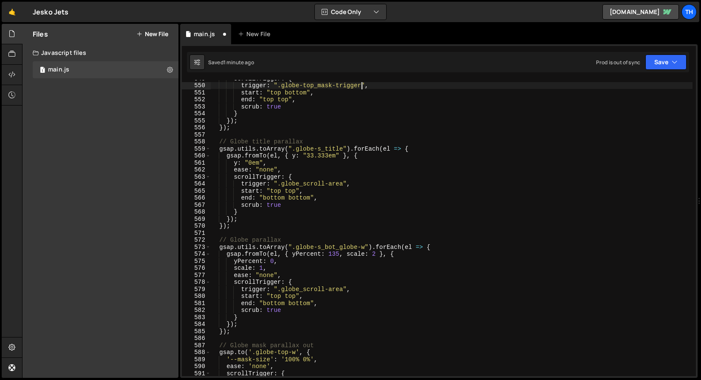
scroll to position [3935, 0]
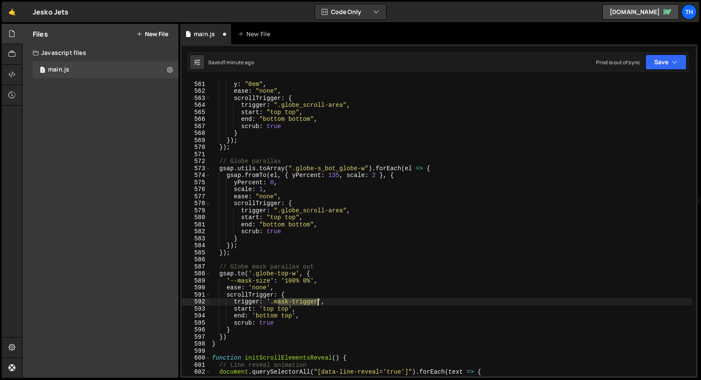
drag, startPoint x: 277, startPoint y: 300, endPoint x: 318, endPoint y: 302, distance: 40.9
click at [318, 302] on div "gsap . fromTo ( el , { y : "33.333em" } , { y : "0em" , ease : "none" , scrollT…" at bounding box center [451, 229] width 483 height 310
paste textarea "globe-top_m"
click at [277, 301] on div "gsap . fromTo ( el , { y : "33.333em" } , { y : "0em" , ease : "none" , scrollT…" at bounding box center [451, 229] width 483 height 310
click at [659, 59] on button "Save" at bounding box center [666, 61] width 41 height 15
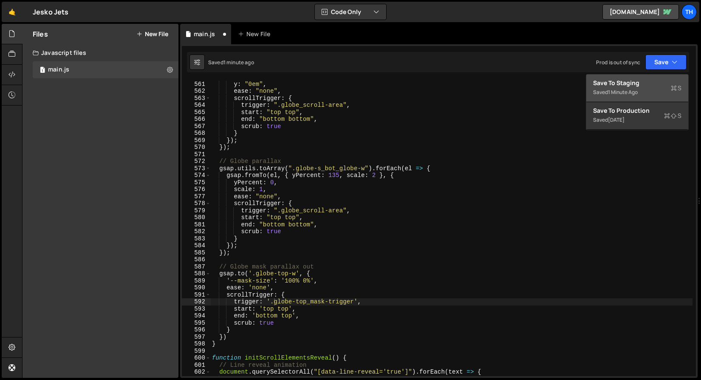
click at [656, 78] on button "Save to Staging S Saved 1 minute ago" at bounding box center [638, 88] width 102 height 28
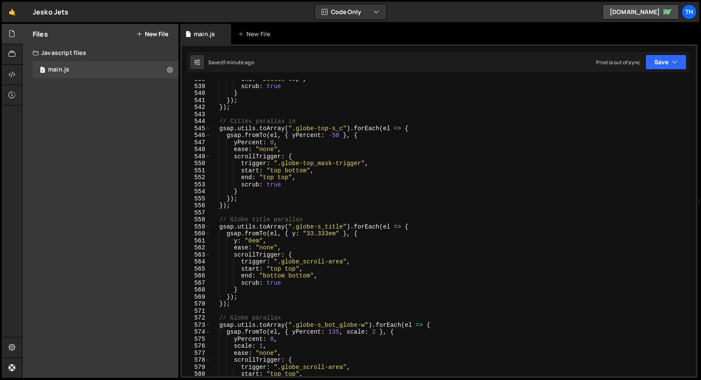
scroll to position [3774, 0]
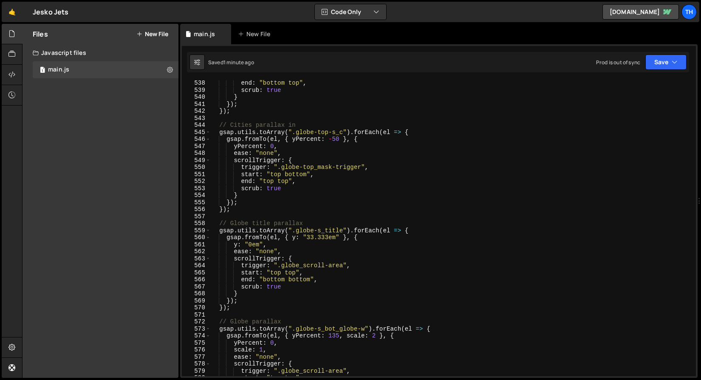
click at [339, 137] on div "end : "bottom top" , scrub : true } }) ; }) ; // Cities parallax in gsap . util…" at bounding box center [451, 235] width 483 height 310
click at [663, 59] on button "Save" at bounding box center [666, 61] width 41 height 15
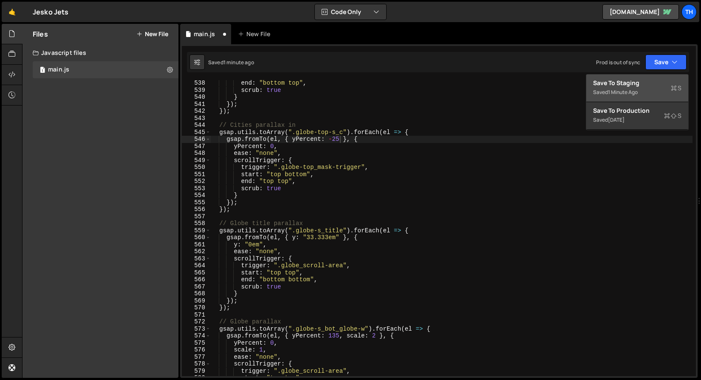
click at [659, 82] on div "Save to Staging S" at bounding box center [637, 83] width 88 height 9
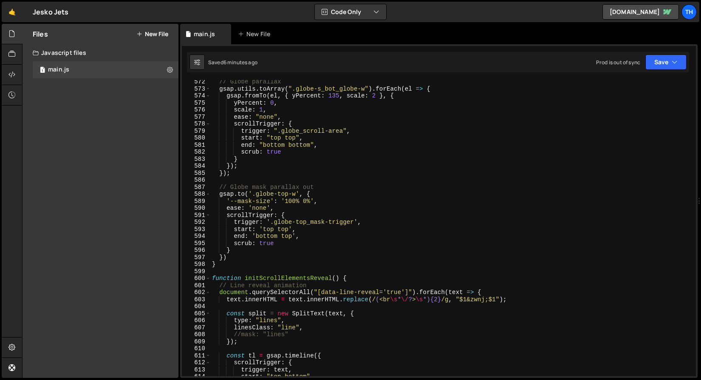
scroll to position [4014, 0]
click at [250, 189] on div "// Globe parallax gsap . utils . toArray ( ".globe-s_bot_globe-w" ) . forEach (…" at bounding box center [451, 233] width 483 height 310
drag, startPoint x: 256, startPoint y: 194, endPoint x: 295, endPoint y: 196, distance: 38.7
click at [295, 196] on div "// Globe parallax gsap . utils . toArray ( ".globe-s_bot_globe-w" ) . forEach (…" at bounding box center [451, 233] width 483 height 310
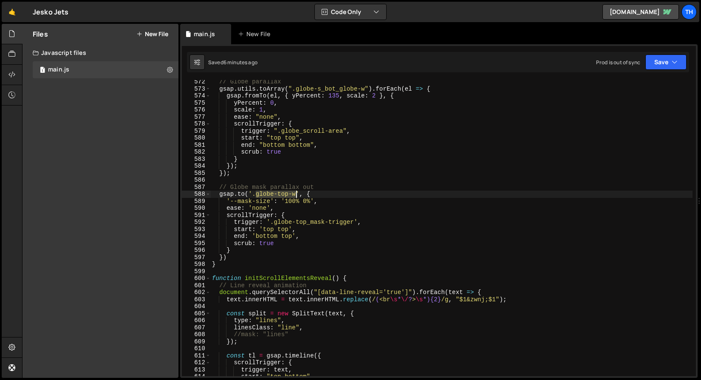
scroll to position [0, 6]
paste textarea "s_cities"
click at [273, 215] on div "// Globe parallax gsap . utils . toArray ( ".globe-s_bot_globe-w" ) . forEach (…" at bounding box center [451, 233] width 483 height 310
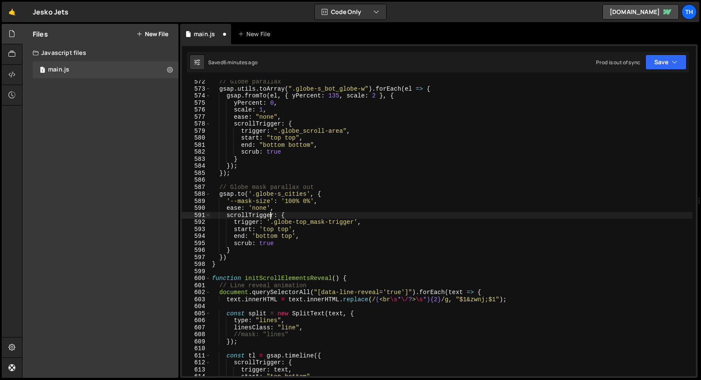
click at [670, 53] on div "Saved 6 minutes ago Prod is out of sync Upgrade to Edit Save Save to Staging S …" at bounding box center [438, 62] width 503 height 20
click at [662, 67] on button "Save" at bounding box center [666, 61] width 41 height 15
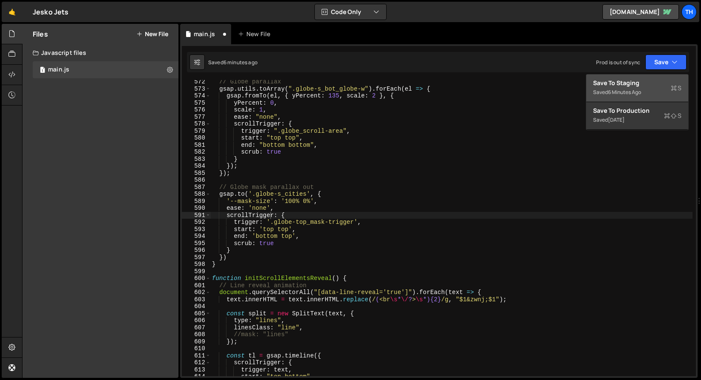
click at [645, 84] on div "Save to Staging S" at bounding box center [637, 83] width 88 height 9
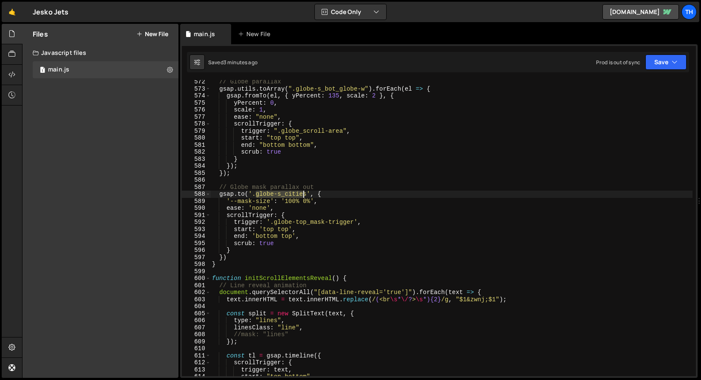
drag, startPoint x: 257, startPoint y: 194, endPoint x: 307, endPoint y: 195, distance: 50.2
click at [307, 195] on div "// Globe parallax gsap . utils . toArray ( ".globe-s_bot_globe-w" ) . forEach (…" at bounding box center [451, 233] width 483 height 310
paste textarea "y"
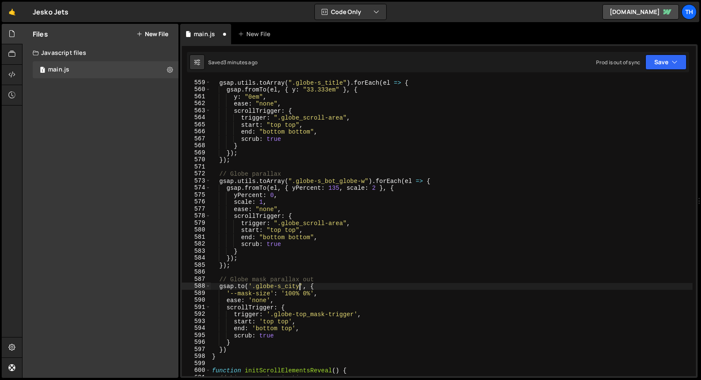
scroll to position [3922, 0]
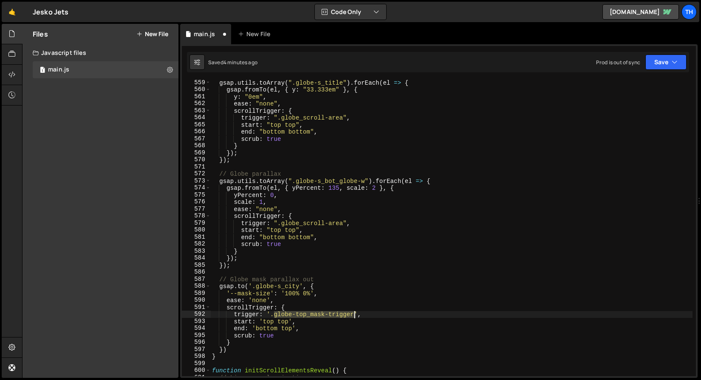
drag, startPoint x: 275, startPoint y: 316, endPoint x: 354, endPoint y: 313, distance: 79.6
click at [354, 313] on div "gsap . utils . toArray ( ".globe-s_title" ) . forEach ( el => { gsap . fromTo (…" at bounding box center [451, 234] width 483 height 310
paste textarea "city-"
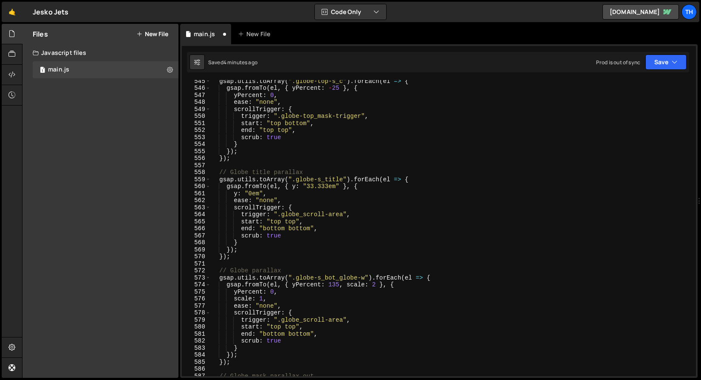
scroll to position [3825, 0]
drag, startPoint x: 282, startPoint y: 114, endPoint x: 362, endPoint y: 117, distance: 80.0
click at [362, 117] on div "gsap . utils . toArray ( ".globe-top-s_c" ) . forEach ( el => { gsap . fromTo (…" at bounding box center [451, 232] width 483 height 310
paste textarea "city-"
click at [678, 56] on button "Save" at bounding box center [666, 61] width 41 height 15
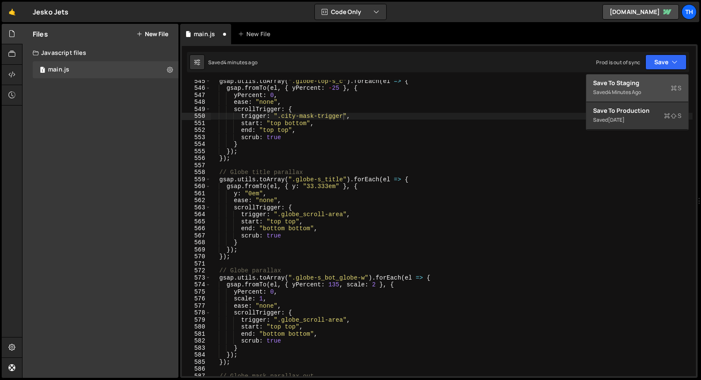
click at [656, 81] on div "Save to Staging S" at bounding box center [637, 83] width 88 height 9
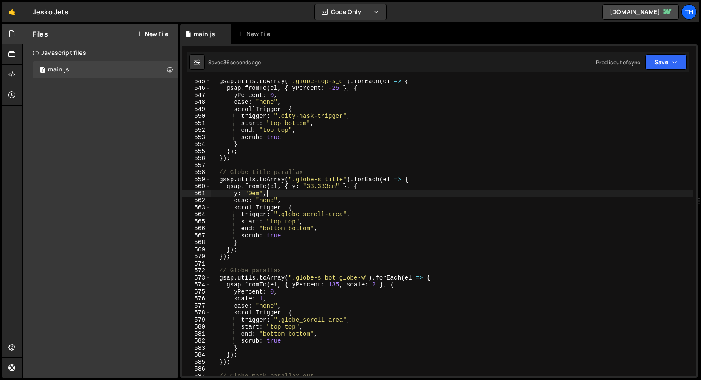
click at [333, 190] on div "gsap . utils . toArray ( ".globe-top-s_c" ) . forEach ( el => { gsap . fromTo (…" at bounding box center [451, 232] width 483 height 310
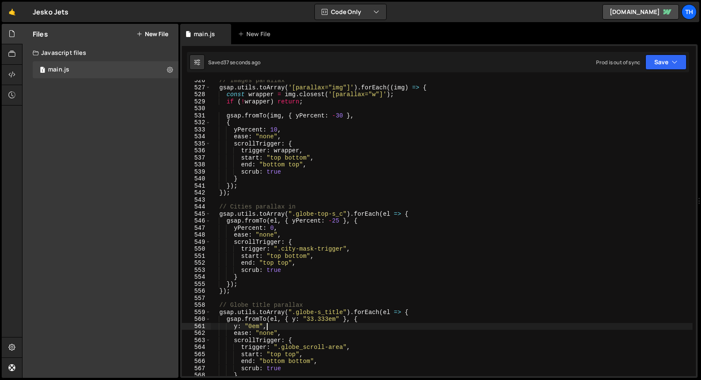
scroll to position [3646, 0]
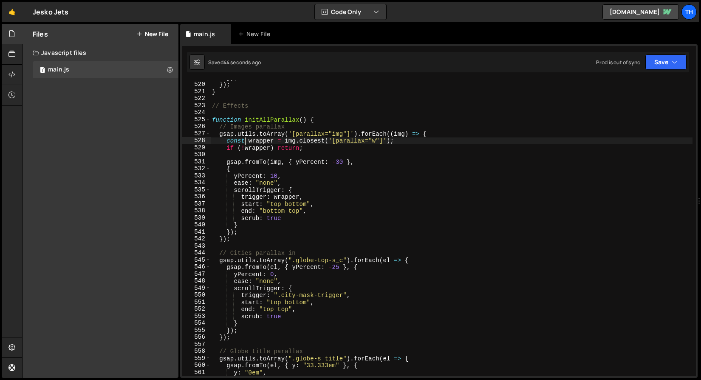
click at [245, 142] on div "}) ; }) ; } // Effects function initAllParallax ( ) { // Images parallax gsap .…" at bounding box center [451, 229] width 483 height 310
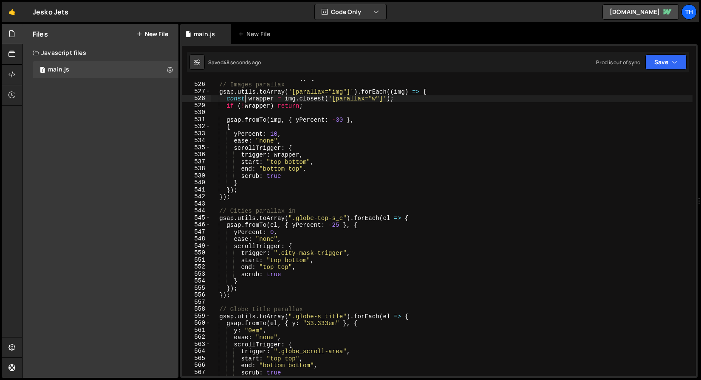
scroll to position [3688, 0]
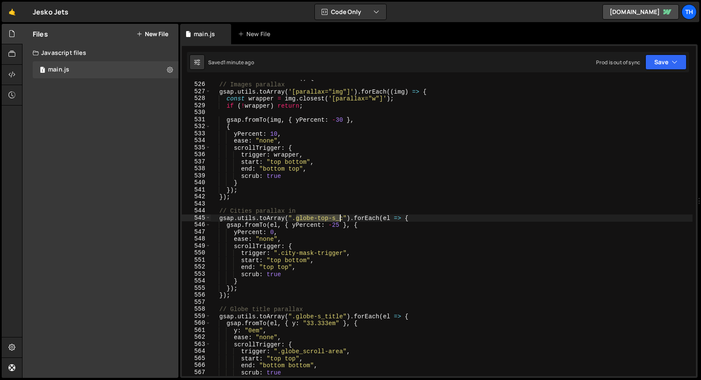
drag, startPoint x: 297, startPoint y: 215, endPoint x: 342, endPoint y: 215, distance: 44.6
click at [342, 215] on div "function initAllParallax ( ) { // Images parallax gsap . utils . toArray ( '[pa…" at bounding box center [451, 229] width 483 height 310
drag, startPoint x: 344, startPoint y: 216, endPoint x: 297, endPoint y: 215, distance: 47.2
click at [297, 215] on div "function initAllParallax ( ) { // Images parallax gsap . utils . toArray ( '[pa…" at bounding box center [451, 229] width 483 height 310
paste textarea "s_city"
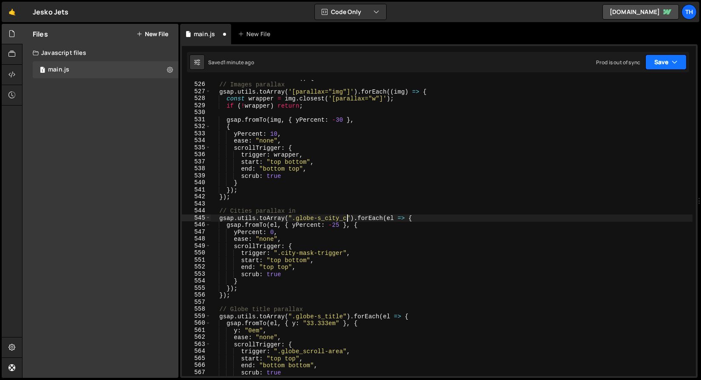
click at [659, 64] on button "Save" at bounding box center [666, 61] width 41 height 15
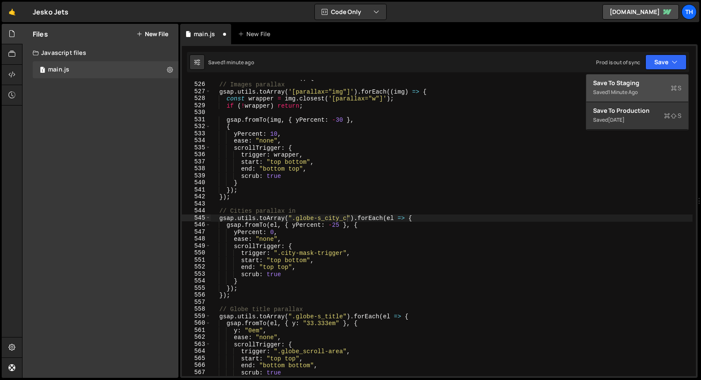
click at [652, 86] on div "Save to Staging S" at bounding box center [637, 83] width 88 height 9
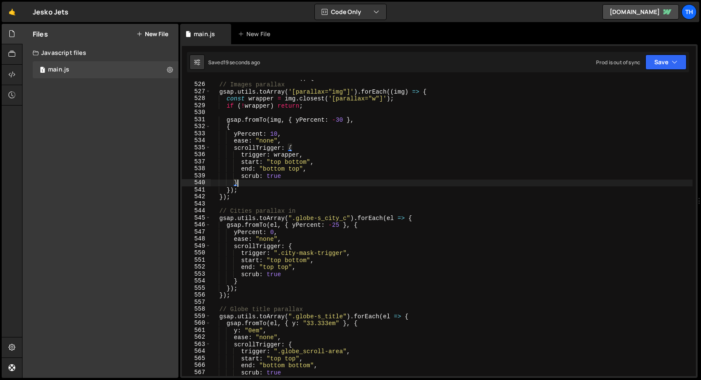
click at [241, 180] on div "function initAllParallax ( ) { // Images parallax gsap . utils . toArray ( '[pa…" at bounding box center [451, 229] width 483 height 310
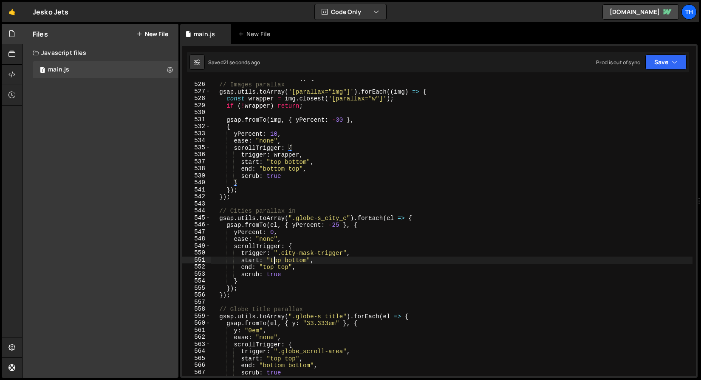
click at [273, 259] on div "function initAllParallax ( ) { // Images parallax gsap . utils . toArray ( '[pa…" at bounding box center [451, 229] width 483 height 310
click at [292, 260] on div "function initAllParallax ( ) { // Images parallax gsap . utils . toArray ( '[pa…" at bounding box center [451, 229] width 483 height 310
click at [269, 266] on div "function initAllParallax ( ) { // Images parallax gsap . utils . toArray ( '[pa…" at bounding box center [451, 229] width 483 height 310
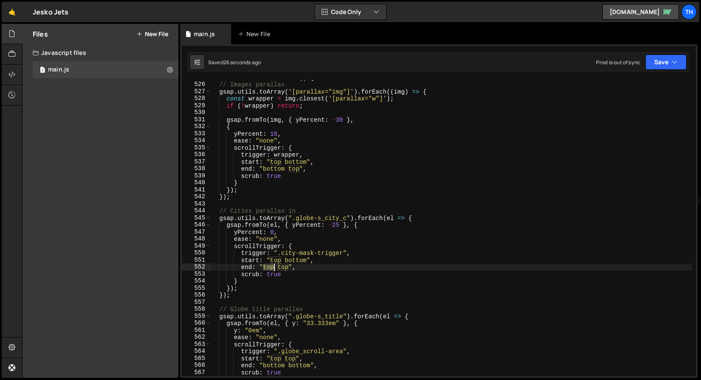
click at [269, 266] on div "function initAllParallax ( ) { // Images parallax gsap . utils . toArray ( '[pa…" at bounding box center [451, 229] width 483 height 310
click at [292, 261] on div "function initAllParallax ( ) { // Images parallax gsap . utils . toArray ( '[pa…" at bounding box center [451, 229] width 483 height 310
click at [264, 268] on div "function initAllParallax ( ) { // Images parallax gsap . utils . toArray ( '[pa…" at bounding box center [451, 229] width 483 height 310
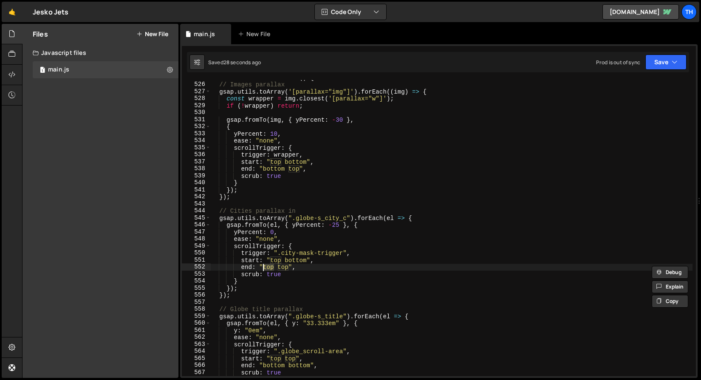
paste textarea "bottom"
click at [290, 255] on div "function initAllParallax ( ) { // Images parallax gsap . utils . toArray ( '[pa…" at bounding box center [451, 229] width 483 height 310
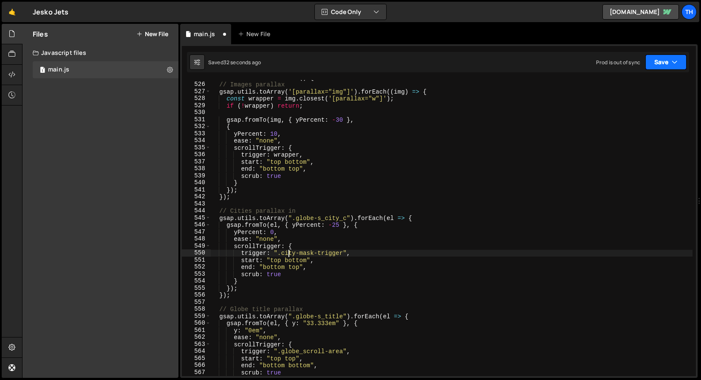
click at [667, 59] on button "Save" at bounding box center [666, 61] width 41 height 15
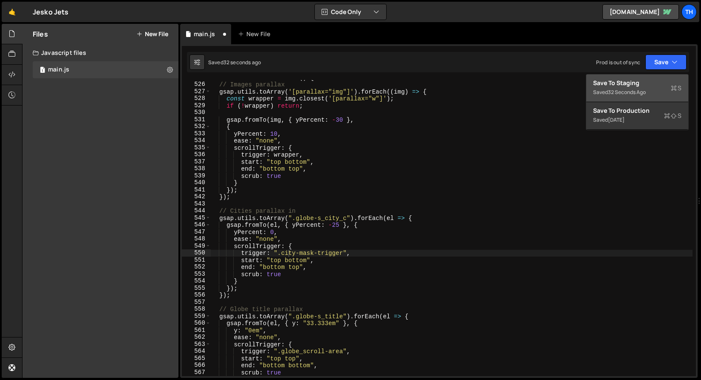
click at [634, 96] on div "Saved 32 seconds ago" at bounding box center [637, 92] width 88 height 10
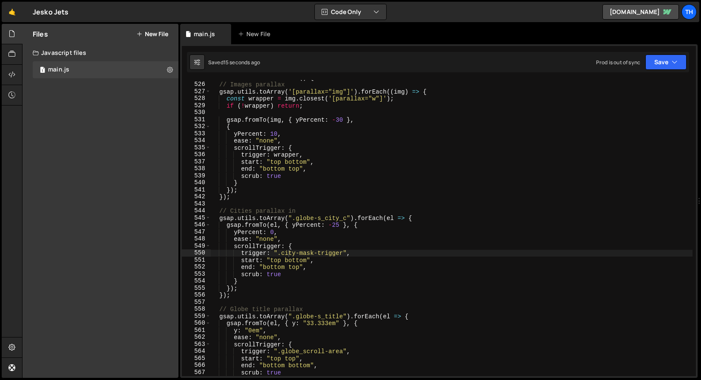
click at [292, 279] on div "function initAllParallax ( ) { // Images parallax gsap . utils . toArray ( '[pa…" at bounding box center [451, 229] width 483 height 310
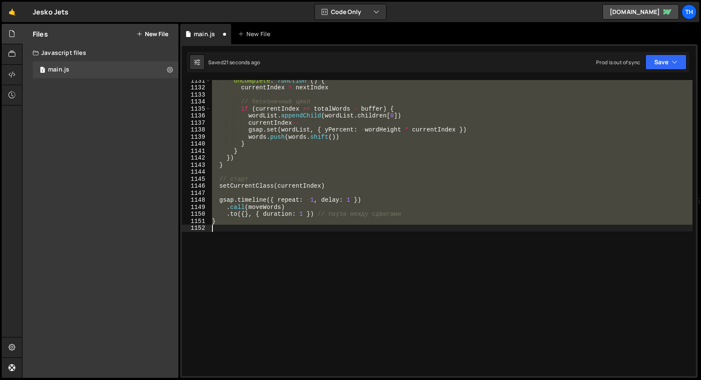
scroll to position [3724, 0]
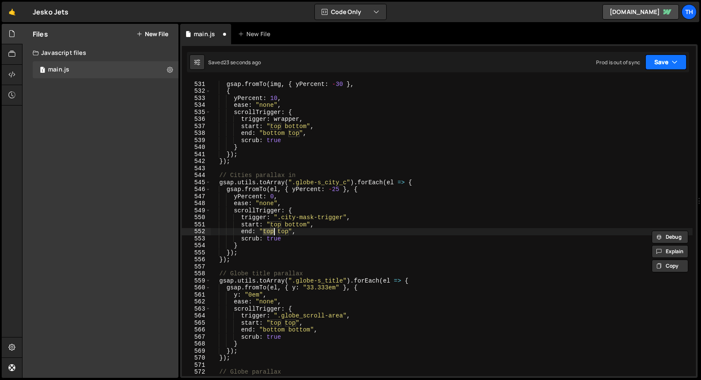
click at [658, 62] on button "Save" at bounding box center [666, 61] width 41 height 15
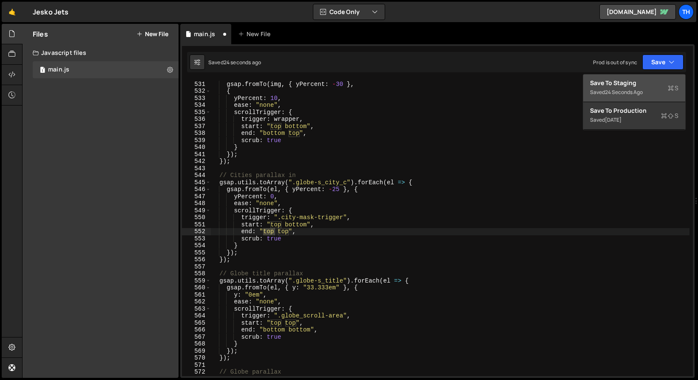
click at [633, 80] on div "Save to Staging S" at bounding box center [634, 83] width 88 height 9
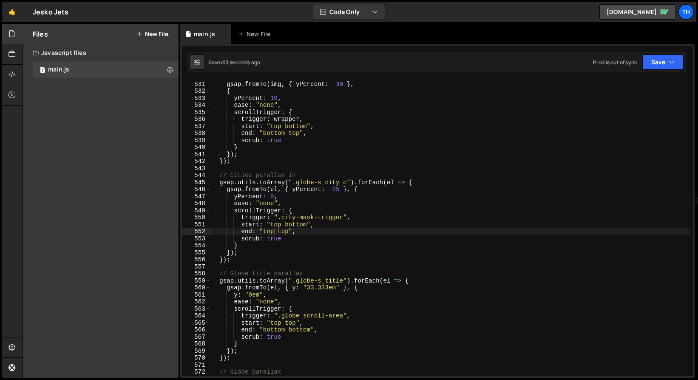
click at [336, 190] on div "gsap . fromTo ( img , { yPercent : - 30 } , { yPercent : 10 , ease : "none" , s…" at bounding box center [451, 229] width 483 height 310
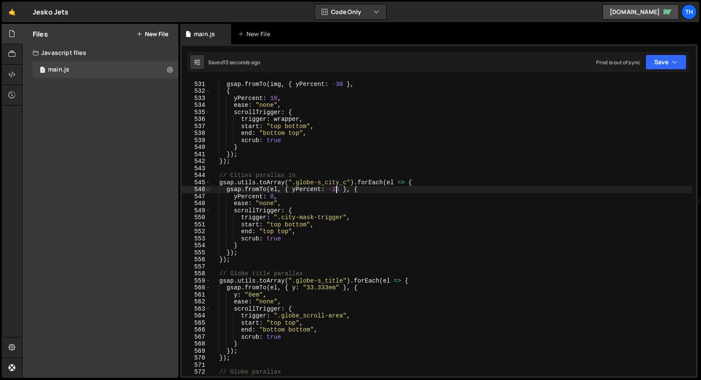
click at [336, 190] on div "gsap . fromTo ( img , { yPercent : - 30 } , { yPercent : 10 , ease : "none" , s…" at bounding box center [451, 229] width 483 height 310
click at [665, 54] on div "Saved 20 seconds ago Prod is out of sync Upgrade to Edit Save Save to Staging S…" at bounding box center [438, 62] width 503 height 20
click at [662, 59] on button "Save" at bounding box center [666, 61] width 41 height 15
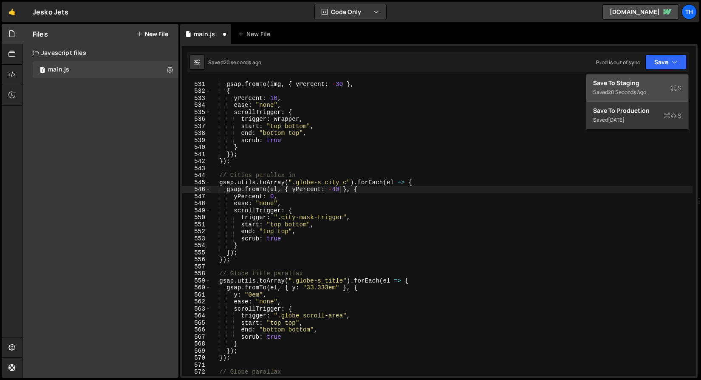
click at [648, 80] on div "Save to Staging S" at bounding box center [637, 83] width 88 height 9
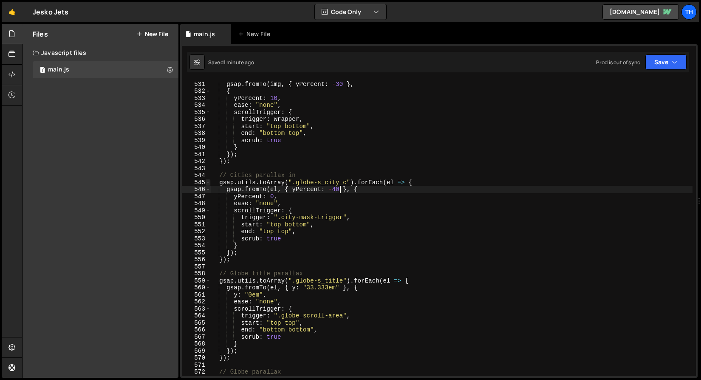
click at [210, 182] on span at bounding box center [208, 182] width 5 height 7
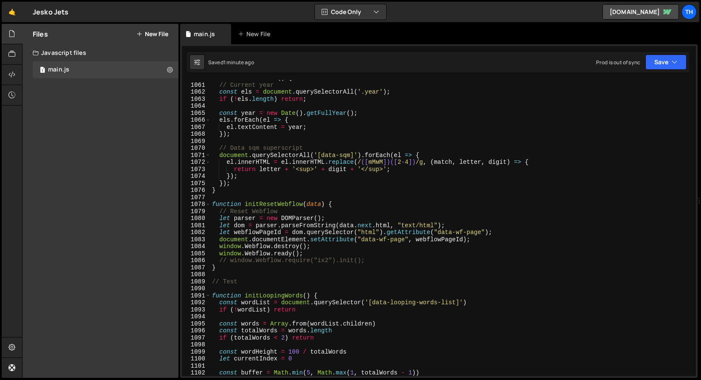
scroll to position [7530, 0]
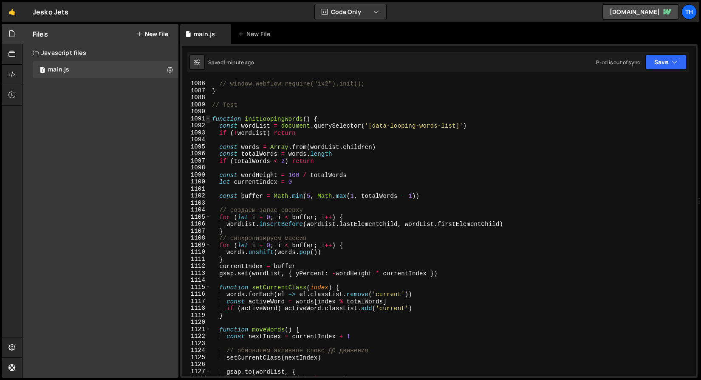
click at [207, 119] on span at bounding box center [208, 118] width 5 height 7
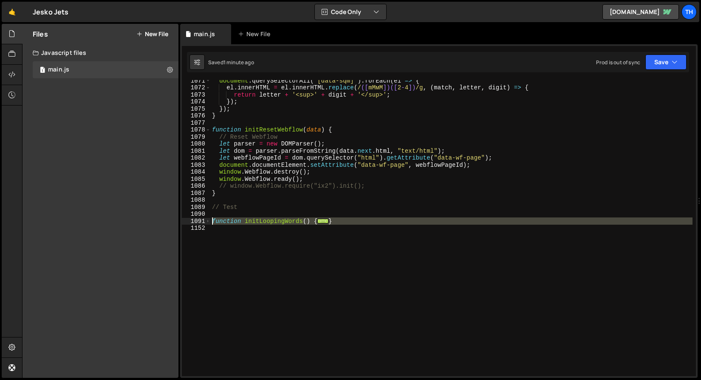
drag, startPoint x: 226, startPoint y: 229, endPoint x: 194, endPoint y: 219, distance: 33.2
click at [194, 219] on div "gsap.[PERSON_NAME](el, { yPercent: -40 }, { 1071 1072 1073 1074 1075 1076 1077 …" at bounding box center [439, 228] width 514 height 296
paste textarea "}"
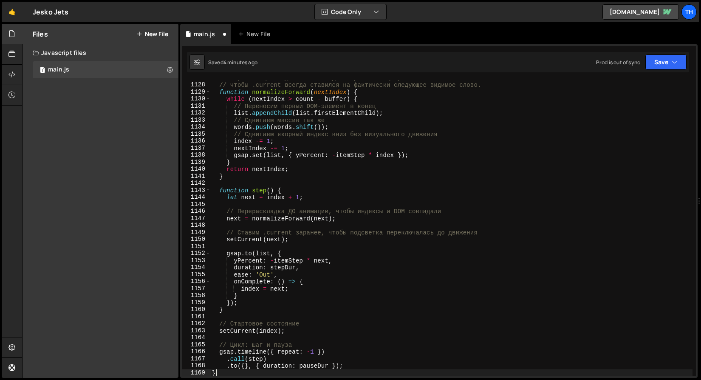
scroll to position [0, 0]
click at [365, 241] on div "// Нормализация индексов и DOM до старта анимации, // чтобы .current всегда ста…" at bounding box center [451, 229] width 483 height 310
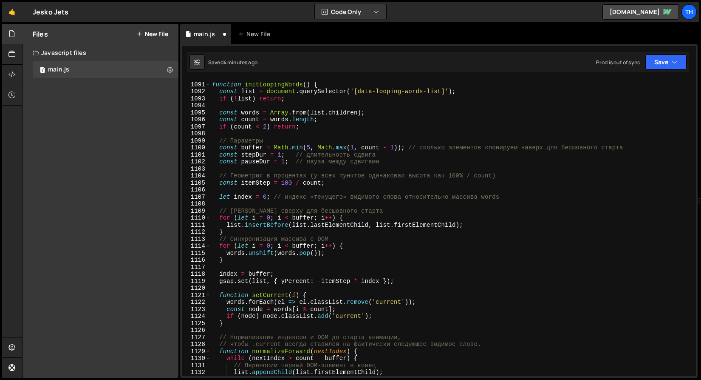
scroll to position [7245, 0]
click at [670, 67] on button "Save" at bounding box center [666, 61] width 41 height 15
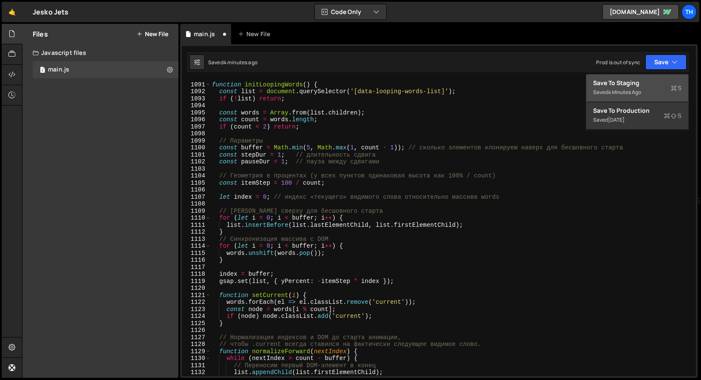
click at [644, 89] on div "Saved 4 minutes ago" at bounding box center [637, 92] width 88 height 10
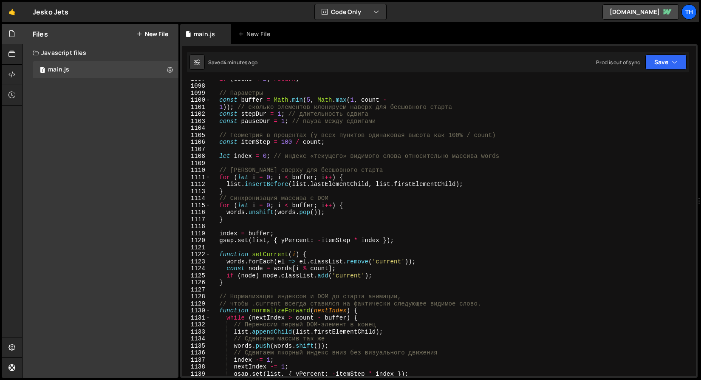
scroll to position [7600, 0]
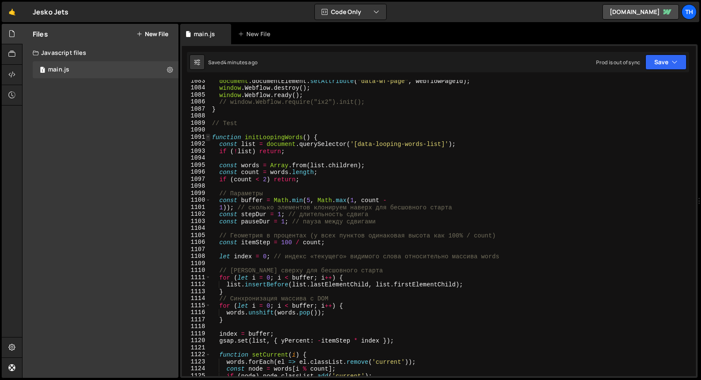
click at [206, 134] on span at bounding box center [208, 136] width 5 height 7
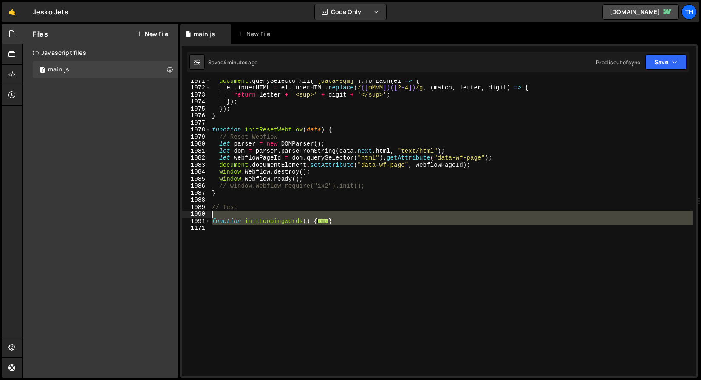
drag, startPoint x: 242, startPoint y: 258, endPoint x: 174, endPoint y: 217, distance: 79.1
click at [174, 217] on div "Files New File Javascript files 1 main.js 0 CSS files Copy share link Edit File…" at bounding box center [361, 201] width 679 height 354
type textarea "function initLoopingWords() {"
click at [173, 219] on div "Files New File Javascript files 1 main.js 0 CSS files Copy share link Edit File…" at bounding box center [101, 201] width 156 height 354
click at [217, 248] on div "document . querySelectorAll ( '[data-sqm]' ) . forEach ( el => { el . innerHTML…" at bounding box center [451, 228] width 483 height 296
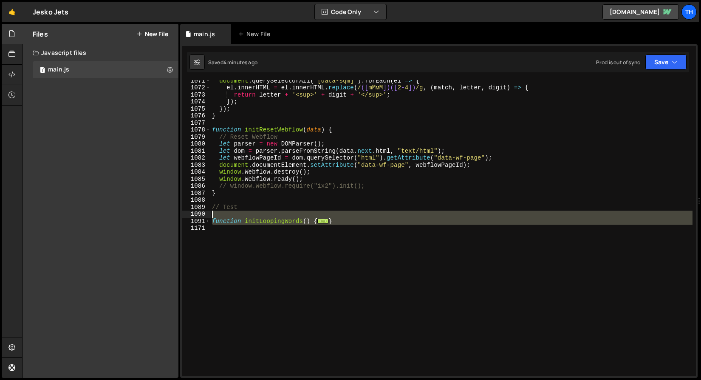
drag, startPoint x: 206, startPoint y: 234, endPoint x: 181, endPoint y: 217, distance: 30.0
click at [181, 217] on div "1071 1072 1073 1074 1075 1076 1077 1078 1079 1080 1081 1082 1083 1084 1085 1086…" at bounding box center [439, 210] width 518 height 333
type textarea "function initLoopingWords() {"
click at [181, 217] on div "function initLoopingWords() { 1071 1072 1073 1074 1075 1076 1077 1078 1079 1080…" at bounding box center [439, 210] width 518 height 333
click at [228, 238] on div "document . querySelectorAll ( '[data-sqm]' ) . forEach ( el => { el . innerHTML…" at bounding box center [451, 228] width 483 height 296
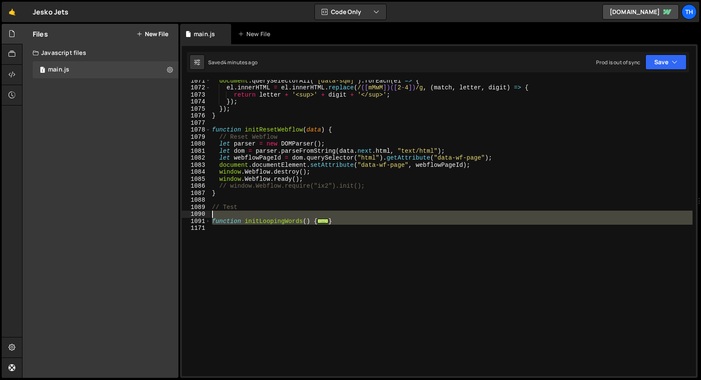
drag, startPoint x: 227, startPoint y: 233, endPoint x: 182, endPoint y: 217, distance: 47.9
click at [182, 217] on div "1071 1072 1073 1074 1075 1076 1077 1078 1079 1080 1081 1082 1083 1084 1085 1086…" at bounding box center [439, 228] width 514 height 296
type textarea "function initLoopingWords() {"
click at [212, 236] on div "document . querySelectorAll ( '[data-sqm]' ) . forEach ( el => { el . innerHTML…" at bounding box center [451, 232] width 483 height 310
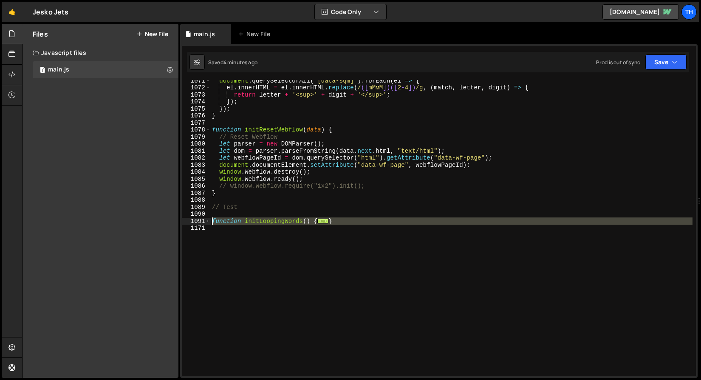
drag, startPoint x: 207, startPoint y: 233, endPoint x: 187, endPoint y: 223, distance: 22.8
click at [187, 223] on div "1071 1072 1073 1074 1075 1076 1077 1078 1079 1080 1081 1082 1083 1084 1085 1086…" at bounding box center [439, 228] width 514 height 296
paste textarea "}"
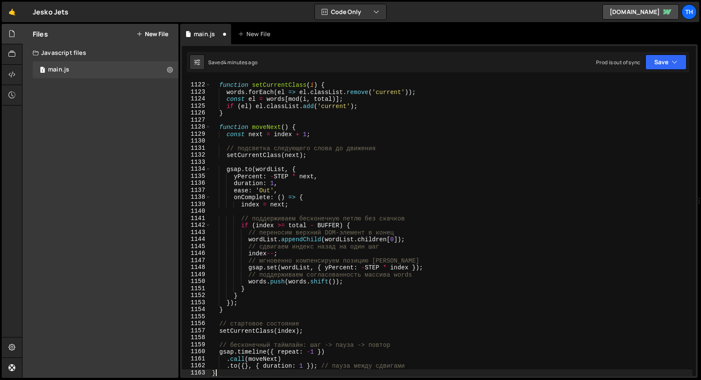
scroll to position [7869, 0]
click at [662, 66] on button "Save" at bounding box center [666, 61] width 41 height 15
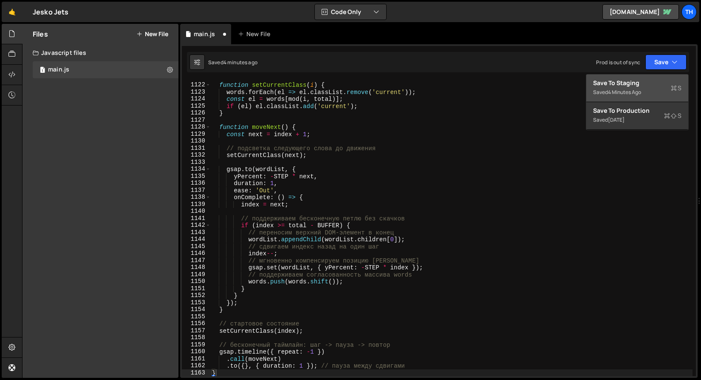
click at [647, 89] on div "Saved 4 minutes ago" at bounding box center [637, 92] width 88 height 10
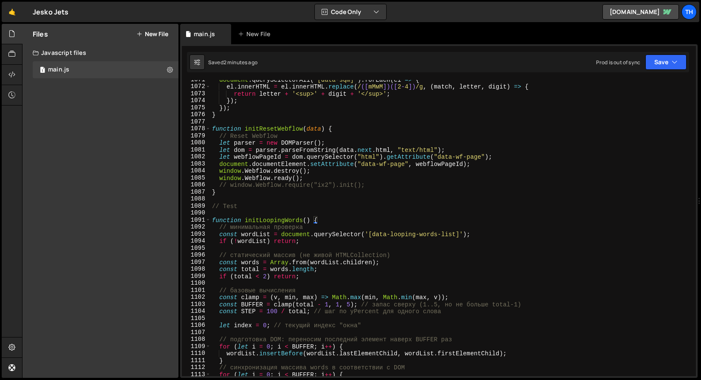
scroll to position [7523, 0]
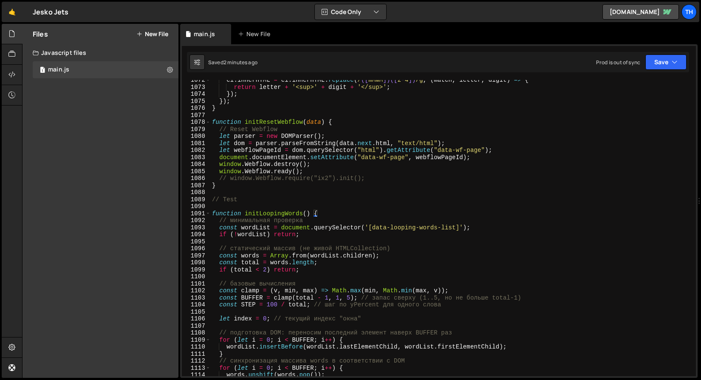
click at [206, 217] on div "1092" at bounding box center [196, 220] width 29 height 7
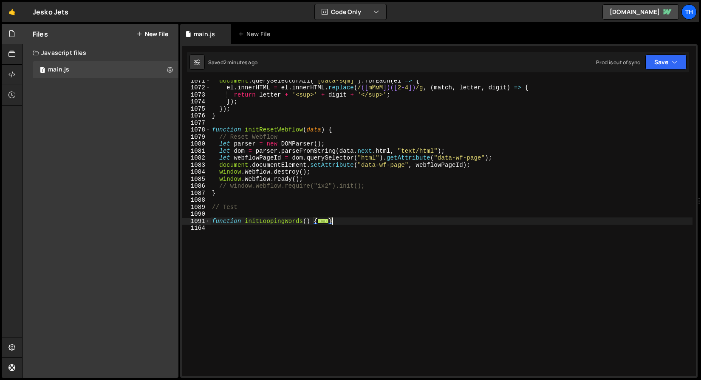
click at [207, 216] on div "1090" at bounding box center [196, 213] width 29 height 7
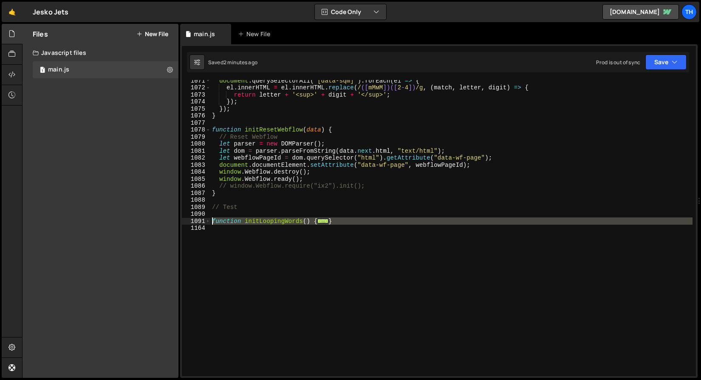
drag, startPoint x: 217, startPoint y: 248, endPoint x: 186, endPoint y: 221, distance: 41.6
click at [186, 221] on div "} 1071 1072 1073 1074 1075 1076 1077 1078 1079 1080 1081 1082 1083 1084 1085 10…" at bounding box center [439, 228] width 514 height 296
paste textarea "}"
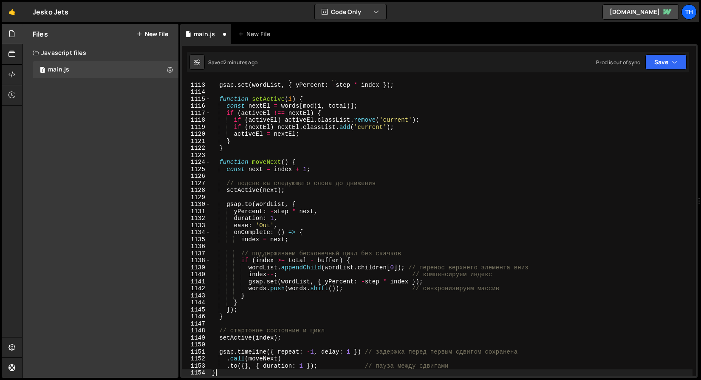
scroll to position [7806, 0]
click at [670, 65] on button "Save" at bounding box center [666, 61] width 41 height 15
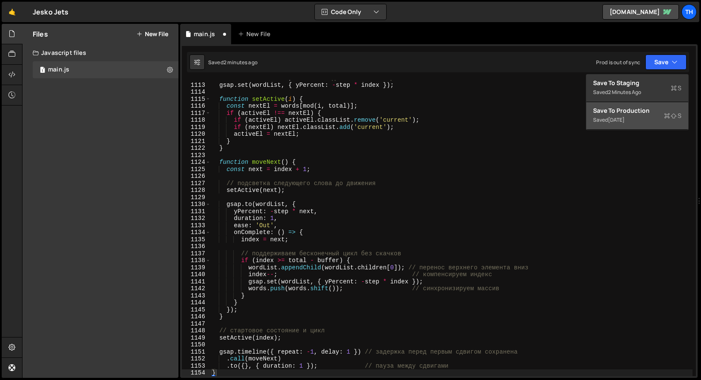
click at [647, 103] on button "Save to Production S Saved [DATE]" at bounding box center [638, 116] width 102 height 28
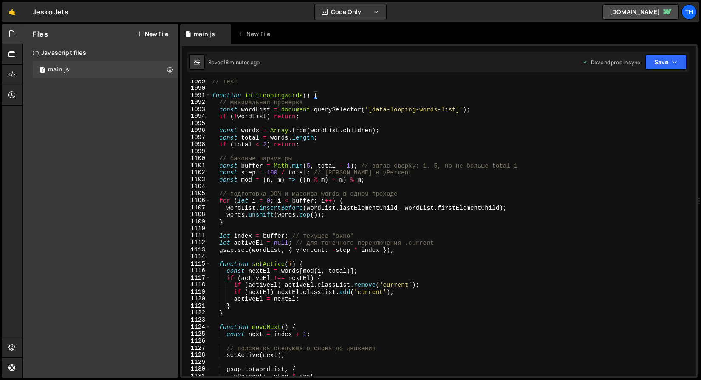
scroll to position [7553, 0]
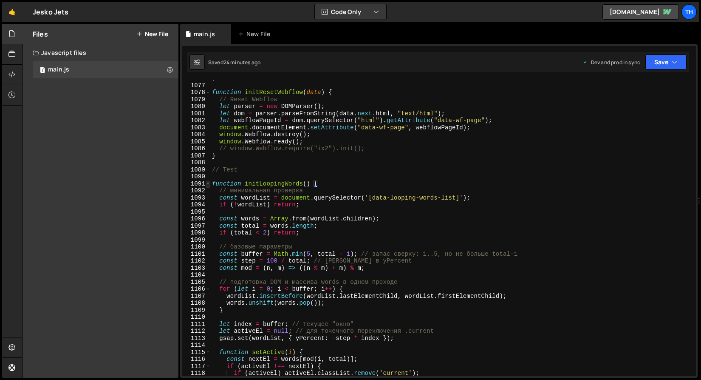
click at [207, 182] on span at bounding box center [208, 183] width 5 height 7
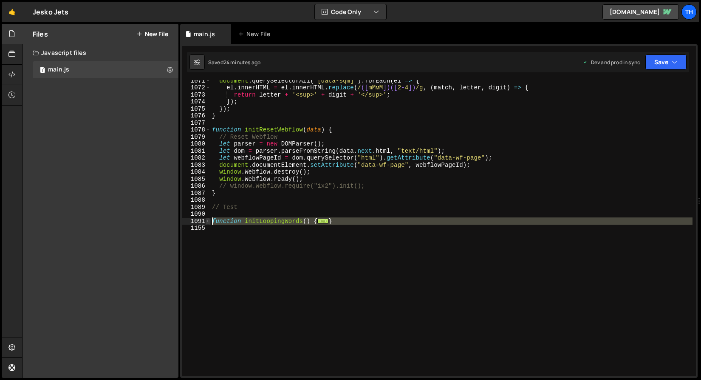
drag, startPoint x: 228, startPoint y: 239, endPoint x: 209, endPoint y: 219, distance: 27.7
click at [209, 219] on div "} 1071 1072 1073 1074 1075 1076 1077 1078 1079 1080 1081 1082 1083 1084 1085 10…" at bounding box center [439, 228] width 514 height 296
paste textarea "}"
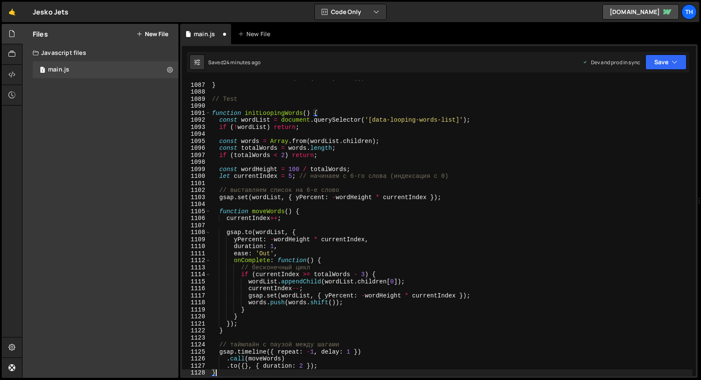
scroll to position [7624, 0]
drag, startPoint x: 652, startPoint y: 62, endPoint x: 648, endPoint y: 71, distance: 9.6
click at [652, 62] on button "Save" at bounding box center [666, 61] width 41 height 15
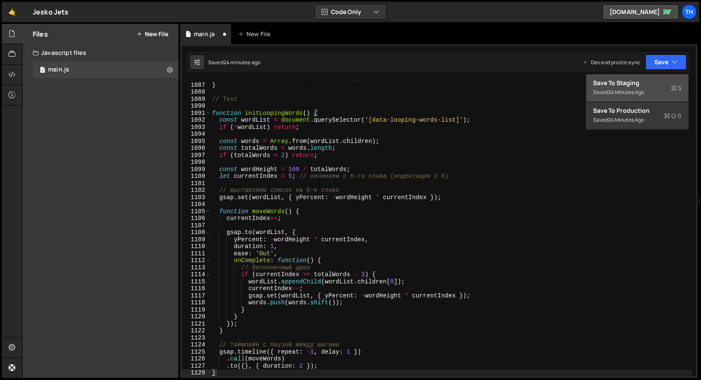
click at [643, 80] on div "Save to Staging S" at bounding box center [637, 83] width 88 height 9
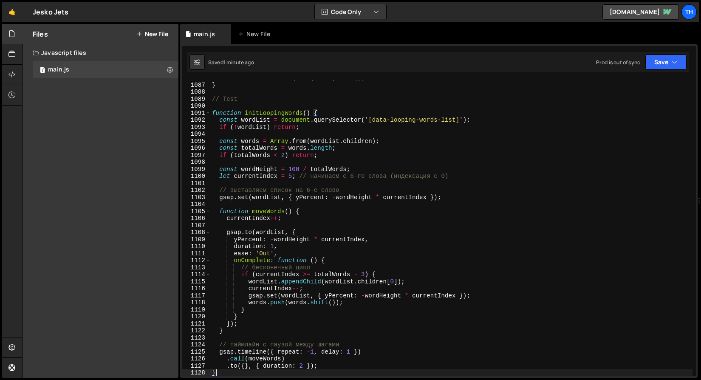
click at [205, 110] on div "1091" at bounding box center [196, 113] width 29 height 7
click at [207, 111] on span at bounding box center [208, 113] width 5 height 7
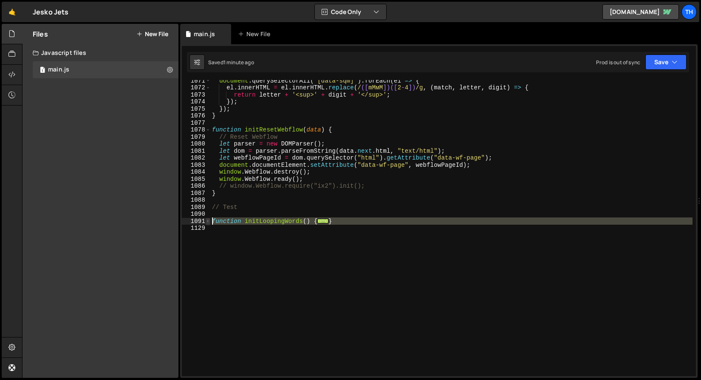
drag, startPoint x: 245, startPoint y: 253, endPoint x: 209, endPoint y: 222, distance: 48.0
click at [209, 222] on div "} 1071 1072 1073 1074 1075 1076 1077 1078 1079 1080 1081 1082 1083 1084 1085 10…" at bounding box center [439, 228] width 514 height 296
paste textarea "}"
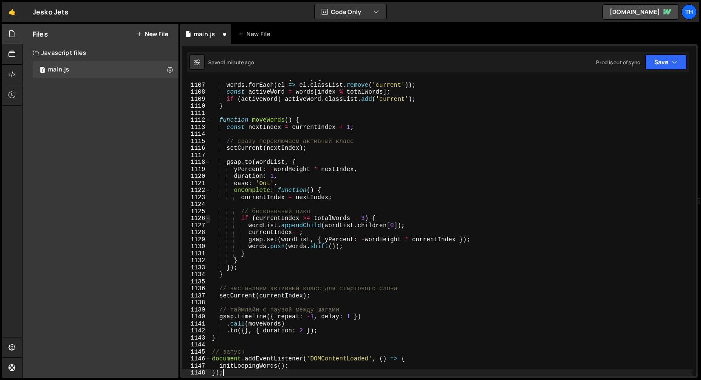
scroll to position [7764, 0]
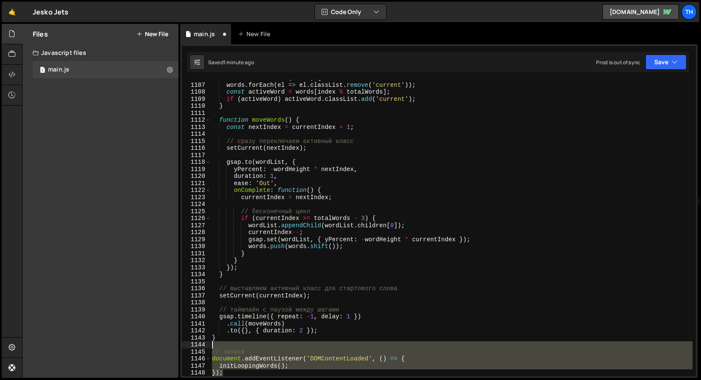
drag, startPoint x: 229, startPoint y: 370, endPoint x: 212, endPoint y: 340, distance: 34.3
click at [212, 340] on div "function setCurrent ( index ) { words . forEach ( el => el . classList . remove…" at bounding box center [451, 229] width 483 height 310
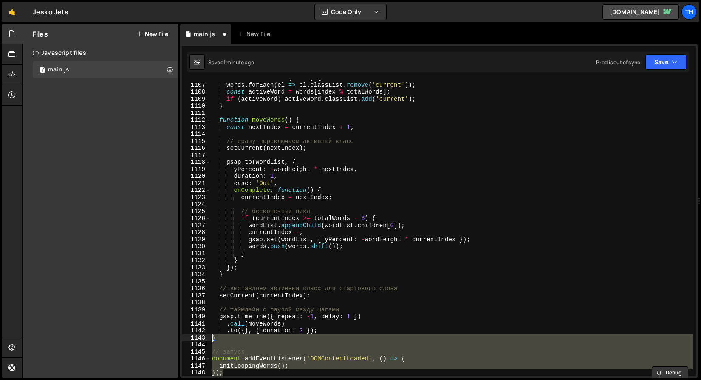
click at [212, 342] on div at bounding box center [212, 342] width 0 height 0
click at [230, 338] on div "function setCurrent ( index ) { words . forEach ( el => el . classList . remove…" at bounding box center [451, 228] width 483 height 296
drag, startPoint x: 228, startPoint y: 337, endPoint x: 240, endPoint y: 377, distance: 42.1
click at [240, 377] on div "} 1106 1107 1108 1109 1110 1111 1112 1113 1114 1115 1116 1117 1118 1119 1120 11…" at bounding box center [439, 210] width 518 height 333
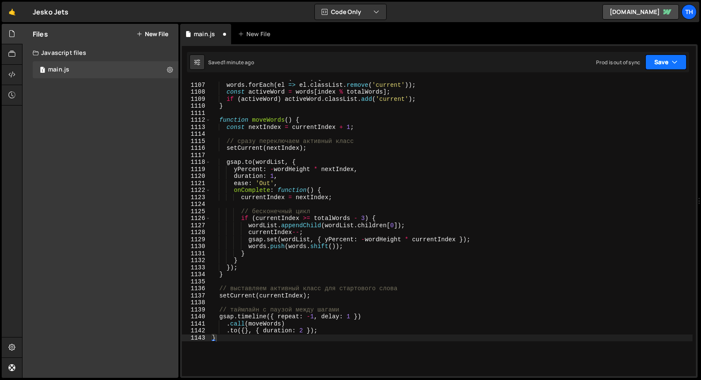
click at [669, 68] on button "Save" at bounding box center [666, 61] width 41 height 15
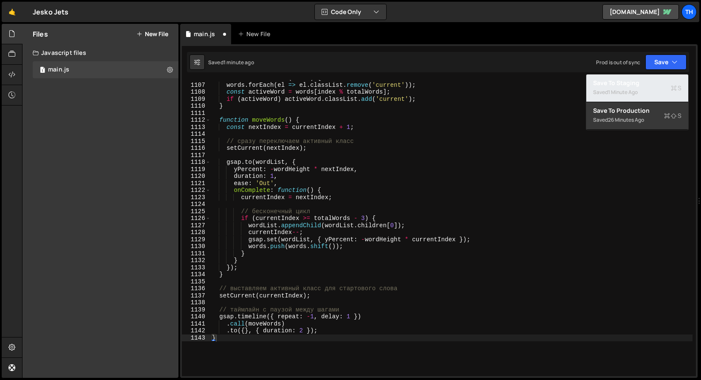
click at [654, 80] on div "Save to Staging S" at bounding box center [637, 83] width 88 height 9
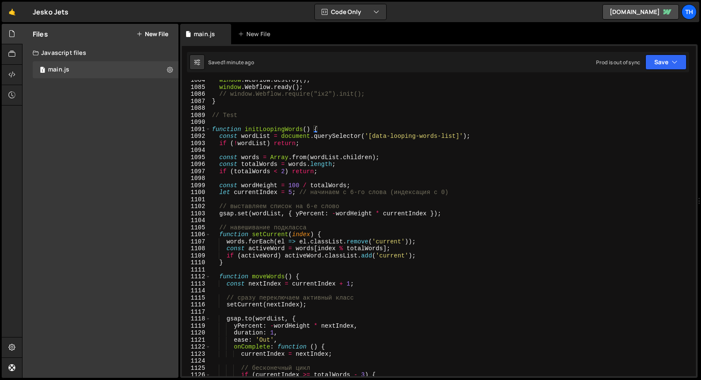
scroll to position [7607, 0]
click at [285, 170] on div "window . Webflow . destroy ( ) ; window . Webflow . ready ( ) ; // window.Webfl…" at bounding box center [451, 232] width 483 height 310
drag, startPoint x: 313, startPoint y: 225, endPoint x: 112, endPoint y: 226, distance: 201.5
click at [112, 226] on div "Files New File Javascript files 1 main.js 0 CSS files Copy share link Edit File…" at bounding box center [361, 201] width 679 height 354
type textarea "// навешивание подкласса"
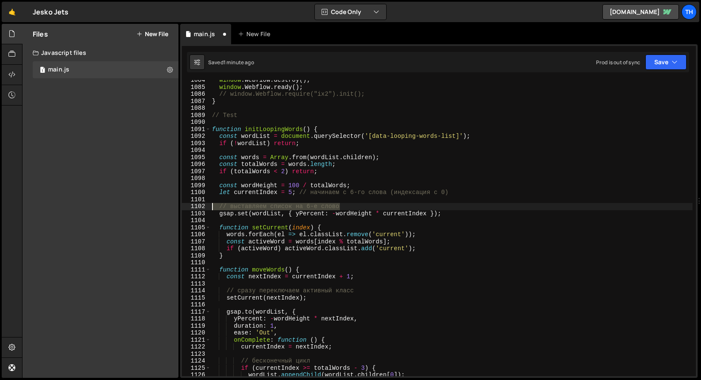
drag, startPoint x: 352, startPoint y: 206, endPoint x: 156, endPoint y: 210, distance: 196.0
click at [156, 210] on div "Files New File Javascript files 1 main.js 0 CSS files Copy share link Edit File…" at bounding box center [361, 201] width 679 height 354
type textarea "// выставляем список на 6-е слово"
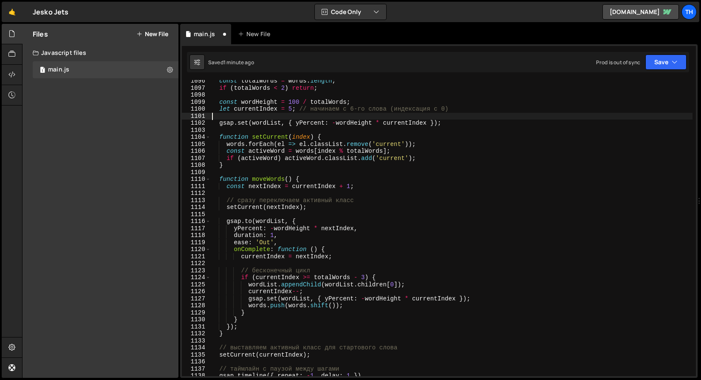
scroll to position [7694, 0]
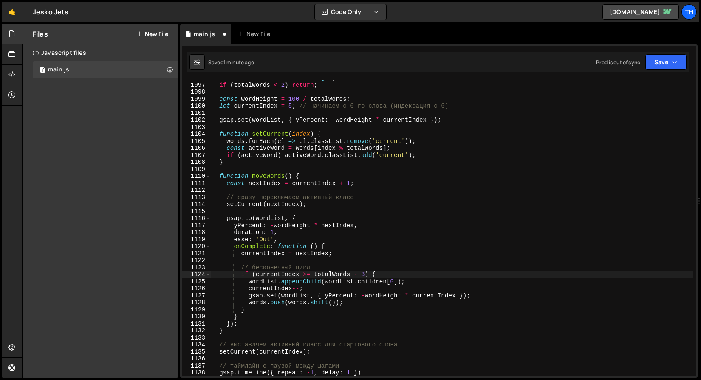
click at [363, 275] on div "const totalWords = words . length ; if ( totalWords < 2 ) return ; const wordHe…" at bounding box center [451, 229] width 483 height 310
click at [366, 273] on div "const totalWords = words . length ; if ( totalWords < 2 ) return ; const wordHe…" at bounding box center [451, 229] width 483 height 310
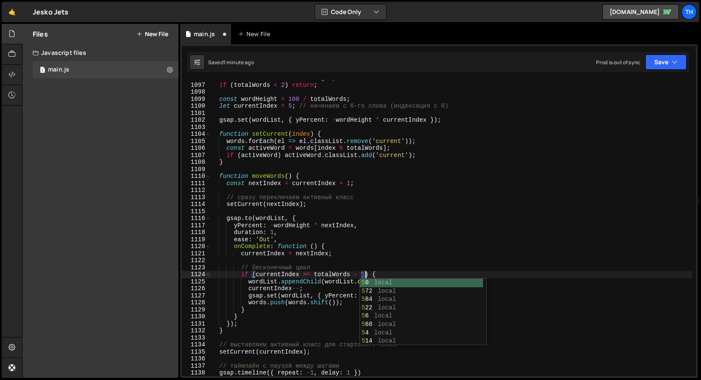
scroll to position [0, 11]
drag, startPoint x: 478, startPoint y: 290, endPoint x: 498, endPoint y: 249, distance: 46.0
click at [498, 249] on body "Projects [GEOGRAPHIC_DATA] Blog Th Projects Your Teams Invite team member Accou…" at bounding box center [350, 190] width 701 height 380
click at [498, 249] on div "const totalWords = words . length ; if ( totalWords < 2 ) return ; const wordHe…" at bounding box center [451, 229] width 483 height 310
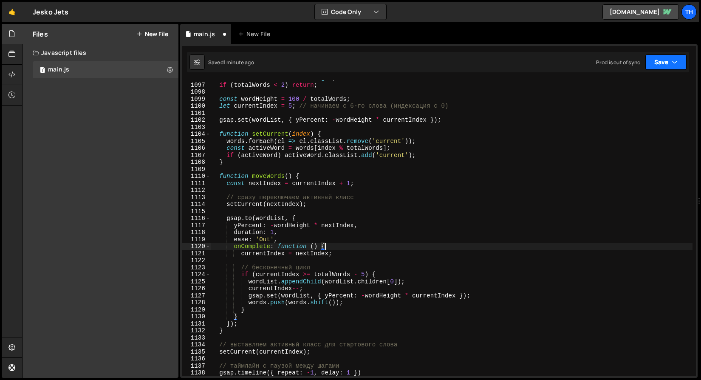
click at [673, 64] on icon "button" at bounding box center [675, 62] width 6 height 9
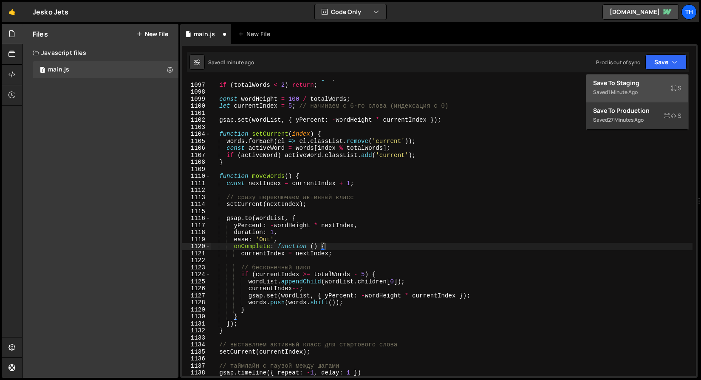
click at [645, 82] on div "Save to Staging S" at bounding box center [637, 83] width 88 height 9
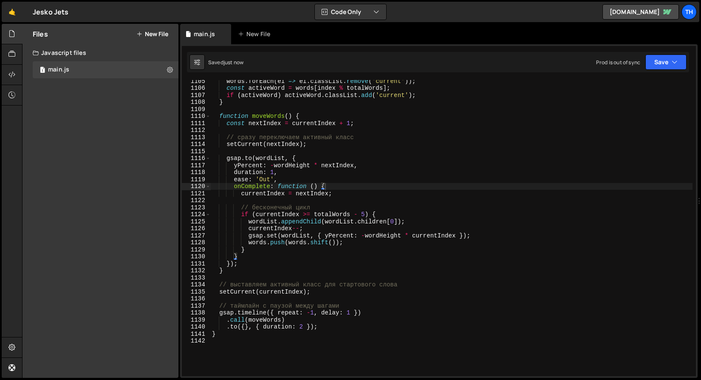
scroll to position [7754, 0]
click at [364, 216] on div "words . forEach ( el => el . classList . remove ( 'current' )) ; const activeWo…" at bounding box center [451, 232] width 483 height 310
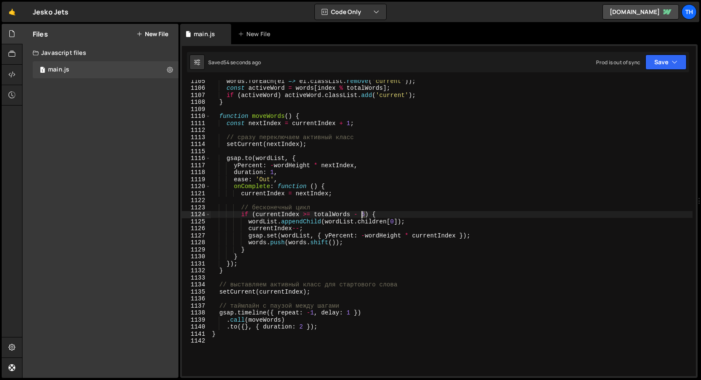
click at [363, 215] on div "words . forEach ( el => el . classList . remove ( 'current' )) ; const activeWo…" at bounding box center [451, 232] width 483 height 310
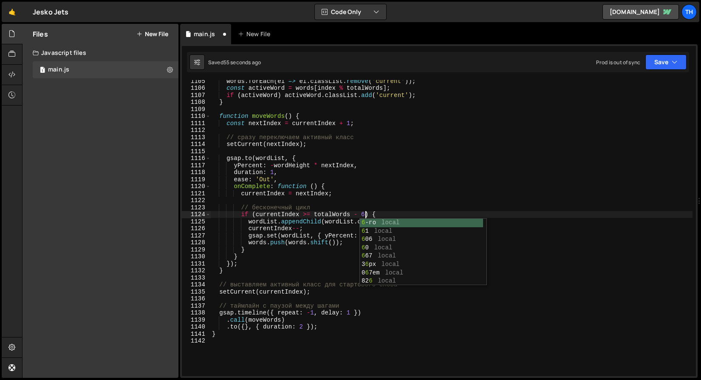
scroll to position [0, 11]
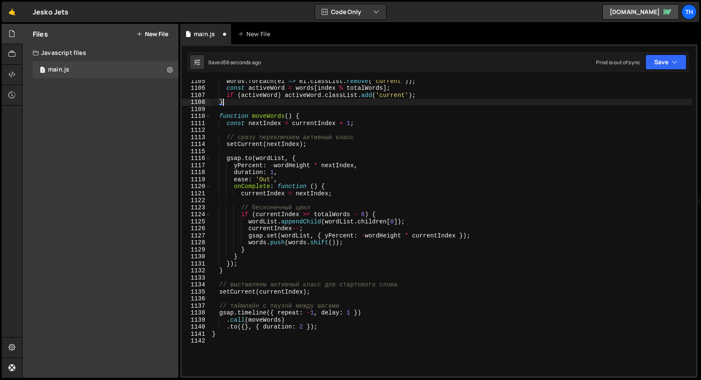
click at [498, 99] on div "words . forEach ( el => el . classList . remove ( 'current' )) ; const activeWo…" at bounding box center [451, 232] width 483 height 310
drag, startPoint x: 410, startPoint y: 286, endPoint x: 135, endPoint y: 281, distance: 275.5
click at [135, 281] on div "Files New File Javascript files 1 main.js 0 CSS files Copy share link Edit File…" at bounding box center [361, 201] width 679 height 354
type textarea "// выставляем активный класс для стартового слова"
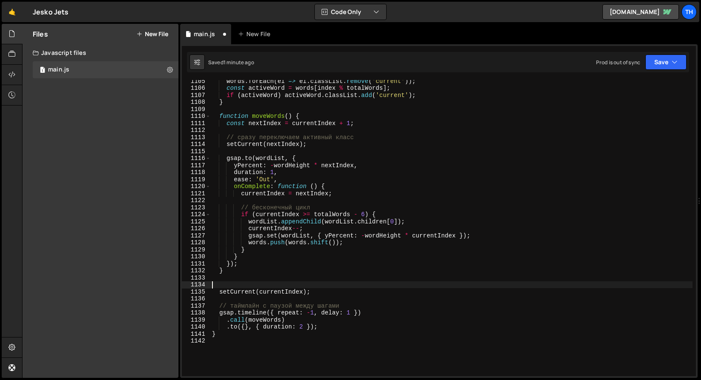
scroll to position [0, 0]
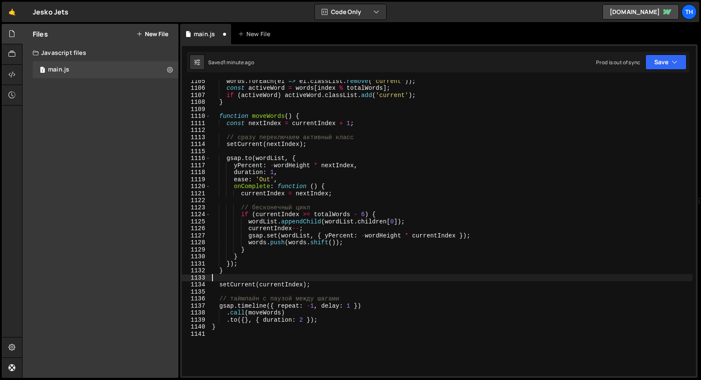
click at [237, 294] on div "words . forEach ( el => el . classList . remove ( 'current' )) ; const activeWo…" at bounding box center [451, 232] width 483 height 310
drag, startPoint x: 355, startPoint y: 297, endPoint x: 176, endPoint y: 303, distance: 179.5
click at [176, 303] on div "Files New File Javascript files 1 main.js 0 CSS files Copy share link Edit File…" at bounding box center [361, 201] width 679 height 354
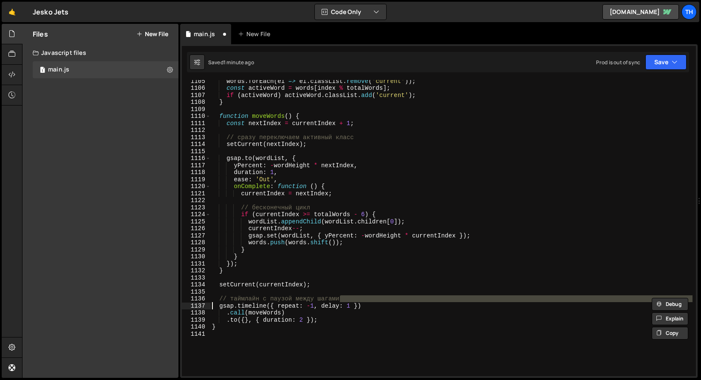
click at [304, 302] on div "words . forEach ( el => el . classList . remove ( 'current' )) ; const activeWo…" at bounding box center [451, 232] width 483 height 310
type textarea "// таймлайн с паузой между шагами"
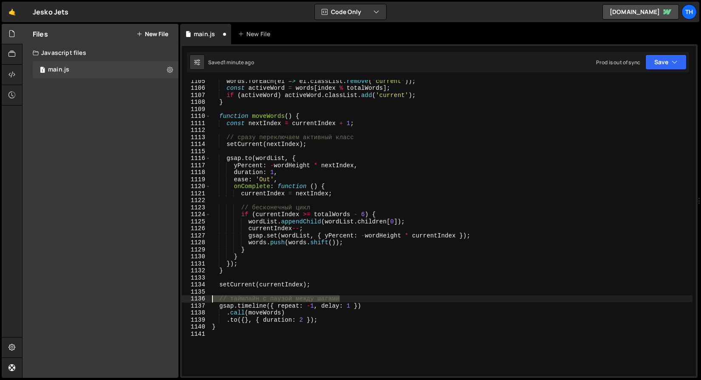
drag, startPoint x: 356, startPoint y: 301, endPoint x: 199, endPoint y: 299, distance: 157.3
click at [199, 299] on div "// таймлайн с паузой между шагами 1105 1106 1107 1108 1109 1110 1111 1112 1113 …" at bounding box center [439, 228] width 514 height 296
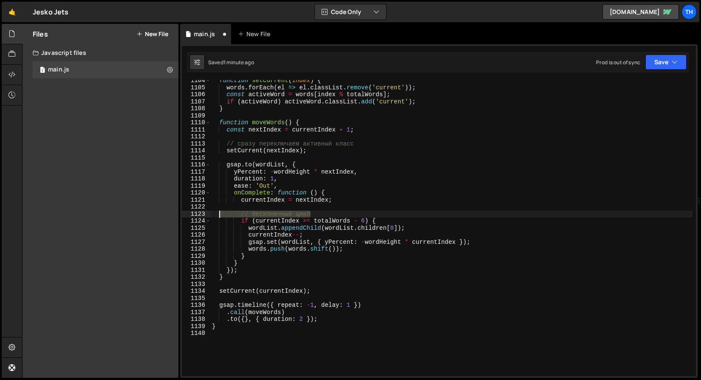
drag, startPoint x: 321, startPoint y: 214, endPoint x: 164, endPoint y: 218, distance: 156.9
click at [164, 218] on div "Files New File Javascript files 1 main.js 0 CSS files Copy share link Edit File…" at bounding box center [361, 201] width 679 height 354
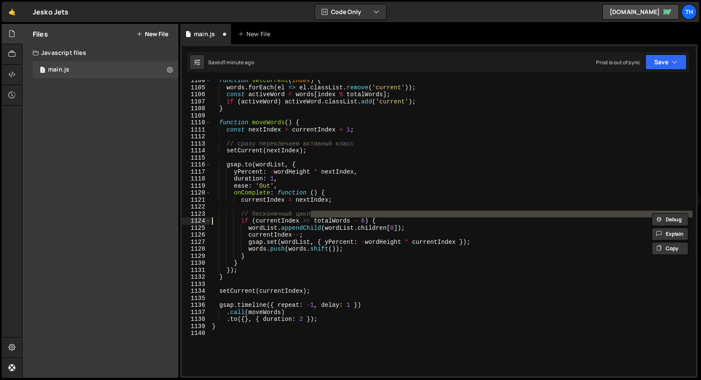
click at [319, 210] on div "function setCurrent ( index ) { words . forEach ( el => el . classList . remove…" at bounding box center [451, 228] width 483 height 296
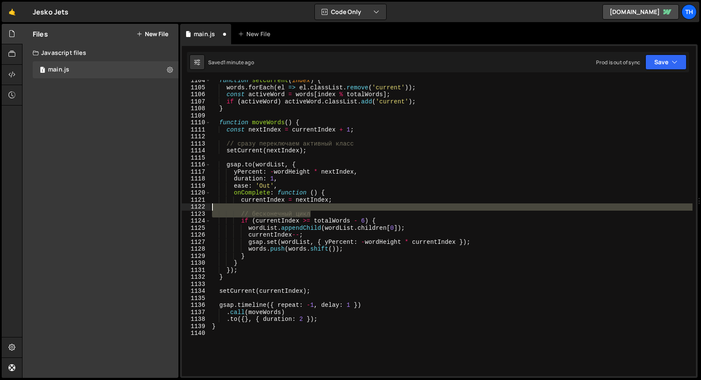
drag, startPoint x: 335, startPoint y: 214, endPoint x: 181, endPoint y: 204, distance: 154.6
click at [181, 204] on div "// бесконечный цикл 1104 1105 1106 1107 1108 1109 1110 1111 1112 1113 1114 1115…" at bounding box center [439, 210] width 518 height 333
type textarea "// бесконечный цикл"
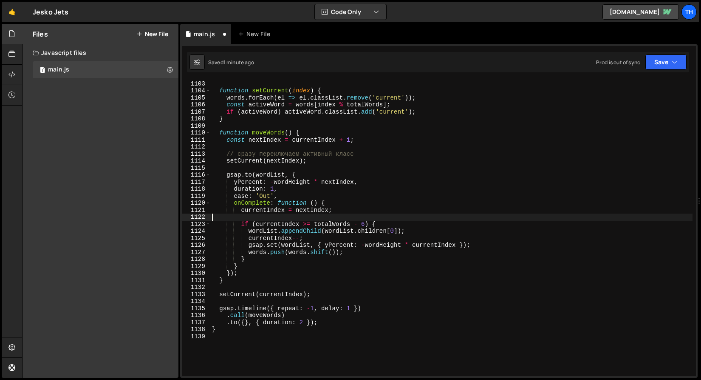
scroll to position [7711, 0]
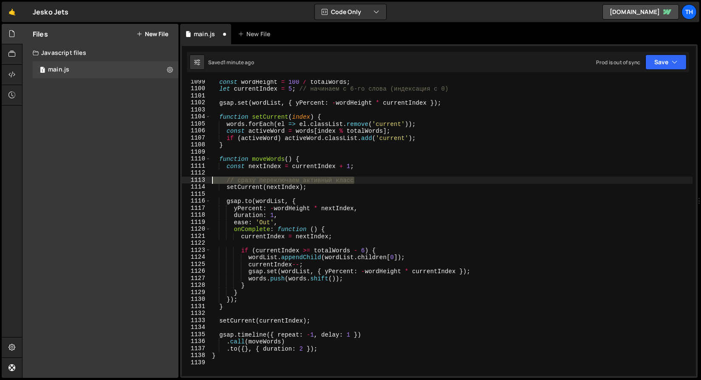
drag, startPoint x: 363, startPoint y: 180, endPoint x: 151, endPoint y: 179, distance: 212.6
click at [151, 179] on div "Files New File Javascript files 1 main.js 0 CSS files Copy share link Edit File…" at bounding box center [361, 201] width 679 height 354
type textarea "// сразу переключаем активный класс"
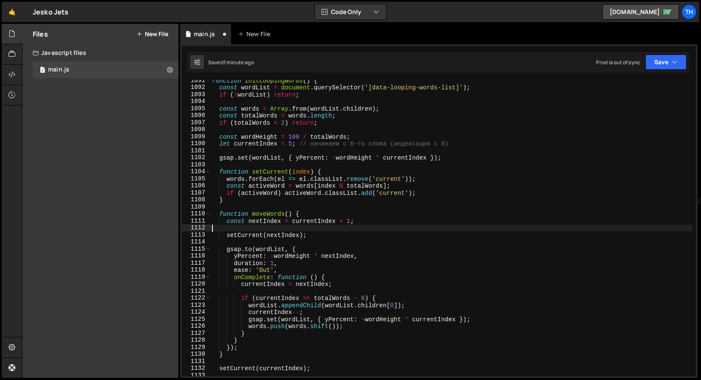
scroll to position [7598, 0]
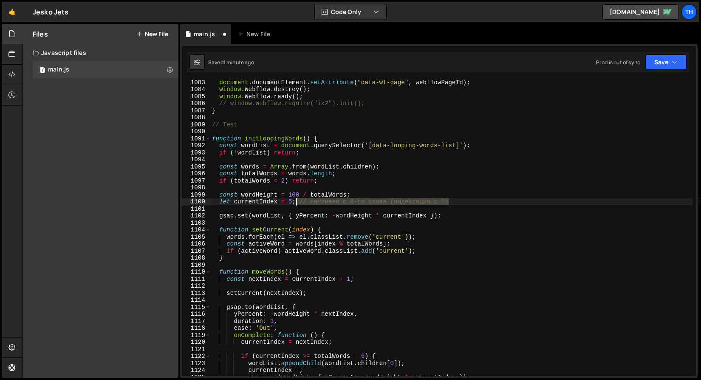
drag, startPoint x: 462, startPoint y: 200, endPoint x: 295, endPoint y: 201, distance: 167.5
click at [295, 201] on div "document . documentElement . setAttribute ( "data-wf-page" , webflowPageId ) ; …" at bounding box center [451, 234] width 483 height 310
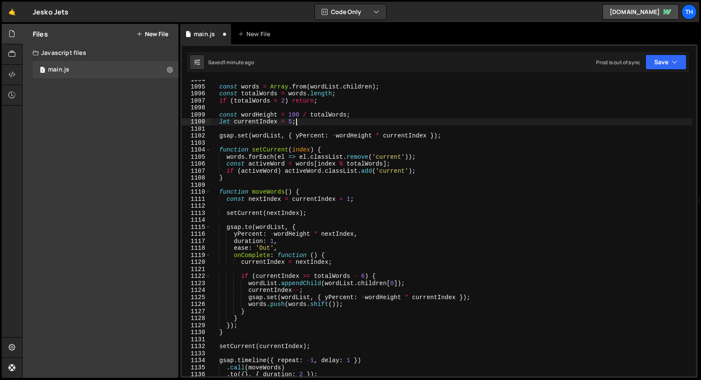
scroll to position [7695, 0]
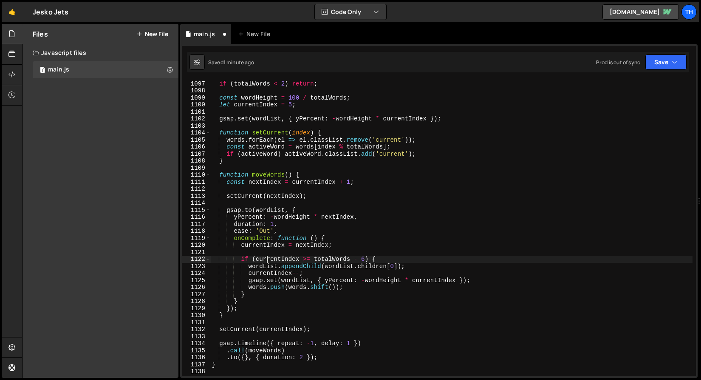
click at [265, 257] on div "const totalWords = words . length ; if ( totalWords < 2 ) return ; const wordHe…" at bounding box center [451, 228] width 483 height 310
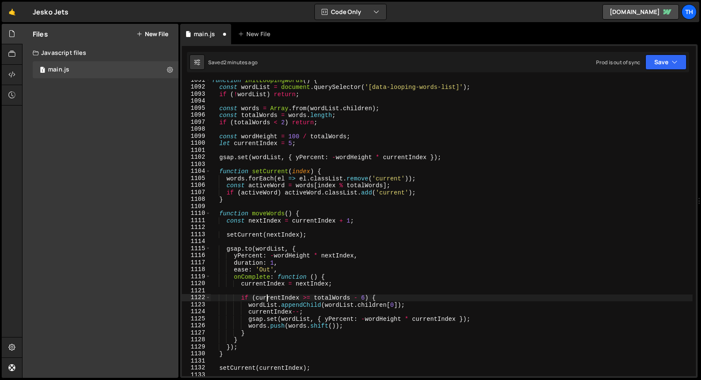
scroll to position [7650, 0]
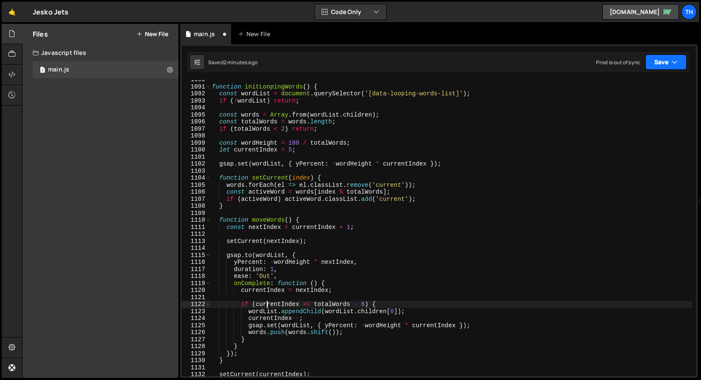
click at [662, 57] on button "Save" at bounding box center [666, 61] width 41 height 15
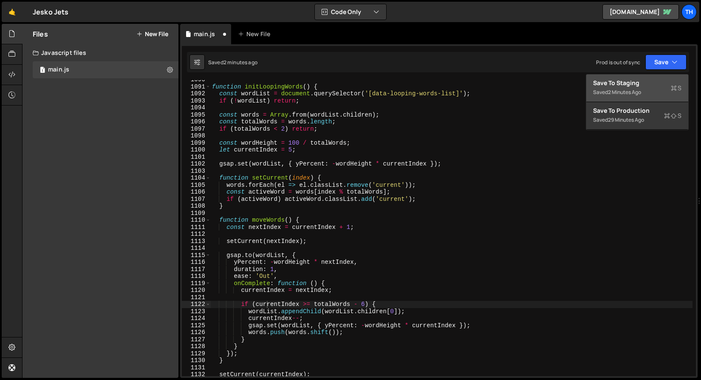
click at [636, 81] on div "Save to Staging S" at bounding box center [637, 83] width 88 height 9
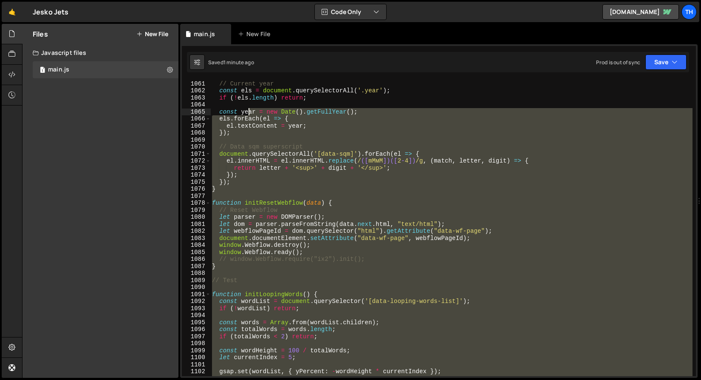
scroll to position [7442, 0]
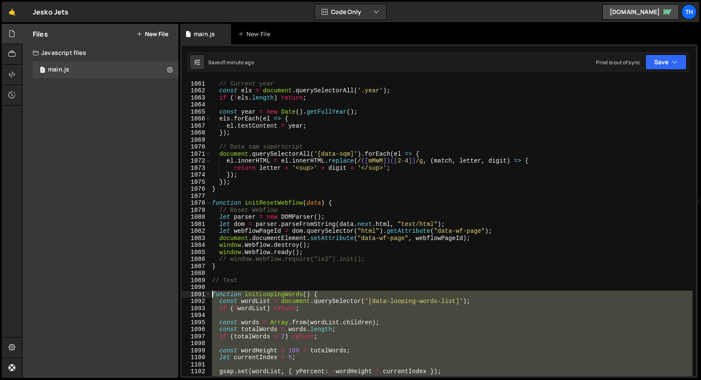
drag, startPoint x: 231, startPoint y: 319, endPoint x: 186, endPoint y: 291, distance: 52.9
click at [186, 291] on div "} 1061 1062 1063 1064 1065 1066 1067 1068 1069 1070 1071 1072 1073 1074 1075 10…" at bounding box center [439, 228] width 514 height 296
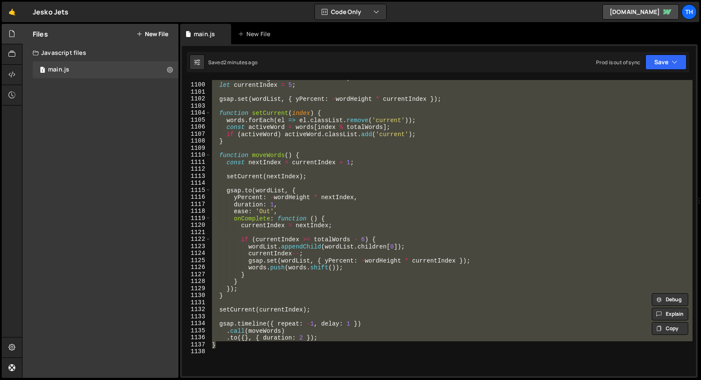
scroll to position [7741, 0]
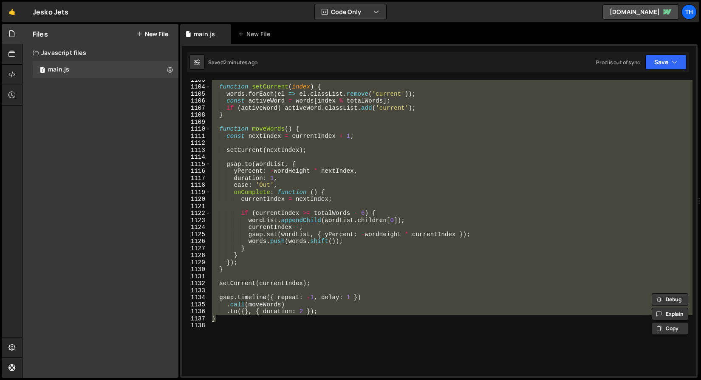
drag, startPoint x: 343, startPoint y: 304, endPoint x: 346, endPoint y: 301, distance: 4.5
click at [343, 304] on div "function setCurrent ( index ) { words . forEach ( el => el . classList . remove…" at bounding box center [451, 228] width 483 height 296
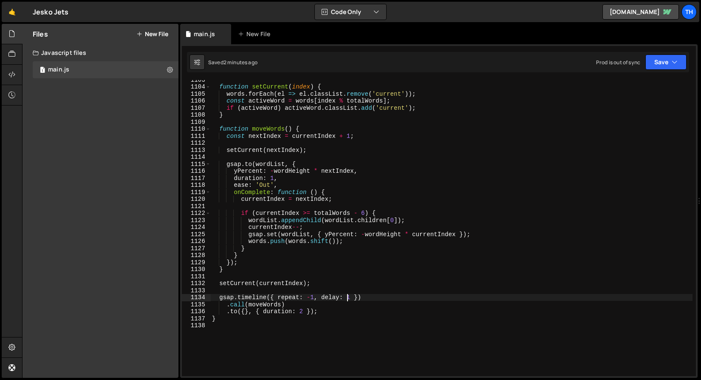
click at [351, 297] on div "function setCurrent ( index ) { words . forEach ( el => el . classList . remove…" at bounding box center [451, 231] width 483 height 310
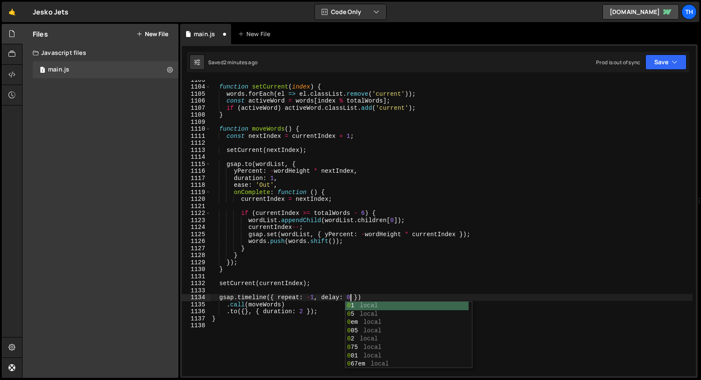
scroll to position [0, 9]
type textarea "gsap.timeline({ repeat: -1, delay: 0 })"
click at [677, 63] on icon "button" at bounding box center [675, 62] width 6 height 9
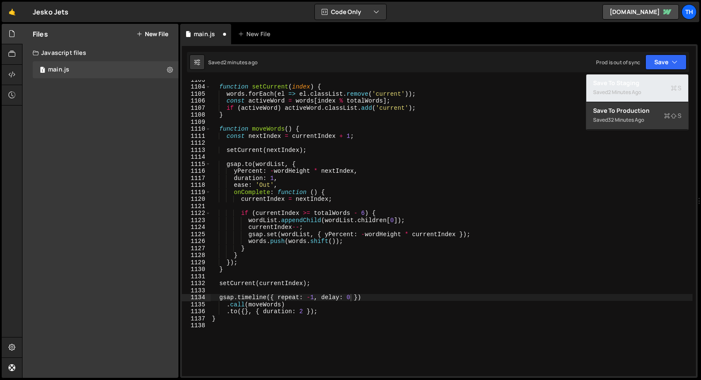
click at [670, 83] on div "Save to Staging S" at bounding box center [637, 83] width 88 height 9
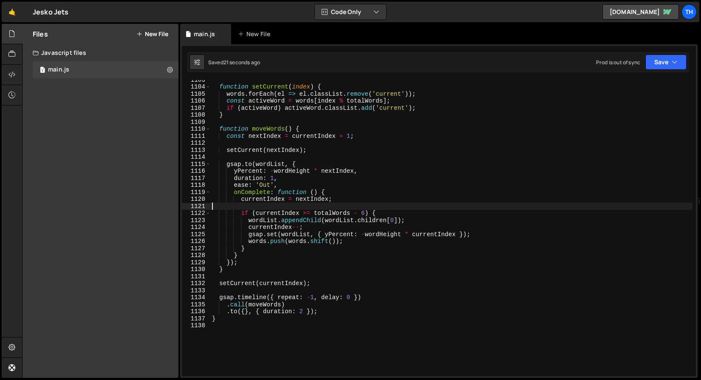
click at [311, 205] on div "function setCurrent ( index ) { words . forEach ( el => el . classList . remove…" at bounding box center [451, 231] width 483 height 310
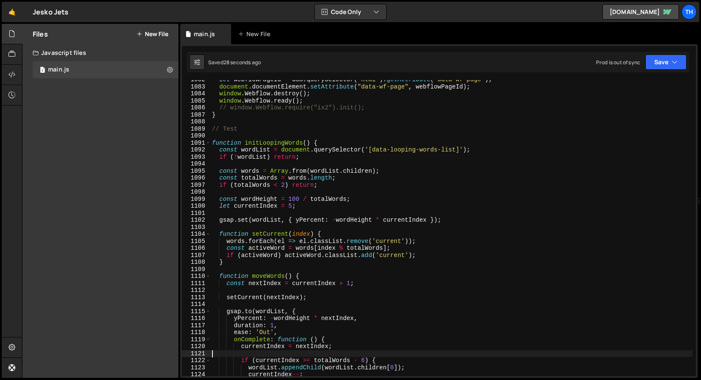
scroll to position [7594, 0]
